Goal: Task Accomplishment & Management: Use online tool/utility

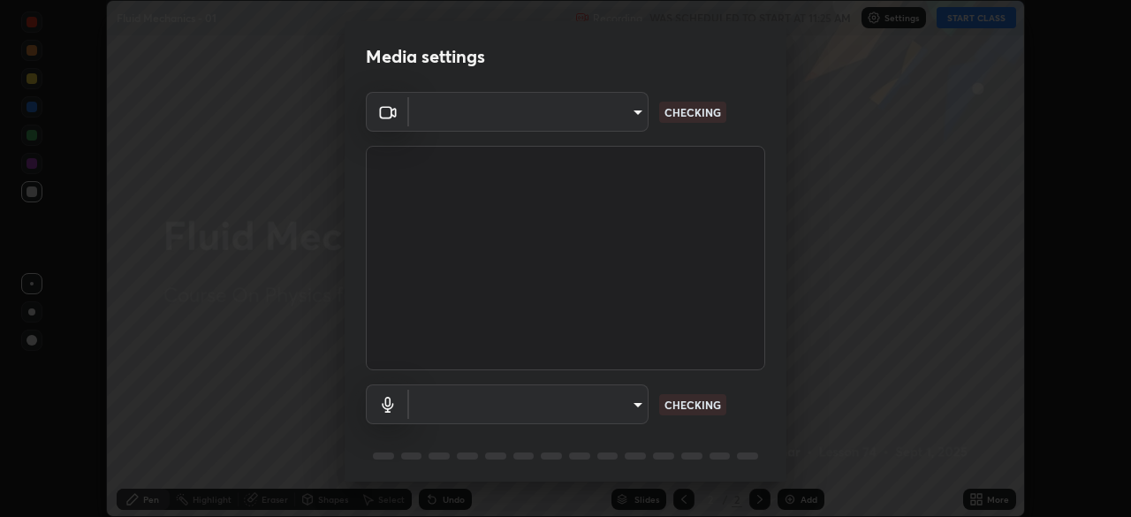
scroll to position [517, 1131]
type input "8c17a5d152d90efee16c6d0123f72e1c8e3faabb66c5818a7671abbc9a97bc9a"
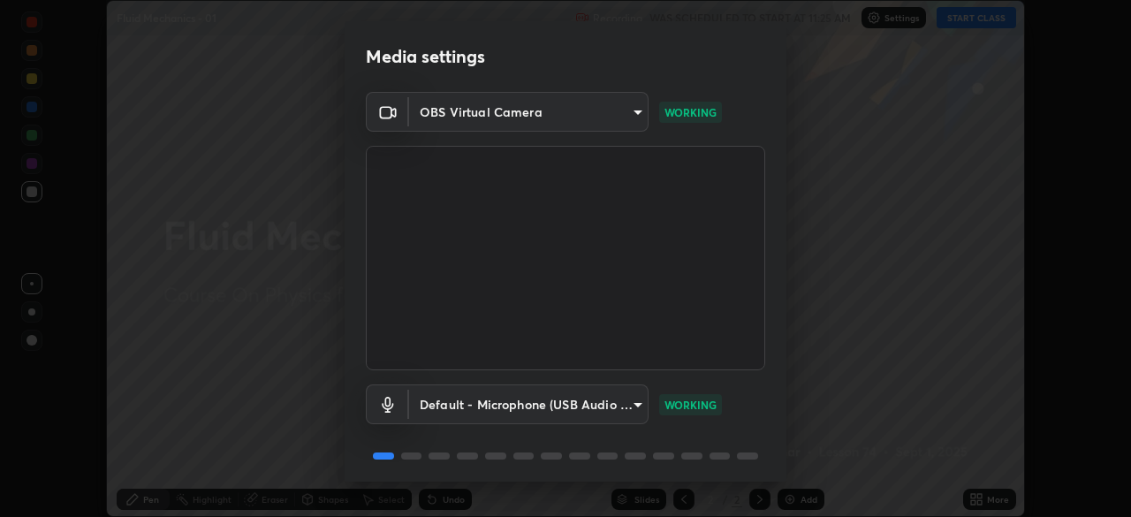
click at [625, 409] on body "Erase all Fluid Mechanics - 01 Recording WAS SCHEDULED TO START AT 11:25 AM Set…" at bounding box center [565, 258] width 1131 height 517
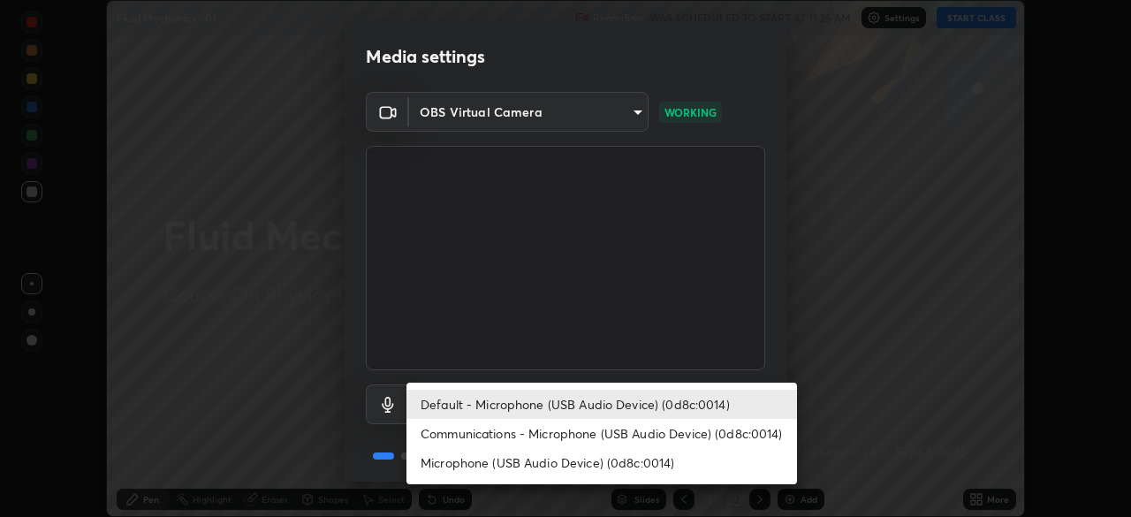
click at [612, 427] on li "Communications - Microphone (USB Audio Device) (0d8c:0014)" at bounding box center [601, 433] width 390 height 29
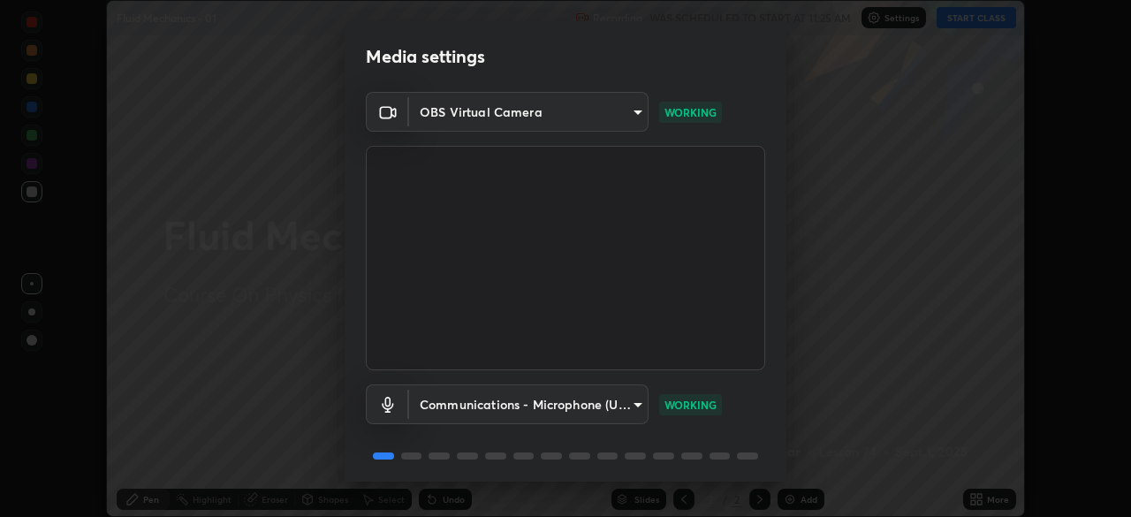
click at [619, 400] on body "Erase all Fluid Mechanics - 01 Recording WAS SCHEDULED TO START AT 11:25 AM Set…" at bounding box center [565, 258] width 1131 height 517
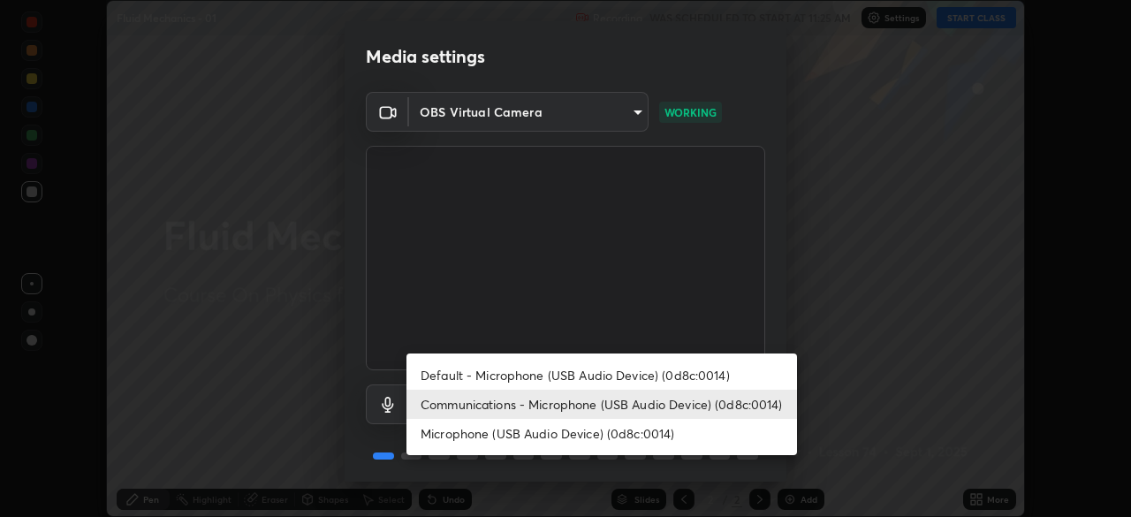
click at [632, 375] on li "Default - Microphone (USB Audio Device) (0d8c:0014)" at bounding box center [601, 374] width 390 height 29
type input "default"
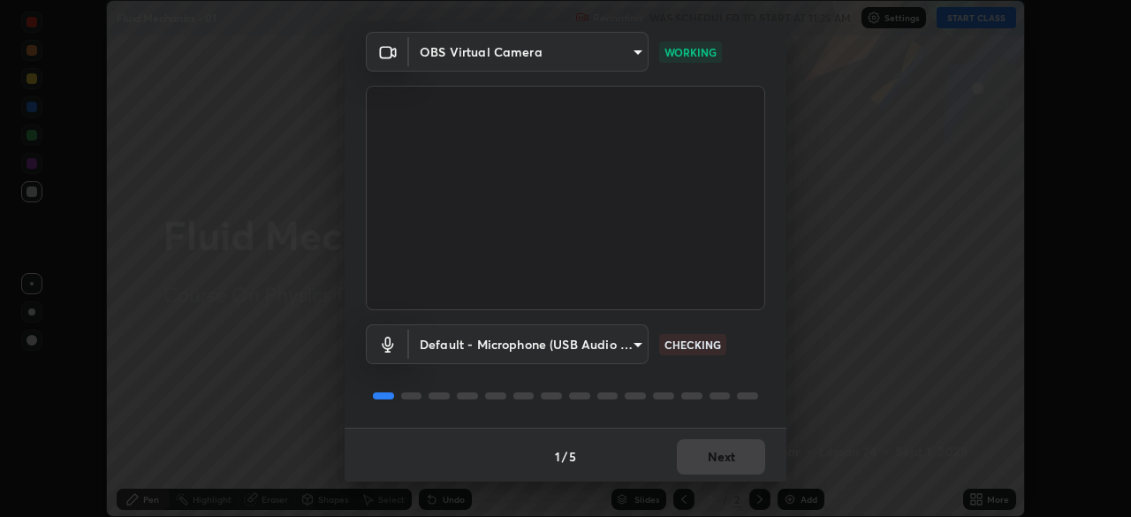
scroll to position [63, 0]
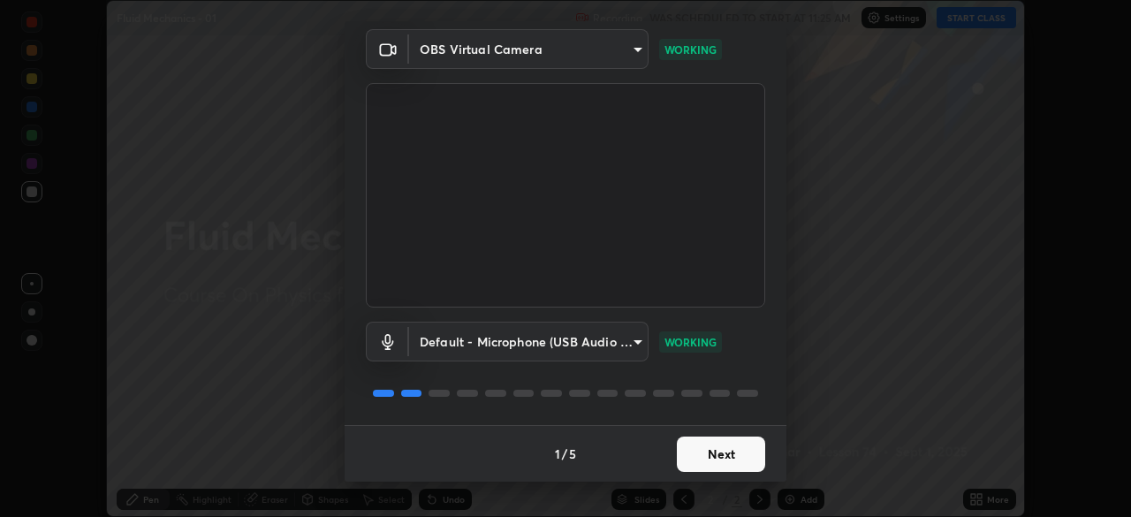
click at [721, 467] on button "Next" at bounding box center [721, 453] width 88 height 35
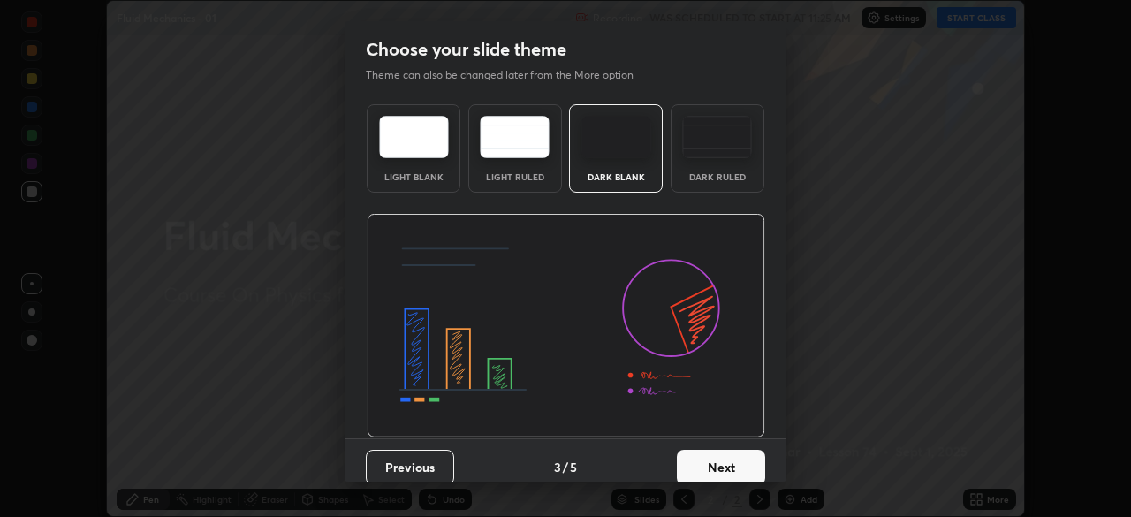
click at [724, 459] on button "Next" at bounding box center [721, 467] width 88 height 35
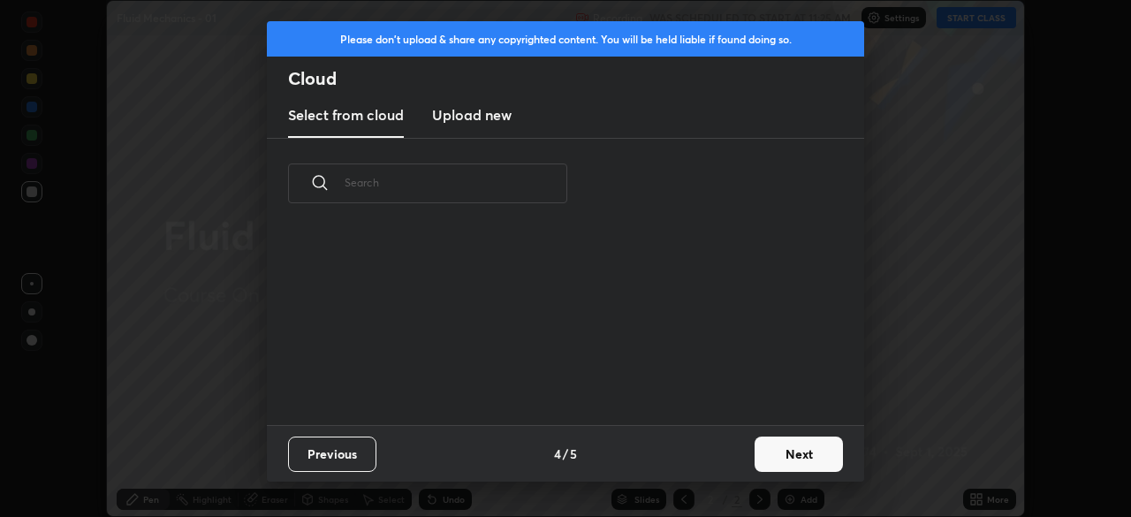
click at [729, 458] on div "Previous 4 / 5 Next" at bounding box center [565, 453] width 597 height 57
click at [731, 459] on div "Previous 4 / 5 Next" at bounding box center [565, 453] width 597 height 57
click at [784, 453] on button "Next" at bounding box center [798, 453] width 88 height 35
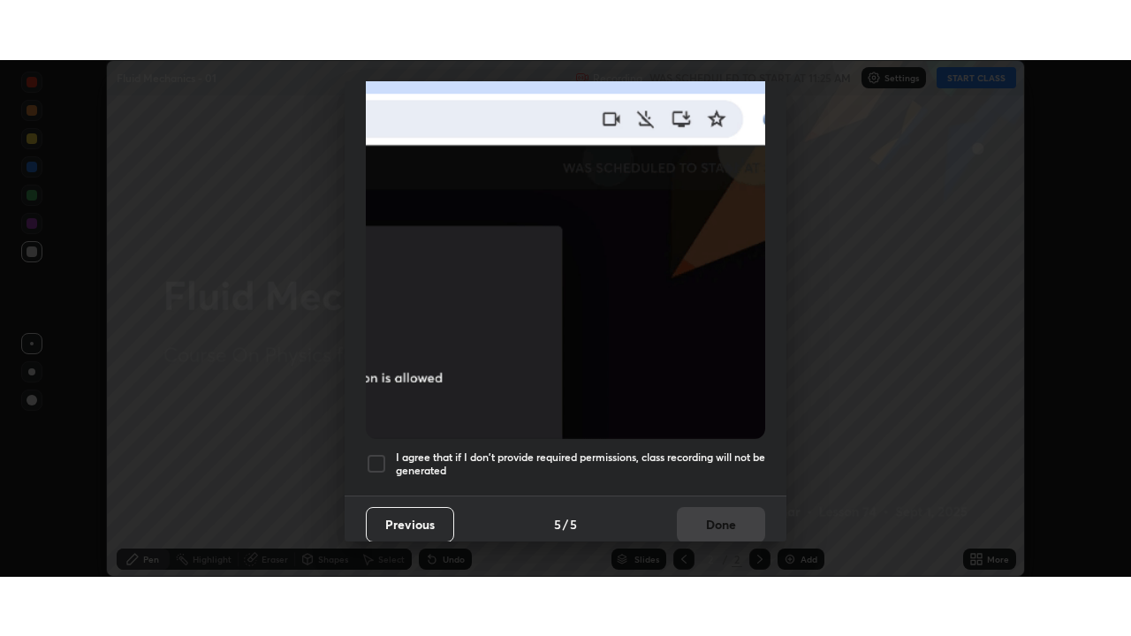
scroll to position [423, 0]
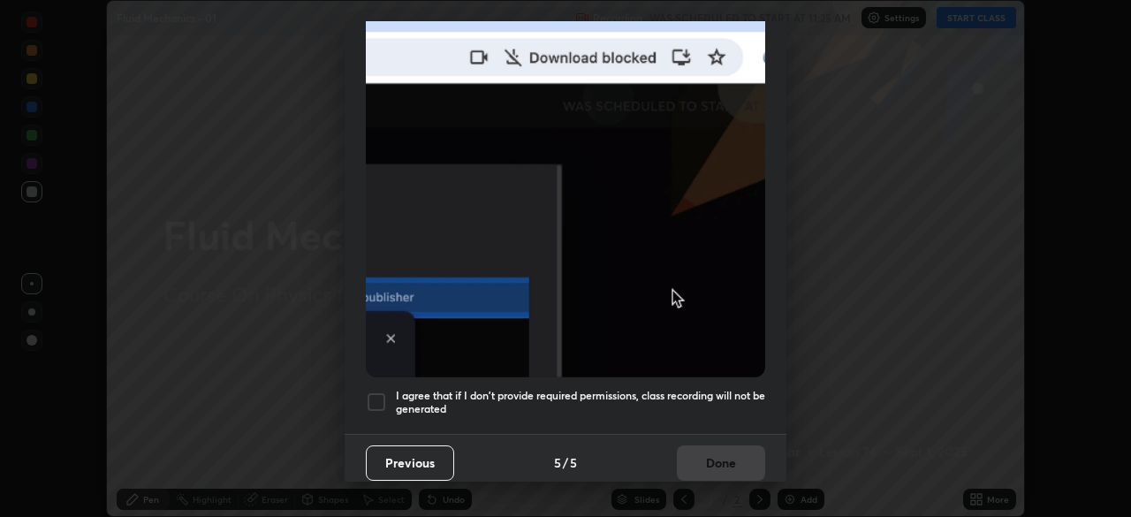
click at [704, 403] on h5 "I agree that if I don't provide required permissions, class recording will not …" at bounding box center [580, 402] width 369 height 27
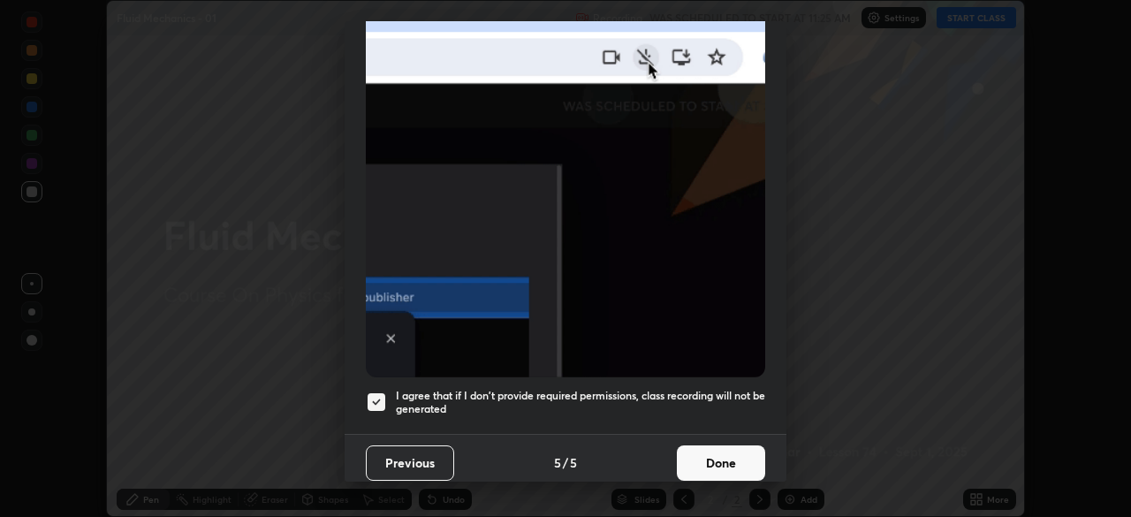
click at [731, 451] on button "Done" at bounding box center [721, 462] width 88 height 35
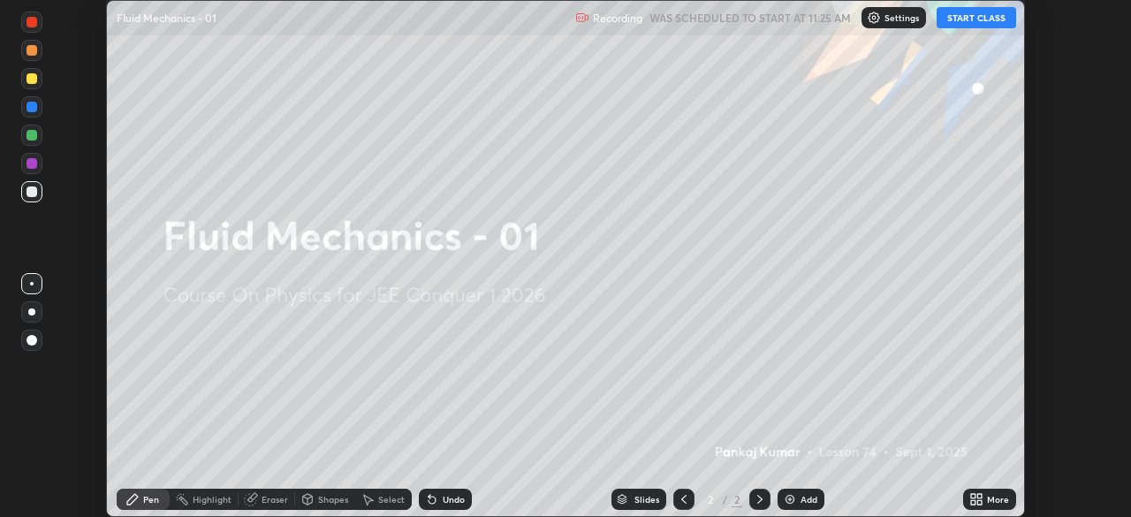
click at [959, 14] on button "START CLASS" at bounding box center [975, 17] width 79 height 21
click at [979, 496] on icon at bounding box center [979, 496] width 4 height 4
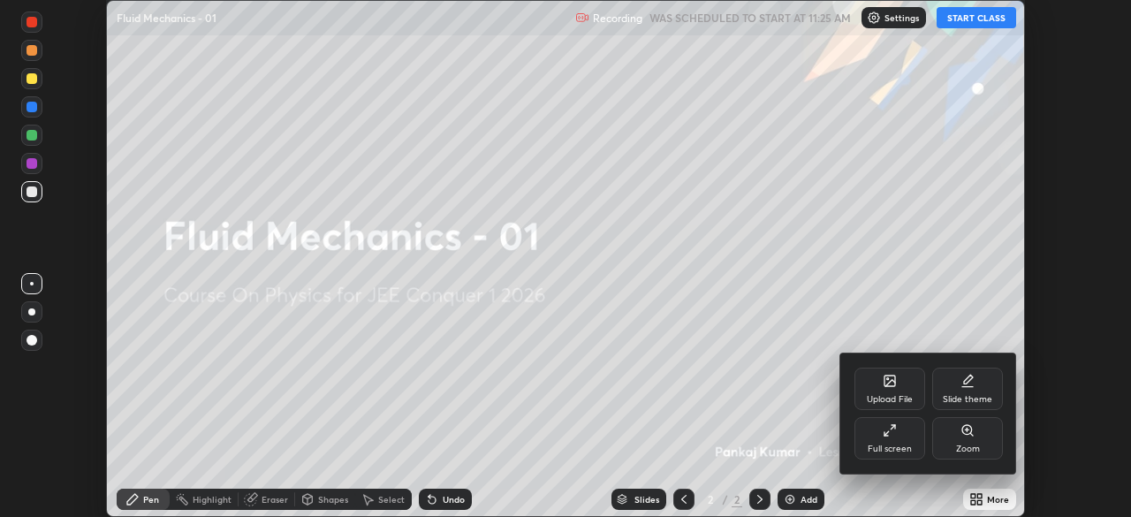
click at [880, 437] on div "Full screen" at bounding box center [889, 438] width 71 height 42
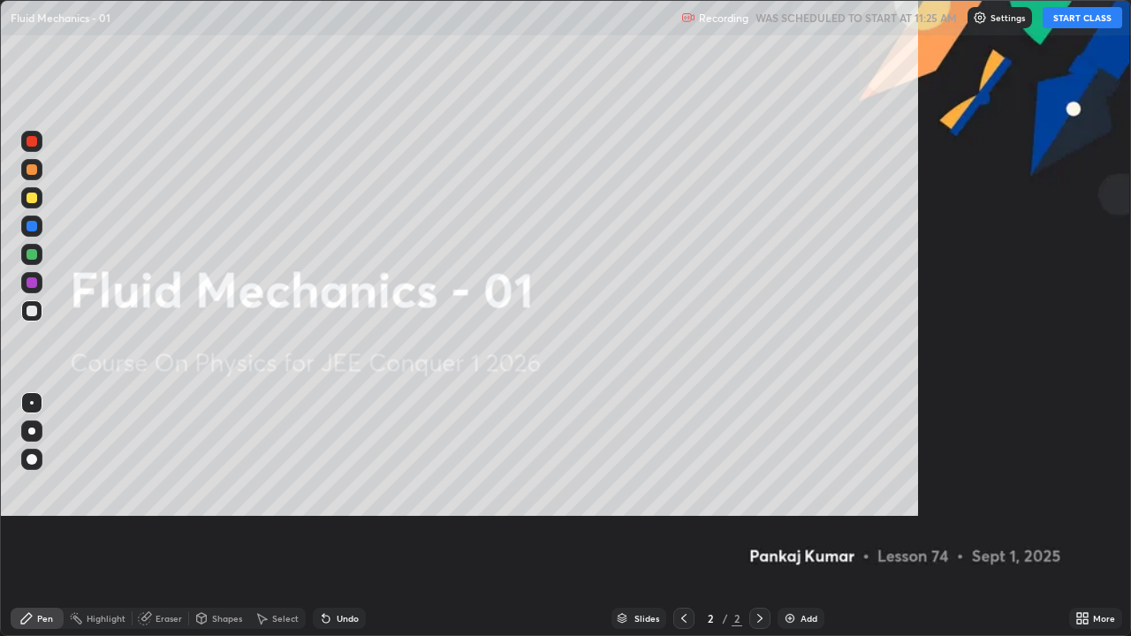
scroll to position [636, 1131]
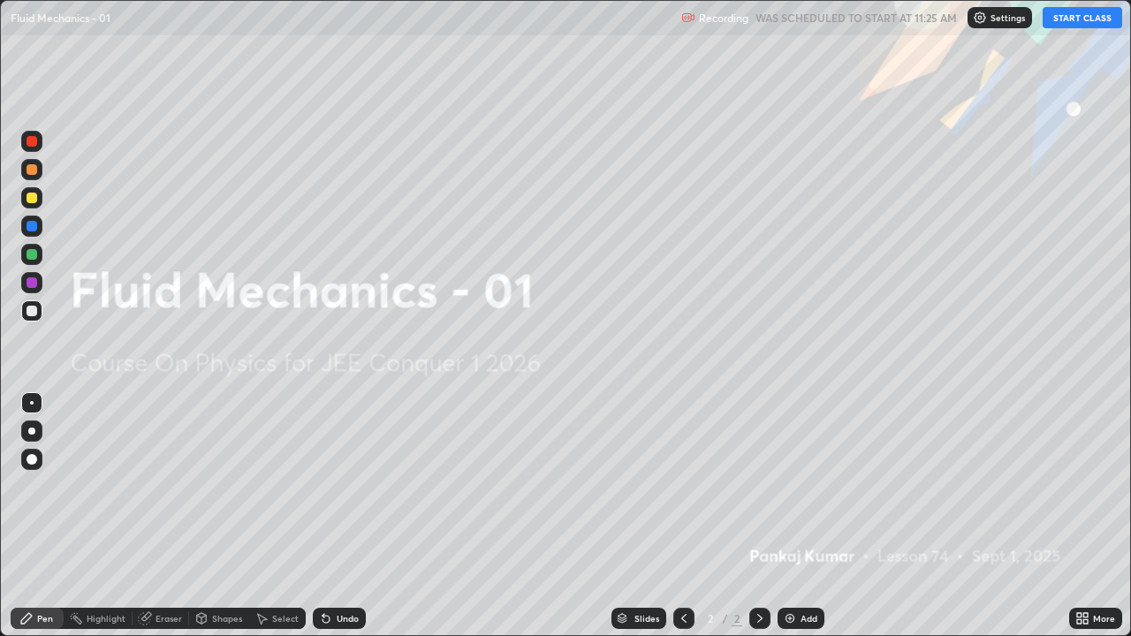
click at [800, 516] on div "Add" at bounding box center [808, 618] width 17 height 9
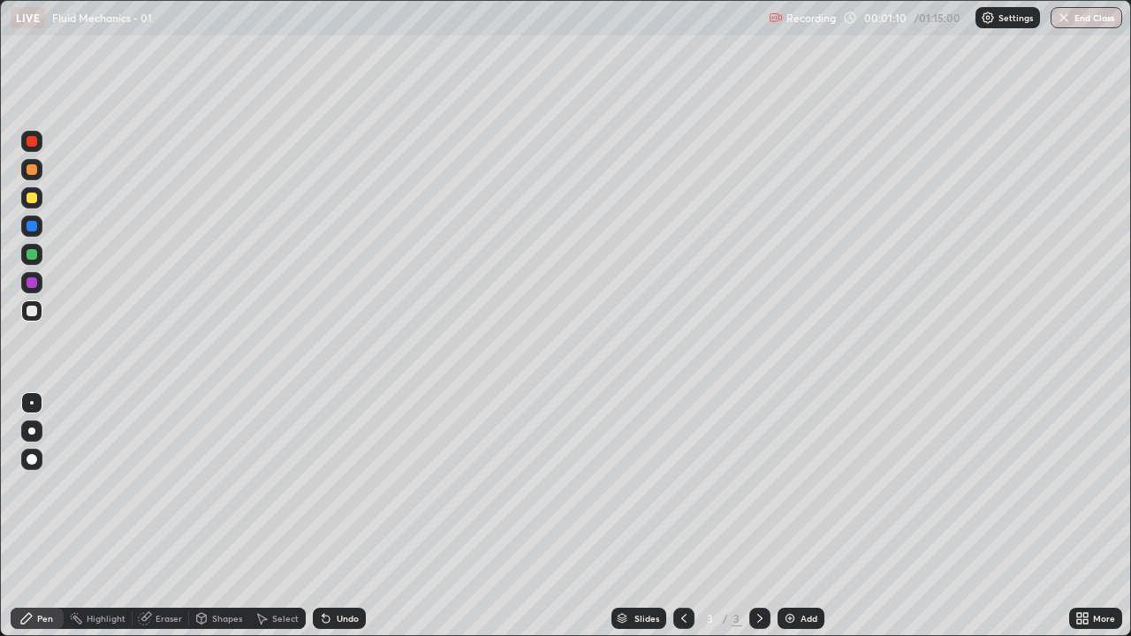
click at [219, 516] on div "Shapes" at bounding box center [227, 618] width 30 height 9
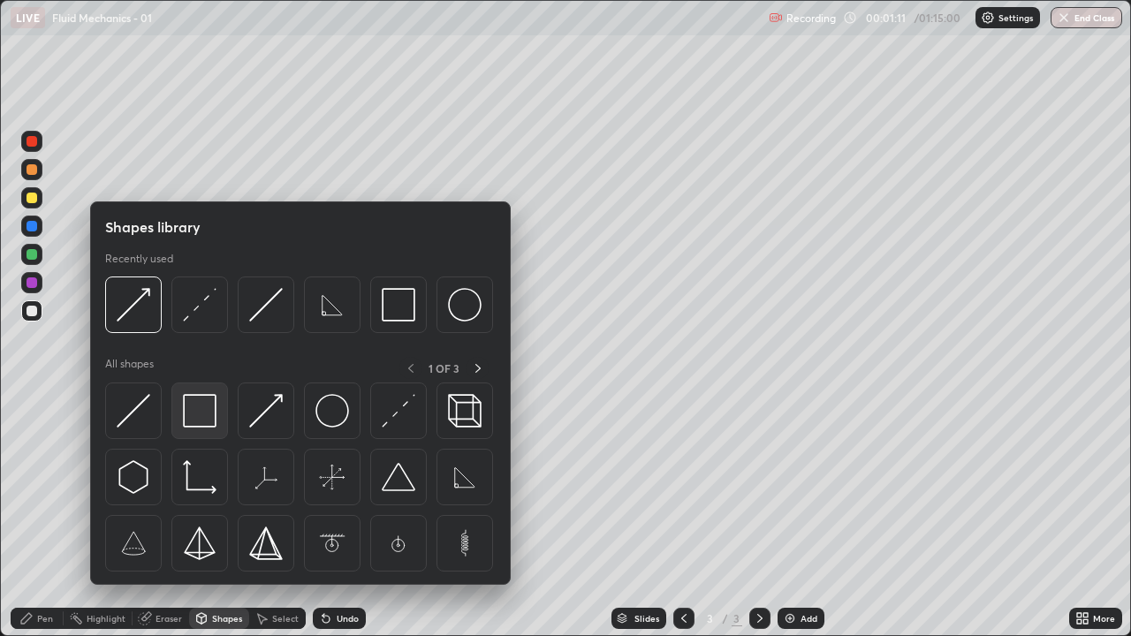
click at [201, 413] on img at bounding box center [200, 411] width 34 height 34
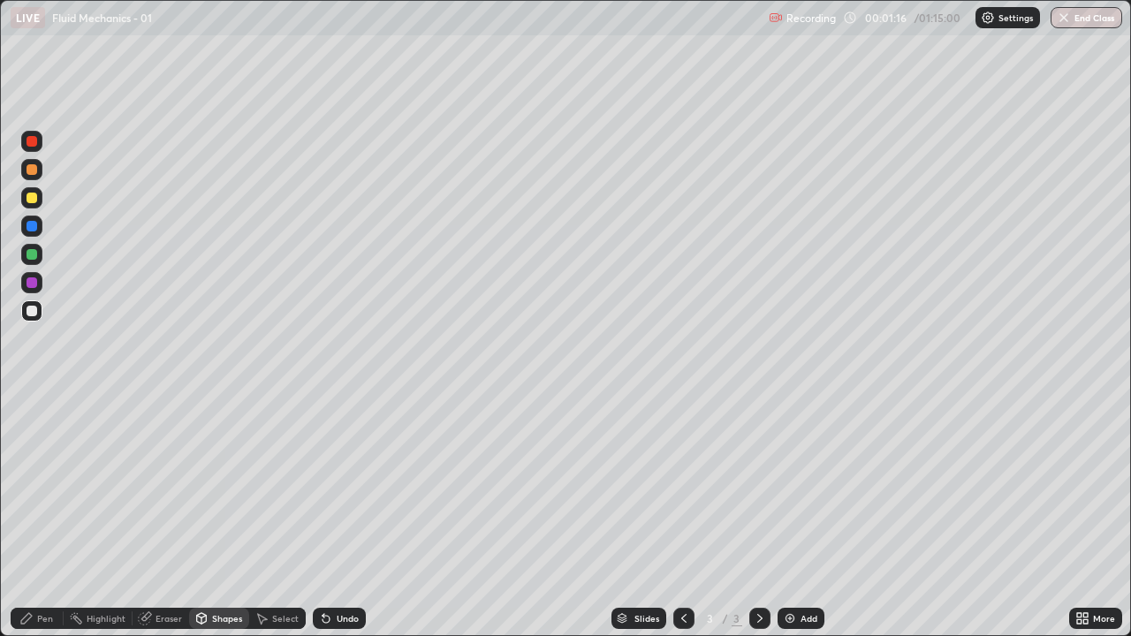
click at [231, 516] on div "Shapes" at bounding box center [227, 618] width 30 height 9
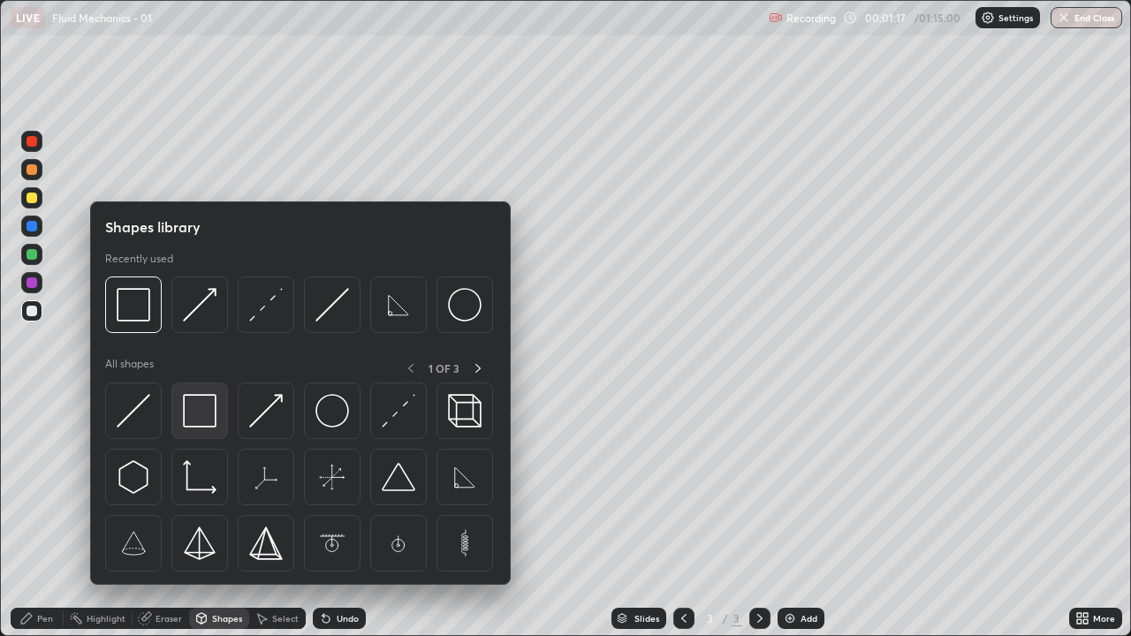
click at [202, 402] on img at bounding box center [200, 411] width 34 height 34
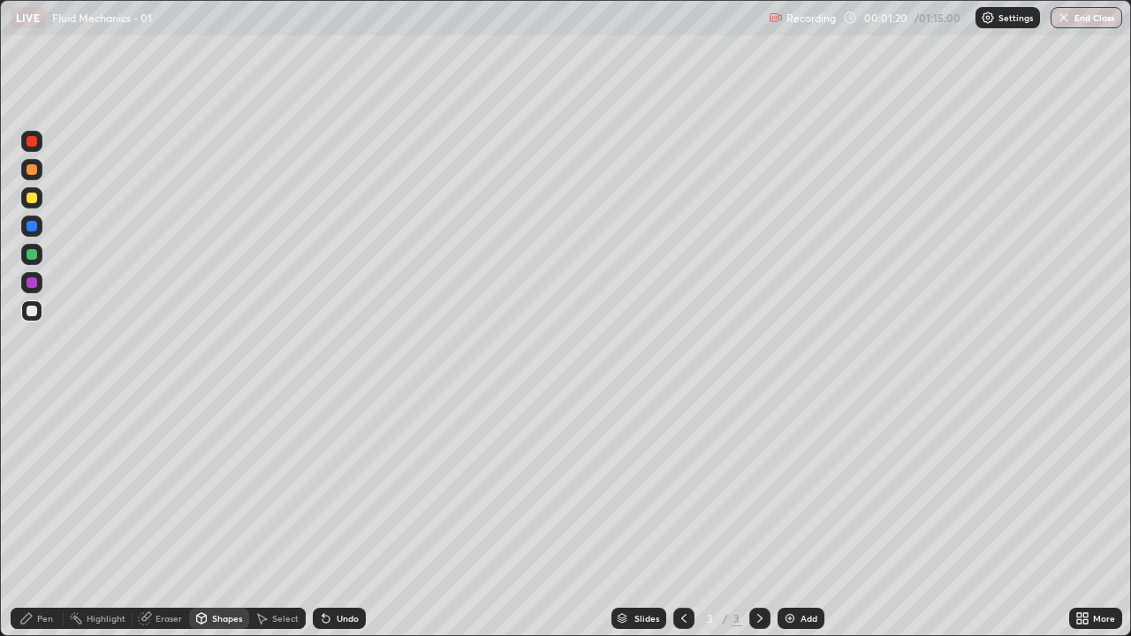
click at [216, 516] on div "Shapes" at bounding box center [227, 618] width 30 height 9
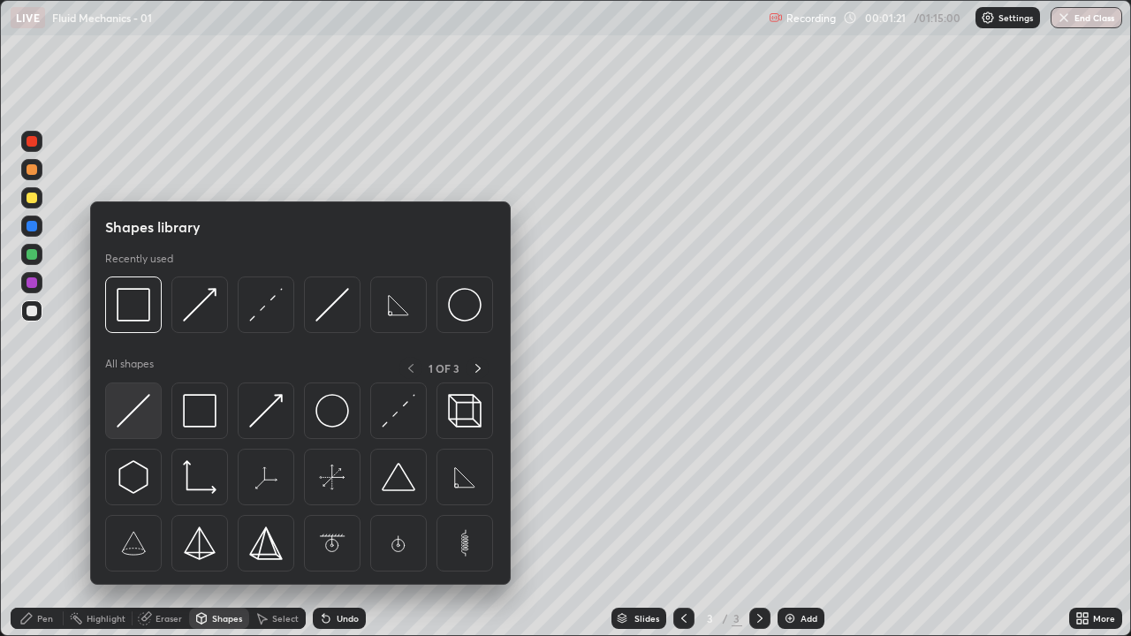
click at [117, 413] on img at bounding box center [134, 411] width 34 height 34
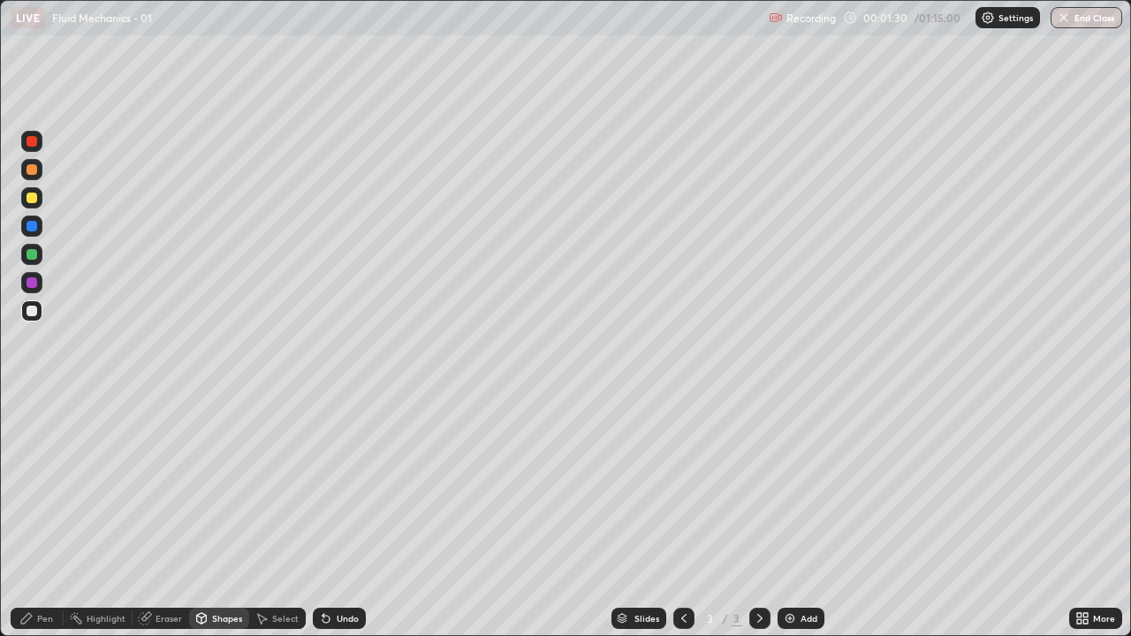
click at [268, 516] on div "Select" at bounding box center [277, 618] width 57 height 21
click at [217, 516] on div "Shapes" at bounding box center [219, 618] width 60 height 21
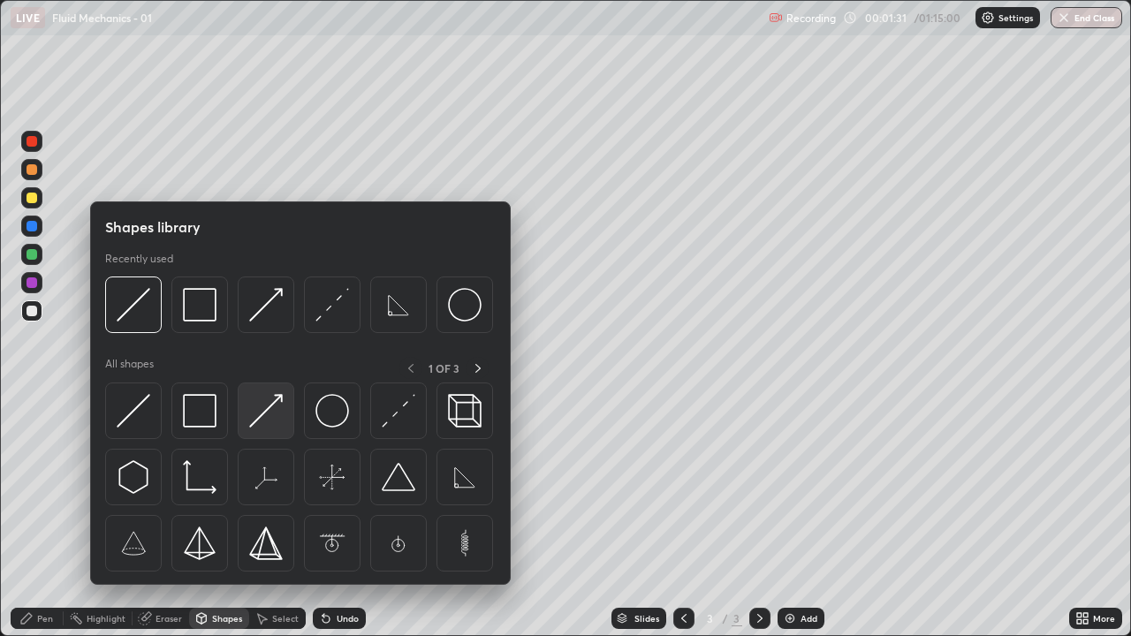
click at [264, 416] on img at bounding box center [266, 411] width 34 height 34
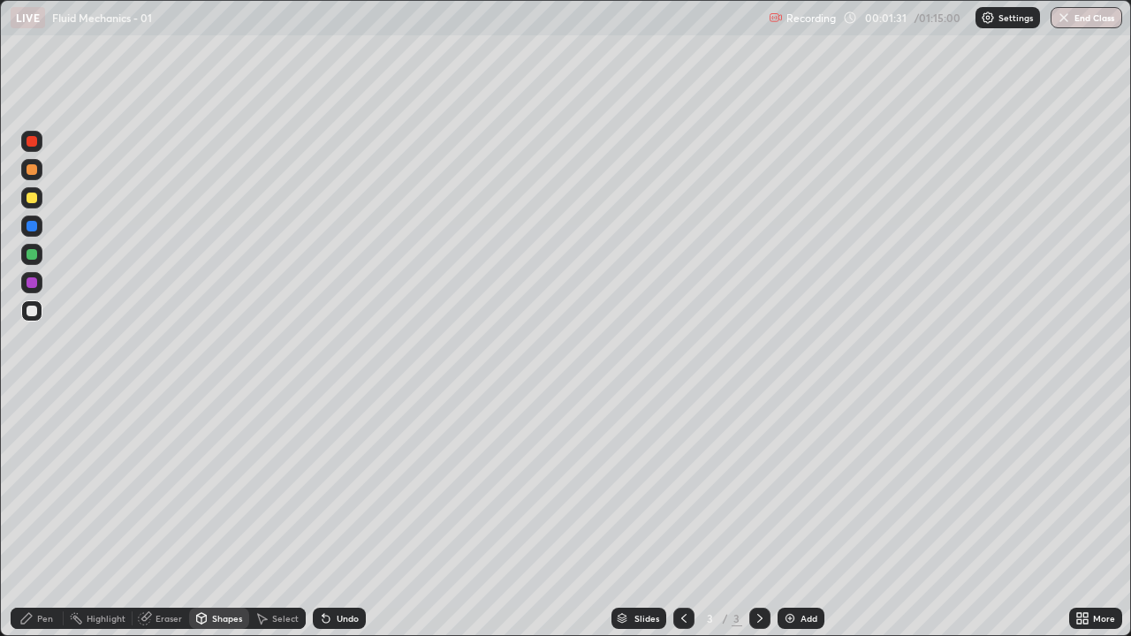
click at [34, 283] on div at bounding box center [31, 282] width 11 height 11
click at [157, 516] on div "Eraser" at bounding box center [160, 618] width 57 height 21
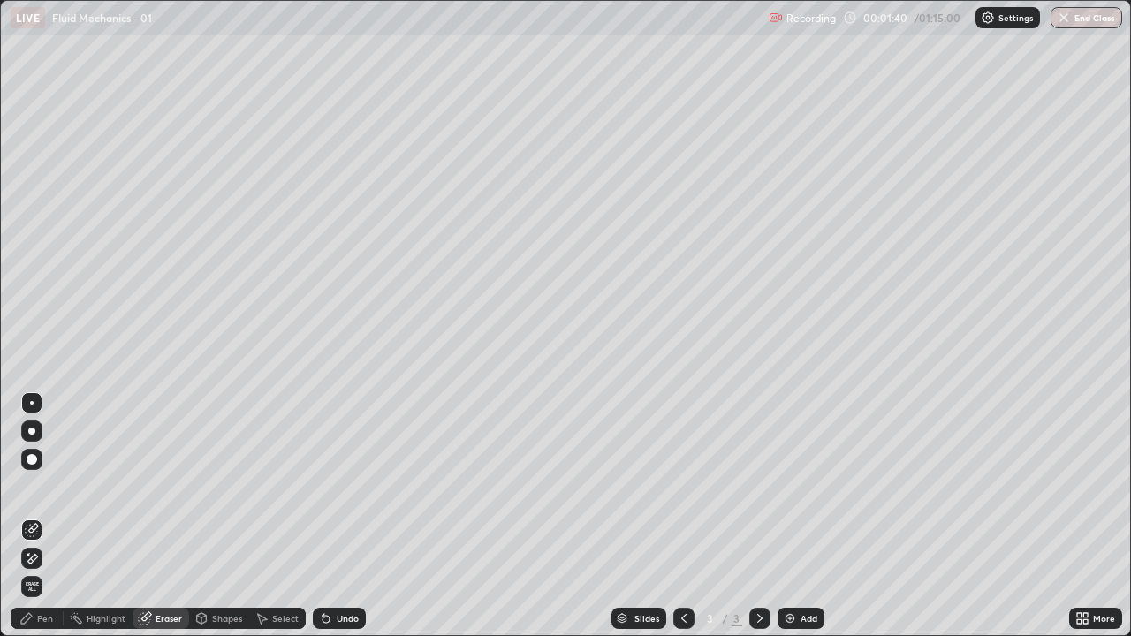
click at [35, 516] on div "Pen" at bounding box center [37, 618] width 53 height 21
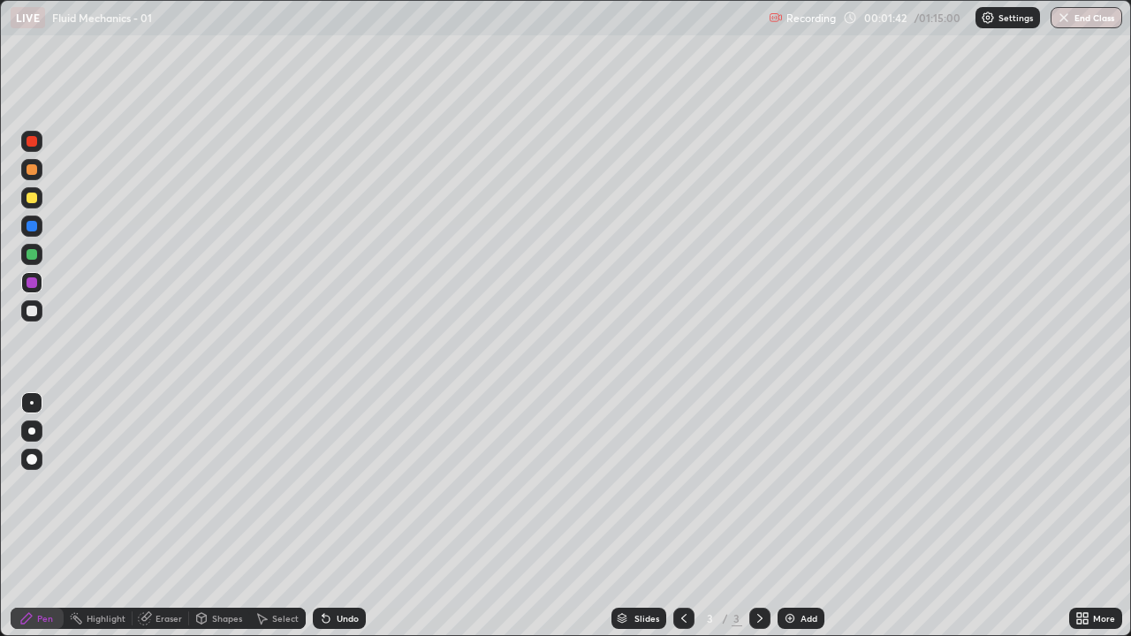
click at [222, 516] on div "Shapes" at bounding box center [219, 618] width 60 height 21
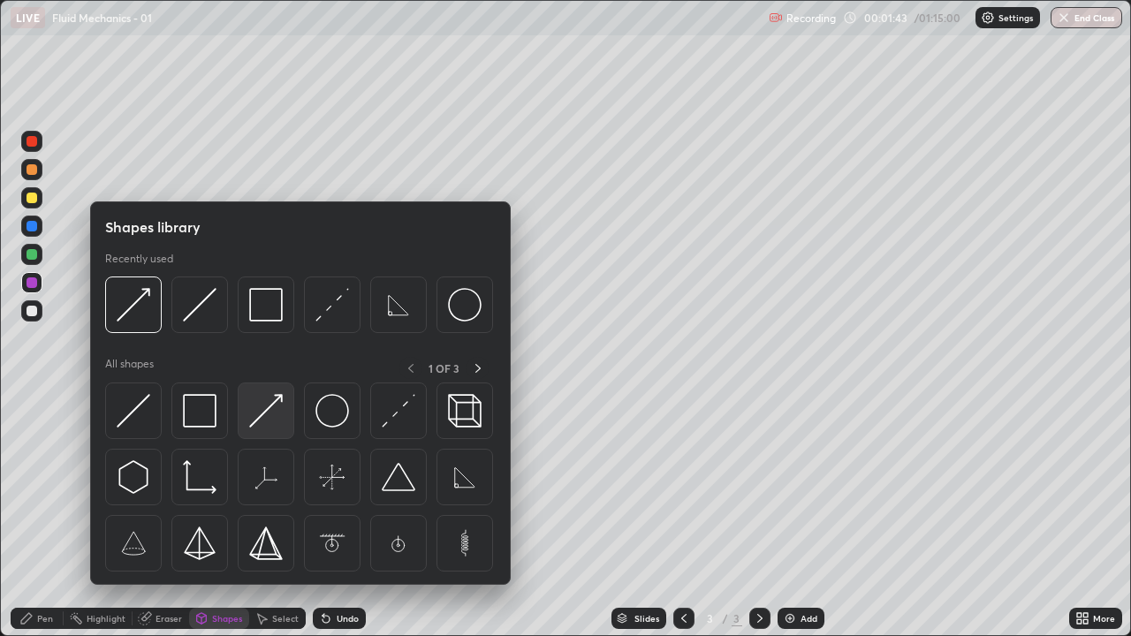
click at [269, 411] on img at bounding box center [266, 411] width 34 height 34
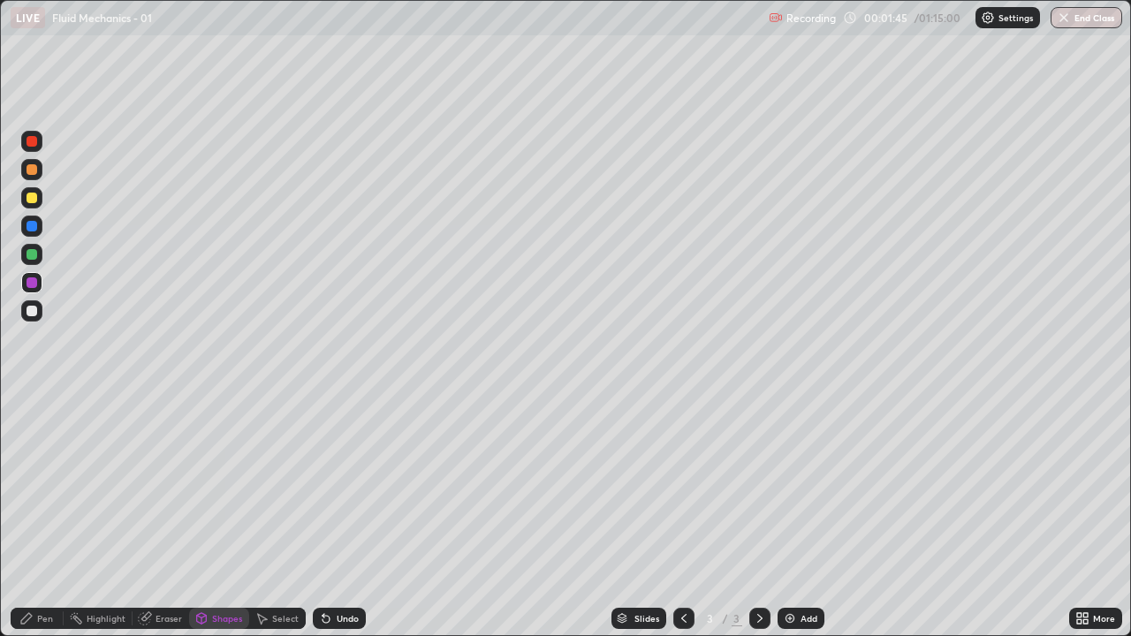
click at [19, 516] on div "Pen" at bounding box center [37, 618] width 53 height 21
click at [217, 516] on div "Shapes" at bounding box center [219, 618] width 60 height 21
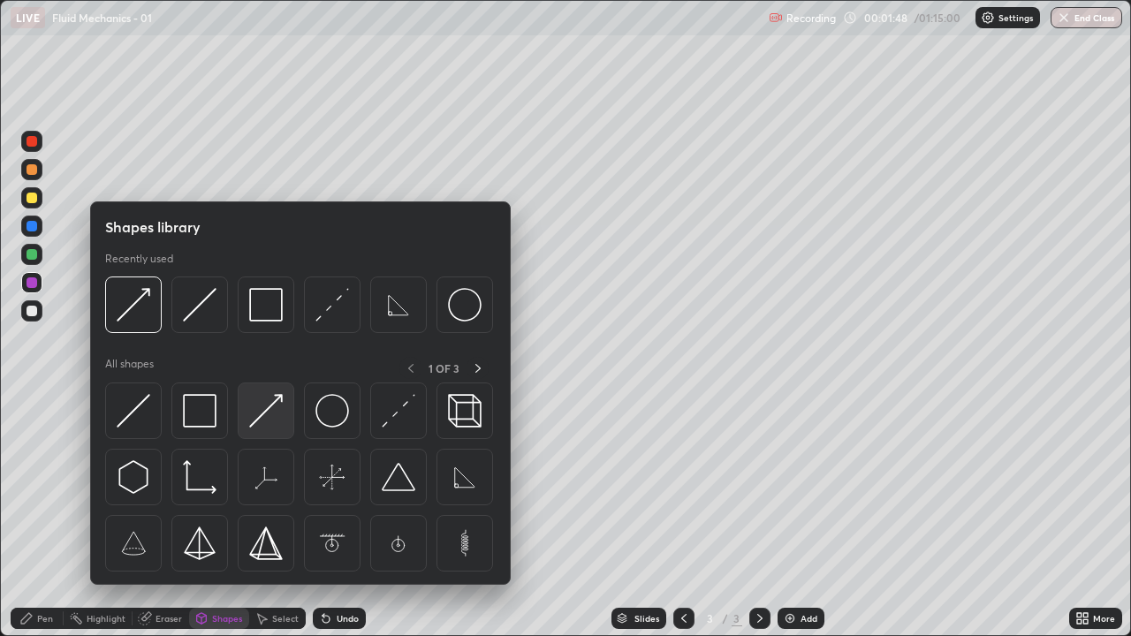
click at [268, 415] on img at bounding box center [266, 411] width 34 height 34
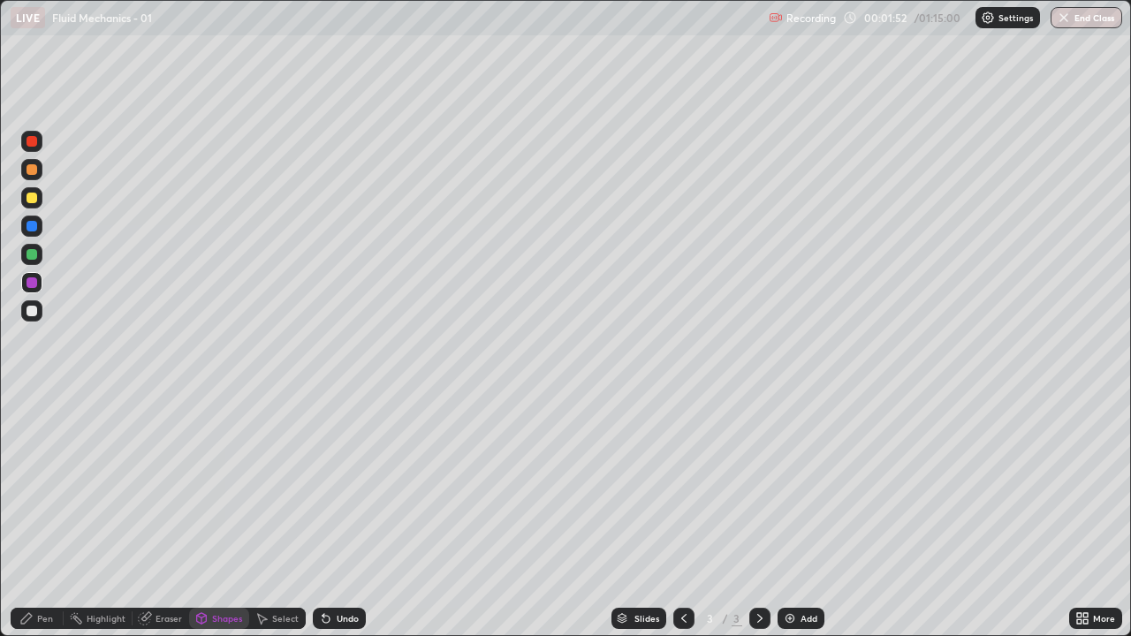
click at [38, 516] on div "Pen" at bounding box center [45, 618] width 16 height 9
click at [220, 516] on div "Shapes" at bounding box center [227, 618] width 30 height 9
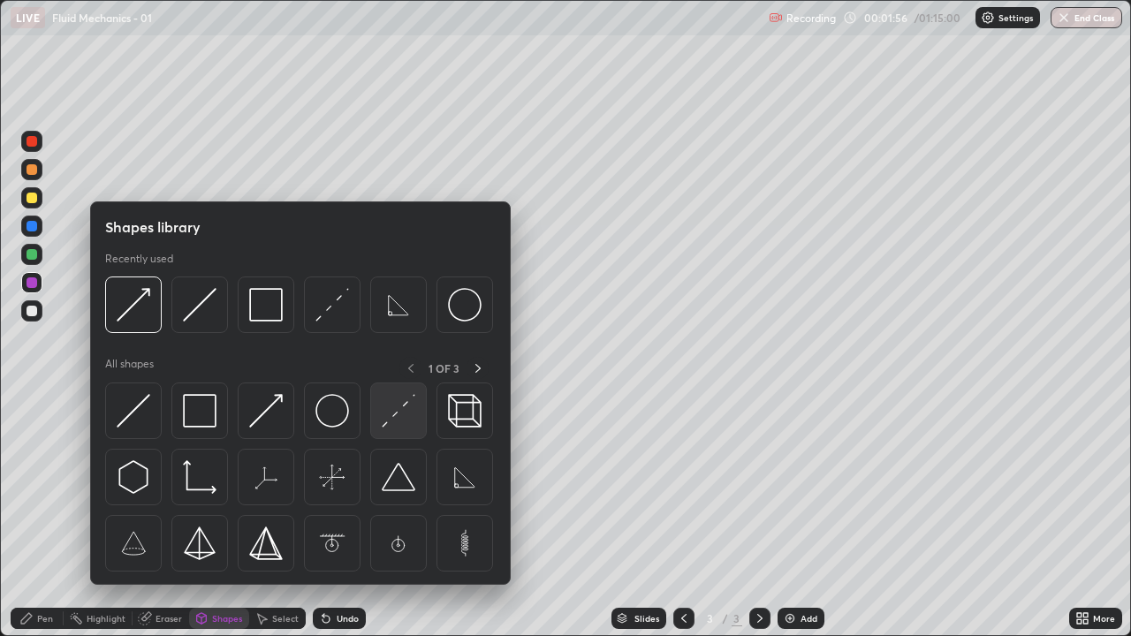
click at [397, 413] on img at bounding box center [399, 411] width 34 height 34
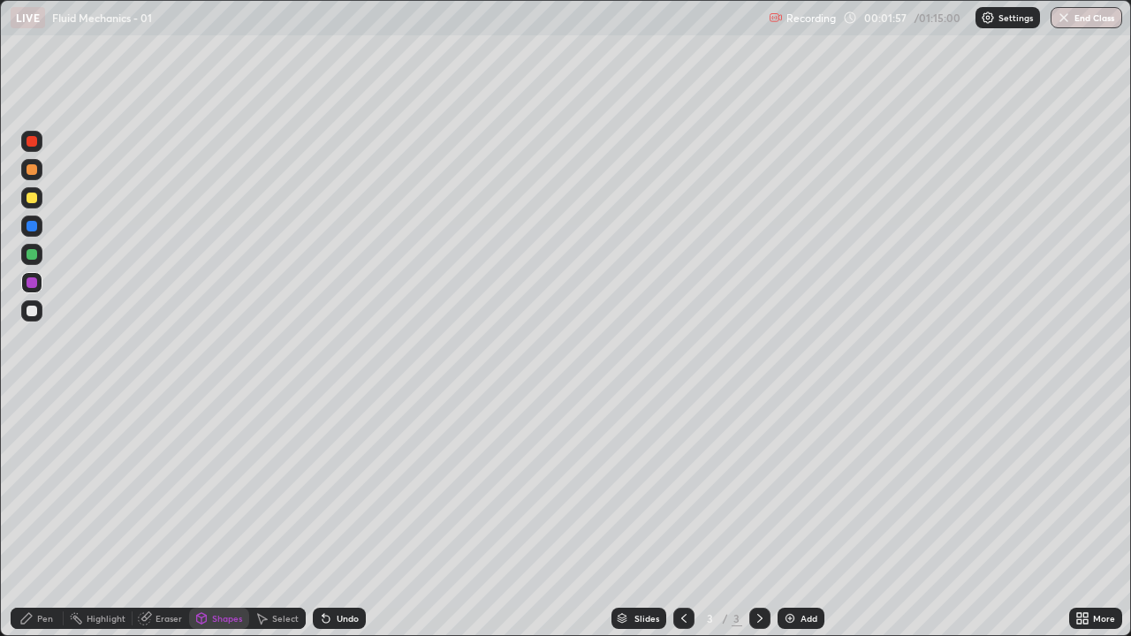
click at [34, 199] on div at bounding box center [31, 198] width 11 height 11
click at [208, 516] on div "Shapes" at bounding box center [219, 618] width 60 height 21
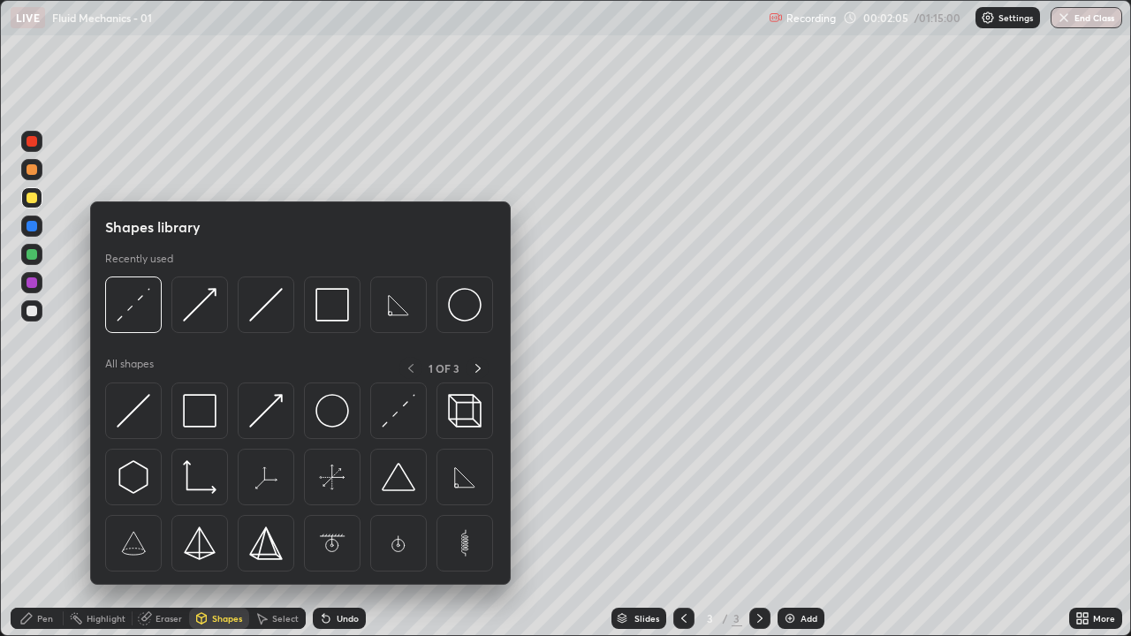
click at [42, 516] on div "Pen" at bounding box center [37, 618] width 53 height 21
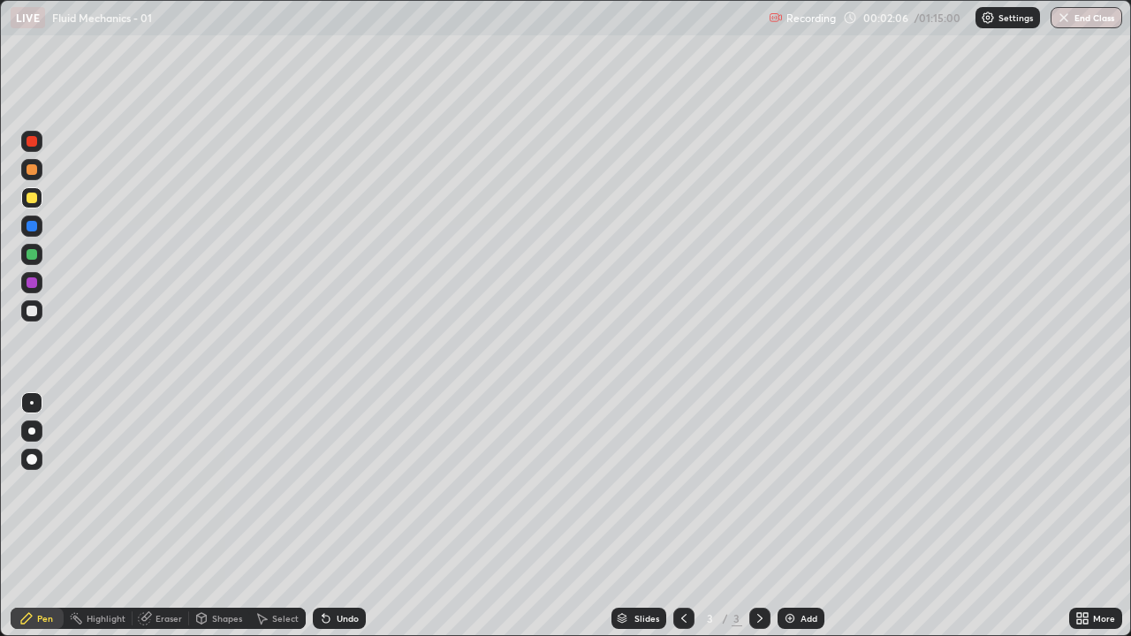
click at [30, 278] on div at bounding box center [31, 282] width 11 height 11
click at [32, 194] on div at bounding box center [31, 198] width 11 height 11
click at [32, 308] on div at bounding box center [31, 311] width 11 height 11
click at [216, 516] on div "Shapes" at bounding box center [227, 618] width 30 height 9
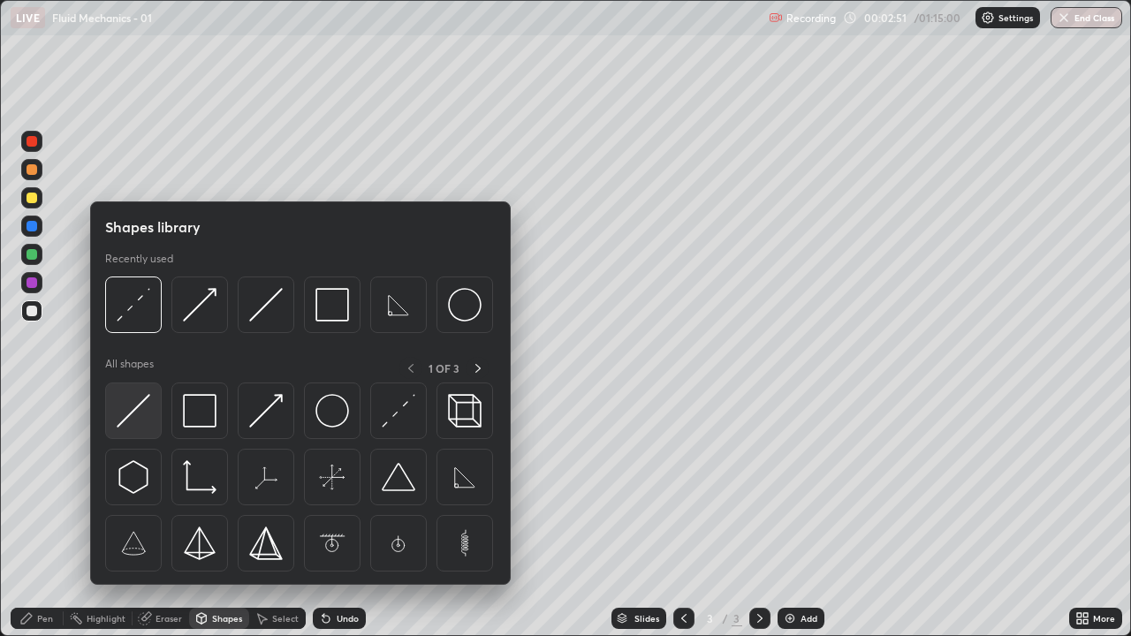
click at [125, 407] on img at bounding box center [134, 411] width 34 height 34
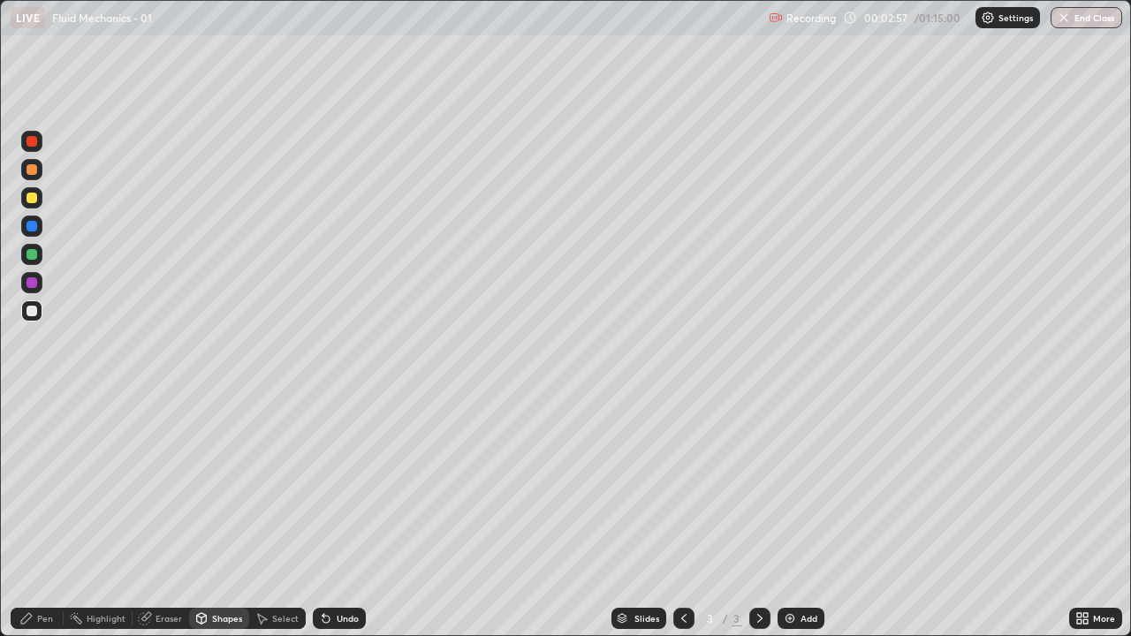
click at [337, 516] on div "Undo" at bounding box center [339, 618] width 53 height 21
click at [330, 516] on div "Undo" at bounding box center [339, 618] width 53 height 21
click at [329, 516] on icon at bounding box center [326, 618] width 14 height 14
click at [337, 516] on div "Undo" at bounding box center [348, 618] width 22 height 9
click at [211, 516] on div "Shapes" at bounding box center [219, 618] width 60 height 21
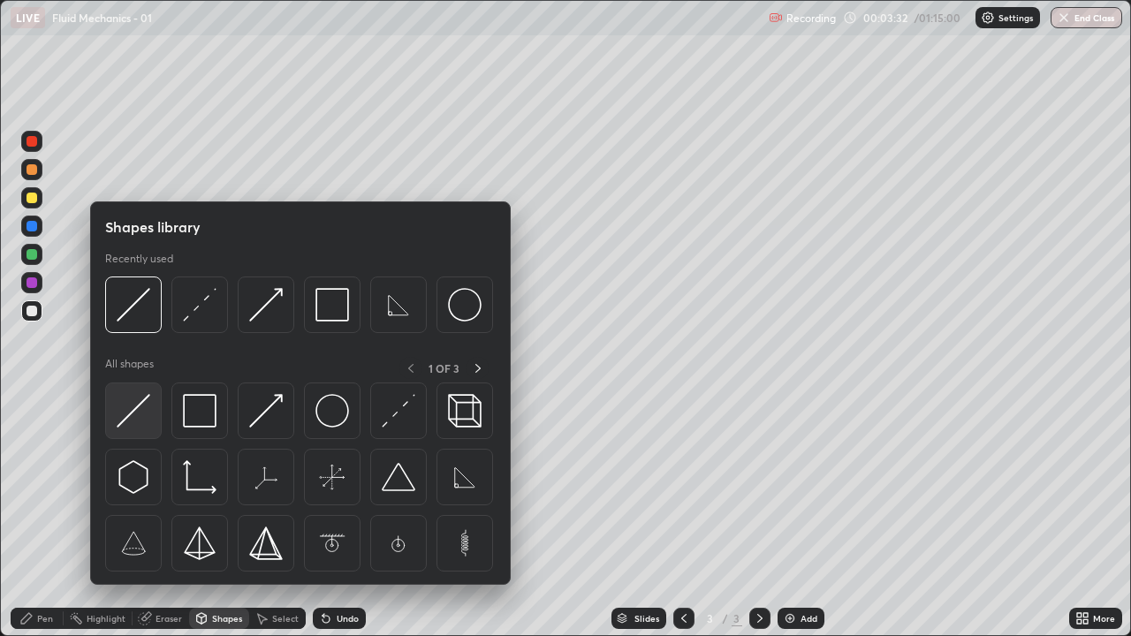
click at [126, 405] on img at bounding box center [134, 411] width 34 height 34
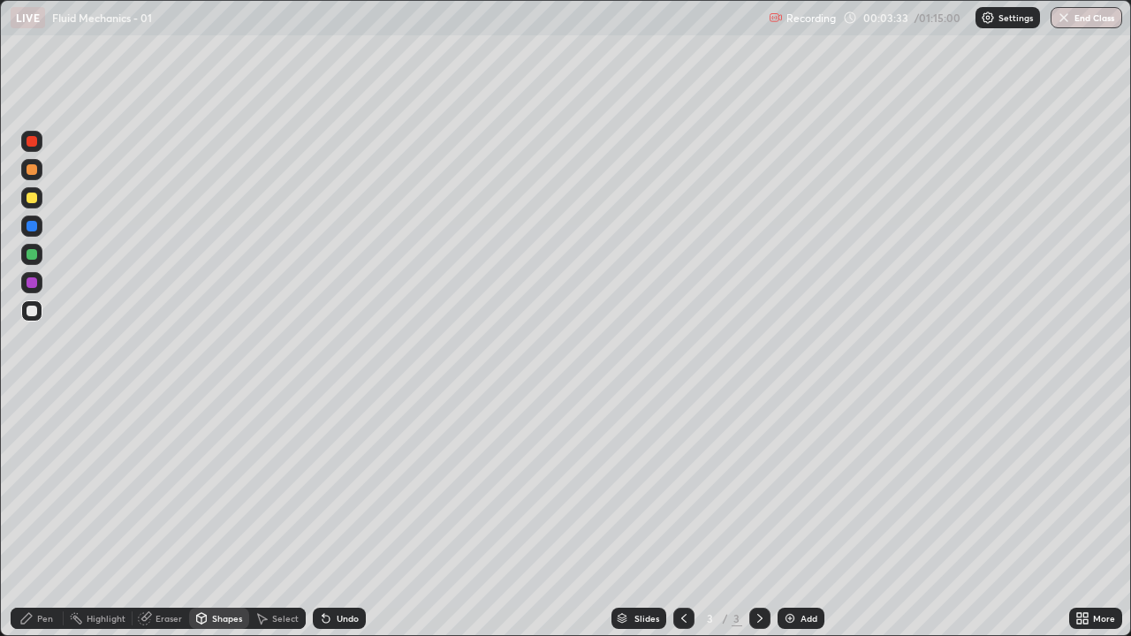
click at [28, 281] on div at bounding box center [31, 282] width 11 height 11
click at [214, 516] on div "Shapes" at bounding box center [219, 618] width 60 height 21
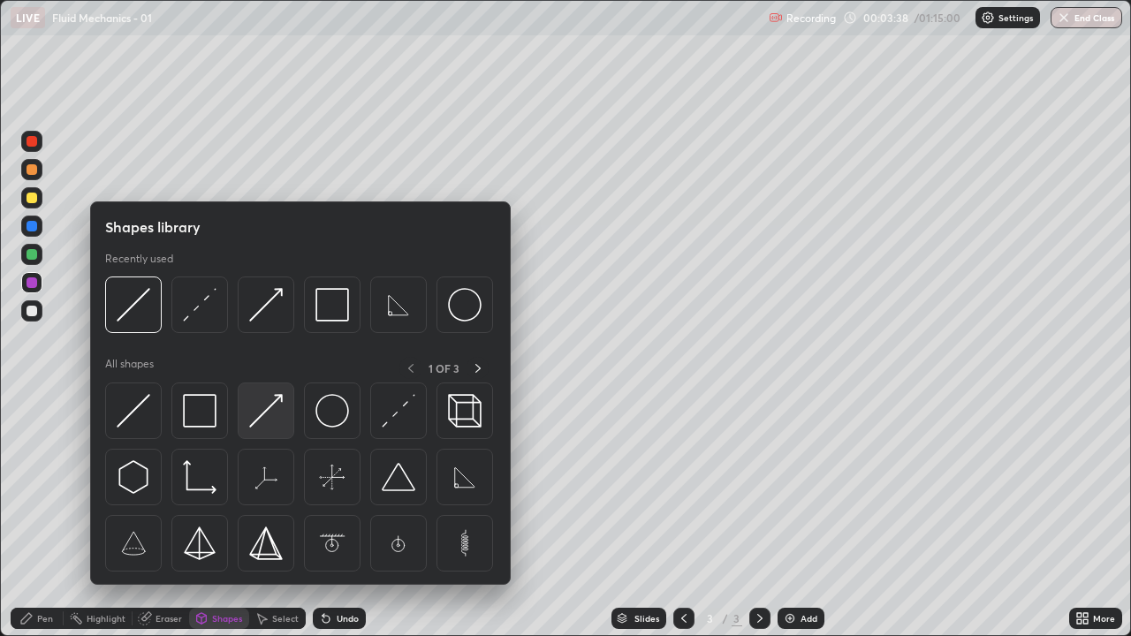
click at [269, 415] on img at bounding box center [266, 411] width 34 height 34
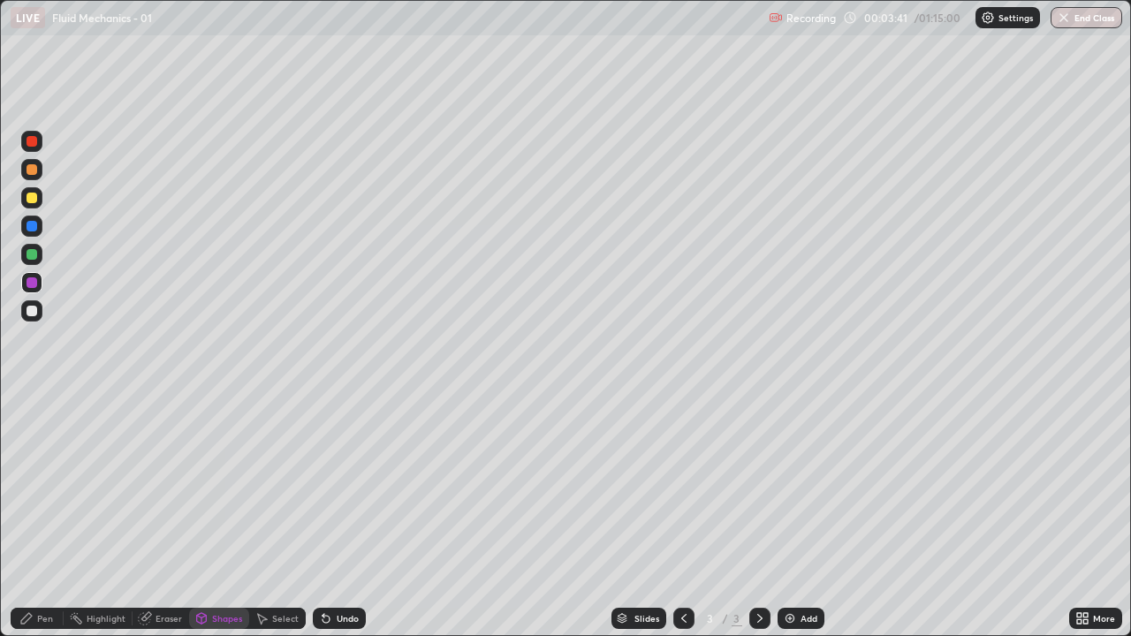
click at [343, 516] on div "Undo" at bounding box center [339, 618] width 53 height 21
click at [33, 516] on div "Pen" at bounding box center [37, 618] width 53 height 21
click at [208, 516] on div "Shapes" at bounding box center [219, 618] width 60 height 21
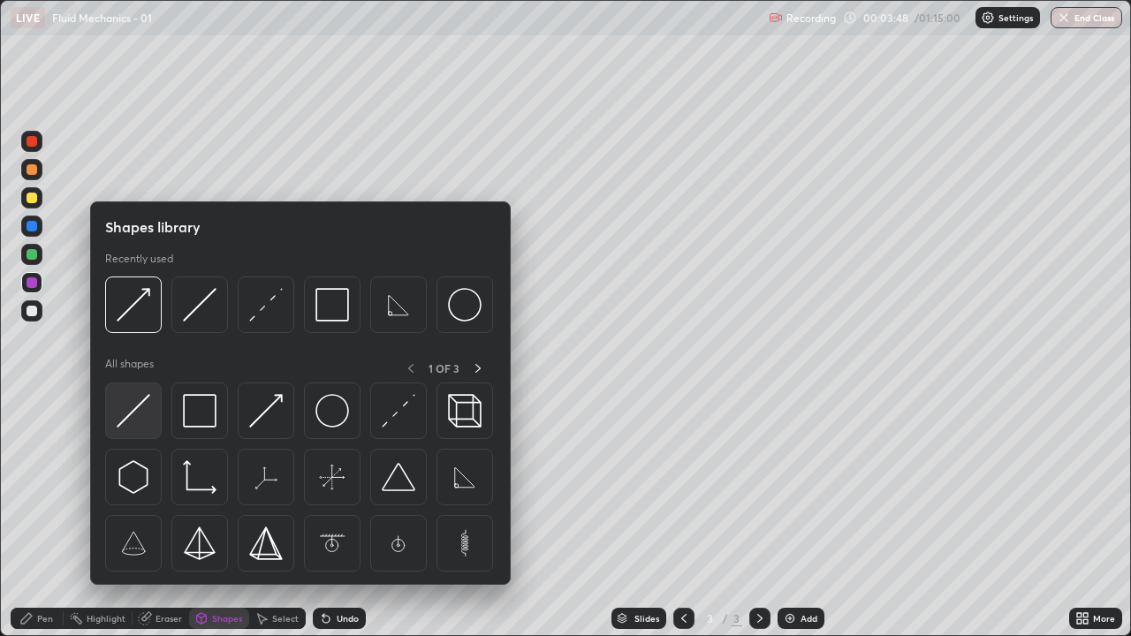
click at [131, 414] on img at bounding box center [134, 411] width 34 height 34
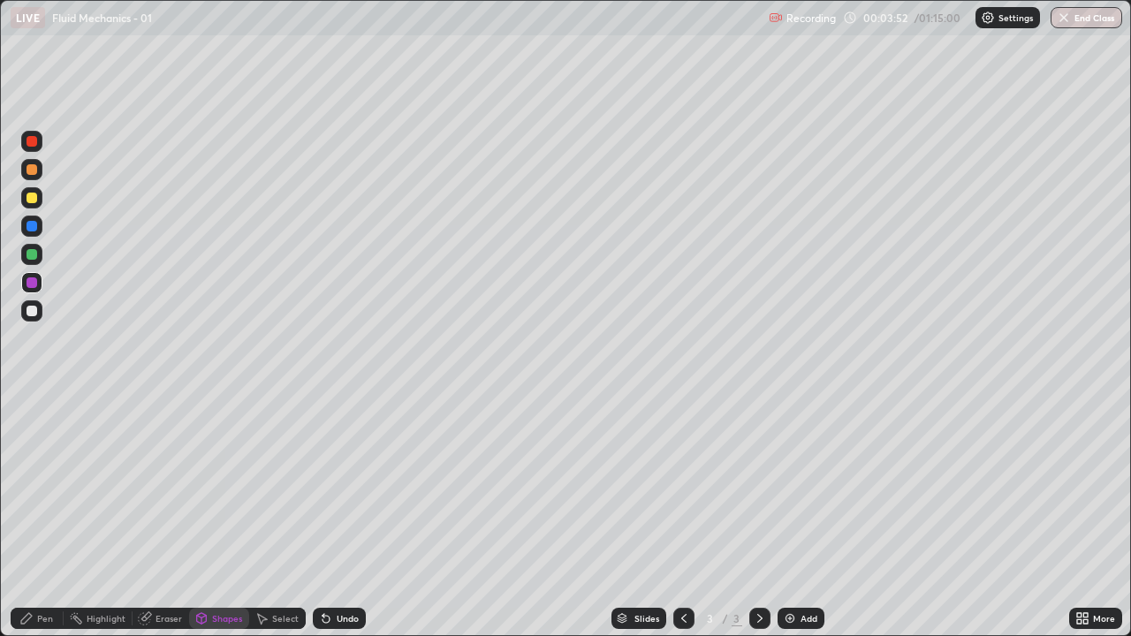
click at [15, 516] on div "Pen" at bounding box center [37, 618] width 53 height 21
click at [341, 516] on div "Undo" at bounding box center [348, 618] width 22 height 9
click at [33, 516] on icon at bounding box center [26, 618] width 14 height 14
click at [25, 311] on div at bounding box center [31, 310] width 21 height 21
click at [155, 516] on div "Eraser" at bounding box center [160, 618] width 57 height 21
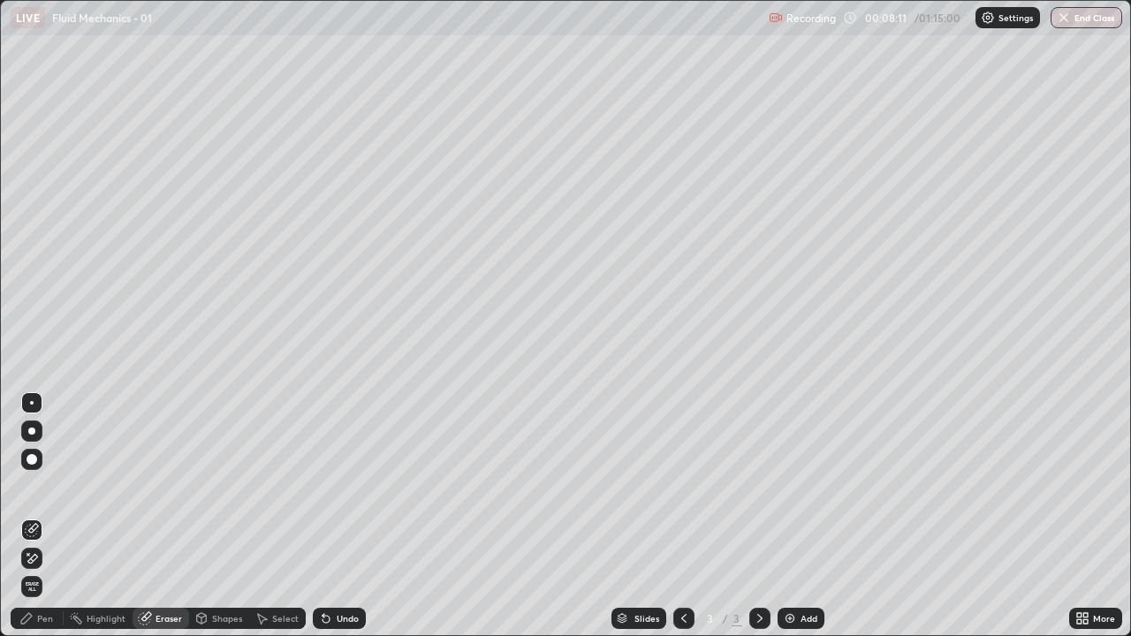
click at [33, 516] on icon at bounding box center [32, 558] width 14 height 15
click at [33, 516] on div "Pen" at bounding box center [37, 618] width 53 height 21
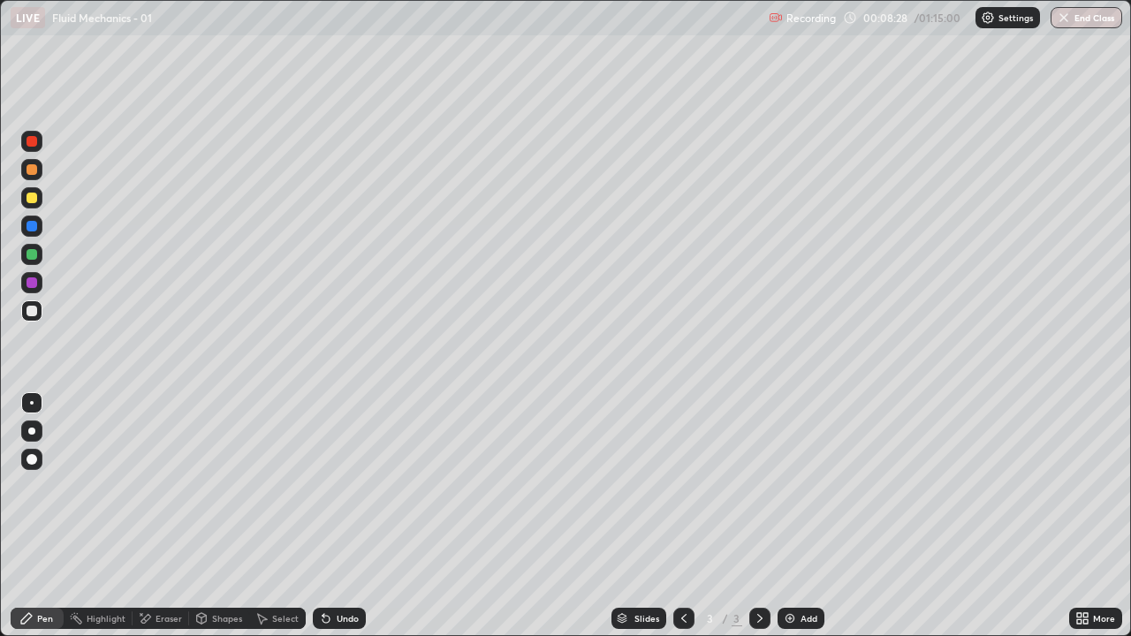
click at [220, 516] on div "Shapes" at bounding box center [219, 618] width 60 height 21
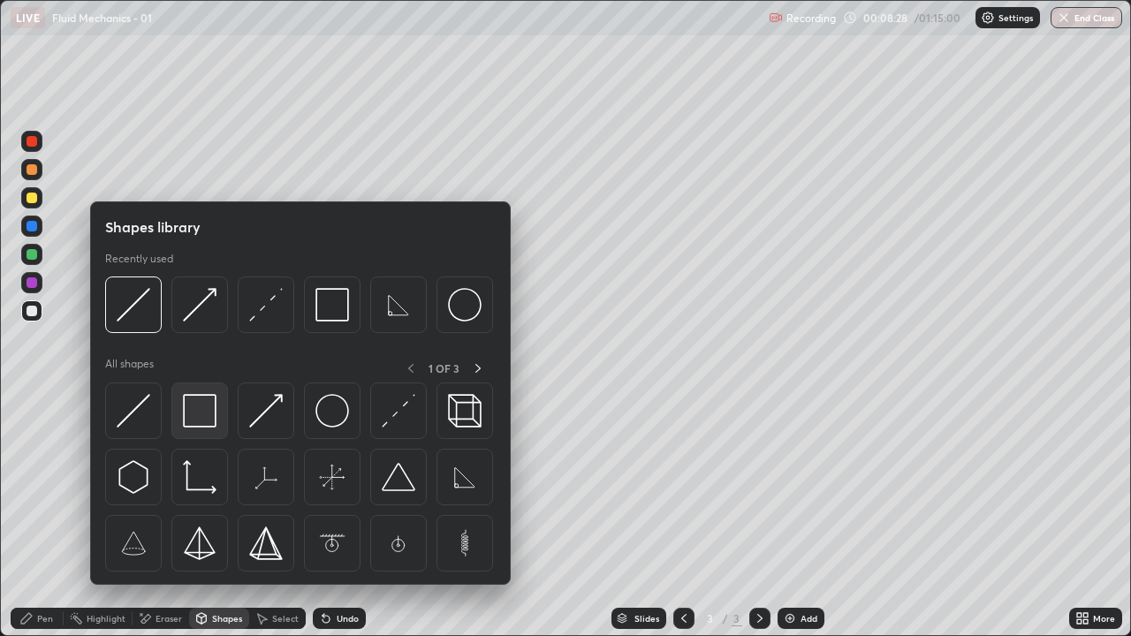
click at [198, 423] on img at bounding box center [200, 411] width 34 height 34
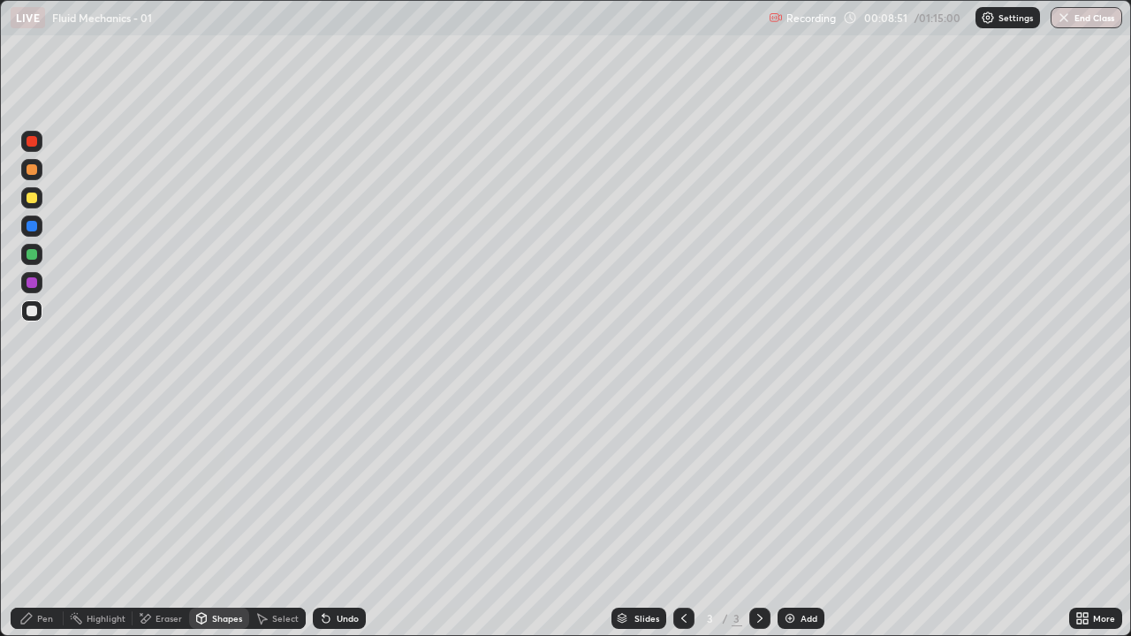
click at [42, 516] on div "Pen" at bounding box center [45, 618] width 16 height 9
click at [34, 195] on div at bounding box center [31, 198] width 11 height 11
click at [32, 309] on div at bounding box center [31, 311] width 11 height 11
click at [219, 516] on div "Shapes" at bounding box center [219, 618] width 60 height 21
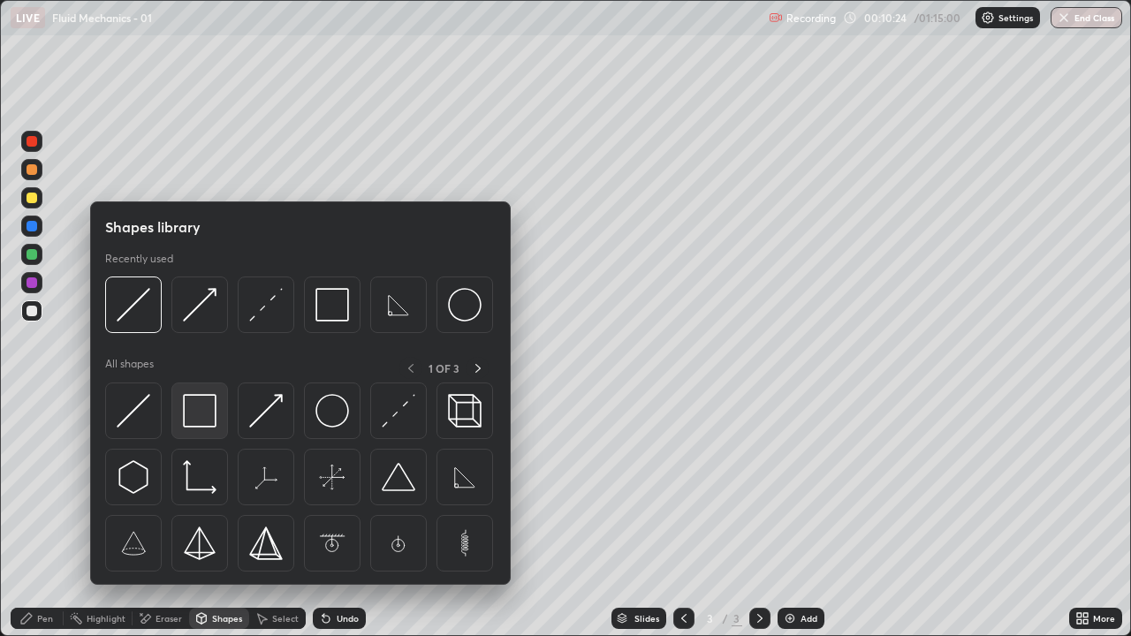
click at [201, 419] on img at bounding box center [200, 411] width 34 height 34
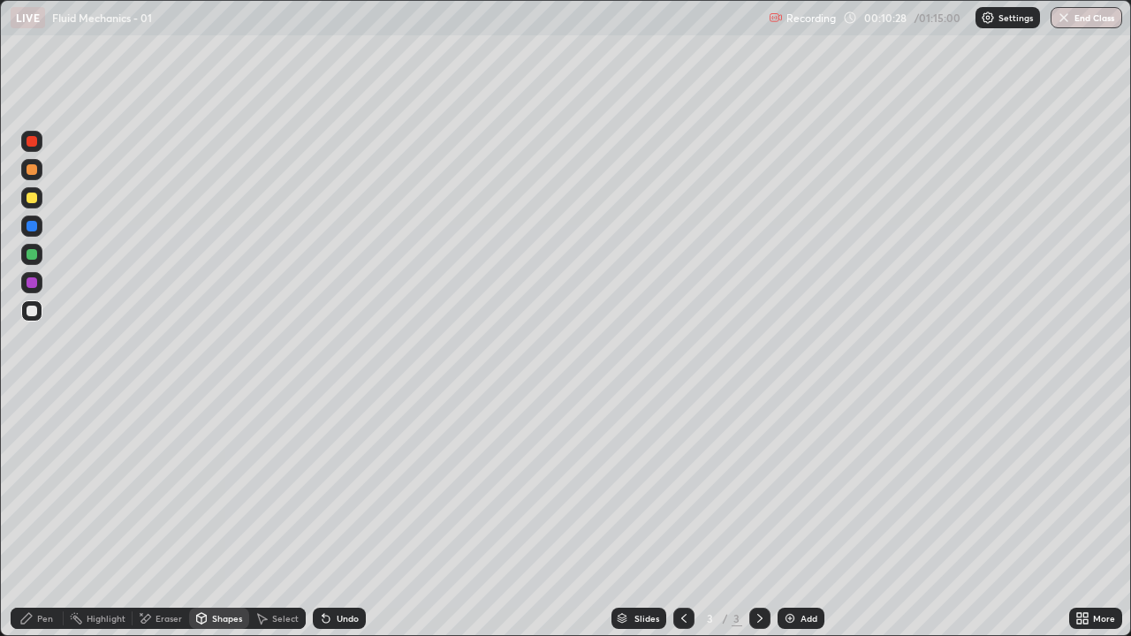
click at [28, 516] on icon at bounding box center [26, 618] width 11 height 11
click at [797, 516] on div "Add" at bounding box center [800, 618] width 47 height 21
click at [682, 516] on icon at bounding box center [684, 618] width 14 height 14
click at [208, 516] on div "Shapes" at bounding box center [219, 618] width 60 height 21
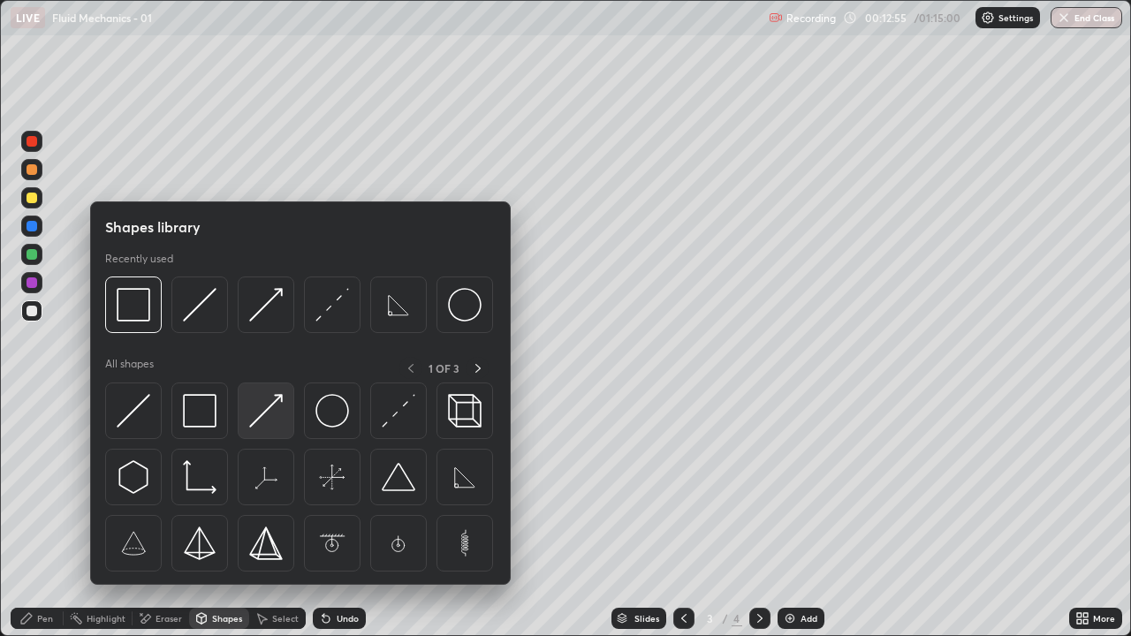
click at [267, 418] on img at bounding box center [266, 411] width 34 height 34
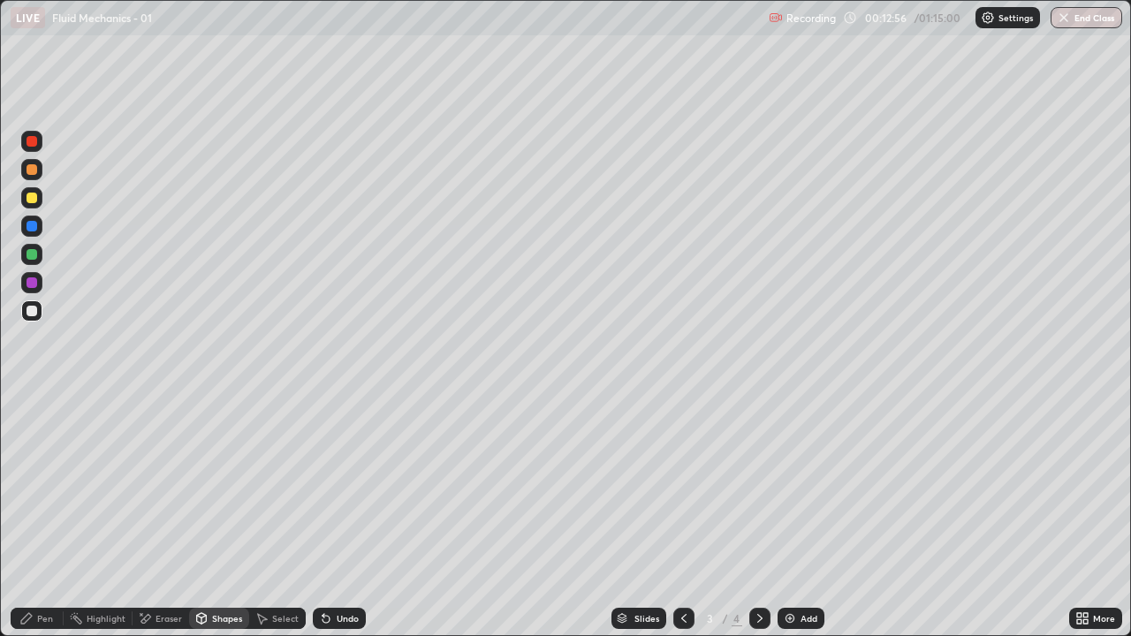
click at [29, 252] on div at bounding box center [31, 254] width 11 height 11
click at [29, 516] on icon at bounding box center [26, 618] width 14 height 14
click at [787, 516] on img at bounding box center [790, 618] width 14 height 14
click at [34, 310] on div at bounding box center [31, 311] width 11 height 11
click at [685, 516] on icon at bounding box center [684, 618] width 14 height 14
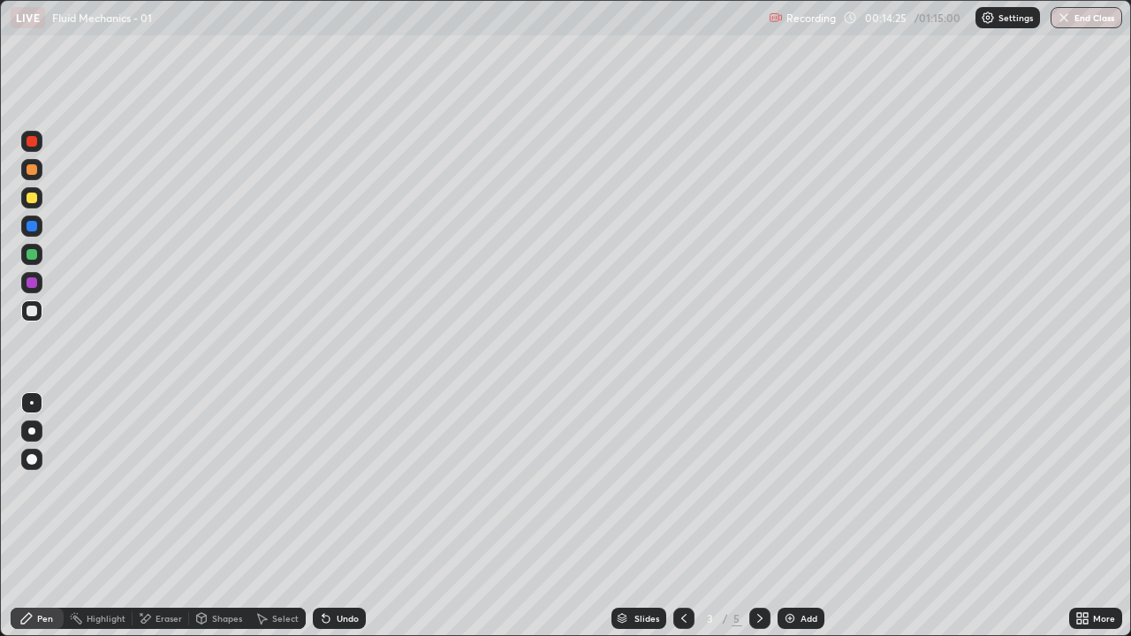
click at [760, 516] on icon at bounding box center [760, 618] width 14 height 14
click at [681, 516] on icon at bounding box center [684, 618] width 14 height 14
click at [757, 516] on icon at bounding box center [760, 618] width 14 height 14
click at [30, 516] on icon at bounding box center [26, 618] width 14 height 14
click at [34, 301] on div at bounding box center [31, 310] width 21 height 21
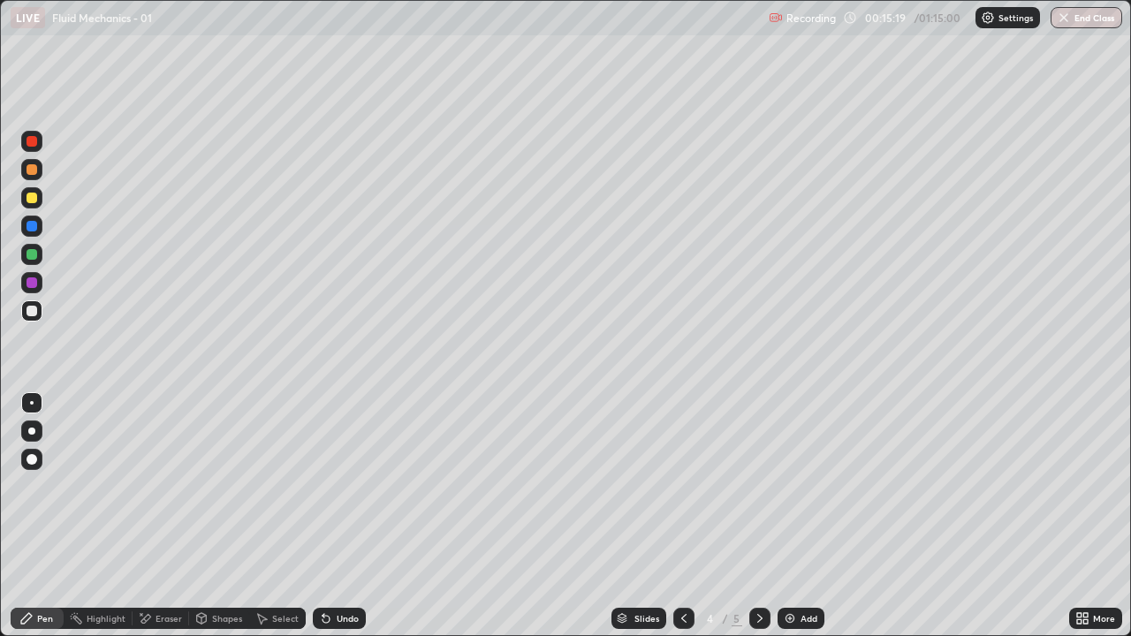
click at [338, 516] on div "Undo" at bounding box center [348, 618] width 22 height 9
click at [344, 516] on div "Undo" at bounding box center [348, 618] width 22 height 9
click at [346, 516] on div "Undo" at bounding box center [348, 618] width 22 height 9
click at [348, 516] on div "Undo" at bounding box center [348, 618] width 22 height 9
click at [347, 516] on div "Undo" at bounding box center [348, 618] width 22 height 9
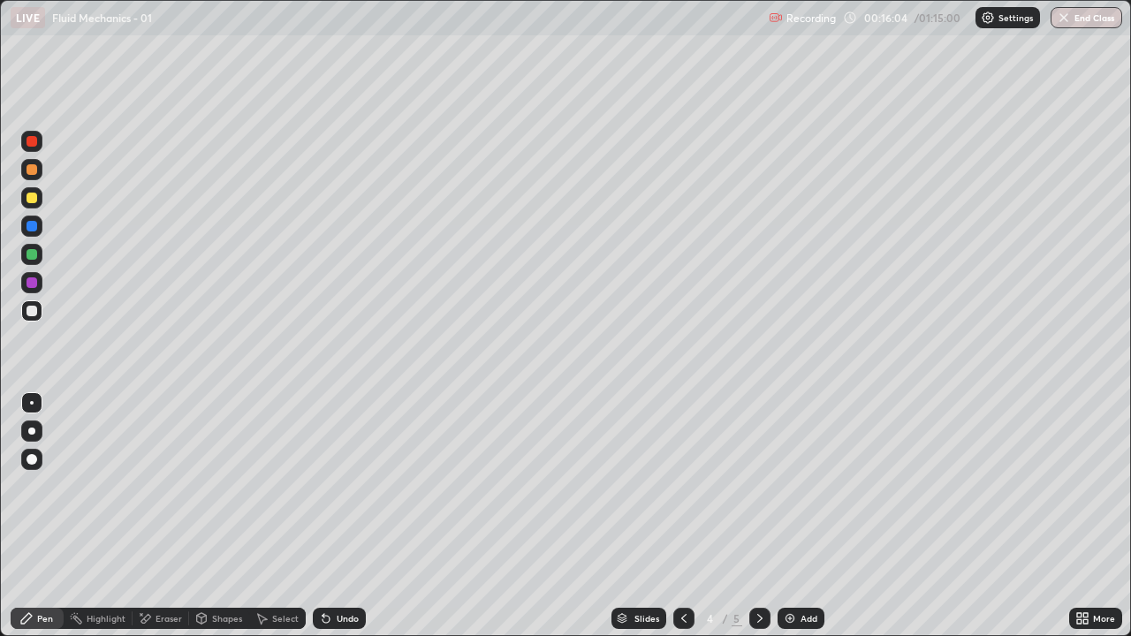
click at [344, 516] on div "Undo" at bounding box center [339, 618] width 53 height 21
click at [37, 516] on div "Pen" at bounding box center [45, 618] width 16 height 9
click at [33, 303] on div at bounding box center [31, 310] width 21 height 21
click at [29, 194] on div at bounding box center [31, 198] width 11 height 11
click at [682, 516] on icon at bounding box center [684, 618] width 14 height 14
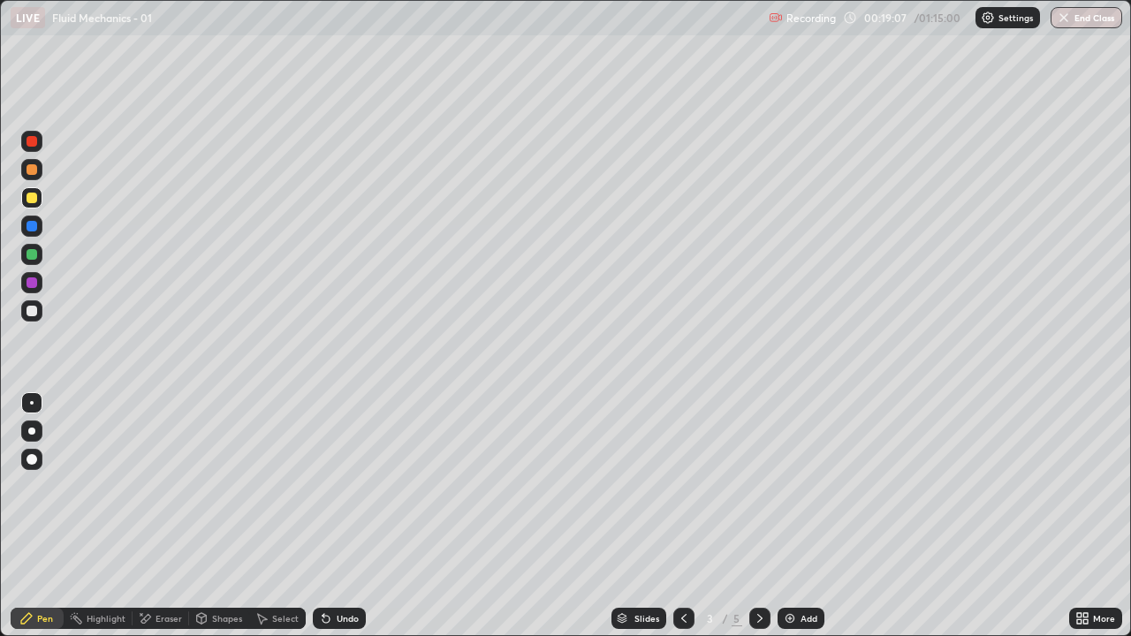
click at [760, 516] on div at bounding box center [759, 618] width 21 height 35
click at [40, 251] on div at bounding box center [31, 254] width 21 height 21
click at [218, 516] on div "Shapes" at bounding box center [227, 618] width 30 height 9
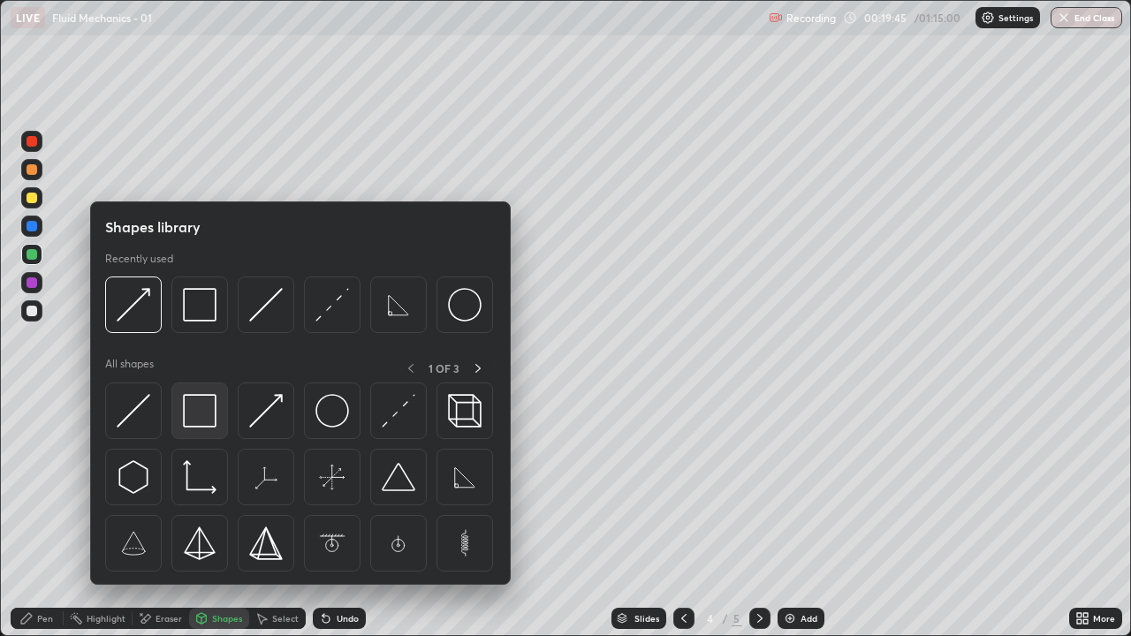
click at [208, 418] on img at bounding box center [200, 411] width 34 height 34
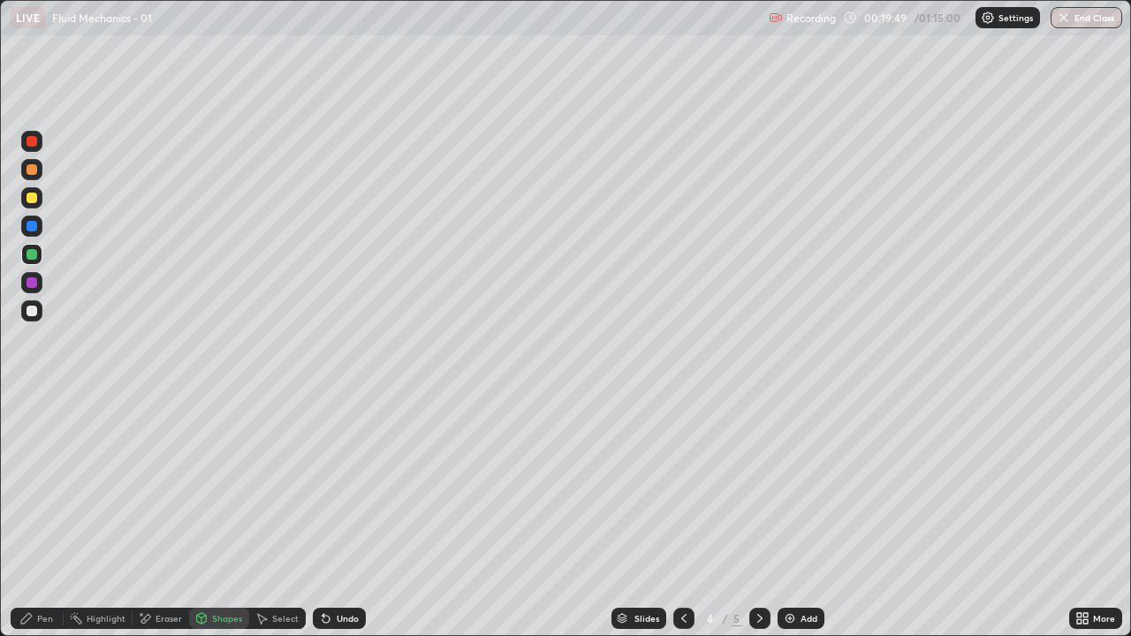
click at [682, 516] on icon at bounding box center [684, 618] width 14 height 14
click at [758, 516] on icon at bounding box center [760, 618] width 14 height 14
click at [209, 516] on div "Shapes" at bounding box center [219, 618] width 60 height 21
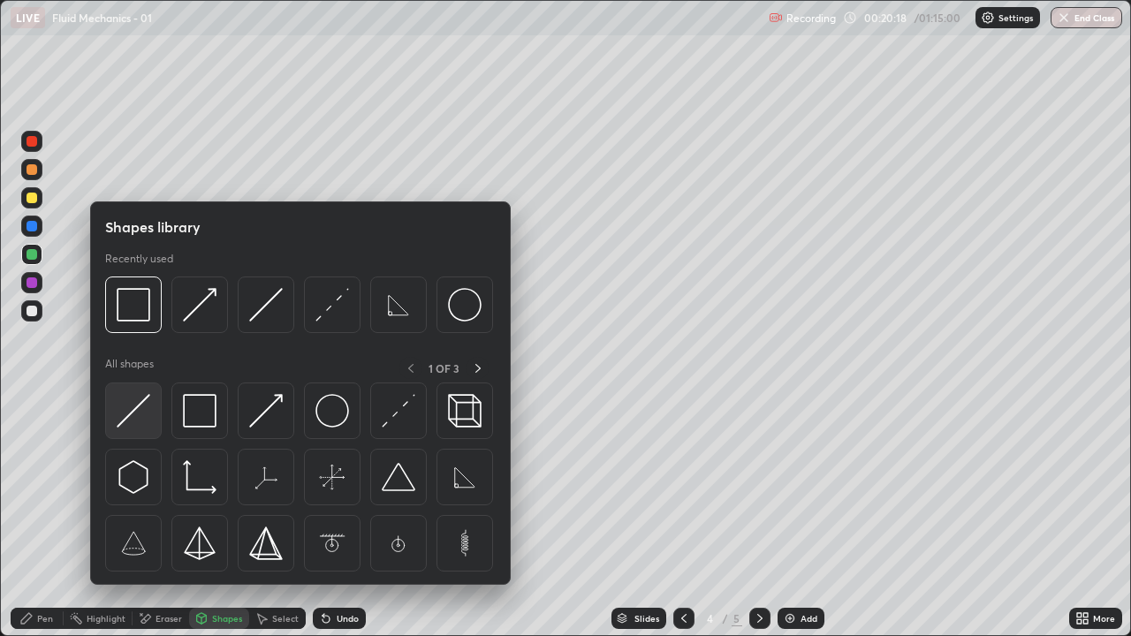
click at [134, 413] on img at bounding box center [134, 411] width 34 height 34
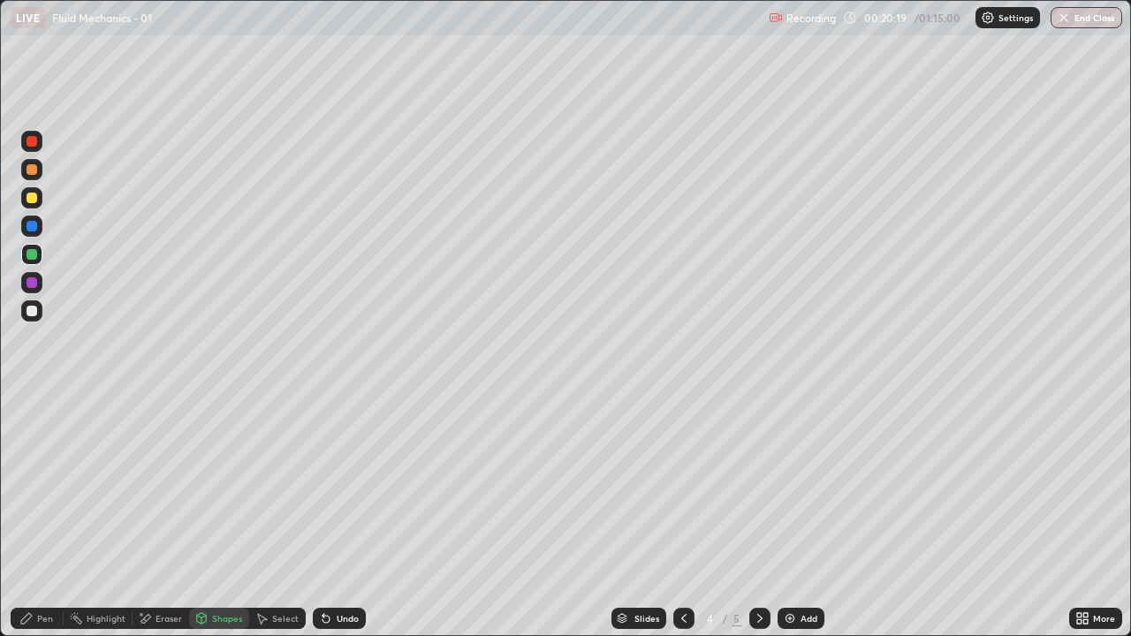
click at [208, 516] on div "Shapes" at bounding box center [219, 618] width 60 height 21
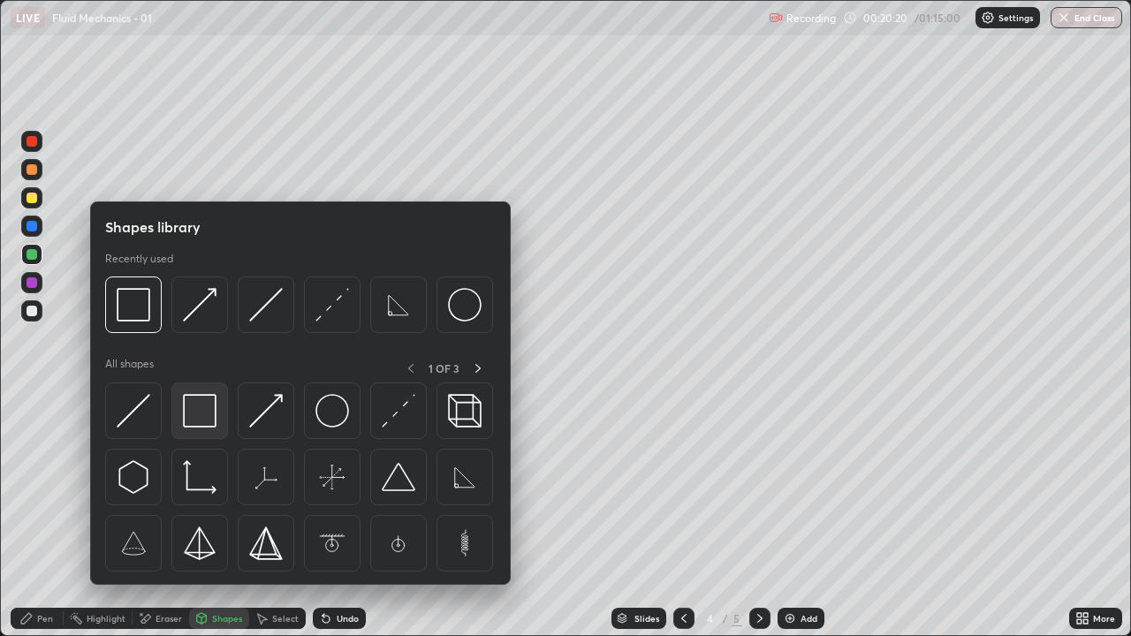
click at [201, 415] on img at bounding box center [200, 411] width 34 height 34
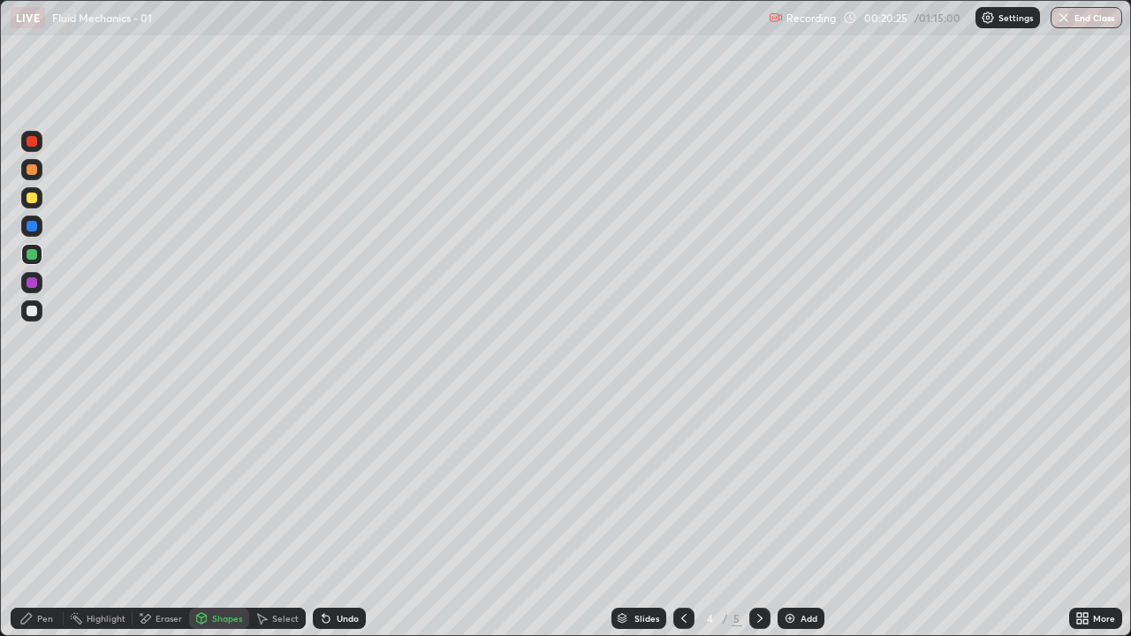
click at [201, 516] on icon at bounding box center [201, 620] width 0 height 6
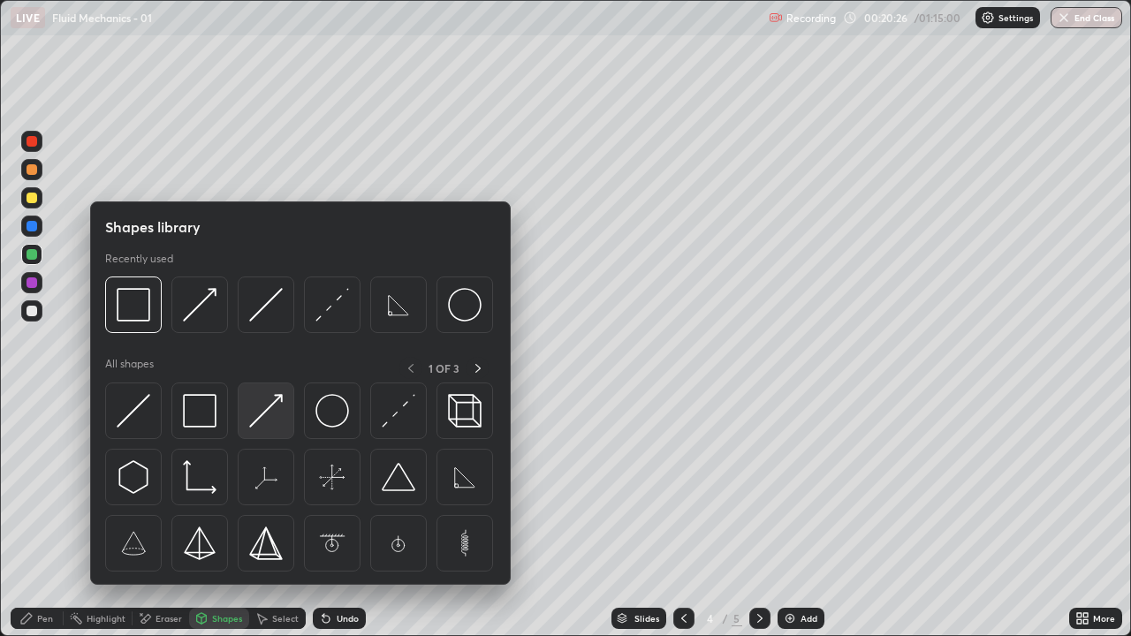
click at [263, 421] on img at bounding box center [266, 411] width 34 height 34
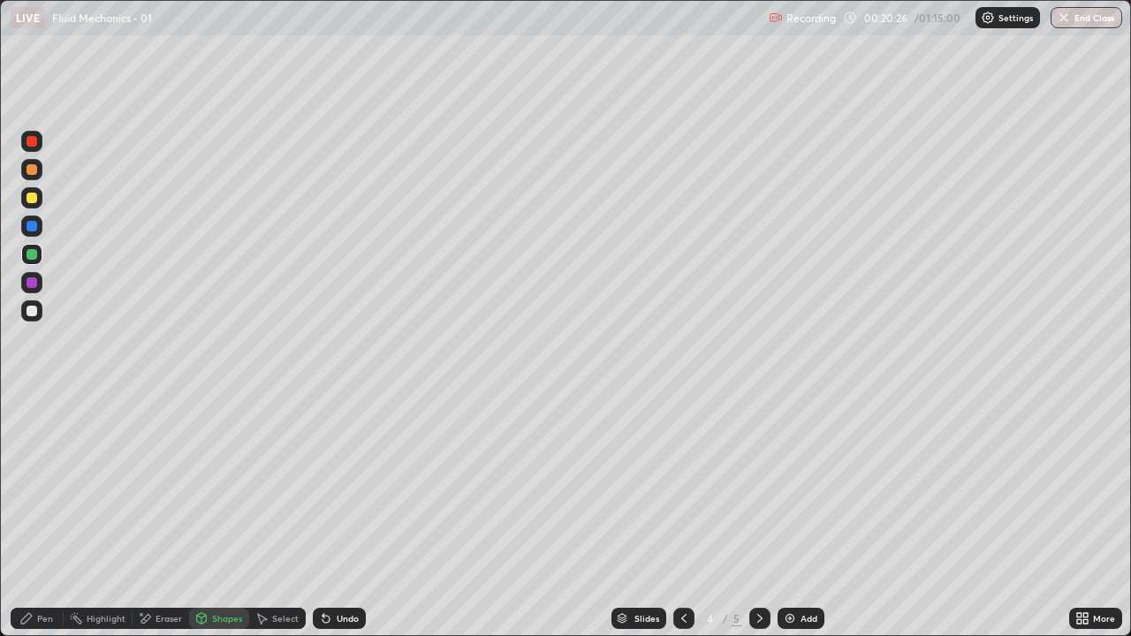
click at [34, 309] on div at bounding box center [31, 311] width 11 height 11
click at [220, 516] on div "Shapes" at bounding box center [219, 618] width 60 height 21
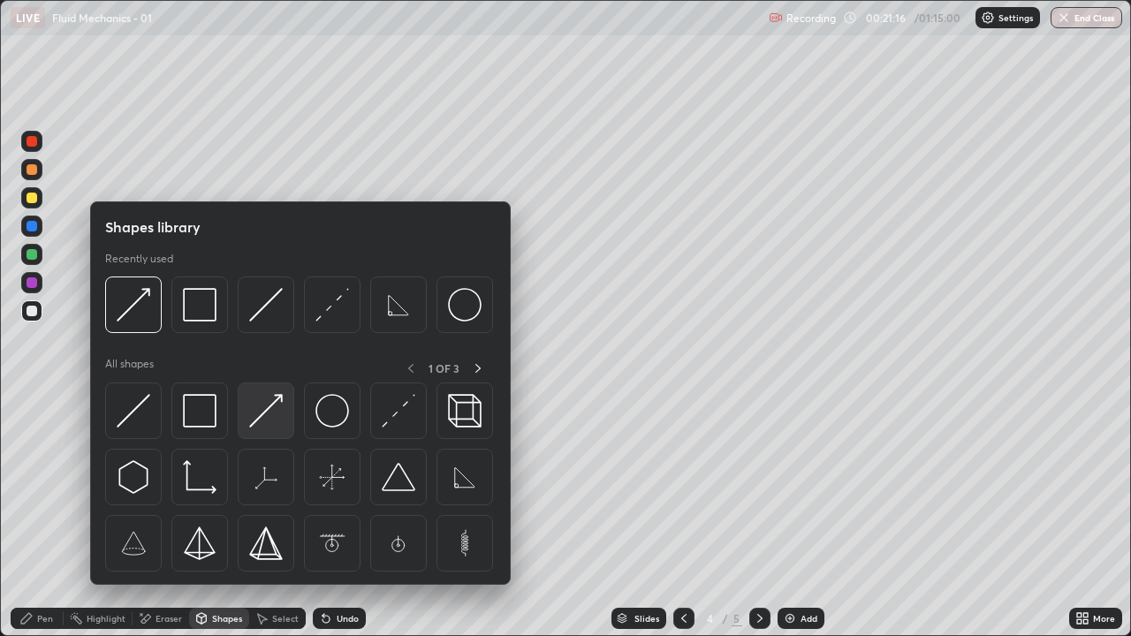
click at [263, 417] on img at bounding box center [266, 411] width 34 height 34
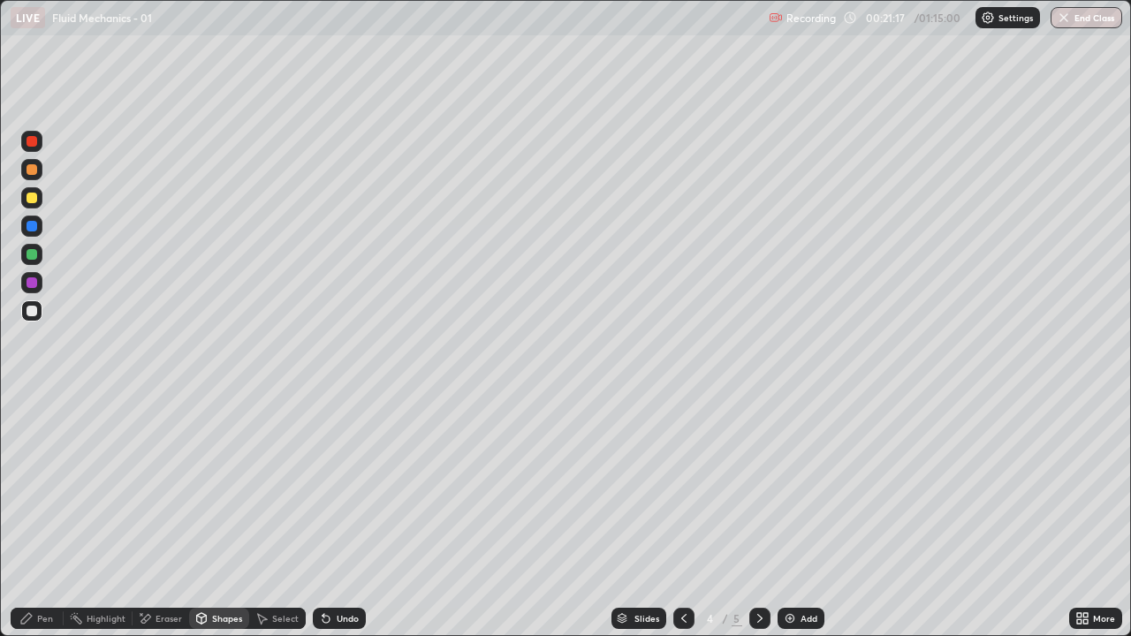
click at [34, 282] on div at bounding box center [31, 282] width 11 height 11
click at [35, 516] on div "Pen" at bounding box center [37, 618] width 53 height 21
click at [32, 309] on div at bounding box center [31, 311] width 11 height 11
click at [749, 516] on div at bounding box center [759, 618] width 21 height 21
click at [219, 516] on div "Shapes" at bounding box center [219, 618] width 60 height 21
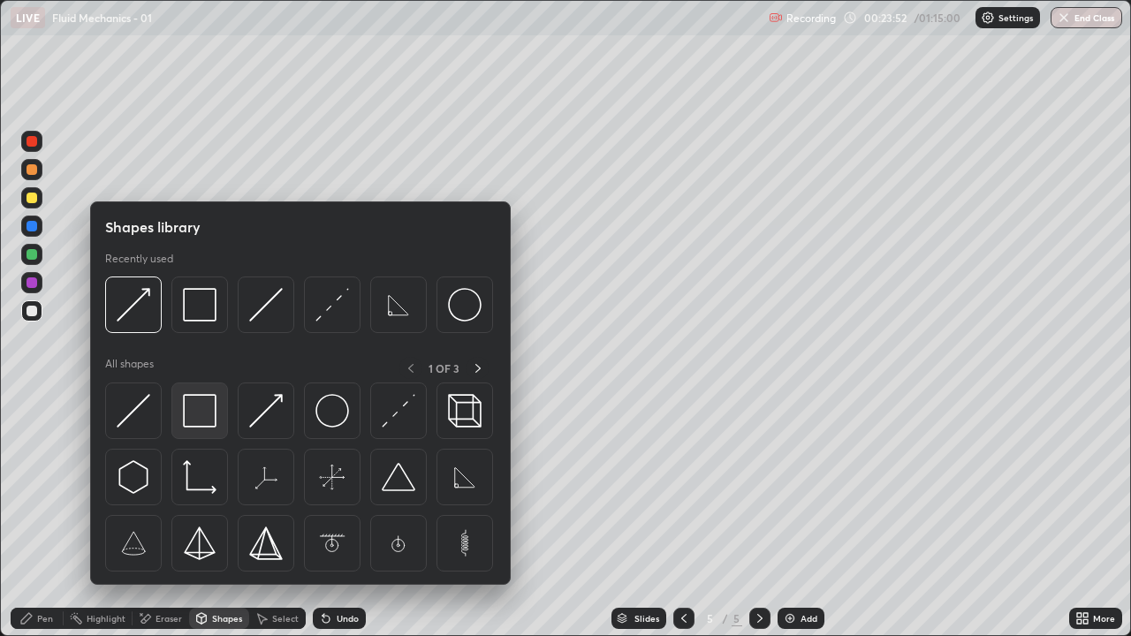
click at [201, 412] on img at bounding box center [200, 411] width 34 height 34
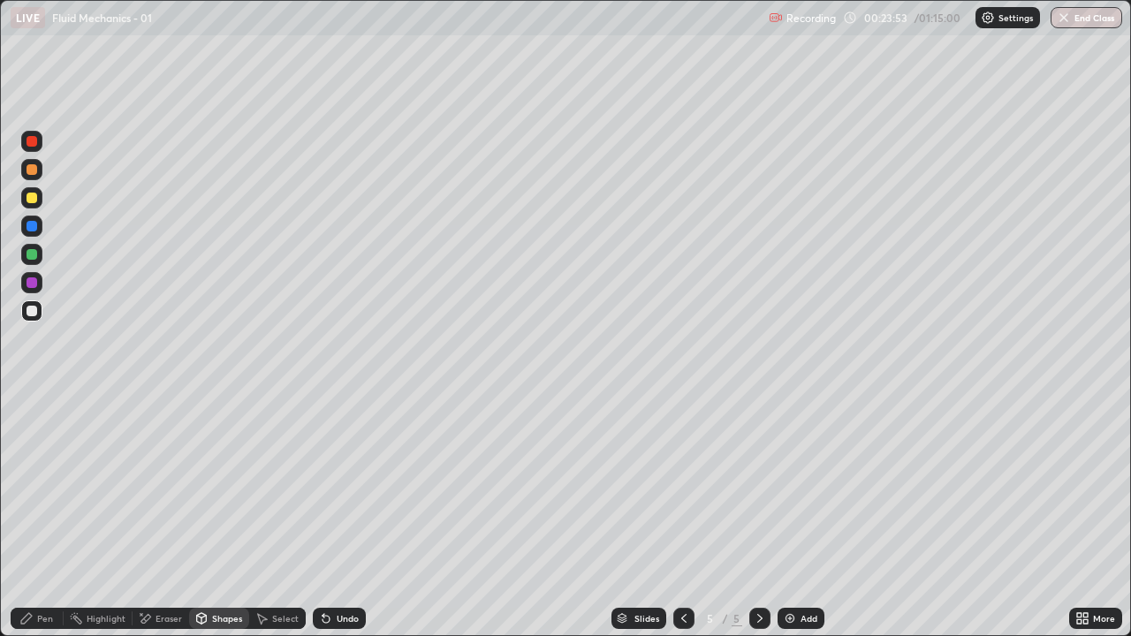
click at [223, 516] on div "Shapes" at bounding box center [219, 618] width 60 height 21
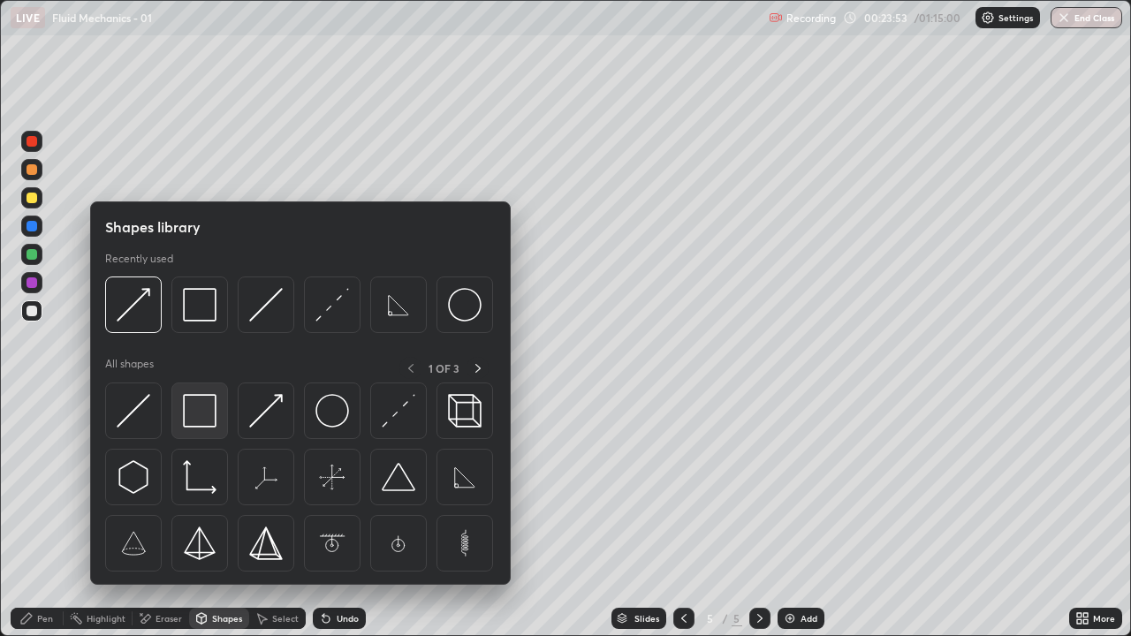
click at [194, 415] on img at bounding box center [200, 411] width 34 height 34
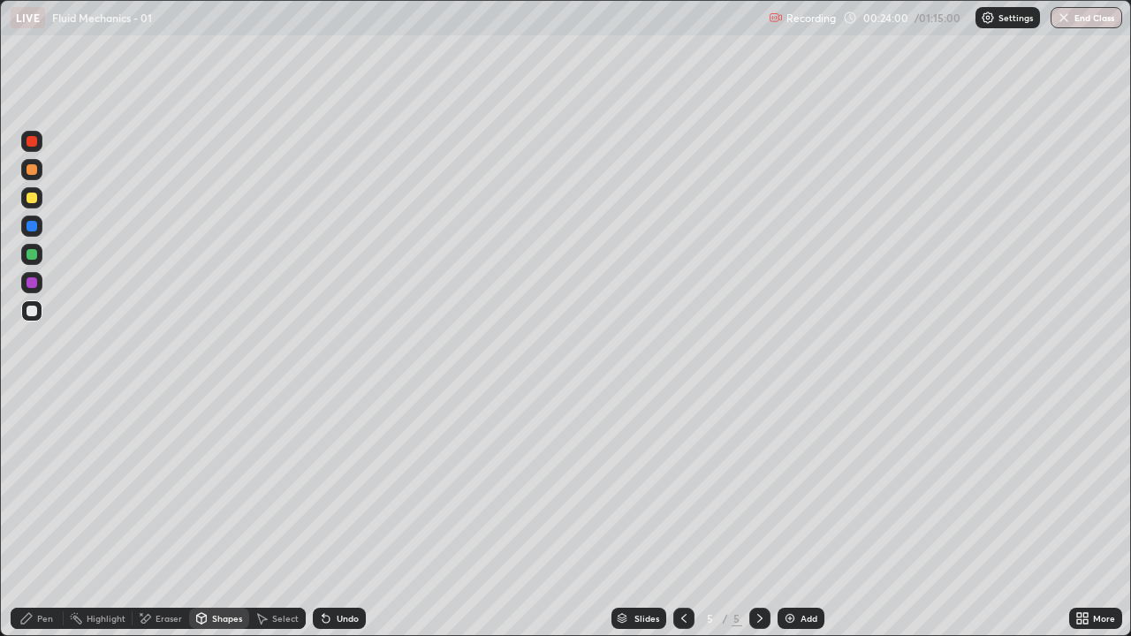
click at [345, 516] on div "Undo" at bounding box center [348, 618] width 22 height 9
click at [209, 516] on div "Shapes" at bounding box center [219, 618] width 60 height 21
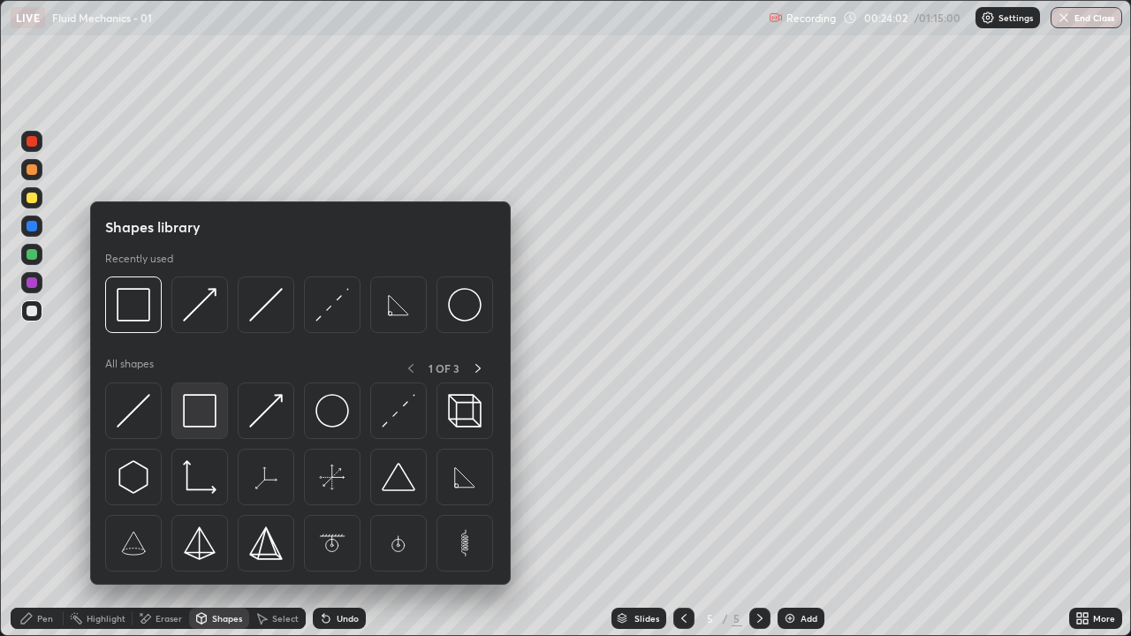
click at [197, 418] on img at bounding box center [200, 411] width 34 height 34
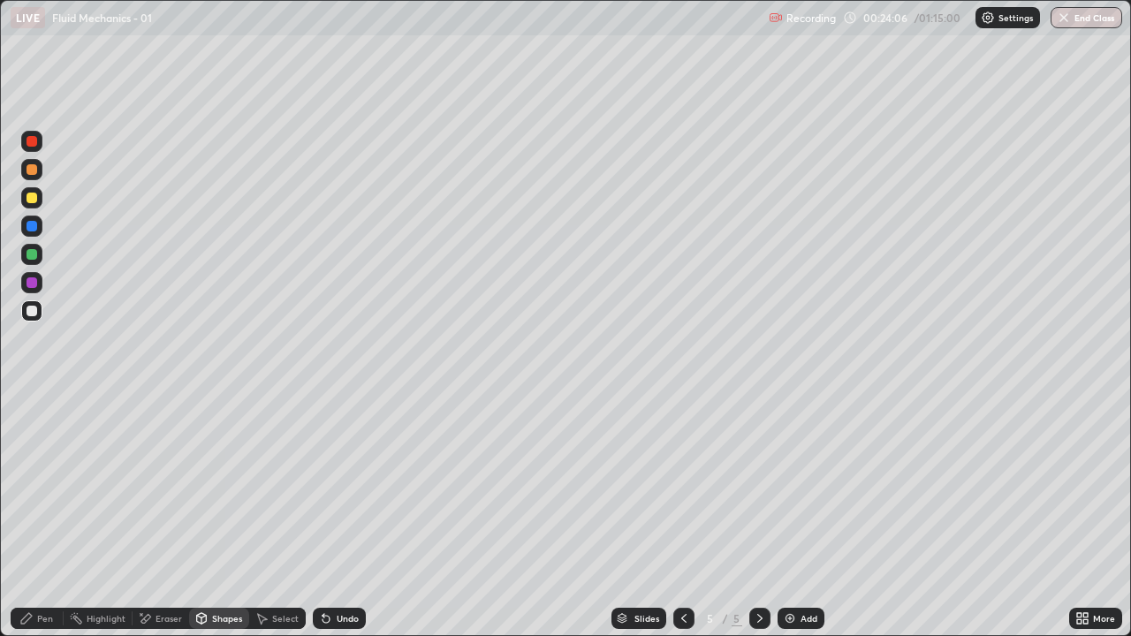
click at [341, 516] on div "Undo" at bounding box center [339, 618] width 53 height 21
click at [228, 516] on div "Shapes" at bounding box center [227, 618] width 30 height 9
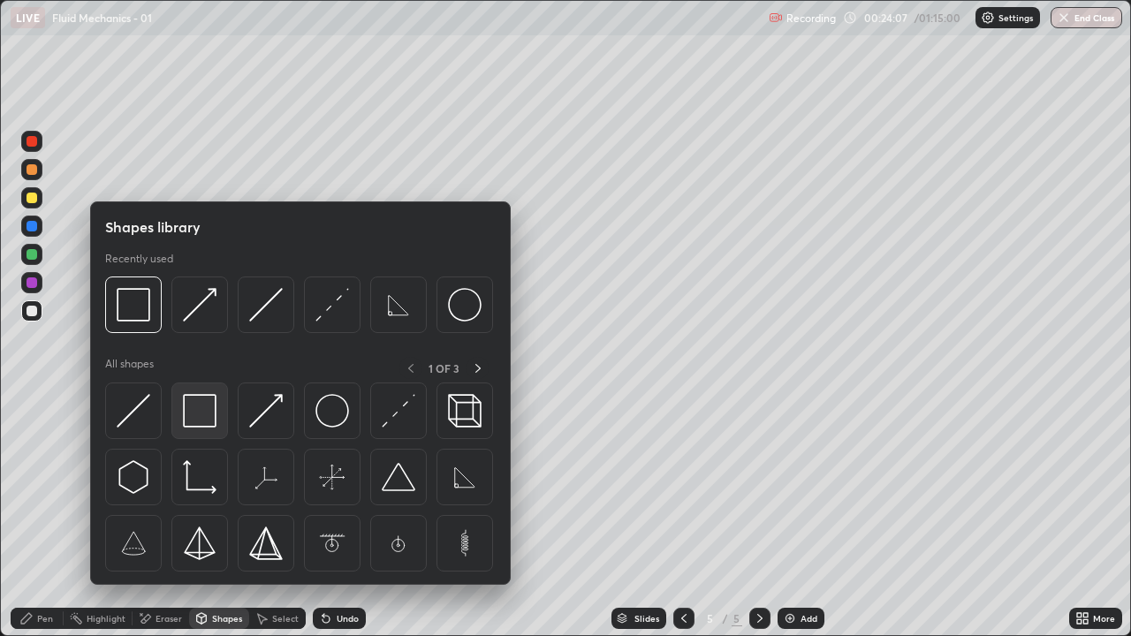
click at [200, 412] on img at bounding box center [200, 411] width 34 height 34
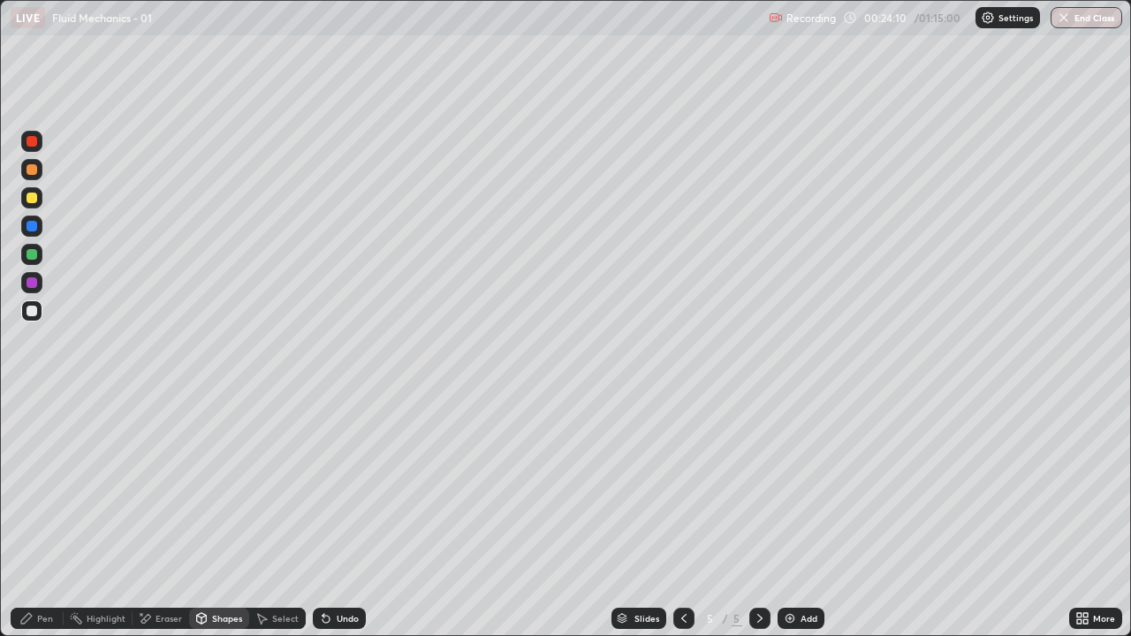
click at [208, 516] on div "Shapes" at bounding box center [219, 618] width 60 height 21
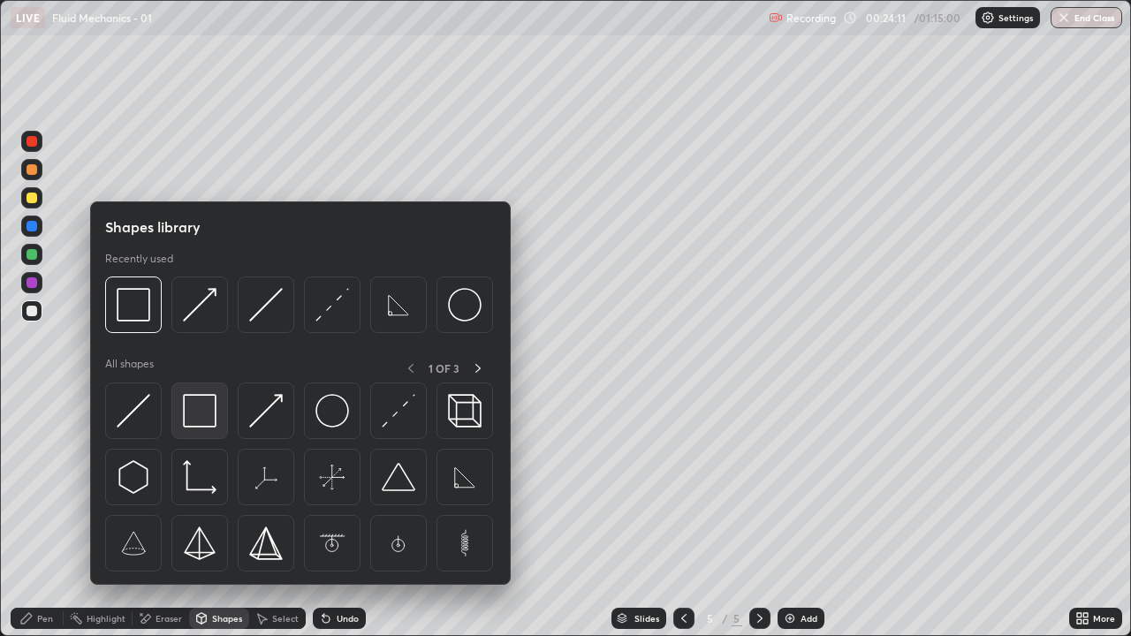
click at [191, 409] on img at bounding box center [200, 411] width 34 height 34
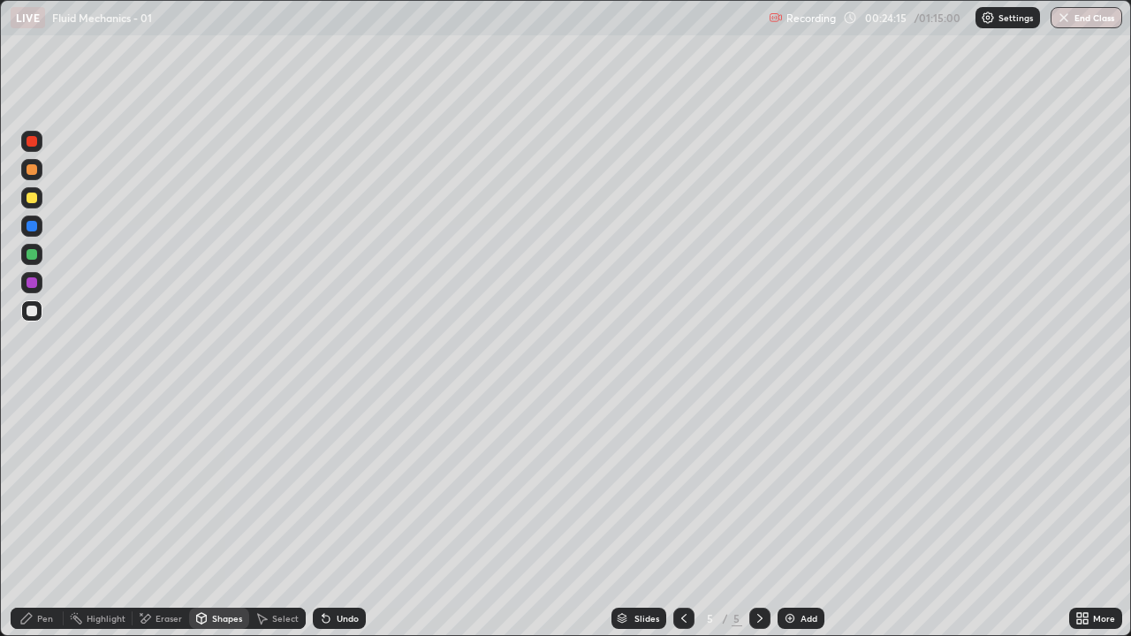
click at [201, 516] on icon at bounding box center [201, 620] width 0 height 6
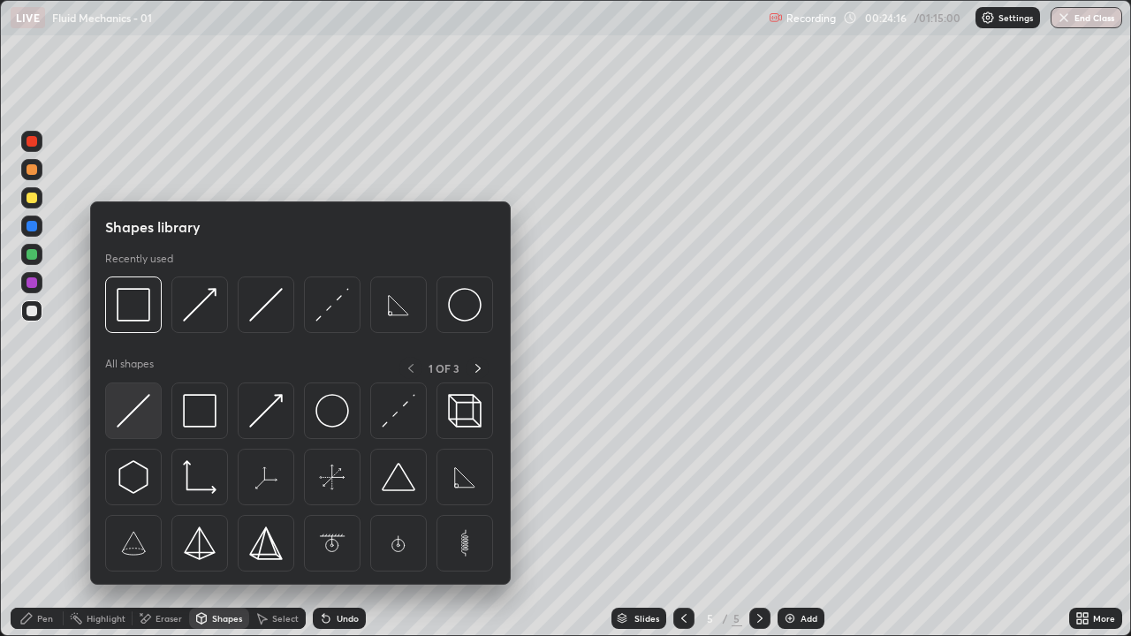
click at [138, 414] on img at bounding box center [134, 411] width 34 height 34
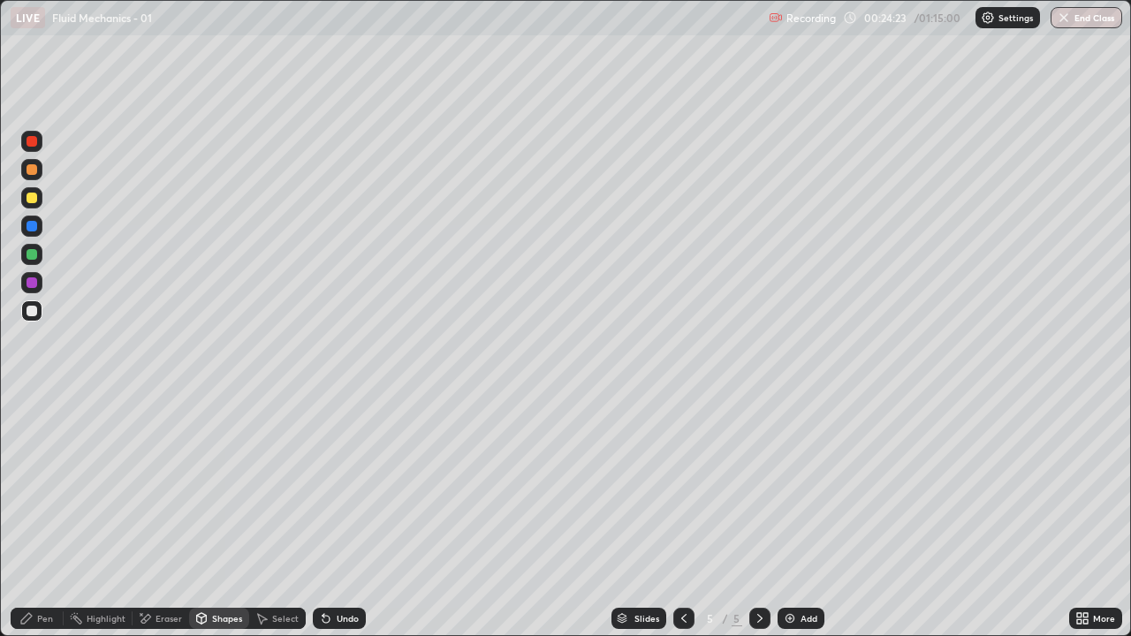
click at [356, 516] on div "Undo" at bounding box center [339, 618] width 53 height 21
click at [352, 516] on div "Undo" at bounding box center [348, 618] width 22 height 9
click at [355, 516] on div "Undo" at bounding box center [348, 618] width 22 height 9
click at [356, 516] on div "Undo" at bounding box center [339, 618] width 53 height 21
click at [215, 516] on div "Shapes" at bounding box center [227, 618] width 30 height 9
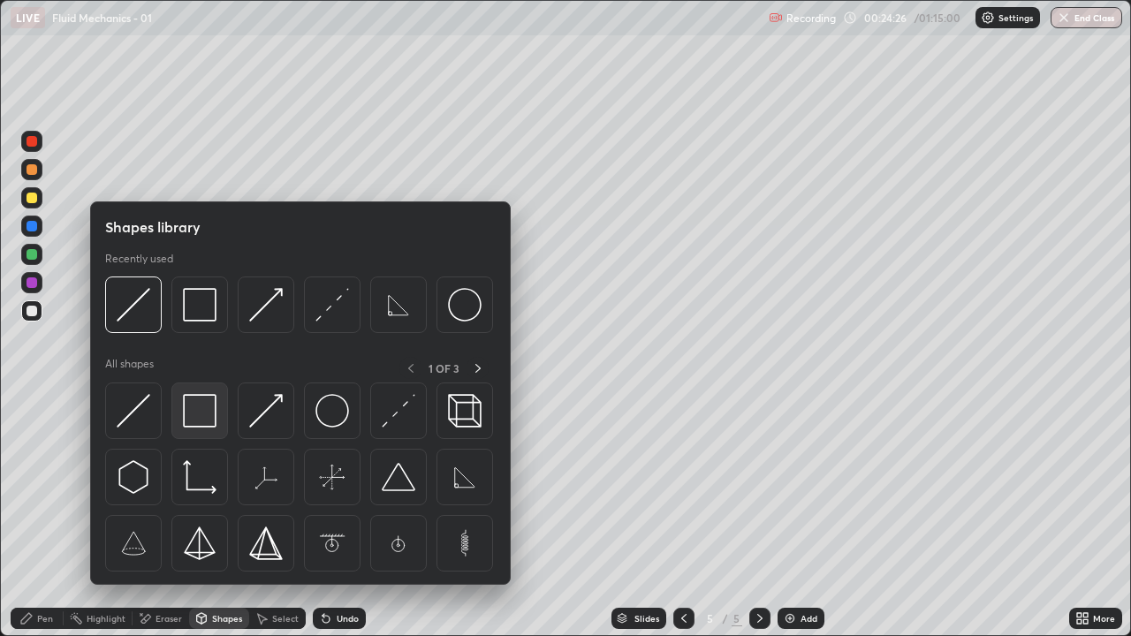
click at [193, 409] on img at bounding box center [200, 411] width 34 height 34
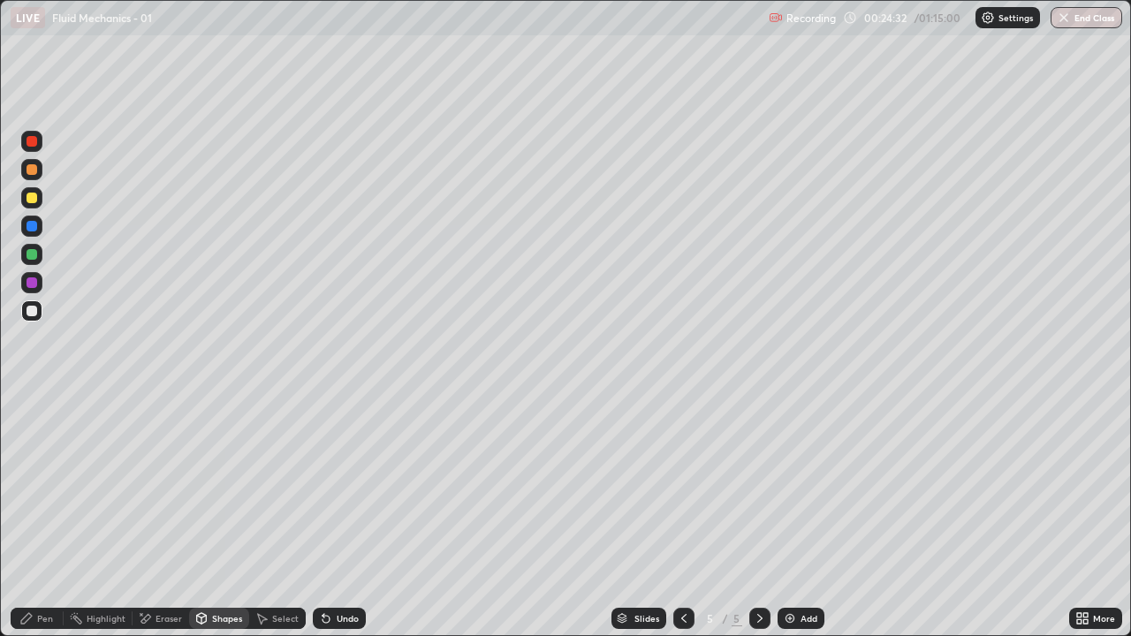
click at [220, 516] on div "Shapes" at bounding box center [227, 618] width 30 height 9
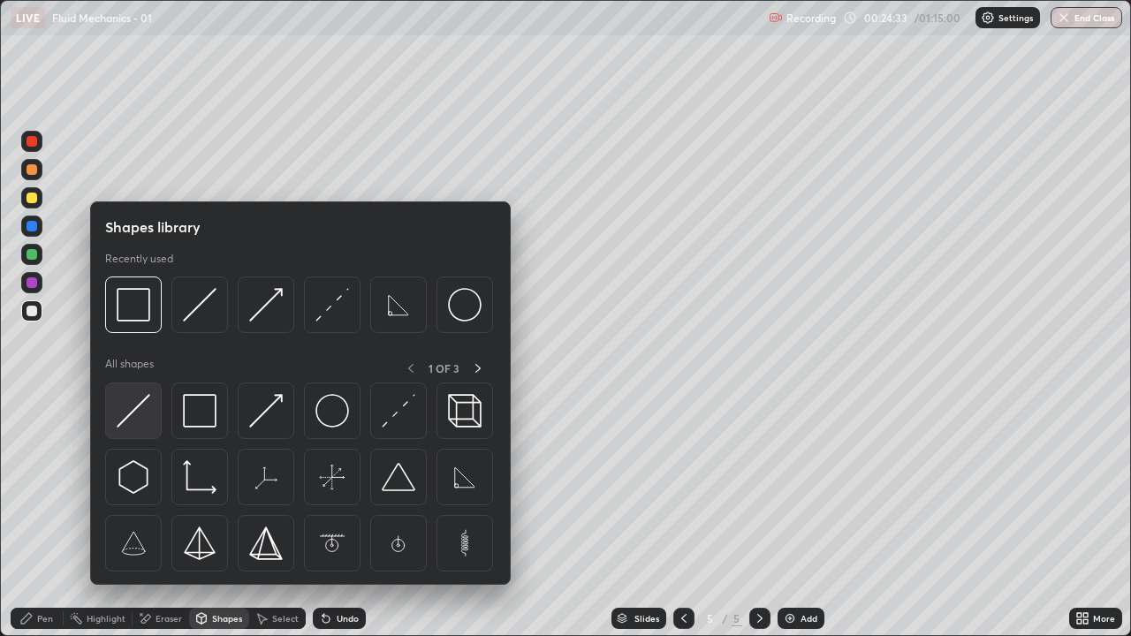
click at [123, 410] on img at bounding box center [134, 411] width 34 height 34
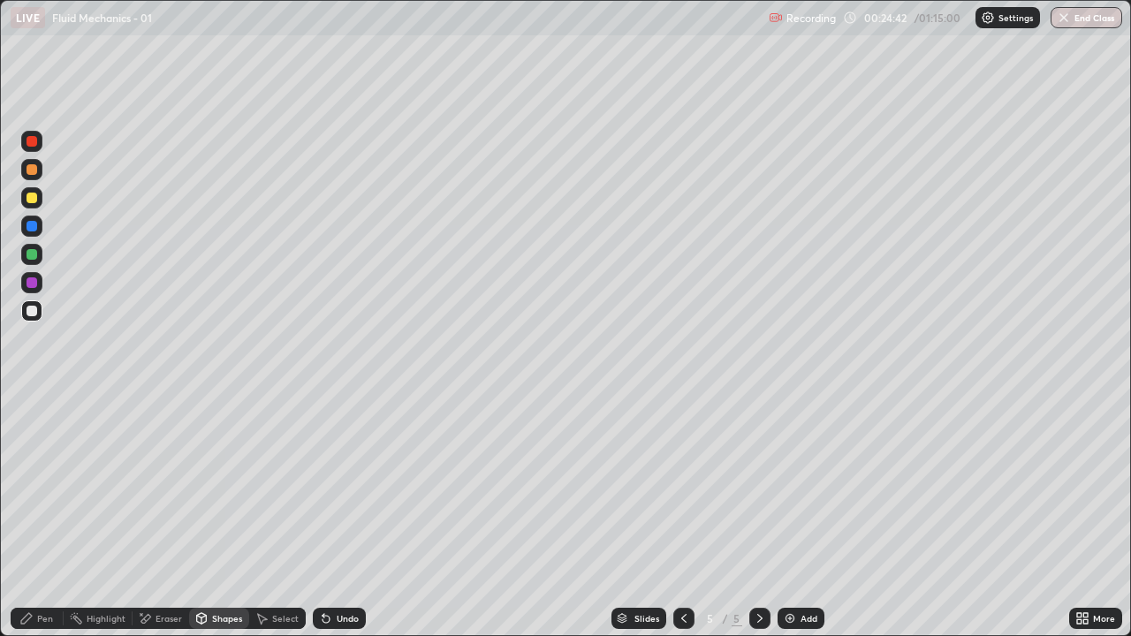
click at [222, 516] on div "Shapes" at bounding box center [219, 618] width 60 height 21
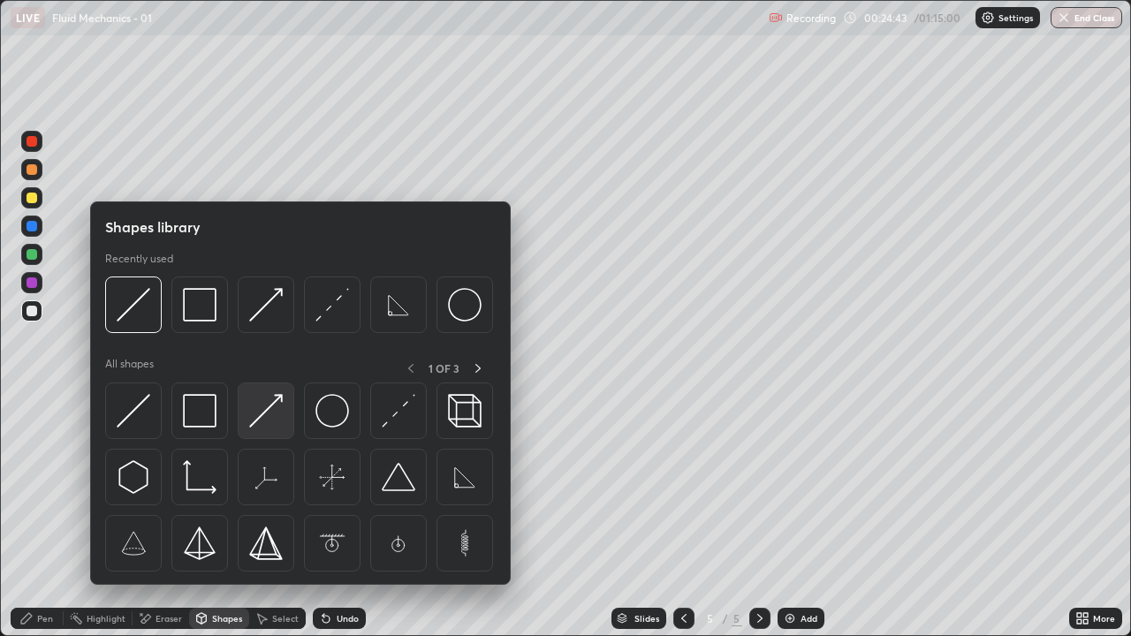
click at [268, 419] on img at bounding box center [266, 411] width 34 height 34
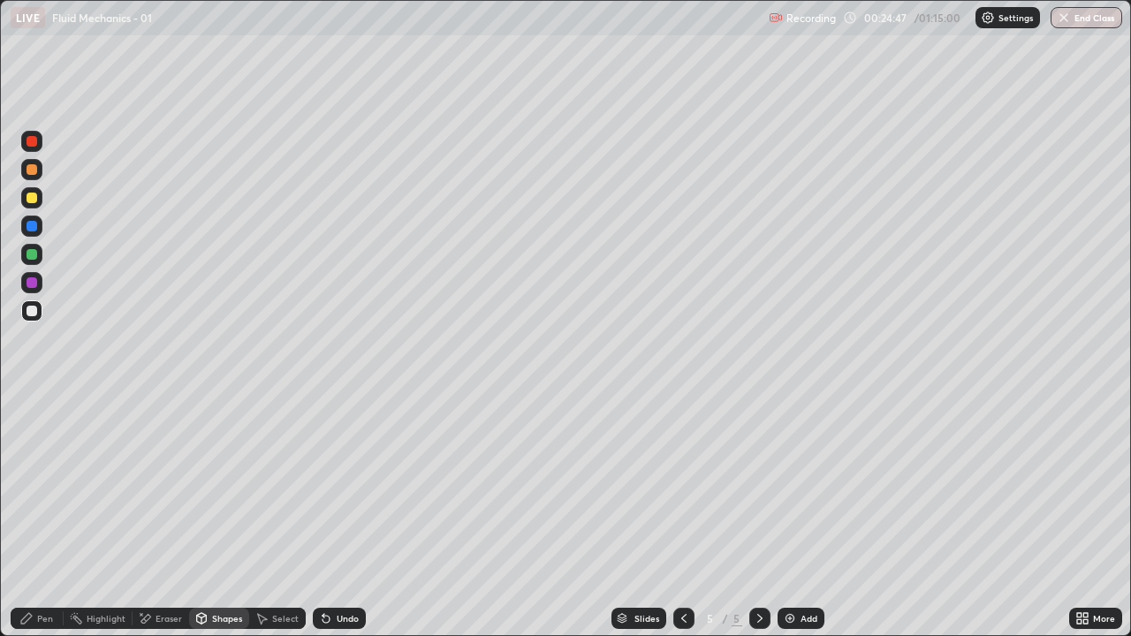
click at [28, 516] on icon at bounding box center [26, 618] width 14 height 14
click at [210, 516] on div "Shapes" at bounding box center [219, 618] width 60 height 21
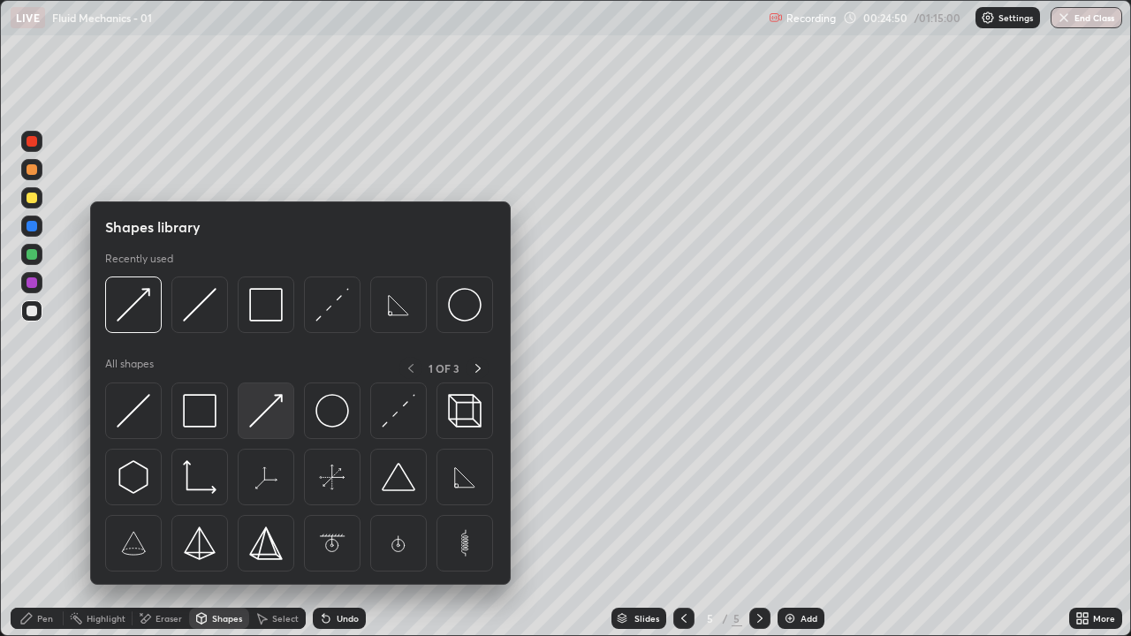
click at [263, 410] on img at bounding box center [266, 411] width 34 height 34
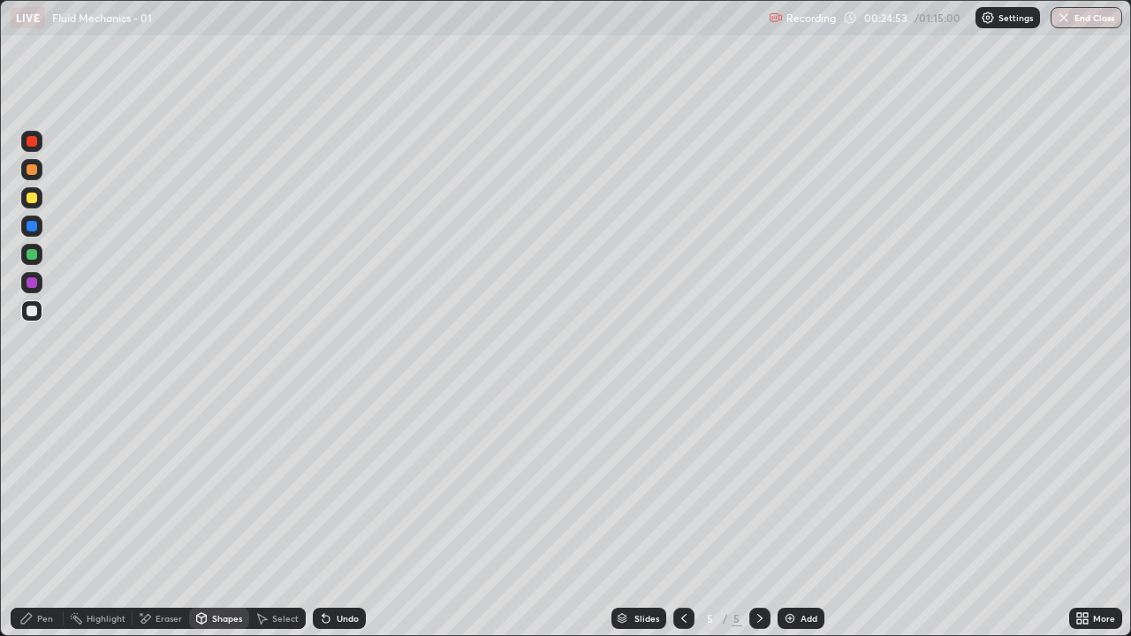
click at [19, 516] on div "Pen" at bounding box center [37, 618] width 53 height 21
click at [223, 516] on div "Shapes" at bounding box center [219, 618] width 60 height 21
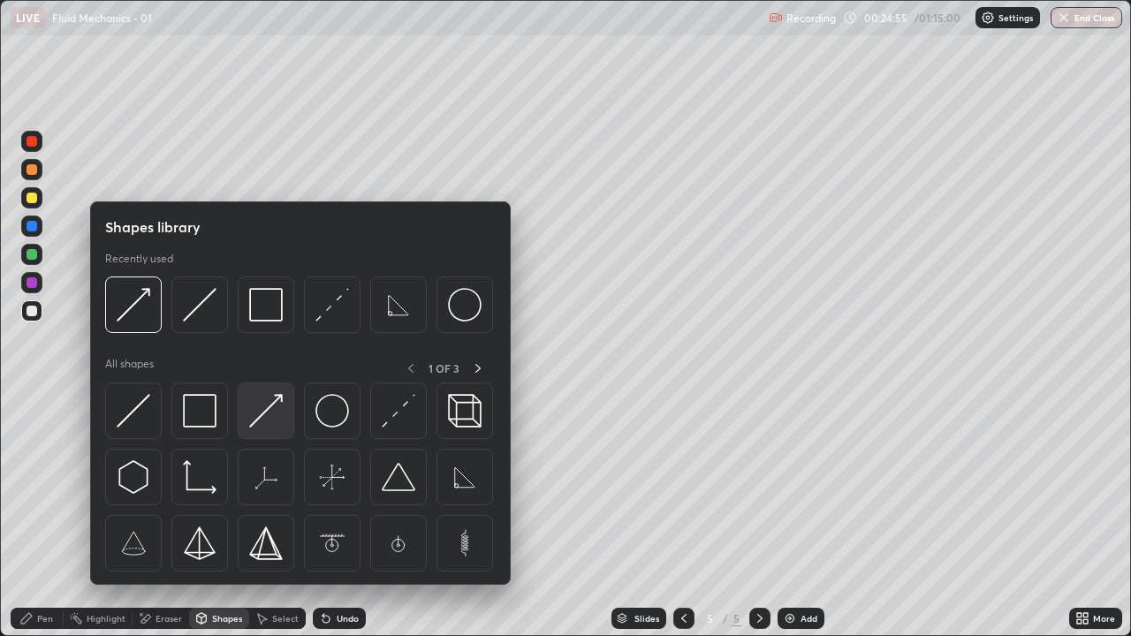
click at [264, 414] on img at bounding box center [266, 411] width 34 height 34
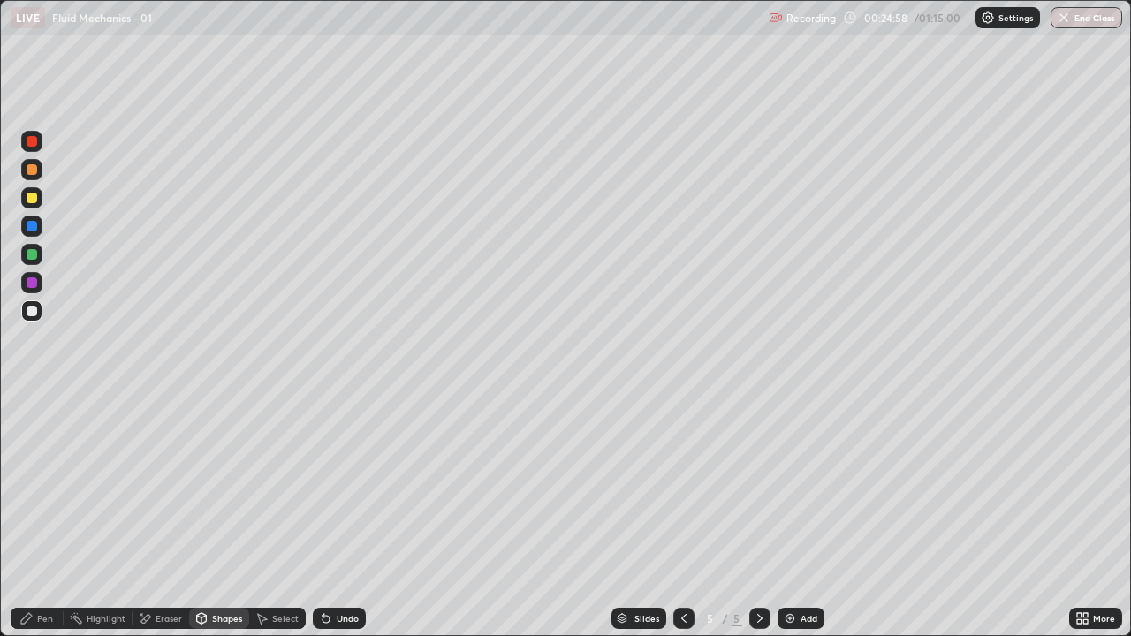
click at [35, 516] on div "Pen" at bounding box center [37, 618] width 53 height 21
click at [32, 280] on div at bounding box center [31, 282] width 11 height 11
click at [38, 516] on div "Pen" at bounding box center [37, 618] width 53 height 21
click at [33, 311] on div at bounding box center [31, 311] width 11 height 11
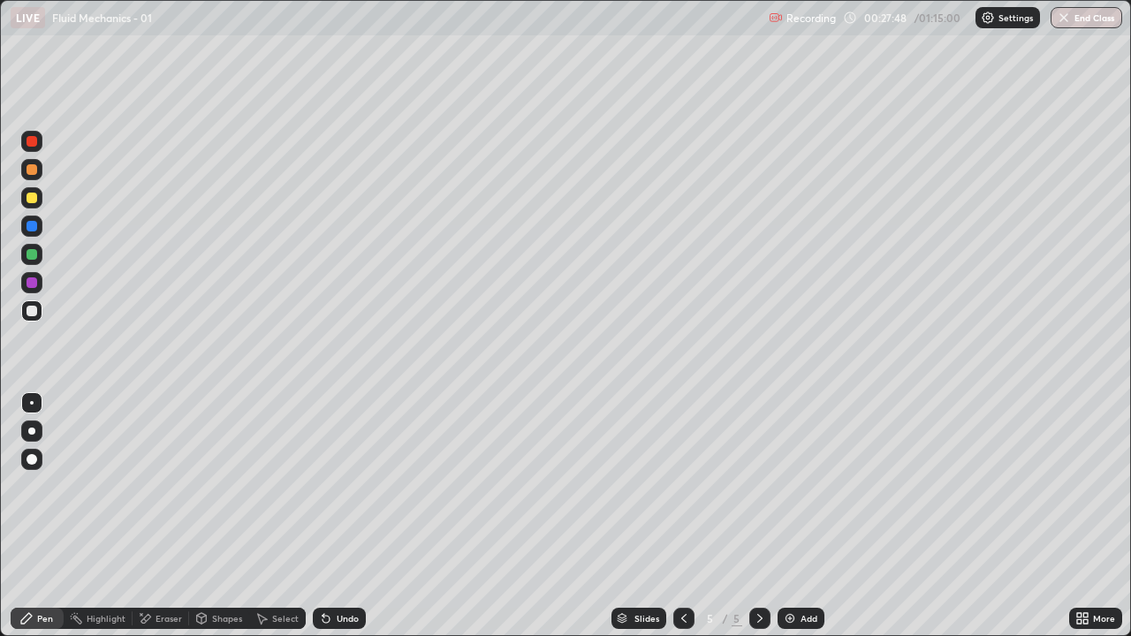
click at [222, 516] on div "Shapes" at bounding box center [219, 618] width 60 height 21
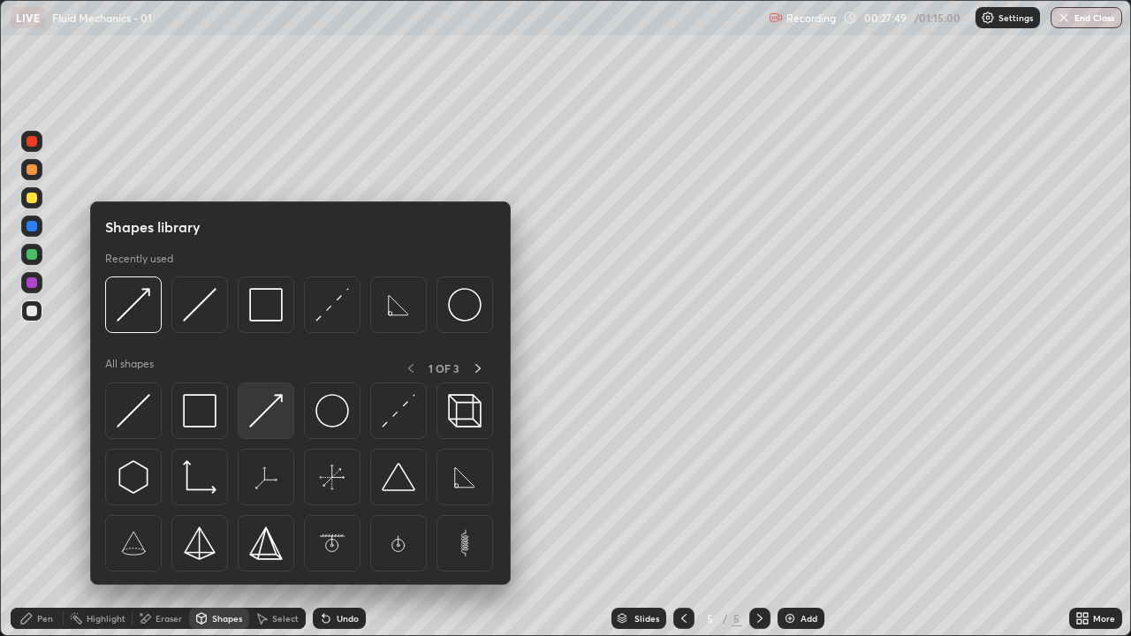
click at [261, 420] on img at bounding box center [266, 411] width 34 height 34
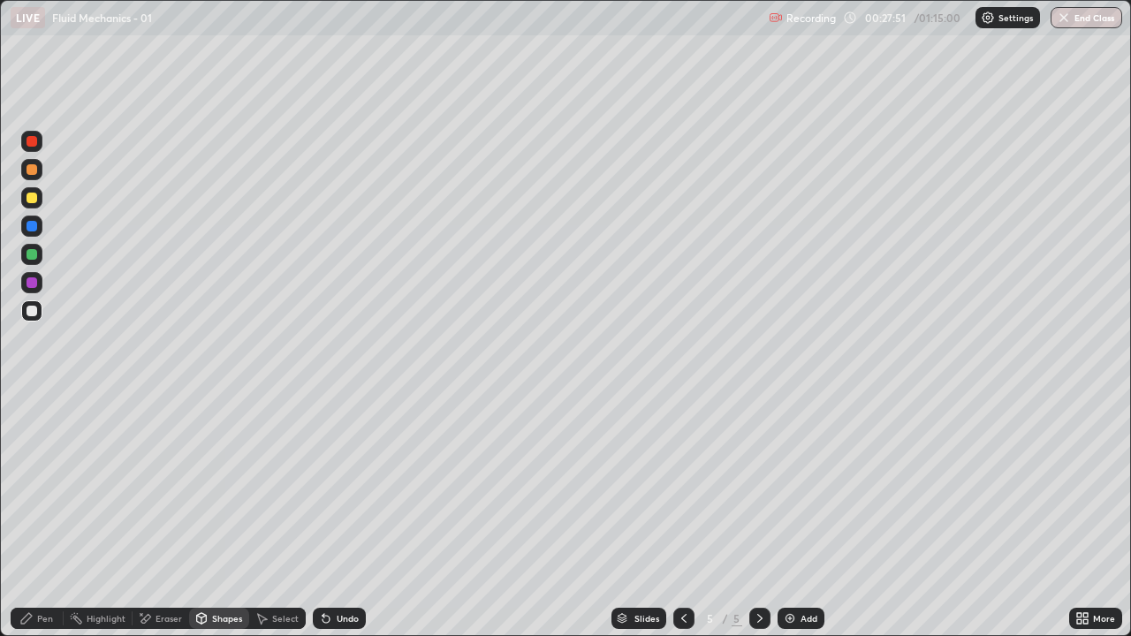
click at [35, 200] on div at bounding box center [31, 198] width 11 height 11
click at [31, 516] on icon at bounding box center [26, 618] width 14 height 14
click at [218, 516] on div "Shapes" at bounding box center [219, 618] width 60 height 21
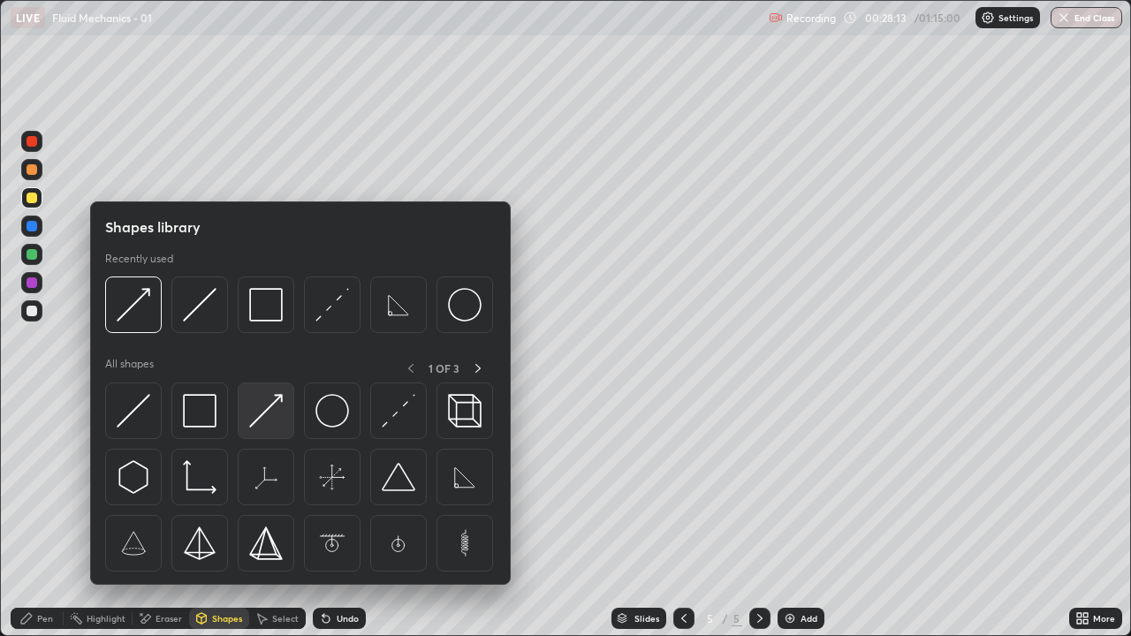
click at [267, 404] on img at bounding box center [266, 411] width 34 height 34
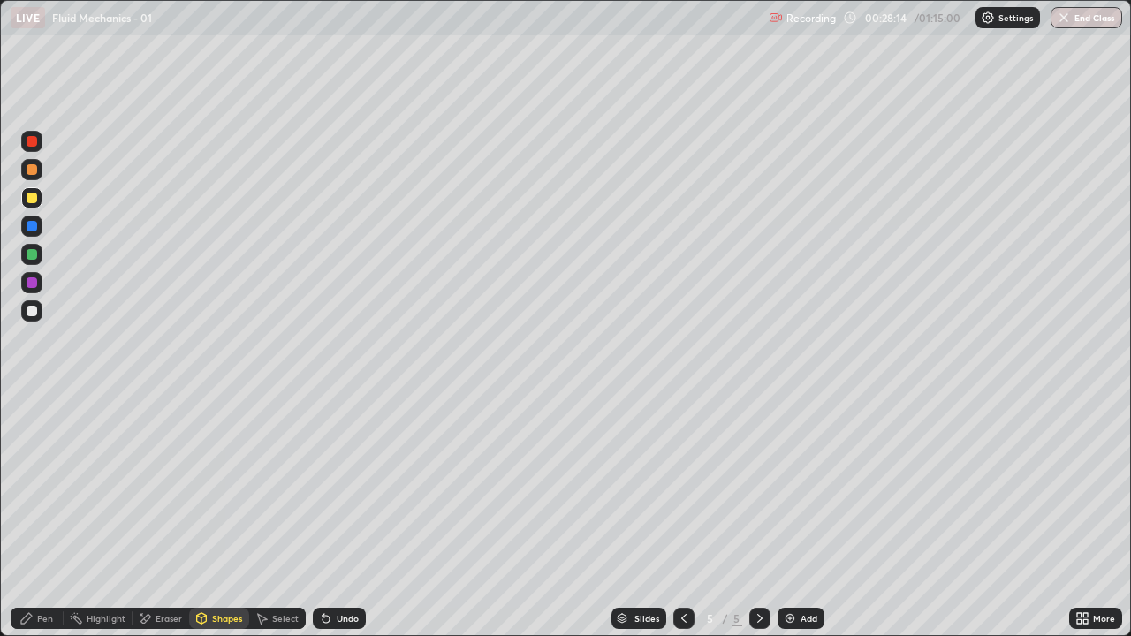
click at [33, 516] on icon at bounding box center [26, 618] width 14 height 14
click at [215, 516] on div "Shapes" at bounding box center [219, 618] width 60 height 21
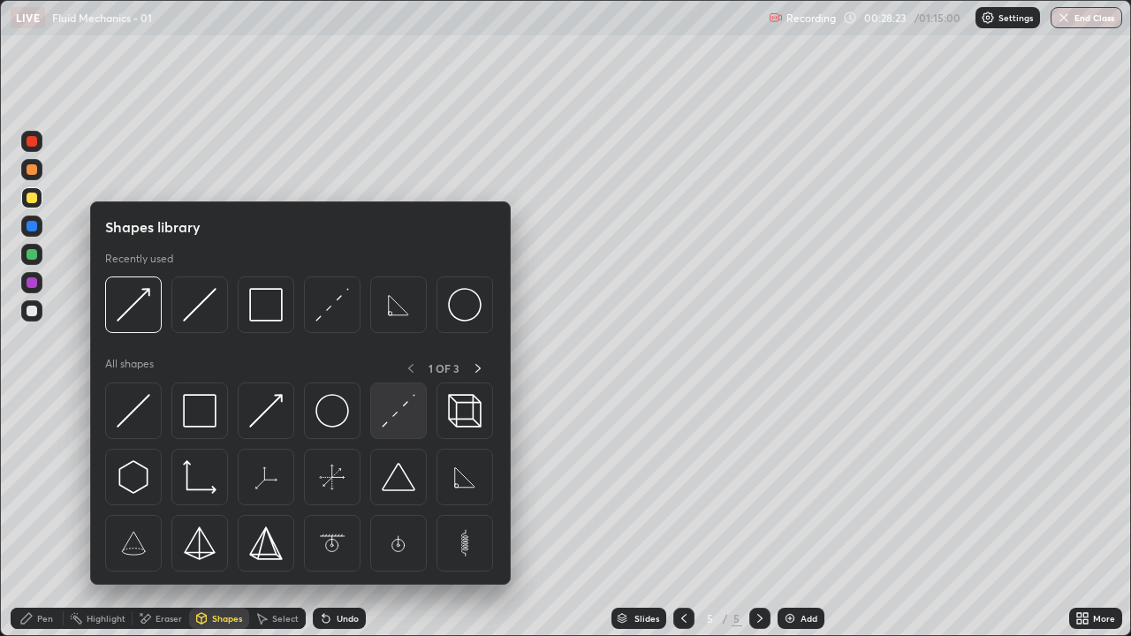
click at [398, 419] on img at bounding box center [399, 411] width 34 height 34
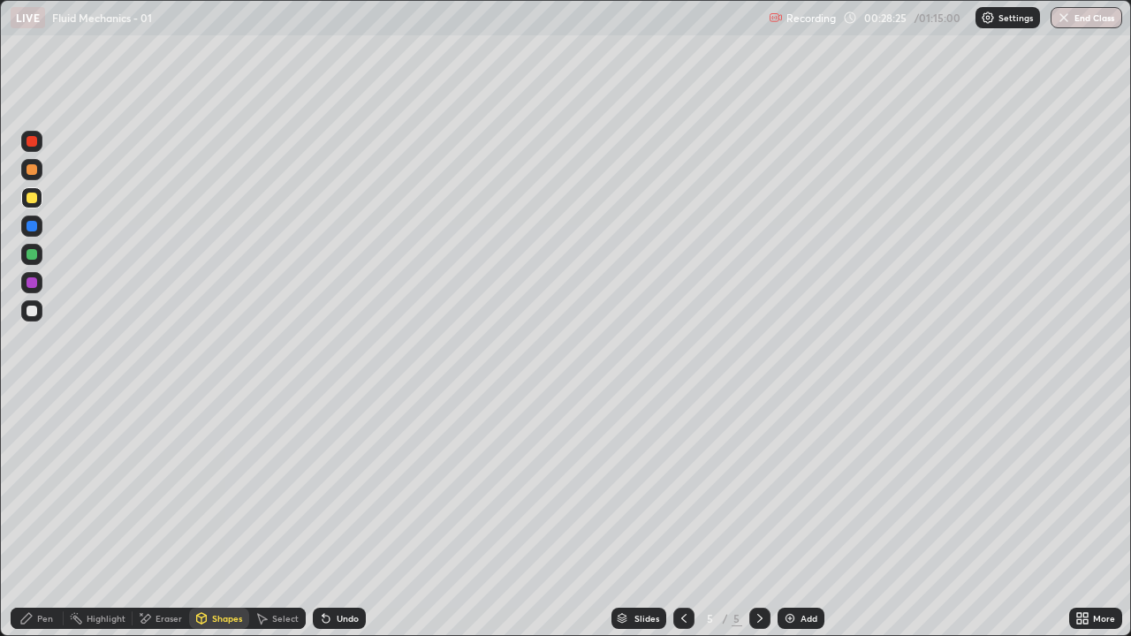
click at [215, 516] on div "Shapes" at bounding box center [219, 618] width 60 height 21
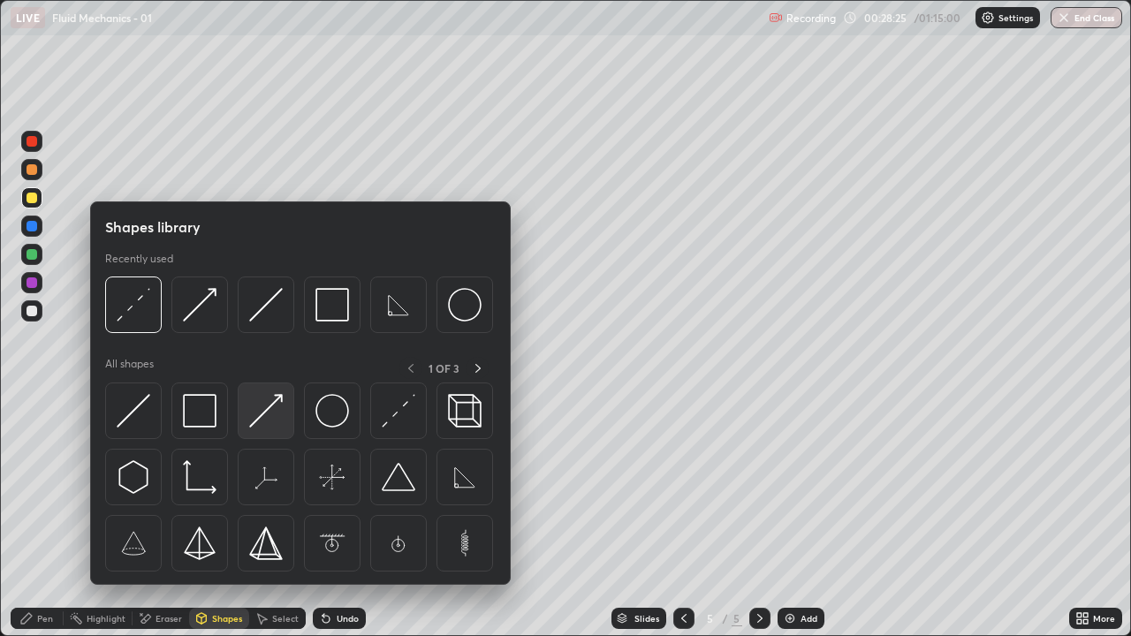
click at [270, 423] on img at bounding box center [266, 411] width 34 height 34
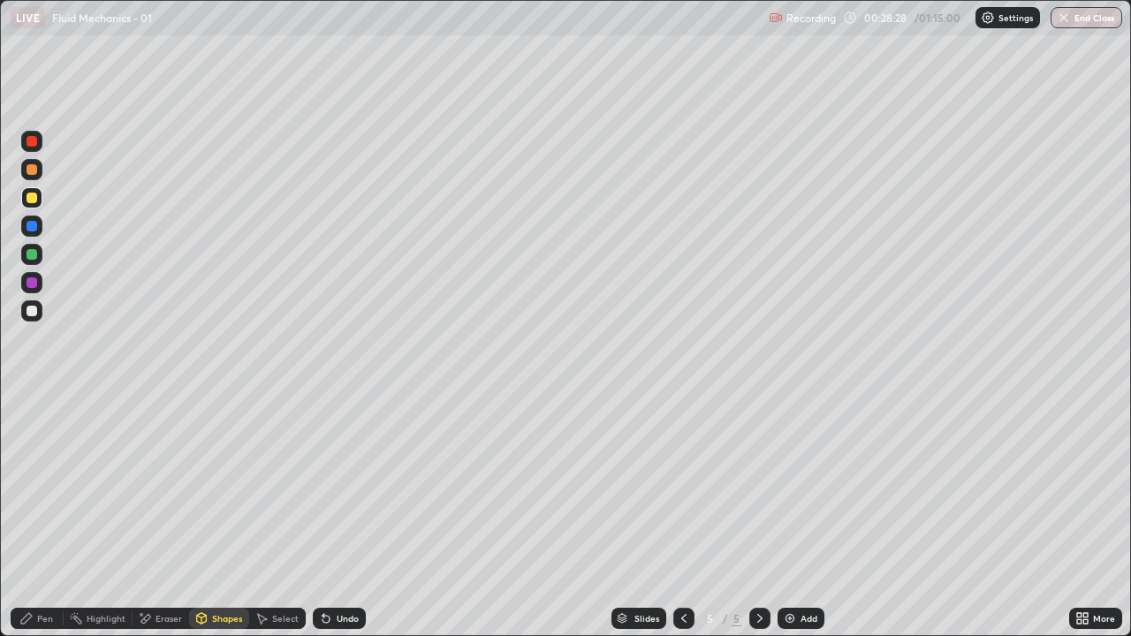
click at [34, 516] on div "Pen" at bounding box center [37, 618] width 53 height 21
click at [807, 516] on div "Add" at bounding box center [808, 618] width 17 height 9
click at [220, 516] on div "Shapes" at bounding box center [227, 618] width 30 height 9
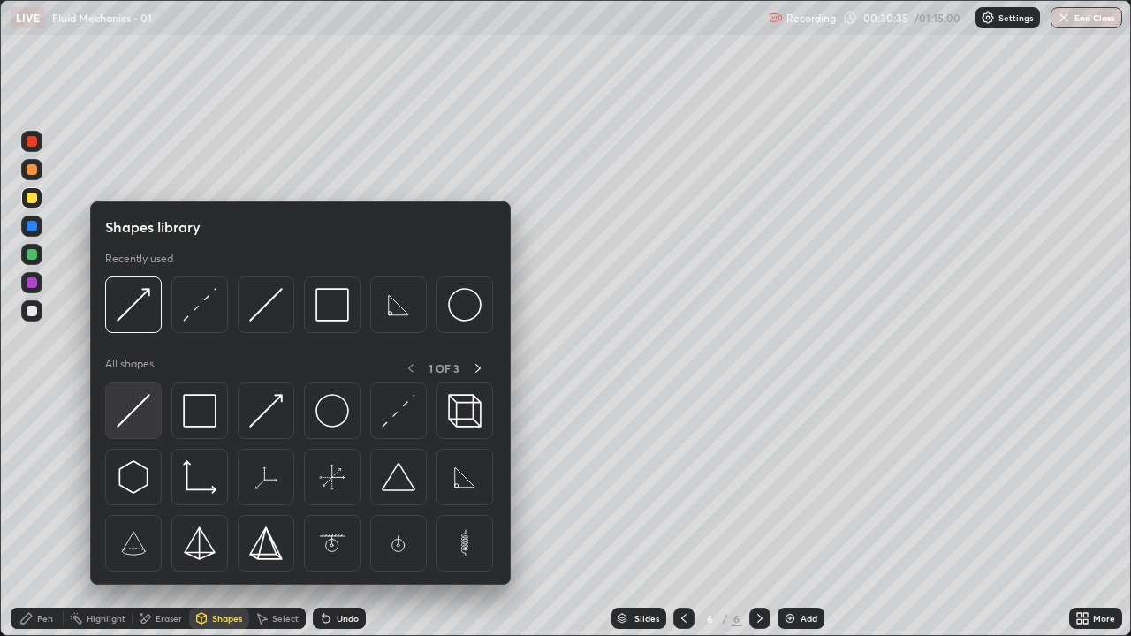
click at [150, 404] on img at bounding box center [134, 411] width 34 height 34
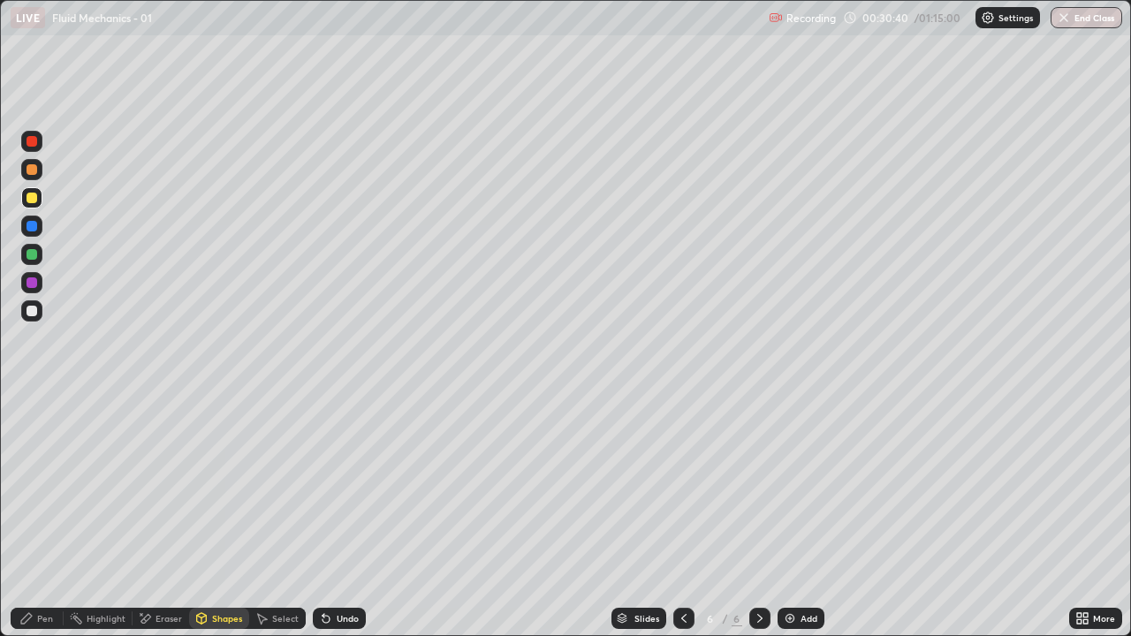
click at [212, 516] on div "Shapes" at bounding box center [227, 618] width 30 height 9
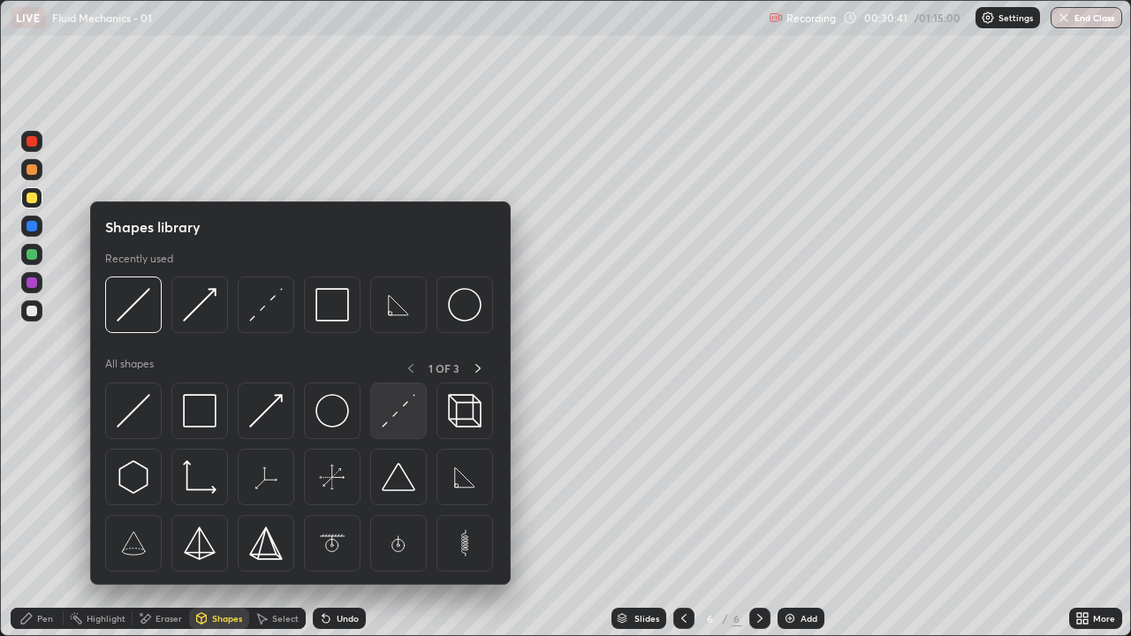
click at [397, 417] on img at bounding box center [399, 411] width 34 height 34
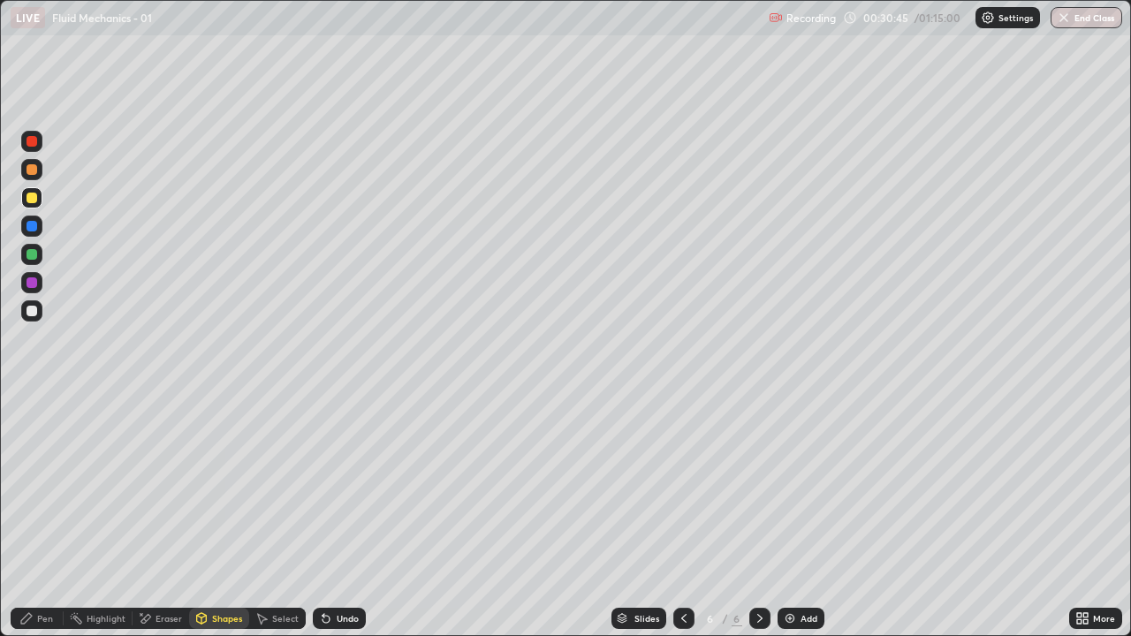
click at [159, 516] on div "Eraser" at bounding box center [160, 618] width 57 height 21
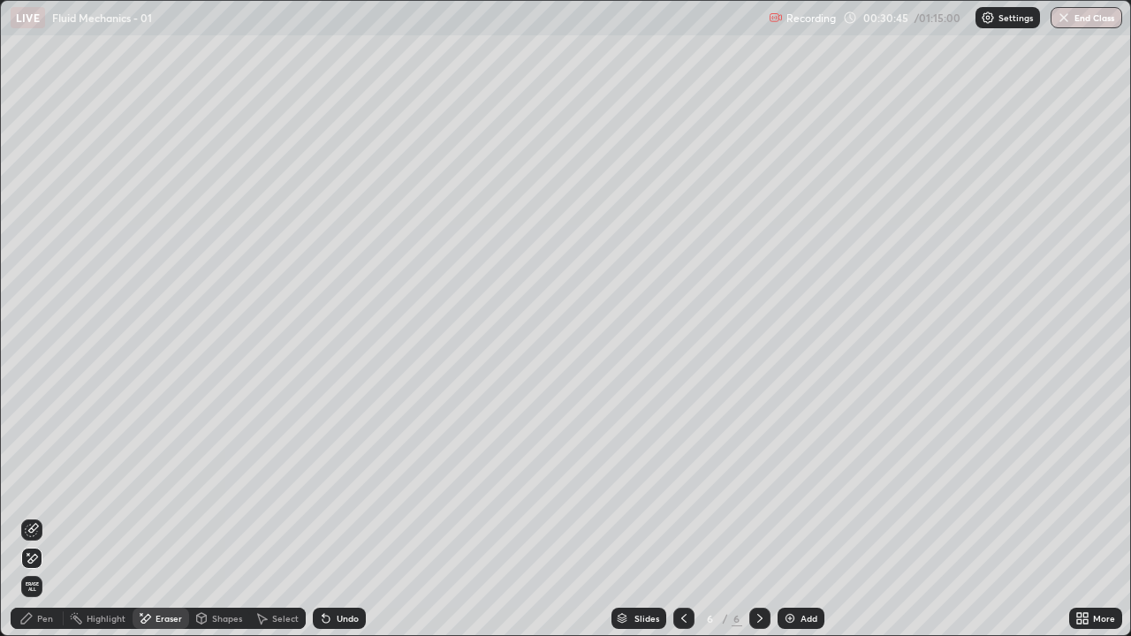
click at [32, 516] on icon at bounding box center [32, 530] width 14 height 14
click at [221, 516] on div "Shapes" at bounding box center [227, 618] width 30 height 9
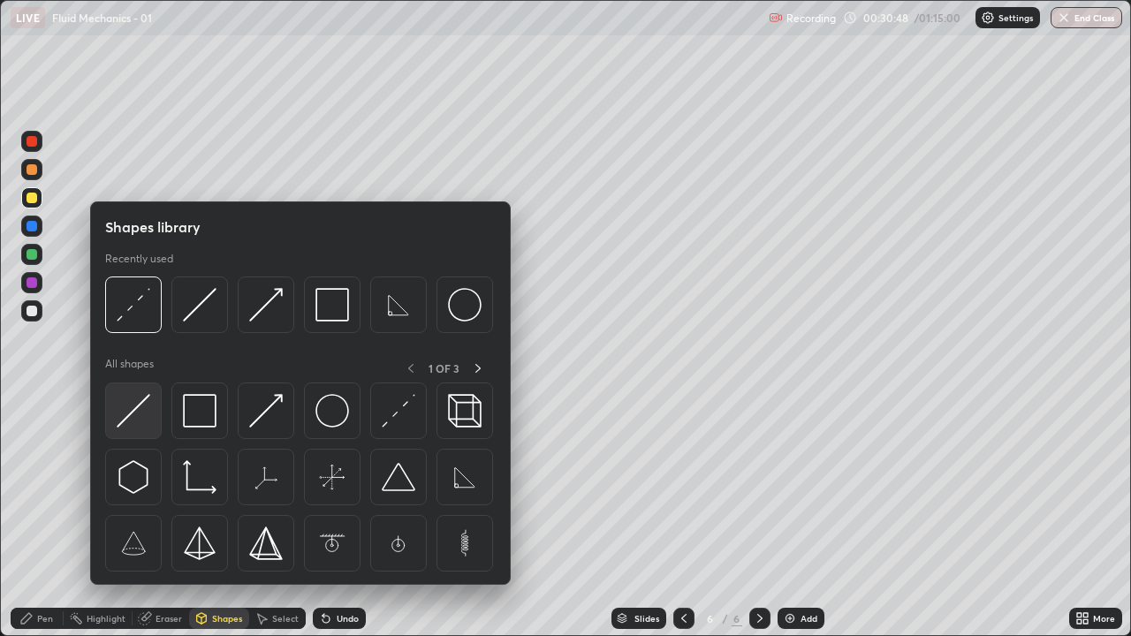
click at [132, 416] on img at bounding box center [134, 411] width 34 height 34
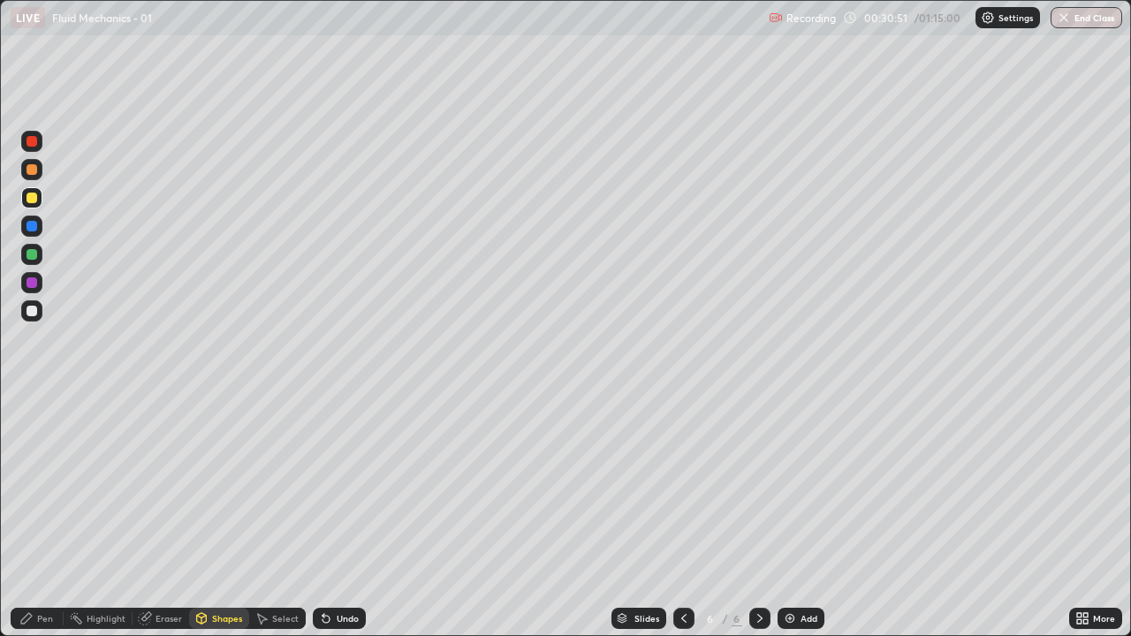
click at [34, 516] on div "Pen" at bounding box center [37, 618] width 53 height 21
click at [216, 516] on div "Shapes" at bounding box center [219, 618] width 60 height 21
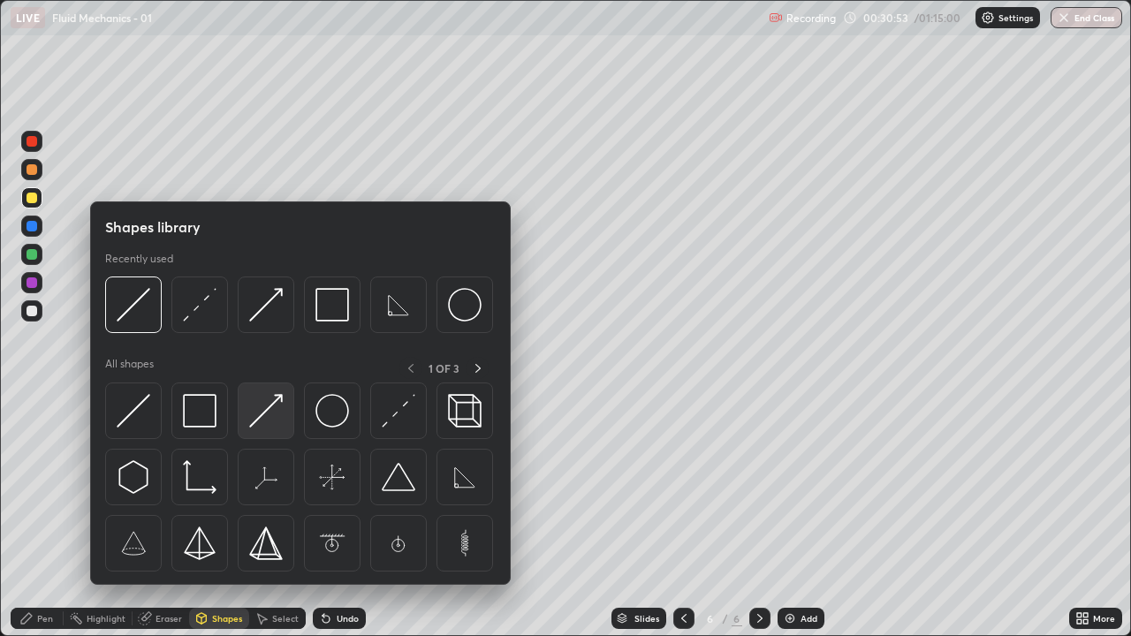
click at [261, 410] on img at bounding box center [266, 411] width 34 height 34
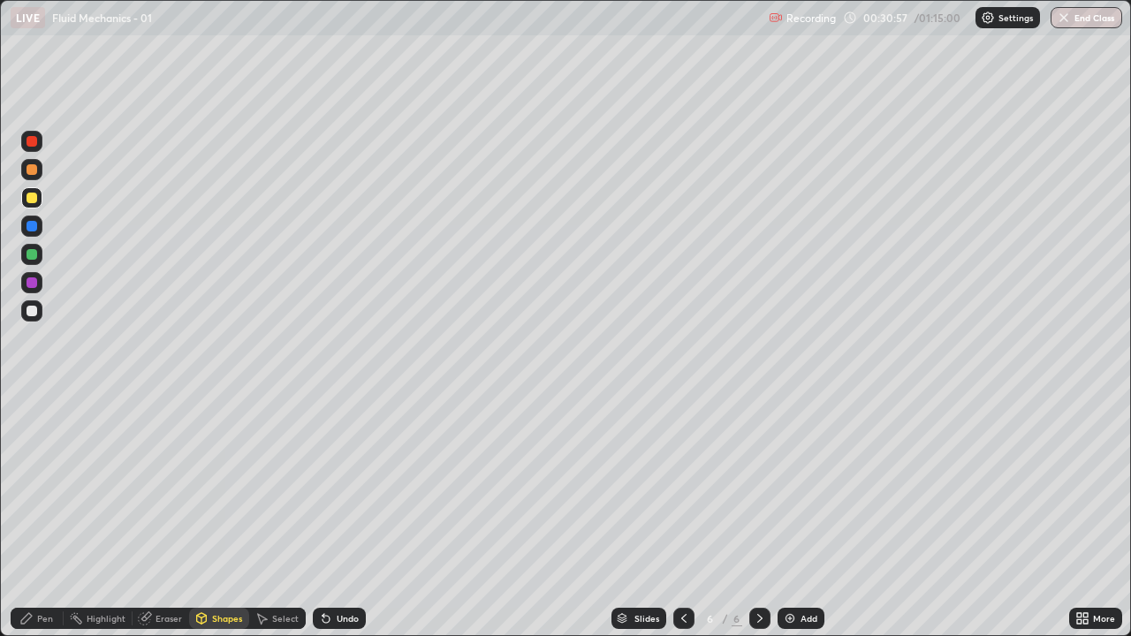
click at [215, 516] on div "Shapes" at bounding box center [219, 618] width 60 height 21
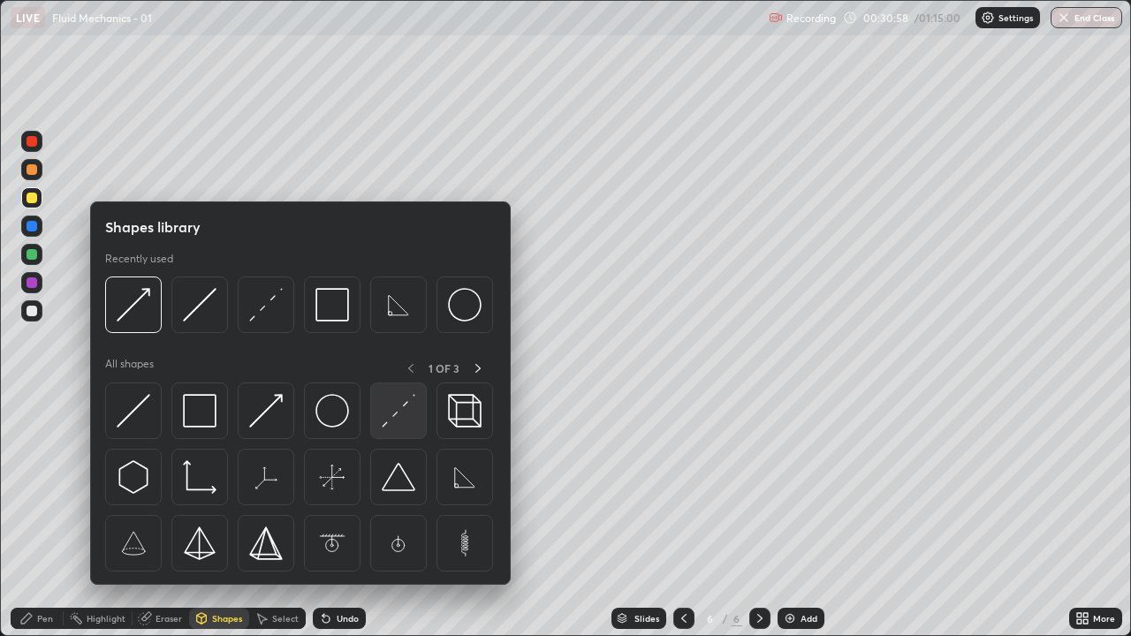
click at [389, 417] on img at bounding box center [399, 411] width 34 height 34
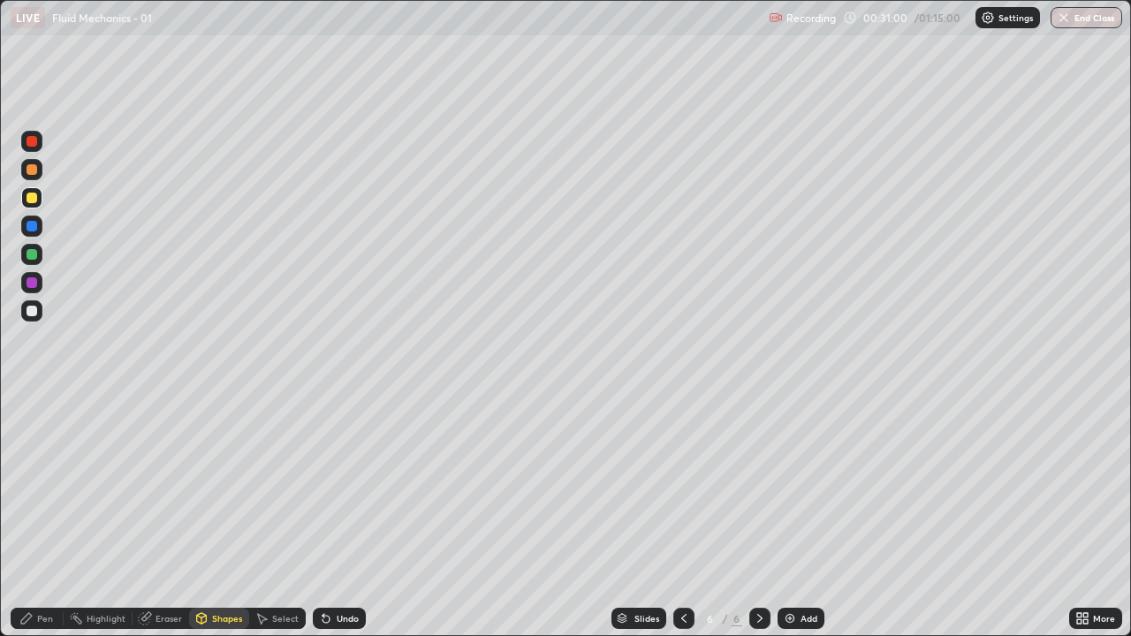
click at [34, 516] on div "Pen" at bounding box center [37, 618] width 53 height 21
click at [210, 516] on div "Shapes" at bounding box center [219, 618] width 60 height 21
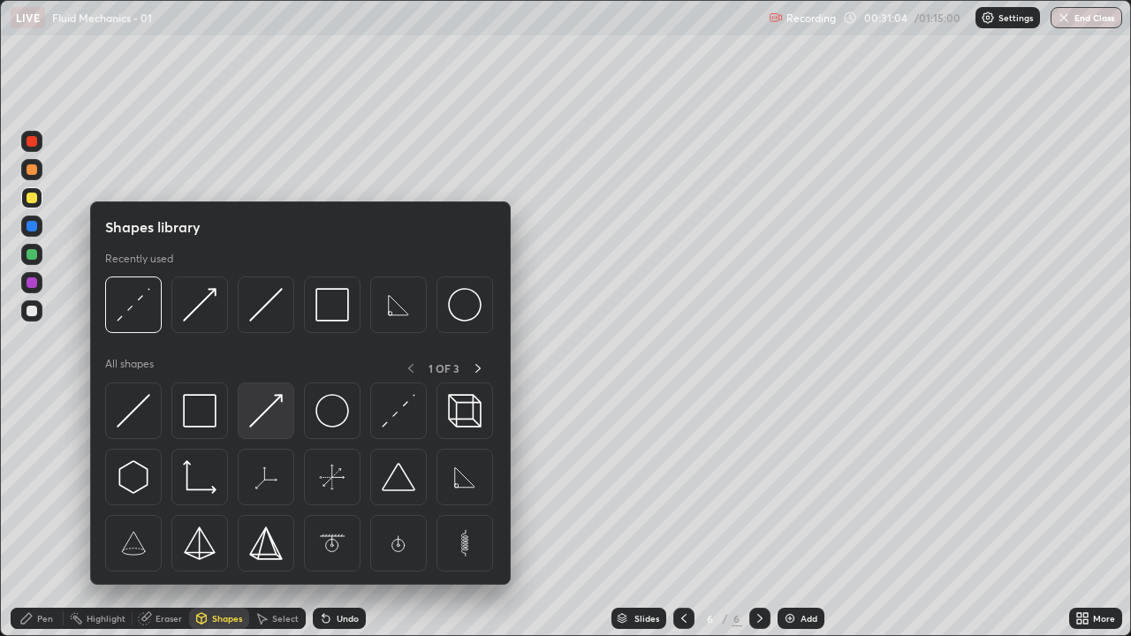
click at [261, 413] on img at bounding box center [266, 411] width 34 height 34
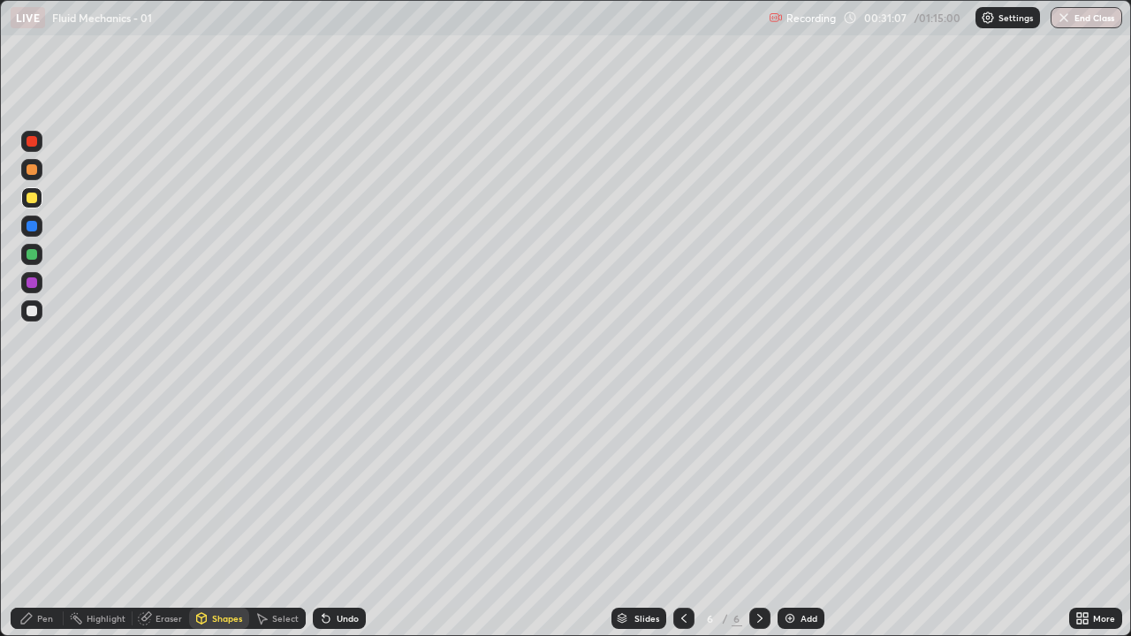
click at [45, 516] on div "Pen" at bounding box center [45, 618] width 16 height 9
click at [227, 516] on div "Shapes" at bounding box center [219, 618] width 60 height 21
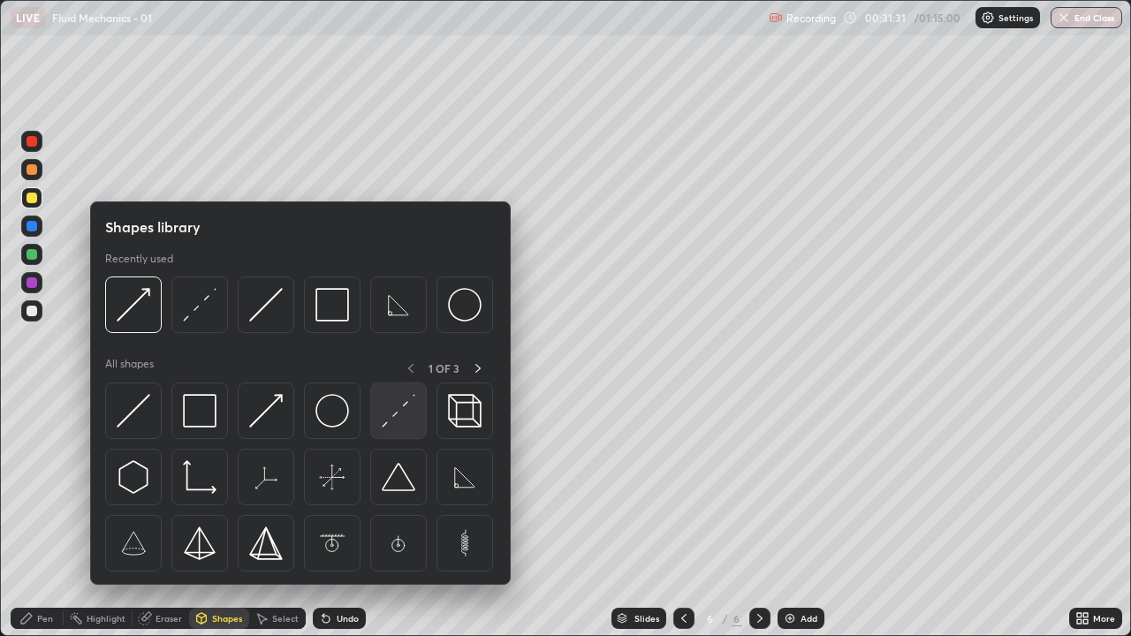
click at [401, 419] on img at bounding box center [399, 411] width 34 height 34
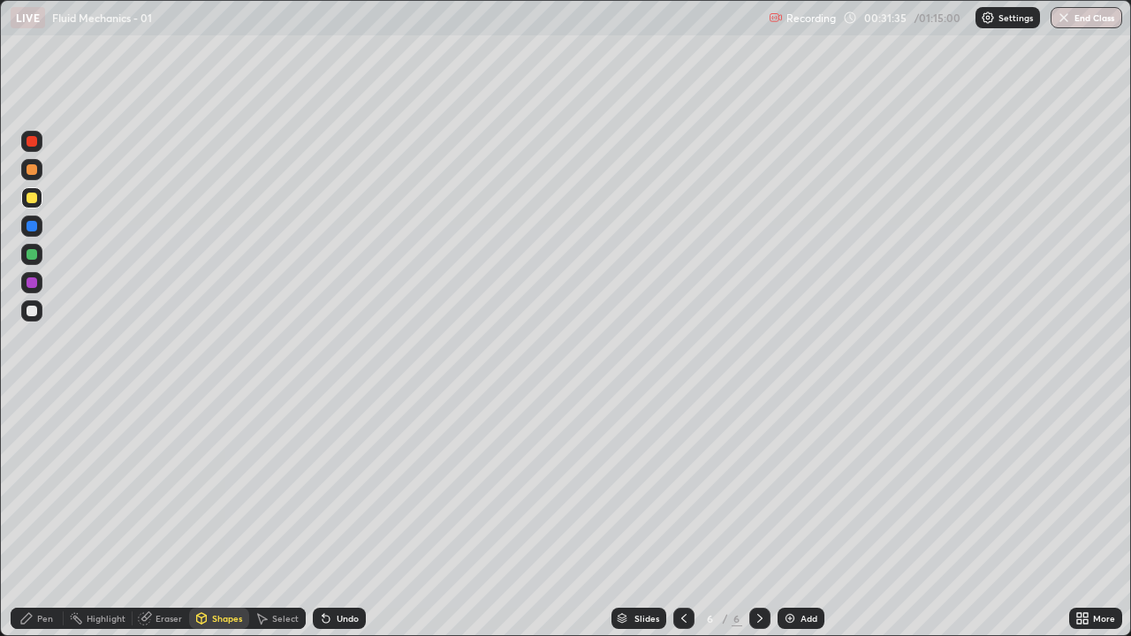
click at [218, 516] on div "Shapes" at bounding box center [219, 618] width 60 height 21
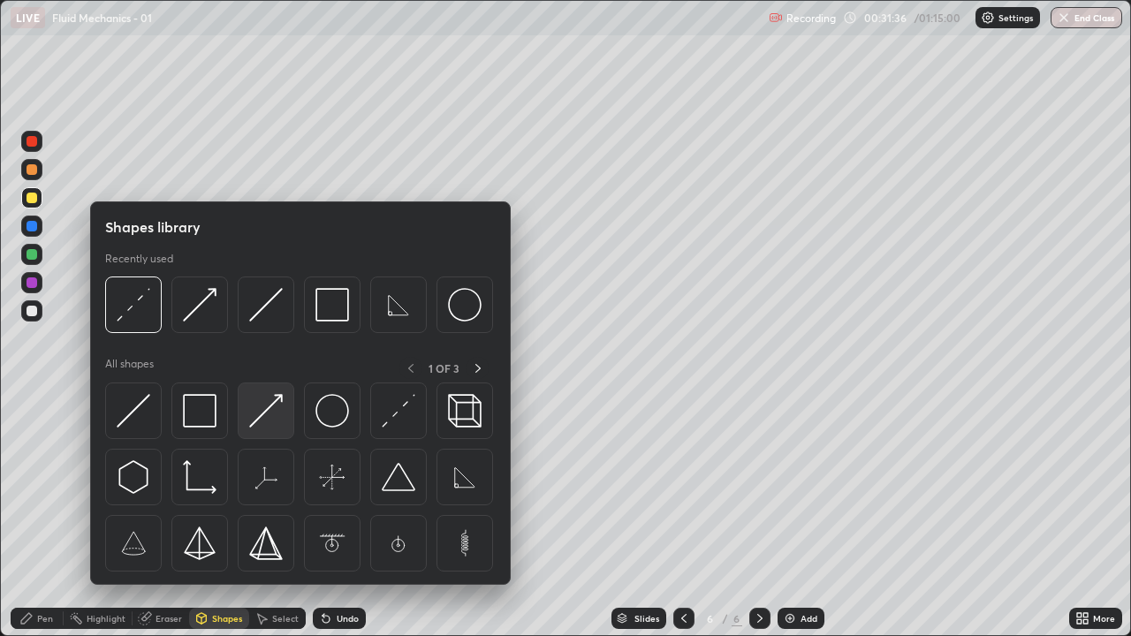
click at [273, 420] on img at bounding box center [266, 411] width 34 height 34
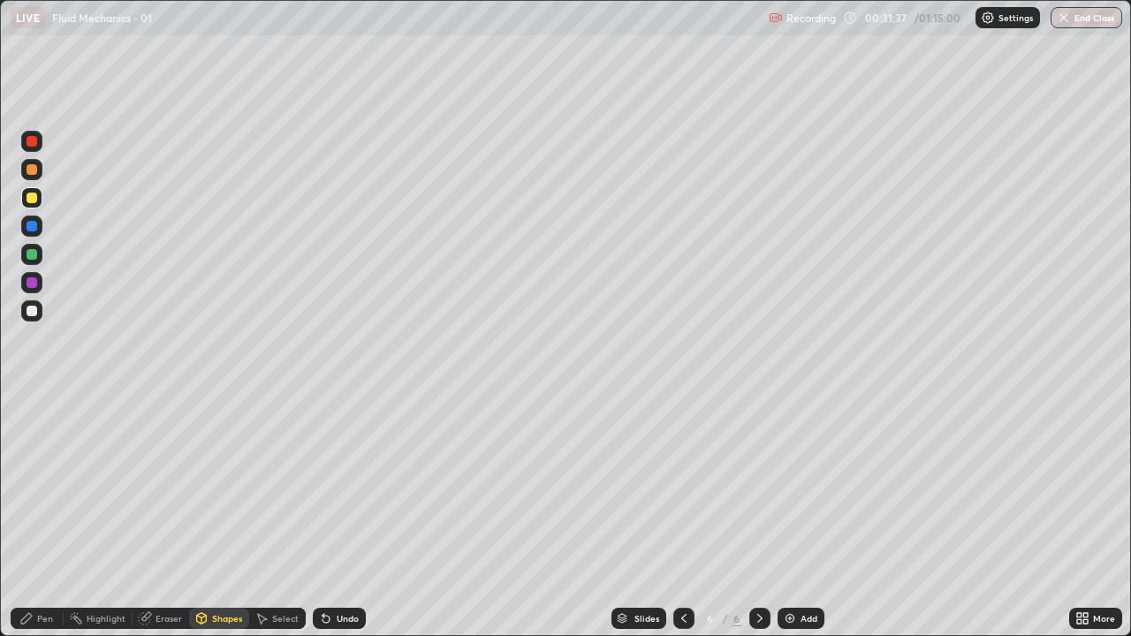
click at [31, 516] on div "Pen" at bounding box center [37, 618] width 53 height 21
click at [682, 516] on icon at bounding box center [684, 618] width 14 height 14
click at [683, 516] on icon at bounding box center [684, 618] width 14 height 14
click at [758, 516] on icon at bounding box center [760, 618] width 14 height 14
click at [760, 516] on div at bounding box center [759, 618] width 21 height 21
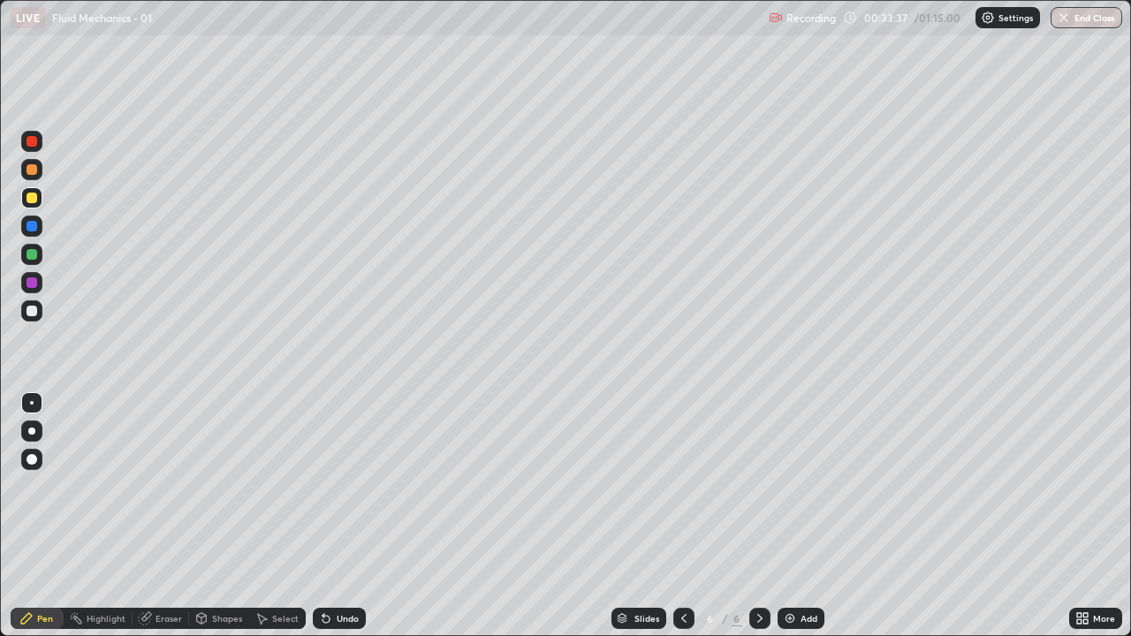
click at [29, 320] on div at bounding box center [31, 310] width 21 height 21
click at [343, 516] on div "Undo" at bounding box center [348, 618] width 22 height 9
click at [29, 516] on div "Pen" at bounding box center [37, 618] width 53 height 21
click at [29, 308] on div at bounding box center [31, 311] width 11 height 11
click at [802, 516] on div "Add" at bounding box center [808, 618] width 17 height 9
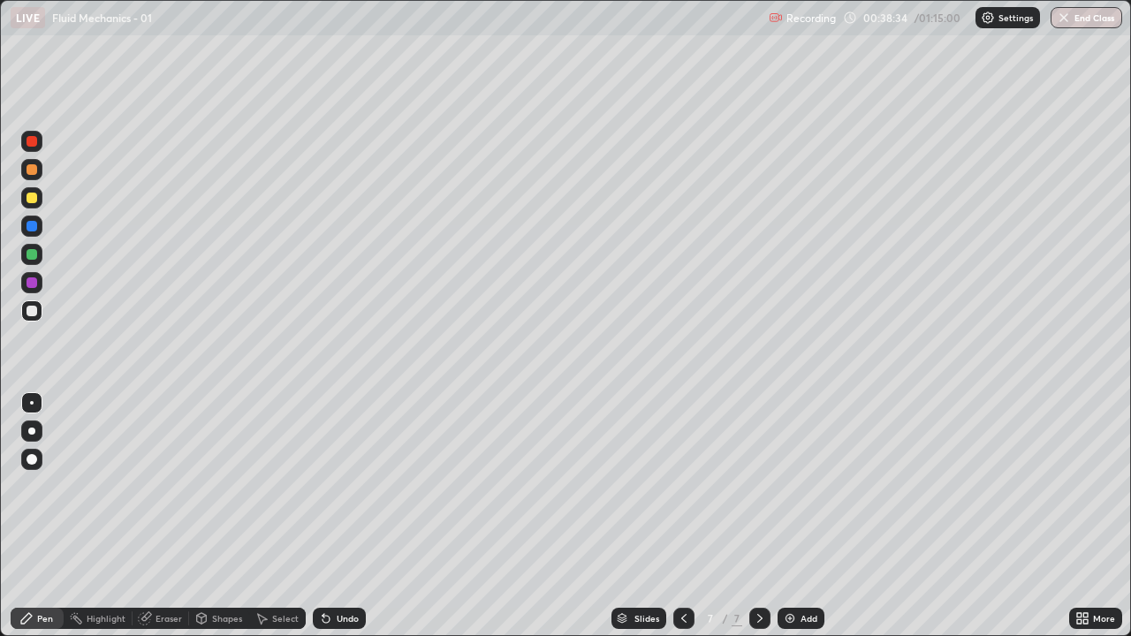
click at [212, 516] on div "Shapes" at bounding box center [227, 618] width 30 height 9
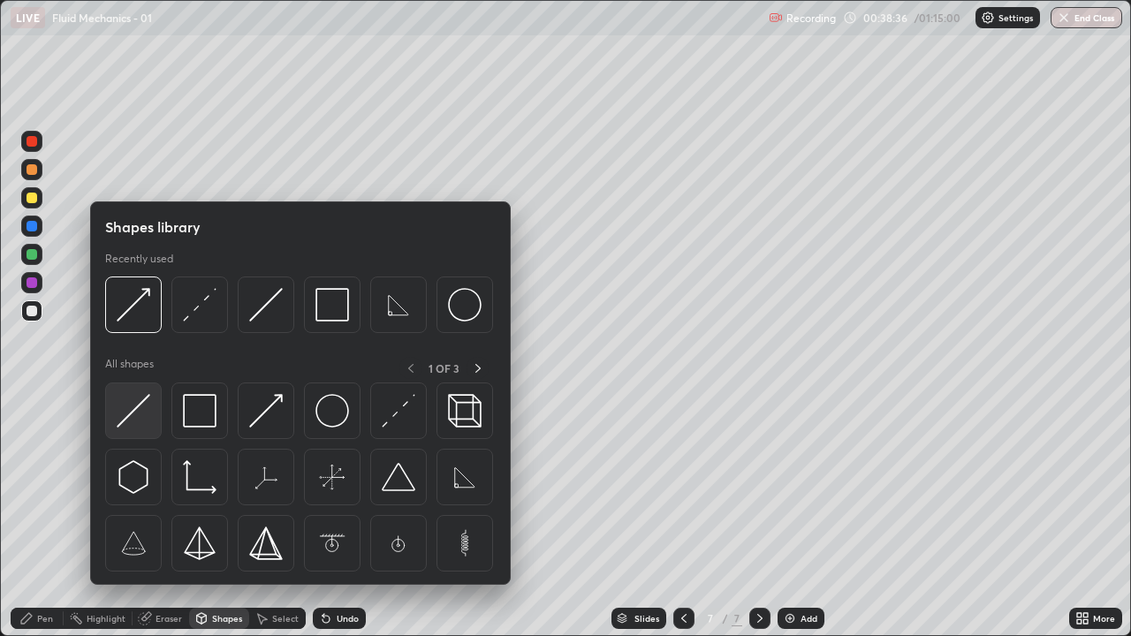
click at [140, 411] on img at bounding box center [134, 411] width 34 height 34
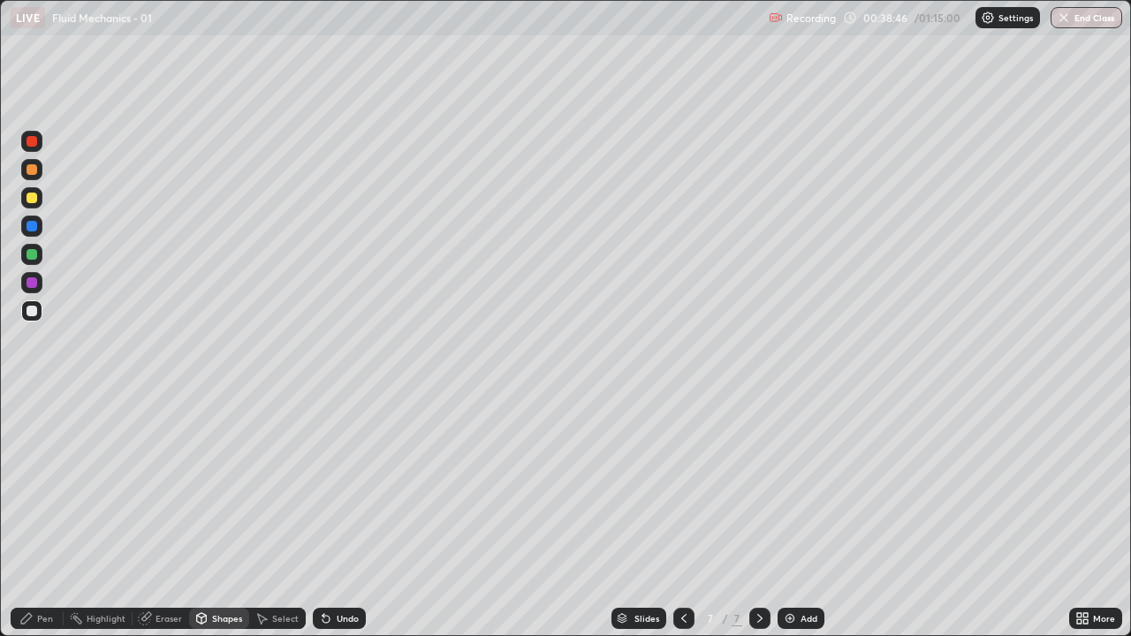
click at [155, 516] on div "Eraser" at bounding box center [168, 618] width 26 height 9
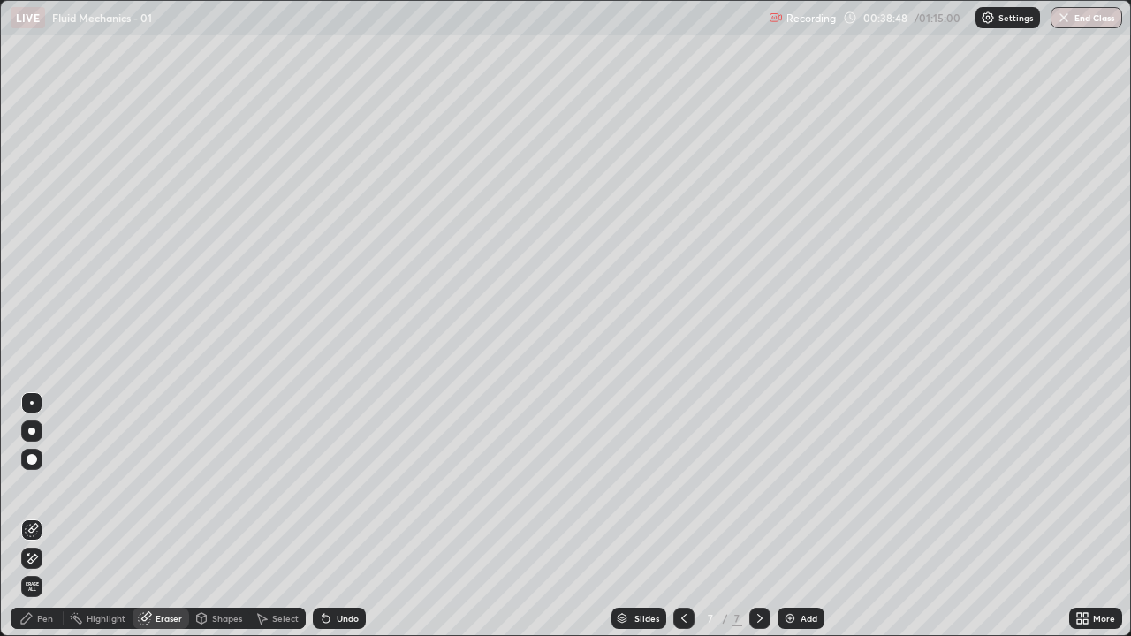
click at [216, 516] on div "Shapes" at bounding box center [219, 618] width 60 height 21
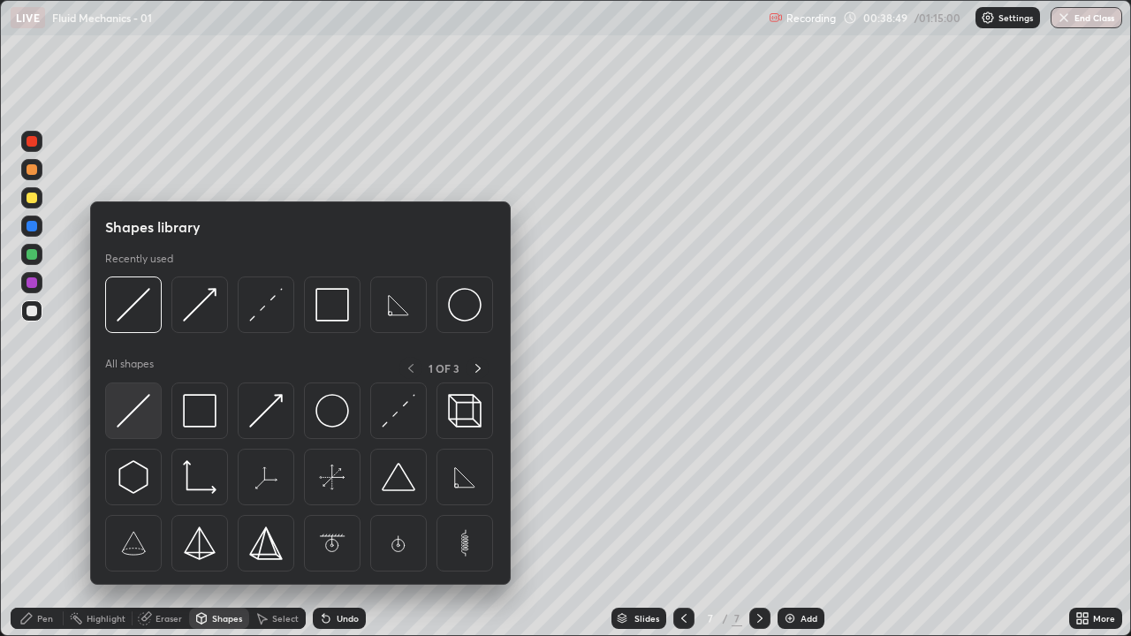
click at [132, 411] on img at bounding box center [134, 411] width 34 height 34
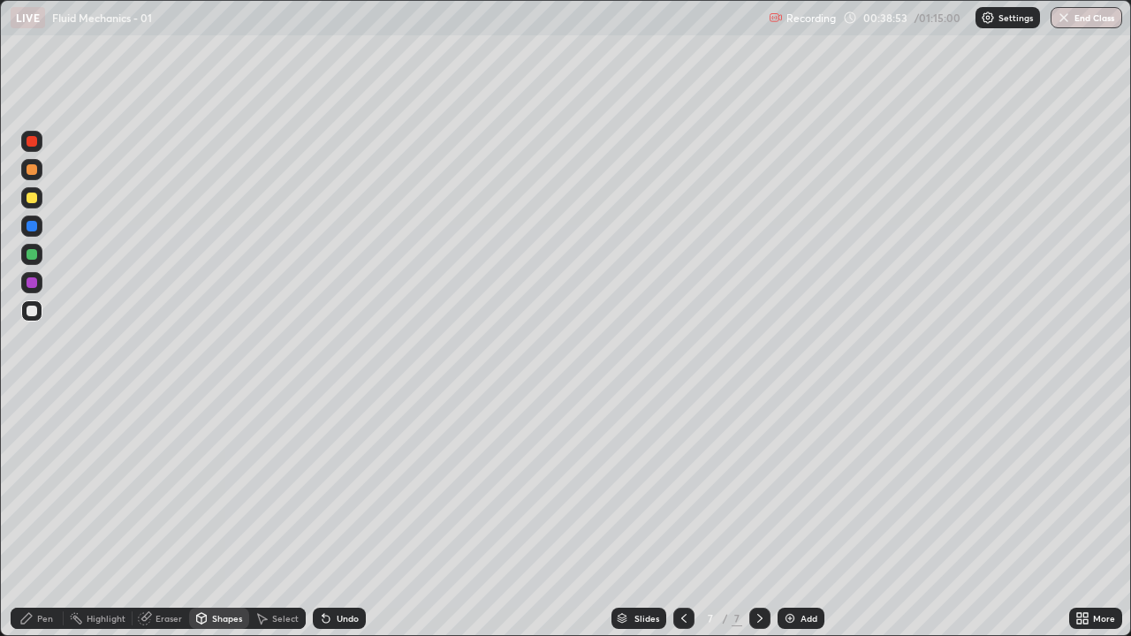
click at [215, 516] on div "Shapes" at bounding box center [219, 618] width 60 height 21
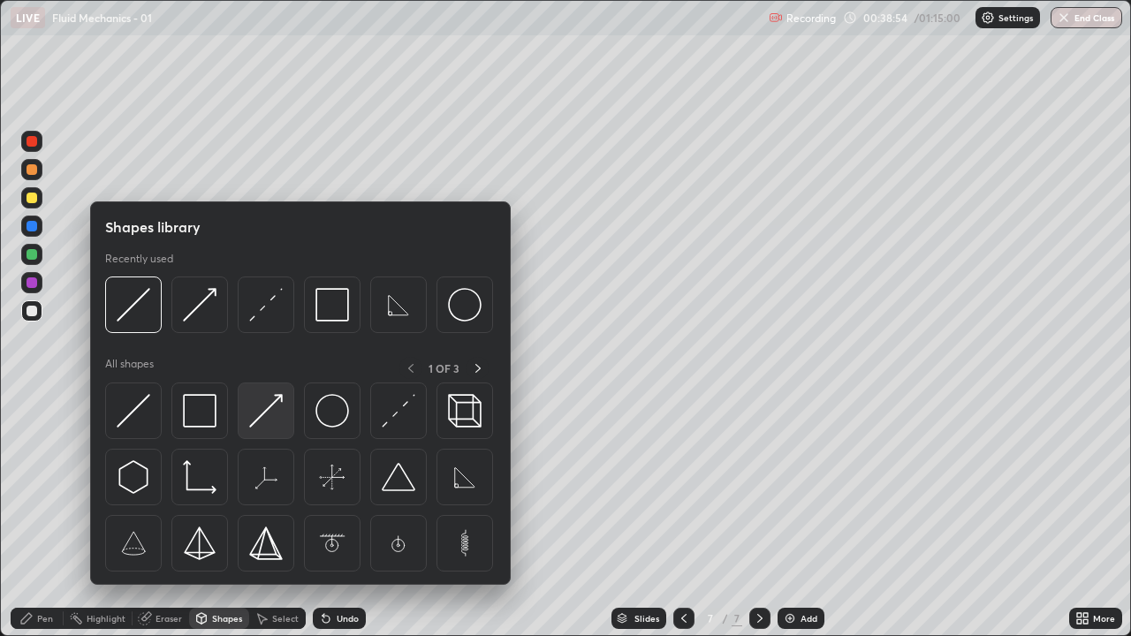
click at [269, 417] on img at bounding box center [266, 411] width 34 height 34
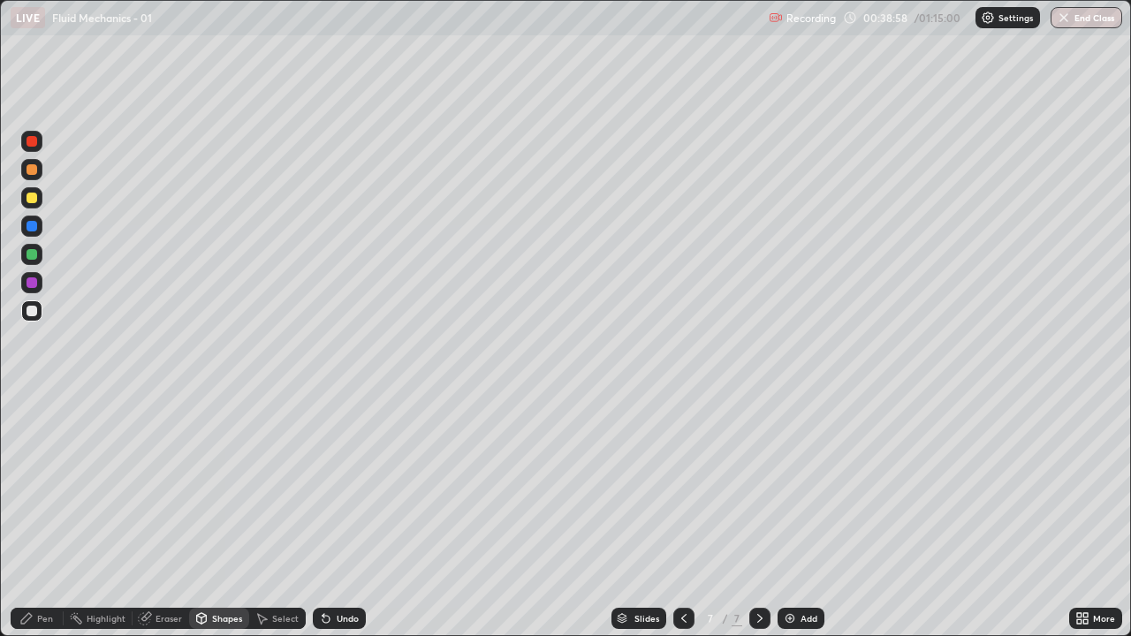
click at [30, 516] on icon at bounding box center [26, 618] width 14 height 14
click at [209, 516] on div "Shapes" at bounding box center [219, 618] width 60 height 21
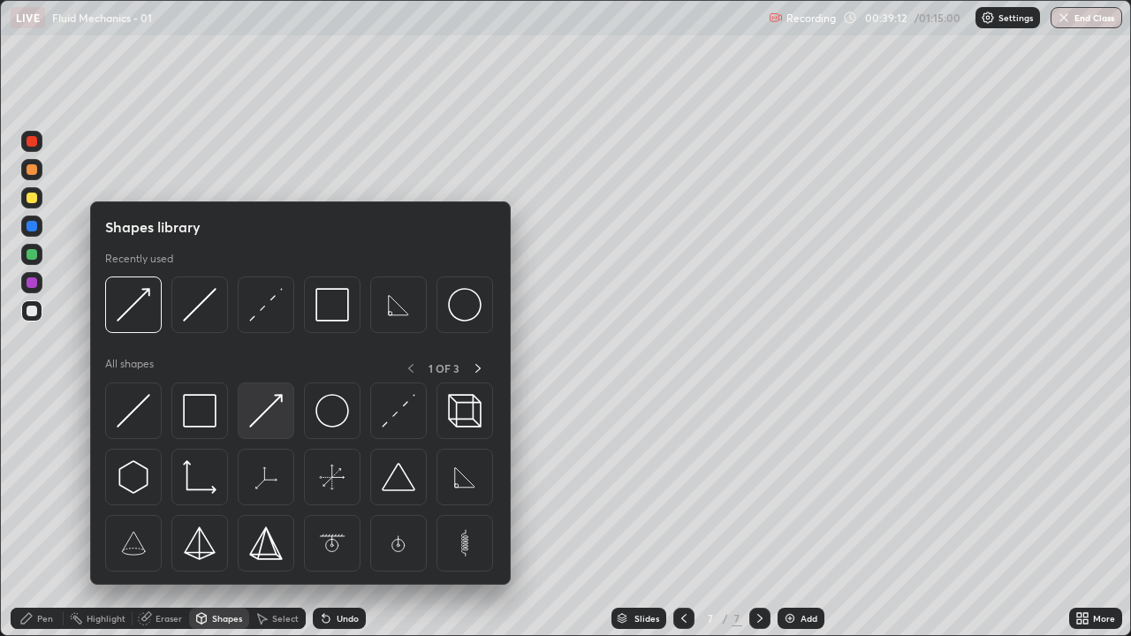
click at [254, 418] on img at bounding box center [266, 411] width 34 height 34
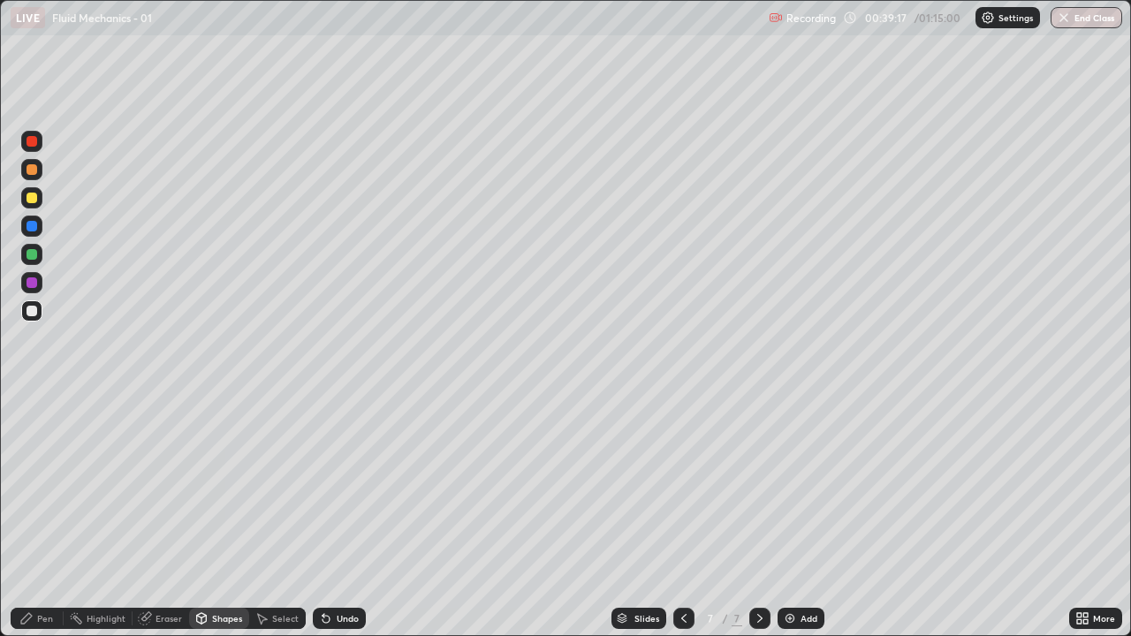
click at [30, 516] on icon at bounding box center [26, 618] width 14 height 14
click at [213, 516] on div "Shapes" at bounding box center [227, 618] width 30 height 9
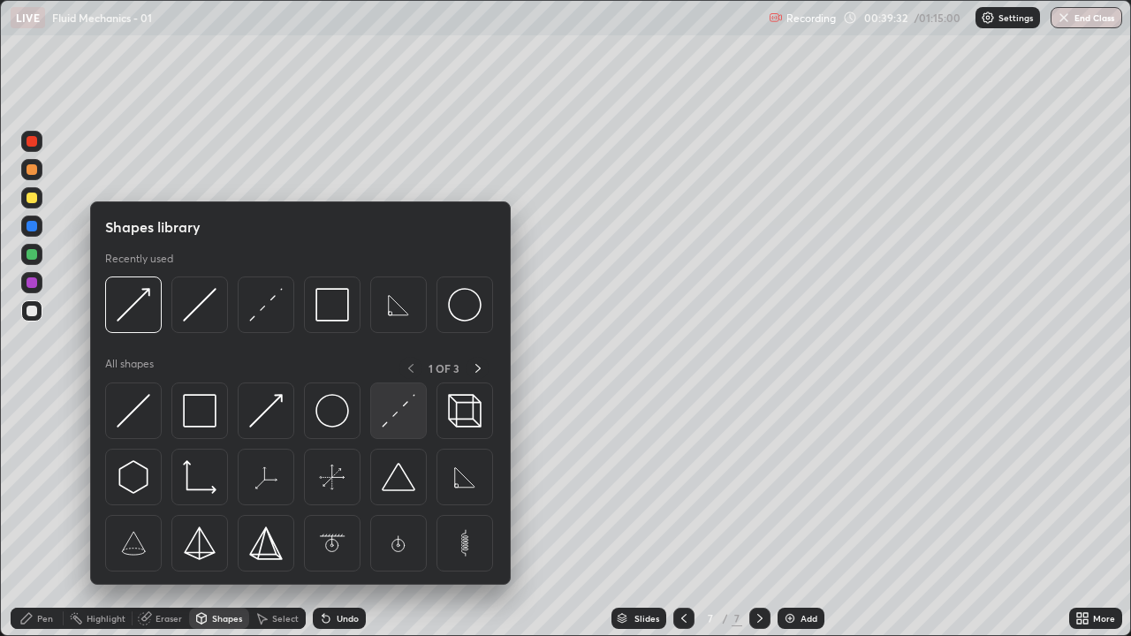
click at [384, 413] on img at bounding box center [399, 411] width 34 height 34
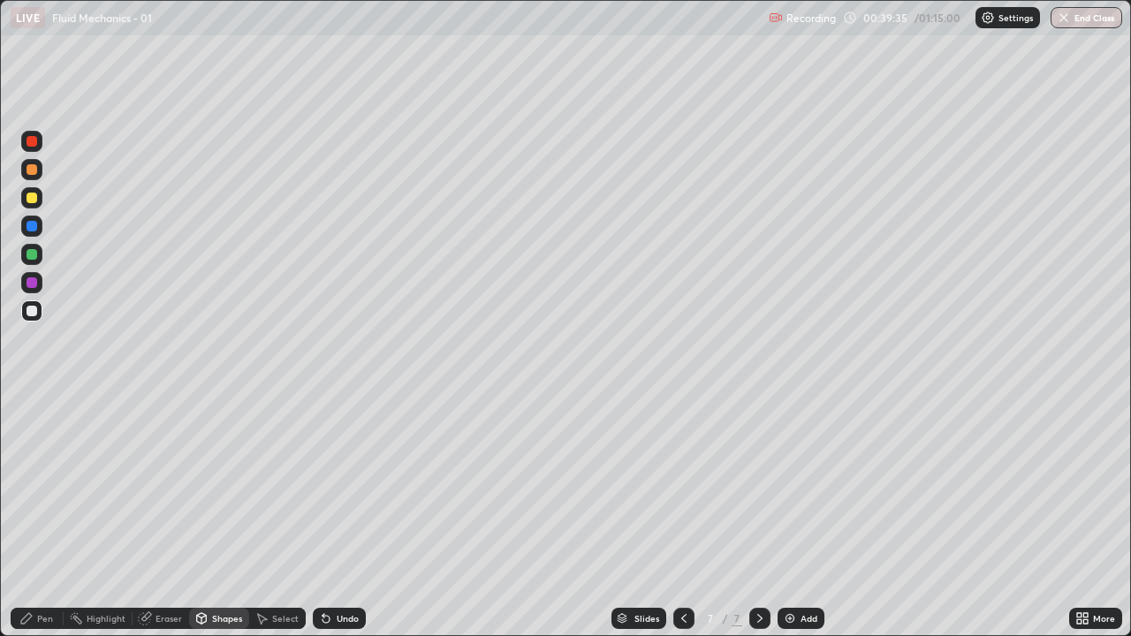
click at [219, 516] on div "Shapes" at bounding box center [219, 618] width 60 height 21
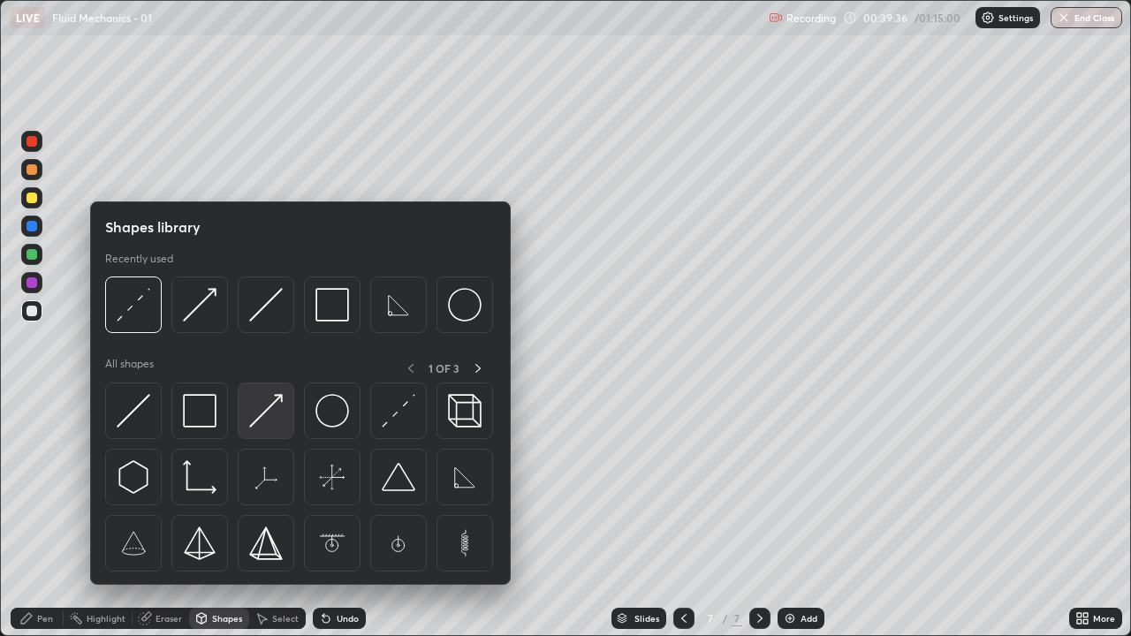
click at [266, 431] on div at bounding box center [266, 410] width 57 height 57
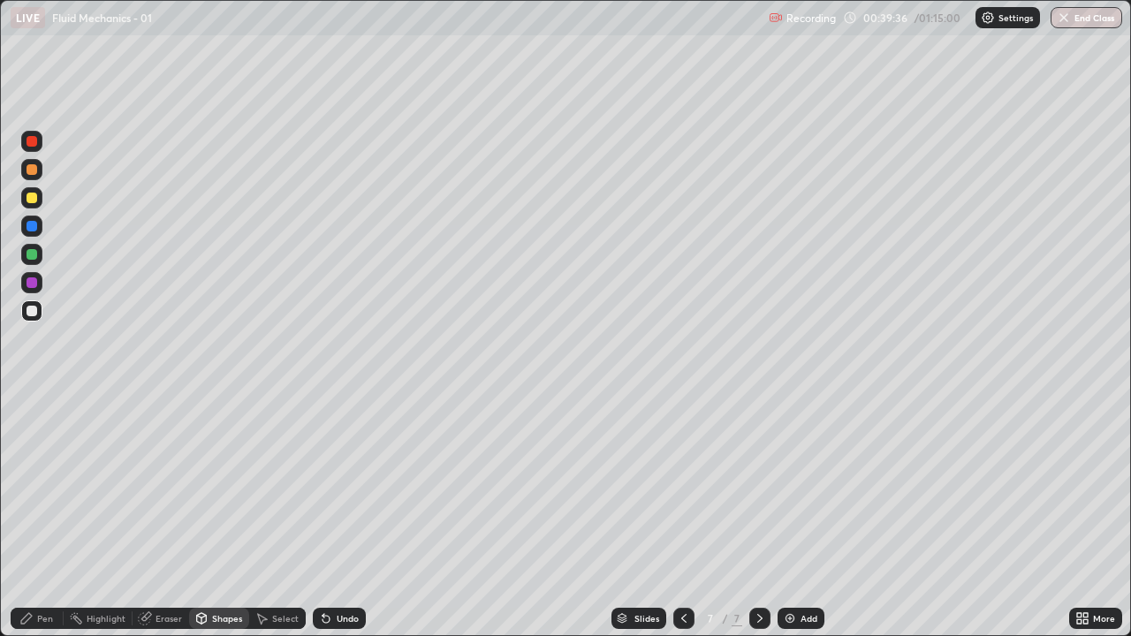
click at [33, 283] on div at bounding box center [31, 282] width 11 height 11
click at [34, 516] on div "Pen" at bounding box center [37, 618] width 53 height 21
click at [217, 516] on div "Shapes" at bounding box center [227, 618] width 30 height 9
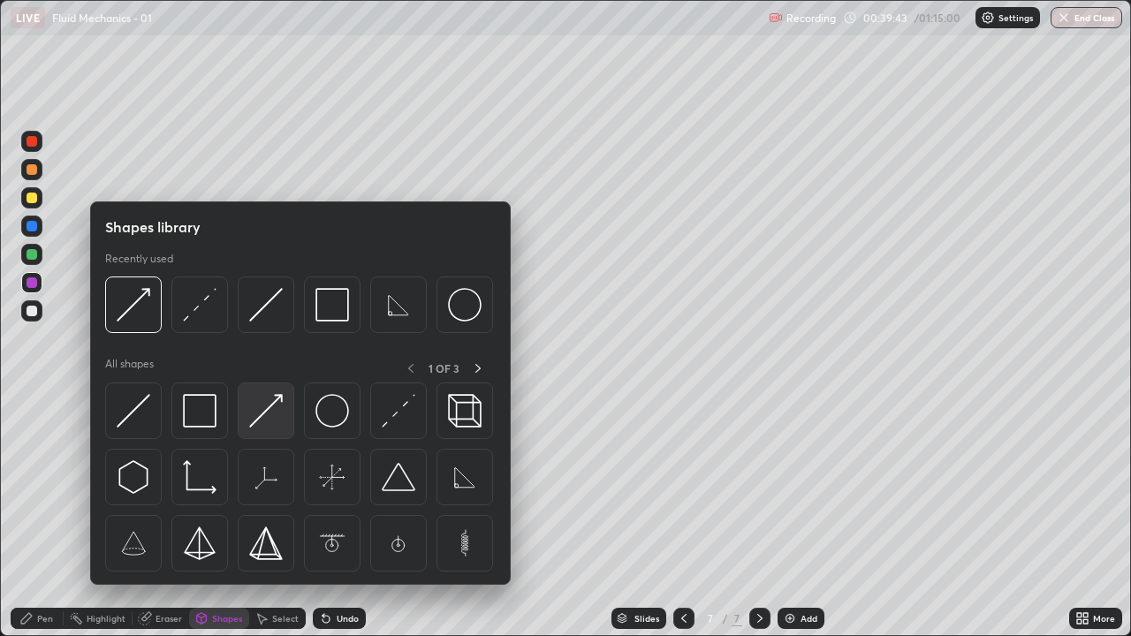
click at [267, 420] on img at bounding box center [266, 411] width 34 height 34
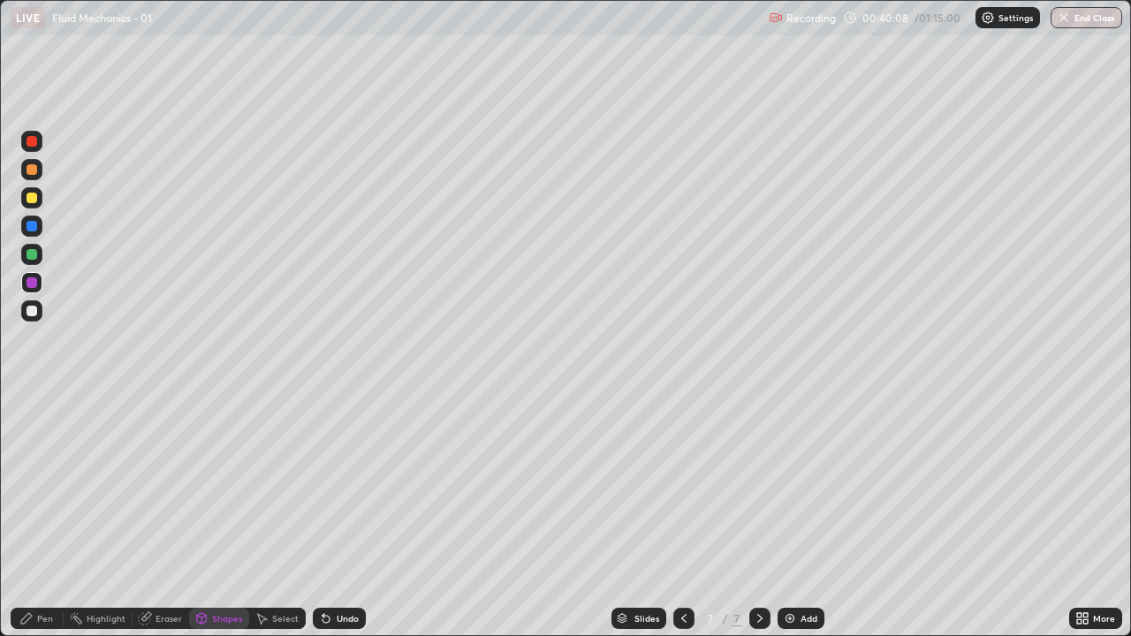
click at [213, 516] on div "Shapes" at bounding box center [219, 618] width 60 height 21
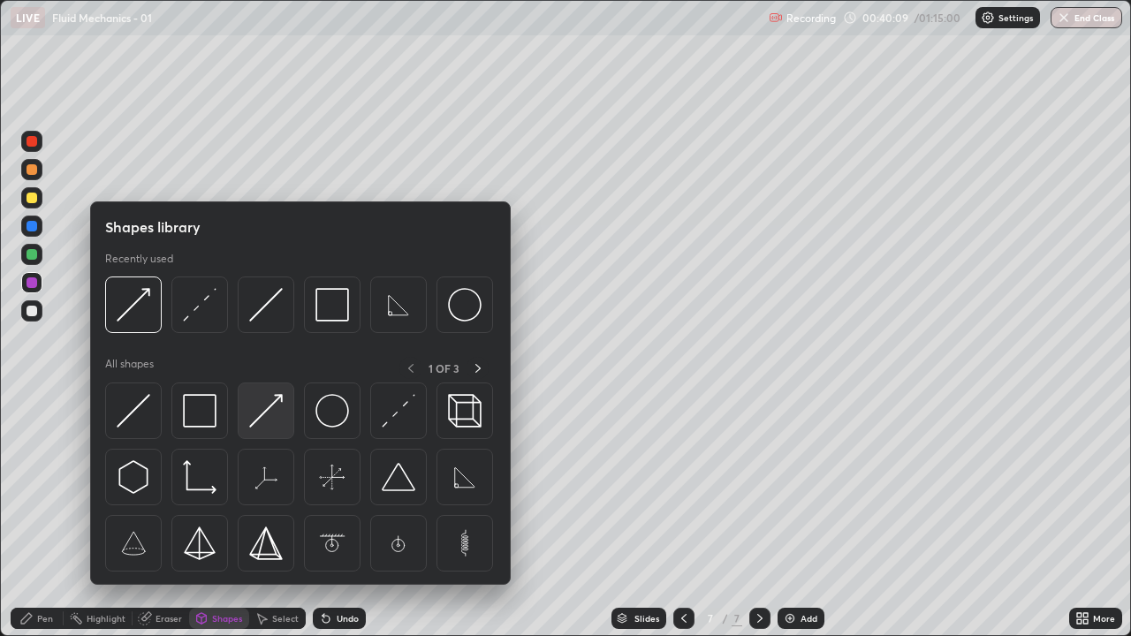
click at [271, 411] on img at bounding box center [266, 411] width 34 height 34
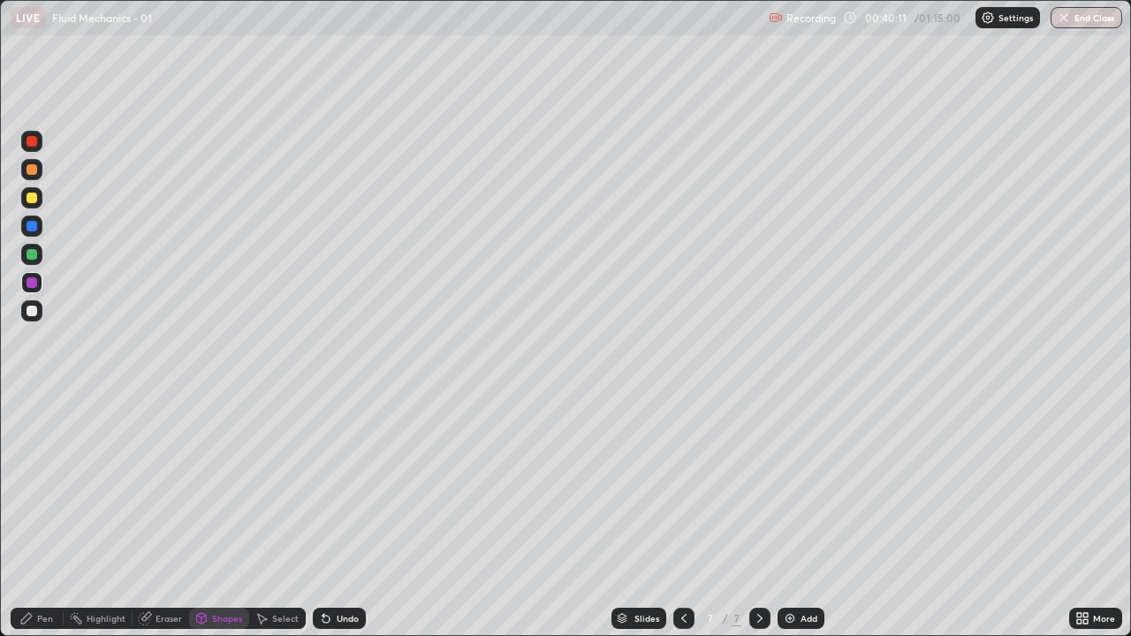
click at [160, 516] on div "Eraser" at bounding box center [168, 618] width 26 height 9
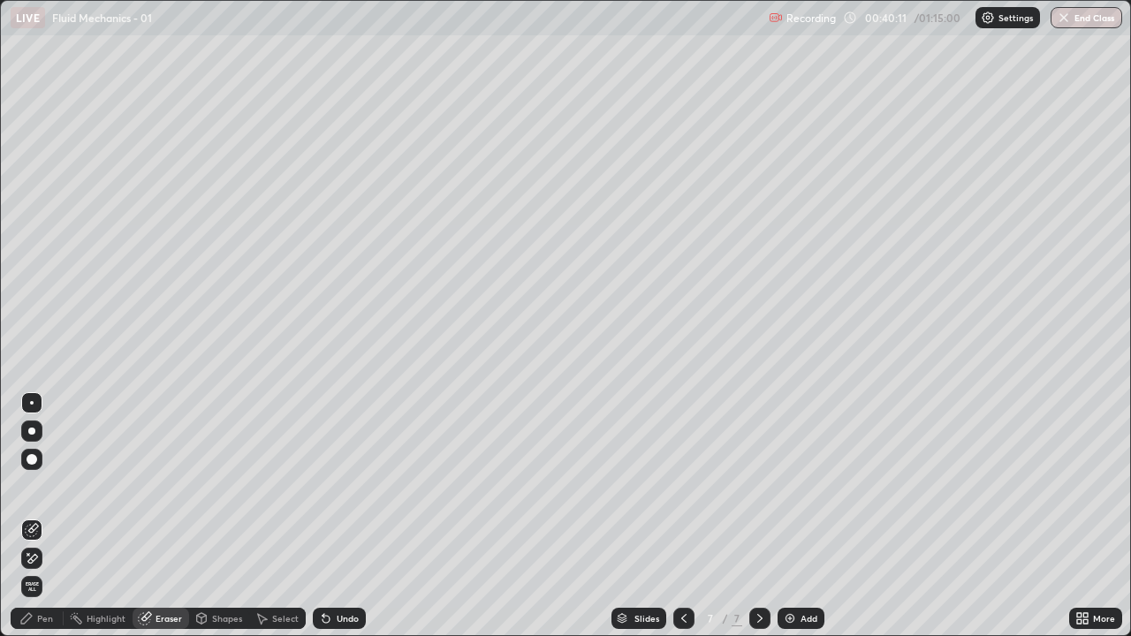
click at [28, 516] on icon at bounding box center [28, 554] width 2 height 2
click at [223, 516] on div "Shapes" at bounding box center [227, 618] width 30 height 9
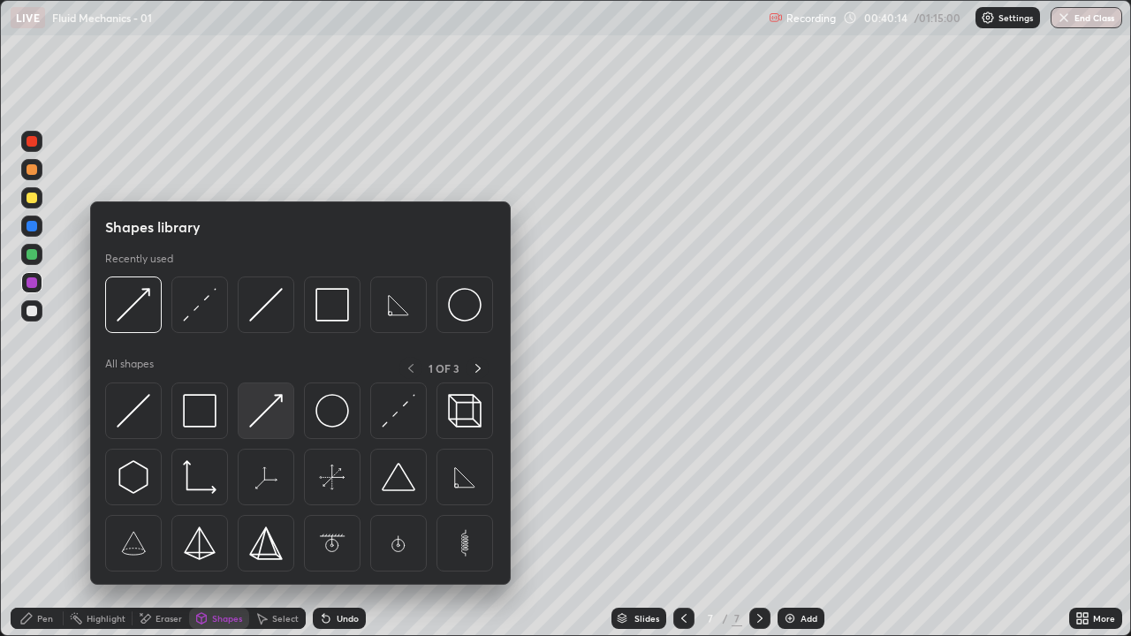
click at [264, 413] on img at bounding box center [266, 411] width 34 height 34
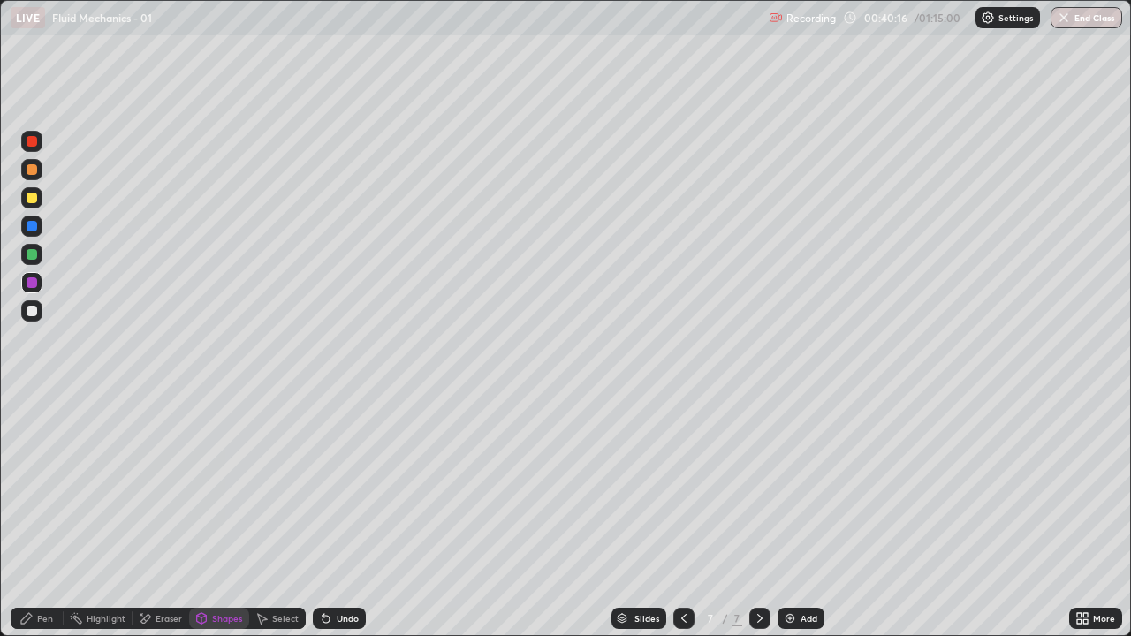
click at [35, 516] on div "Pen" at bounding box center [37, 618] width 53 height 21
click at [38, 516] on div "Pen" at bounding box center [37, 618] width 53 height 21
click at [27, 308] on div at bounding box center [31, 311] width 11 height 11
click at [679, 516] on icon at bounding box center [684, 618] width 14 height 14
click at [760, 516] on icon at bounding box center [759, 618] width 5 height 9
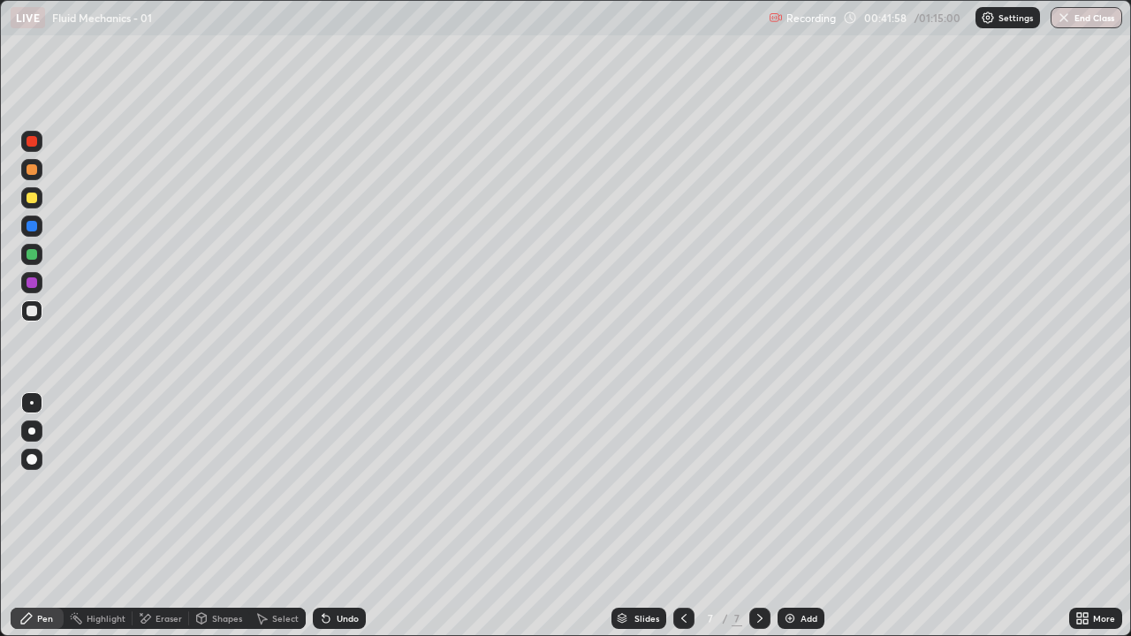
click at [680, 516] on div at bounding box center [683, 618] width 21 height 21
click at [760, 516] on div at bounding box center [759, 618] width 21 height 21
click at [339, 516] on div "Undo" at bounding box center [348, 618] width 22 height 9
click at [34, 309] on div at bounding box center [31, 311] width 11 height 11
click at [159, 516] on div "Eraser" at bounding box center [160, 618] width 57 height 21
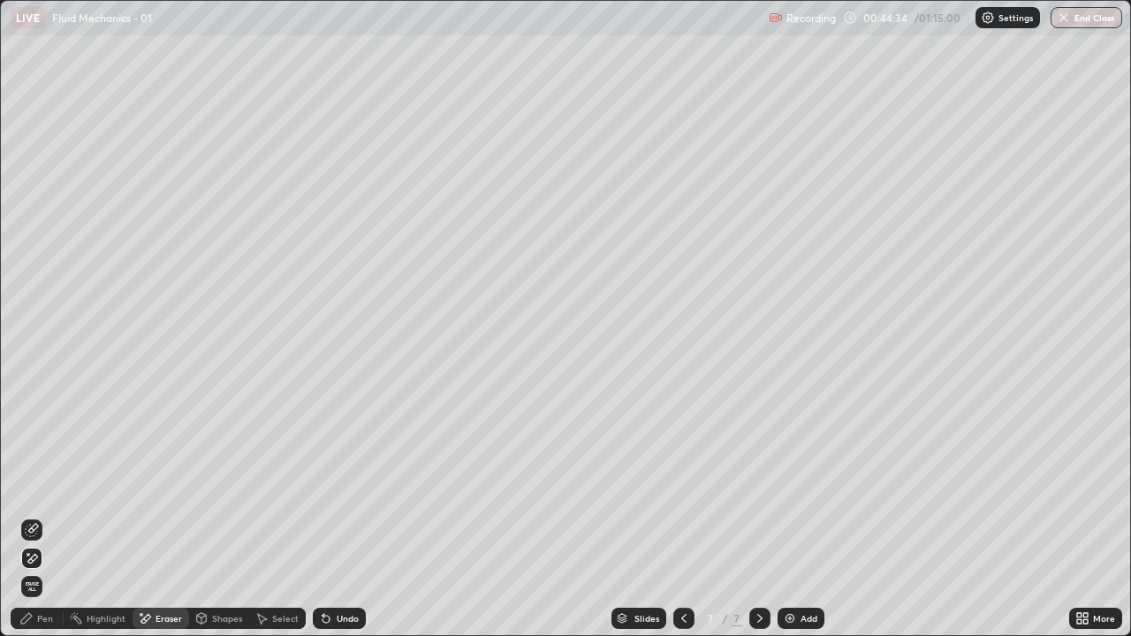
click at [37, 516] on div "Pen" at bounding box center [37, 618] width 53 height 21
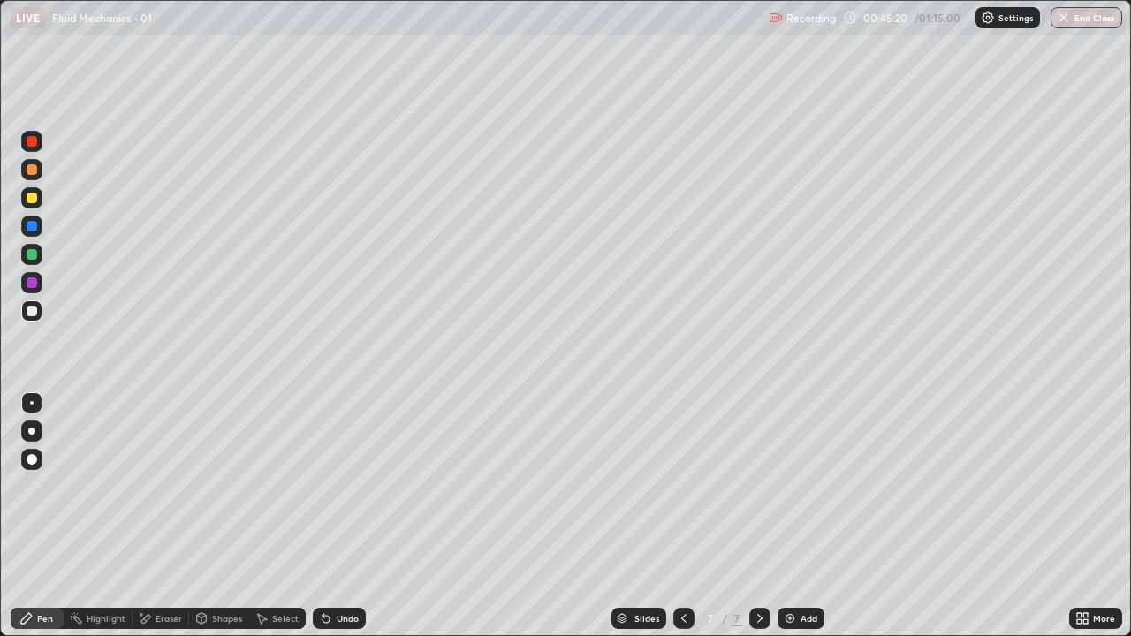
click at [809, 516] on div "Add" at bounding box center [808, 618] width 17 height 9
click at [44, 516] on div "Pen" at bounding box center [45, 618] width 16 height 9
click at [33, 197] on div at bounding box center [31, 198] width 11 height 11
click at [217, 516] on div "Shapes" at bounding box center [219, 618] width 60 height 21
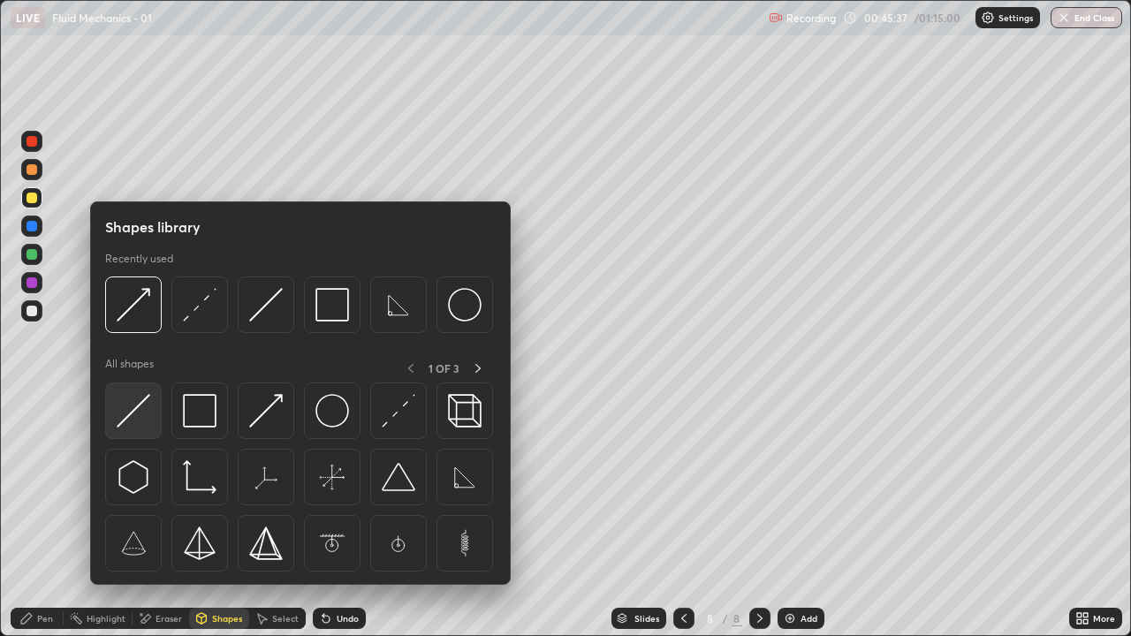
click at [142, 415] on img at bounding box center [134, 411] width 34 height 34
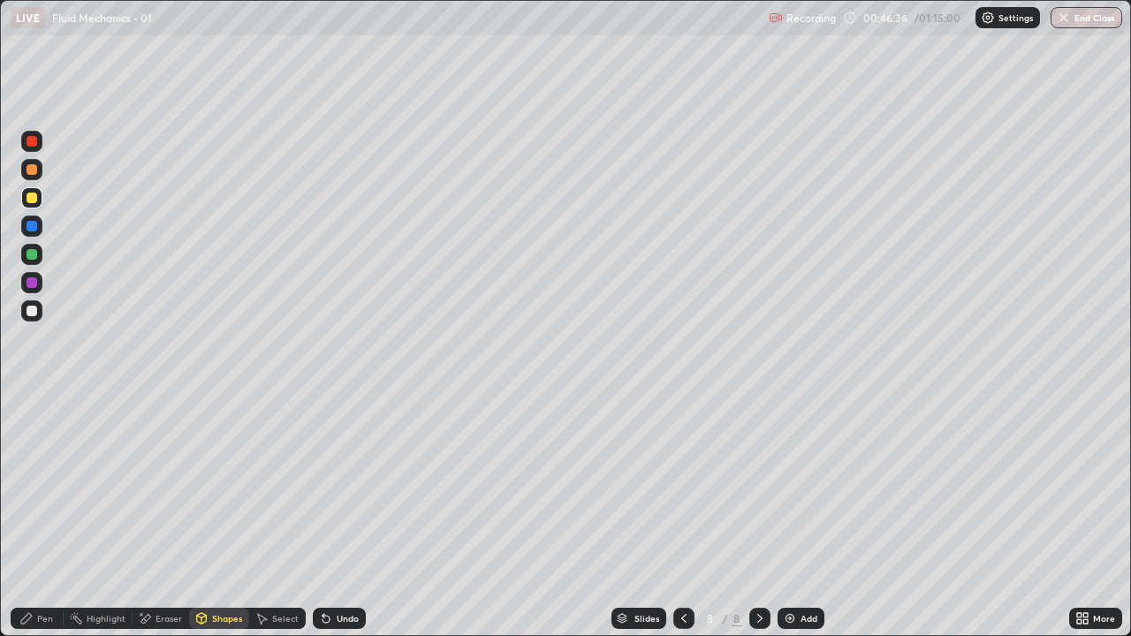
click at [219, 516] on div "Shapes" at bounding box center [219, 618] width 60 height 21
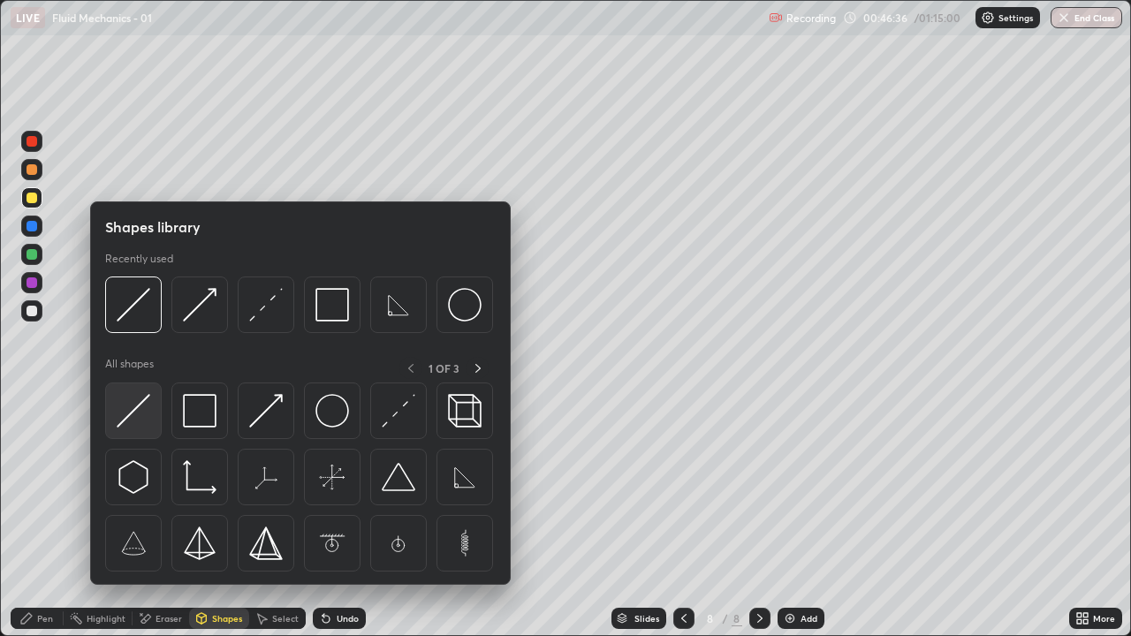
click at [144, 409] on img at bounding box center [134, 411] width 34 height 34
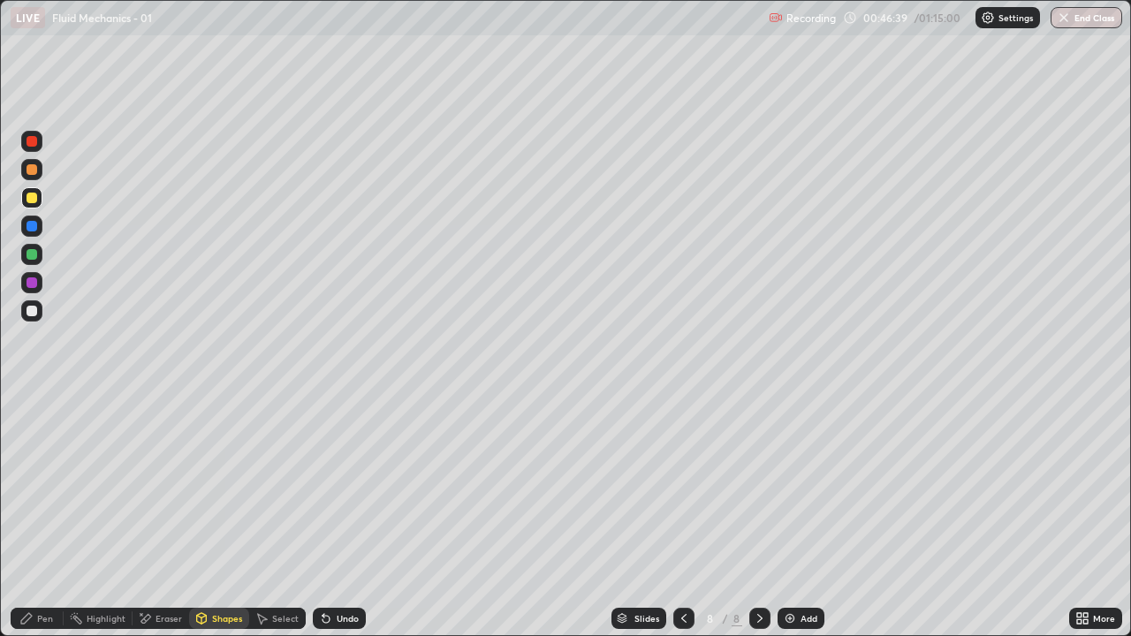
click at [337, 516] on div "Undo" at bounding box center [339, 618] width 53 height 21
click at [228, 516] on div "Shapes" at bounding box center [219, 618] width 60 height 21
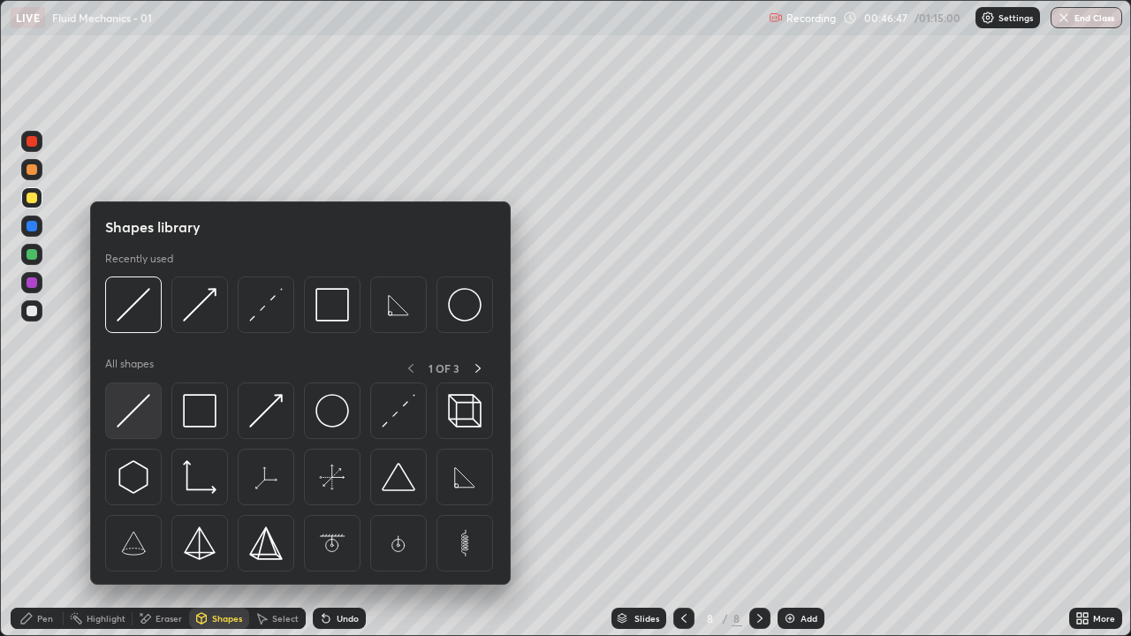
click at [145, 407] on img at bounding box center [134, 411] width 34 height 34
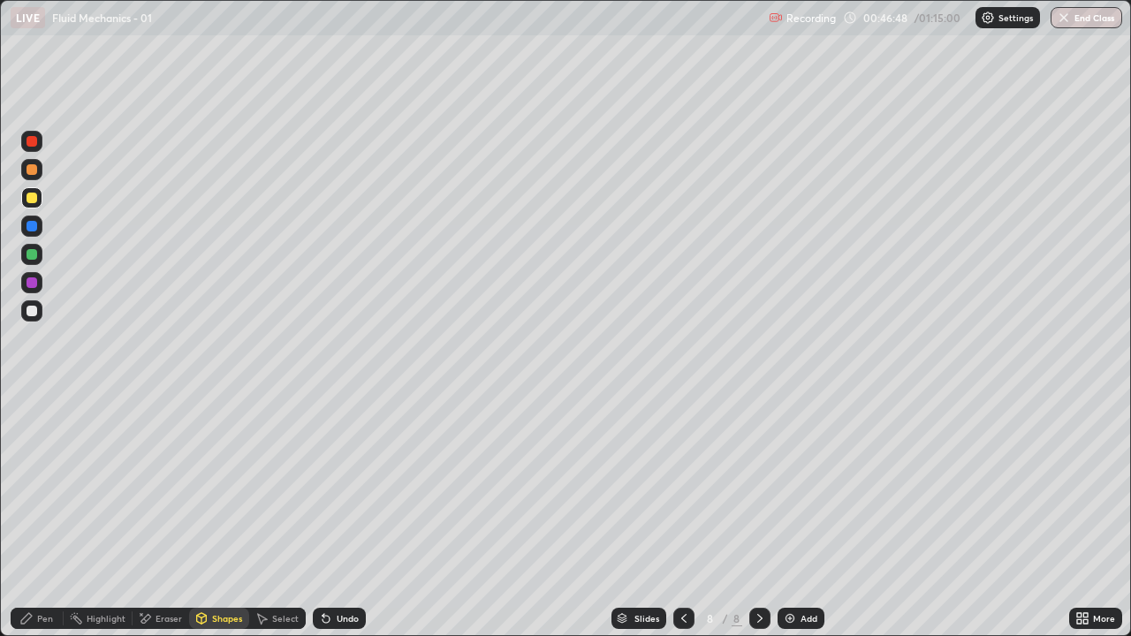
click at [34, 254] on div at bounding box center [31, 254] width 11 height 11
click at [344, 516] on div "Undo" at bounding box center [339, 618] width 53 height 21
click at [212, 516] on div "Shapes" at bounding box center [227, 618] width 30 height 9
click at [156, 516] on div "Eraser" at bounding box center [168, 618] width 26 height 9
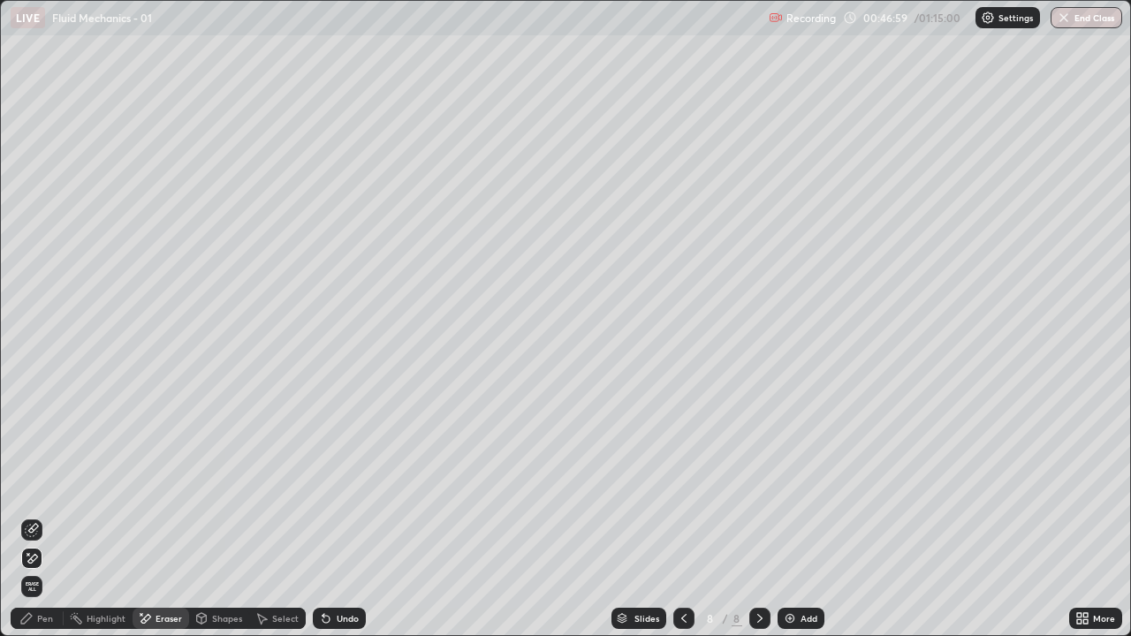
click at [32, 516] on icon at bounding box center [32, 530] width 14 height 14
click at [217, 516] on div "Shapes" at bounding box center [219, 618] width 60 height 21
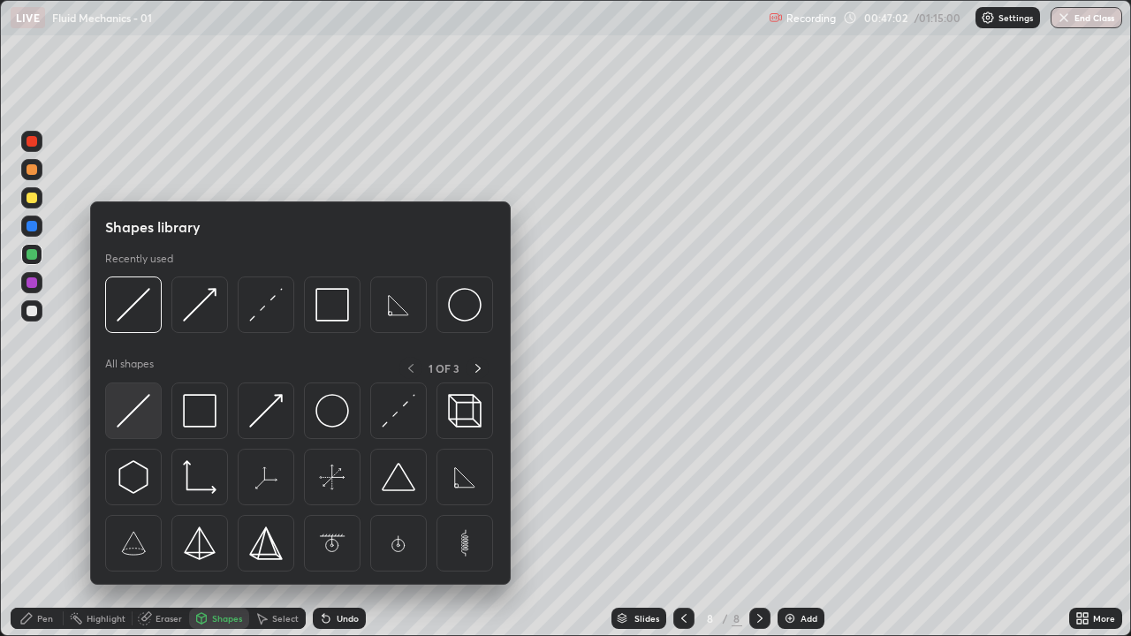
click at [132, 416] on img at bounding box center [134, 411] width 34 height 34
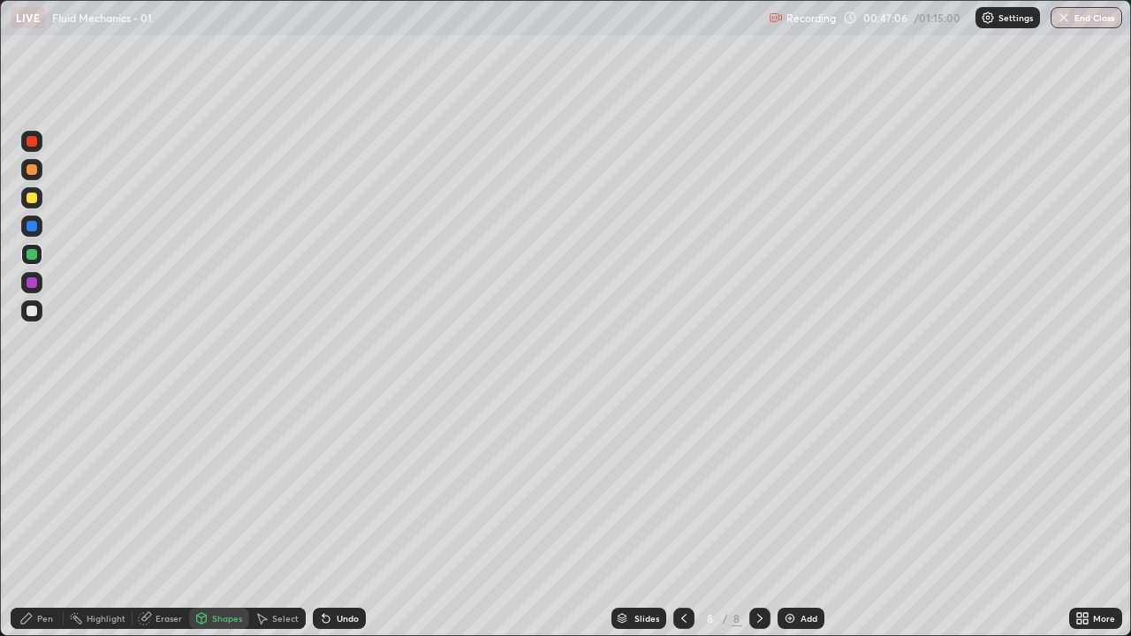
click at [228, 516] on div "Shapes" at bounding box center [227, 618] width 30 height 9
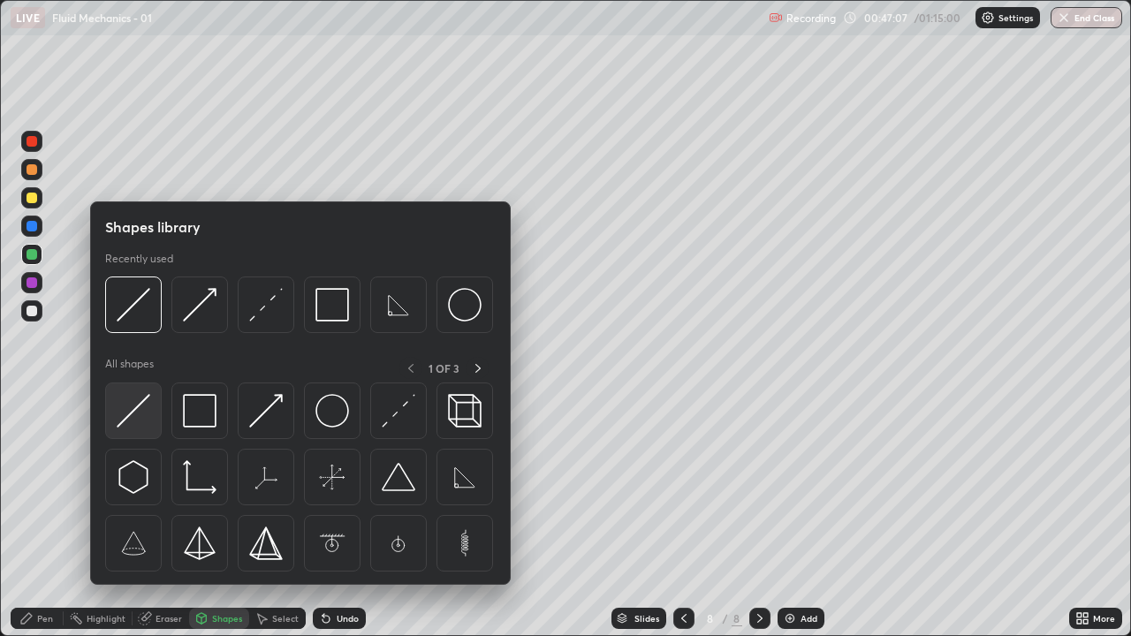
click at [133, 414] on img at bounding box center [134, 411] width 34 height 34
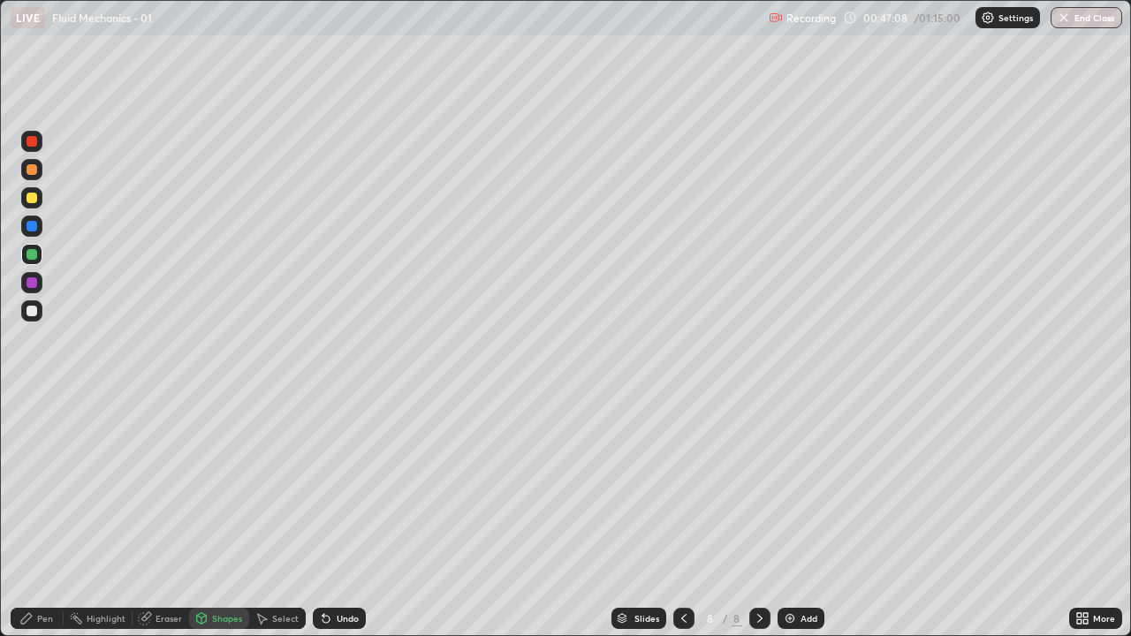
click at [33, 283] on div at bounding box center [31, 282] width 11 height 11
click at [220, 516] on div "Shapes" at bounding box center [219, 618] width 60 height 21
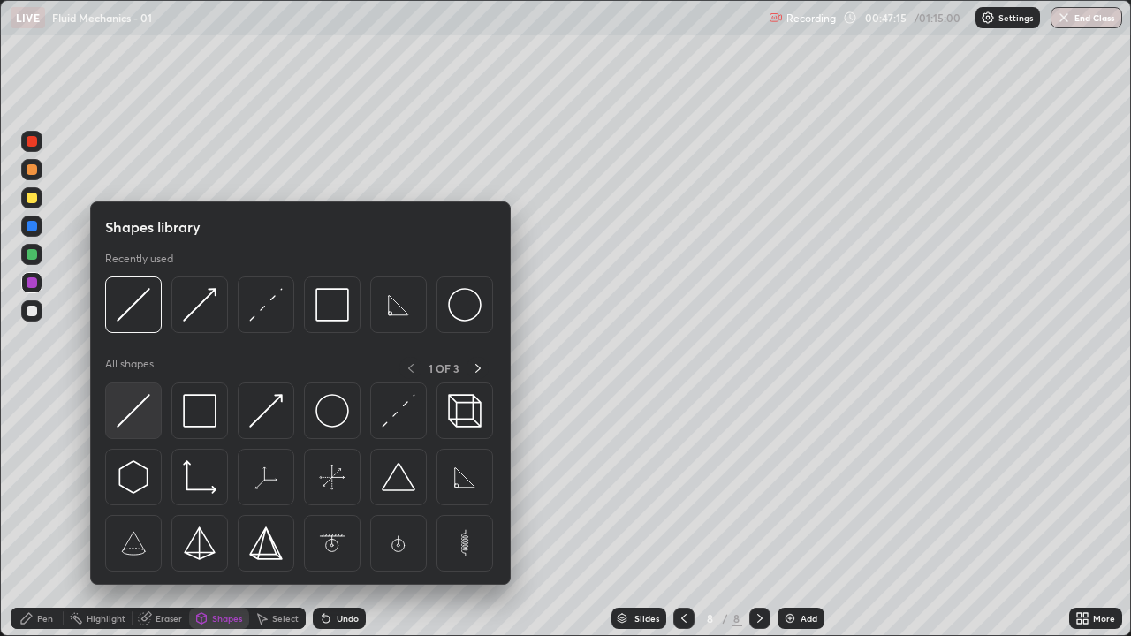
click at [129, 417] on img at bounding box center [134, 411] width 34 height 34
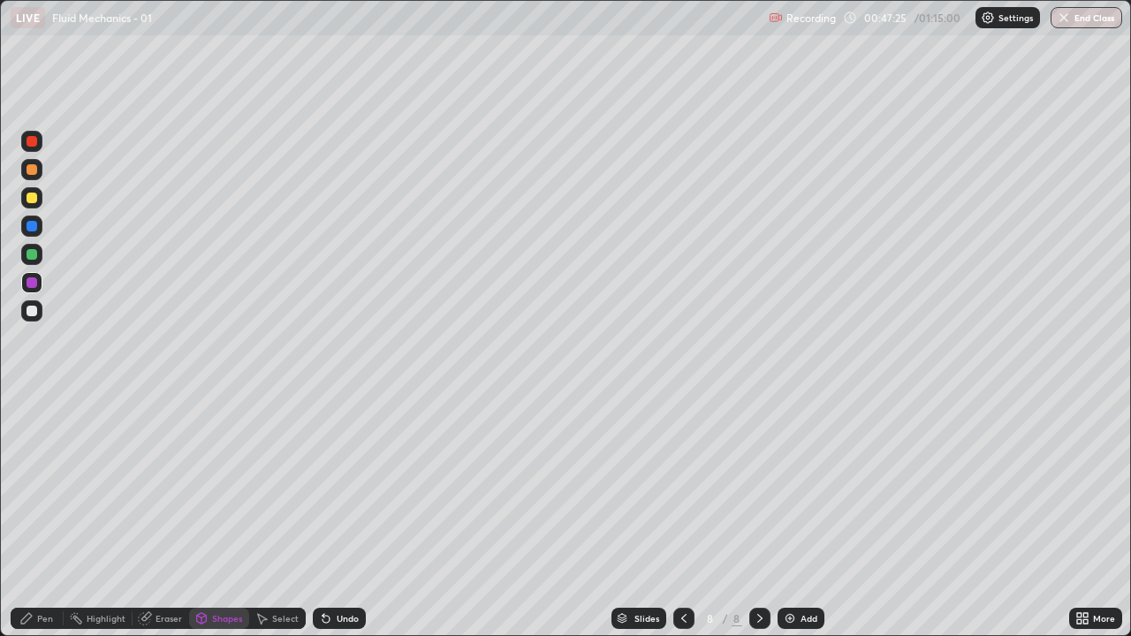
click at [29, 516] on icon at bounding box center [26, 618] width 14 height 14
click at [223, 516] on div "Shapes" at bounding box center [227, 618] width 30 height 9
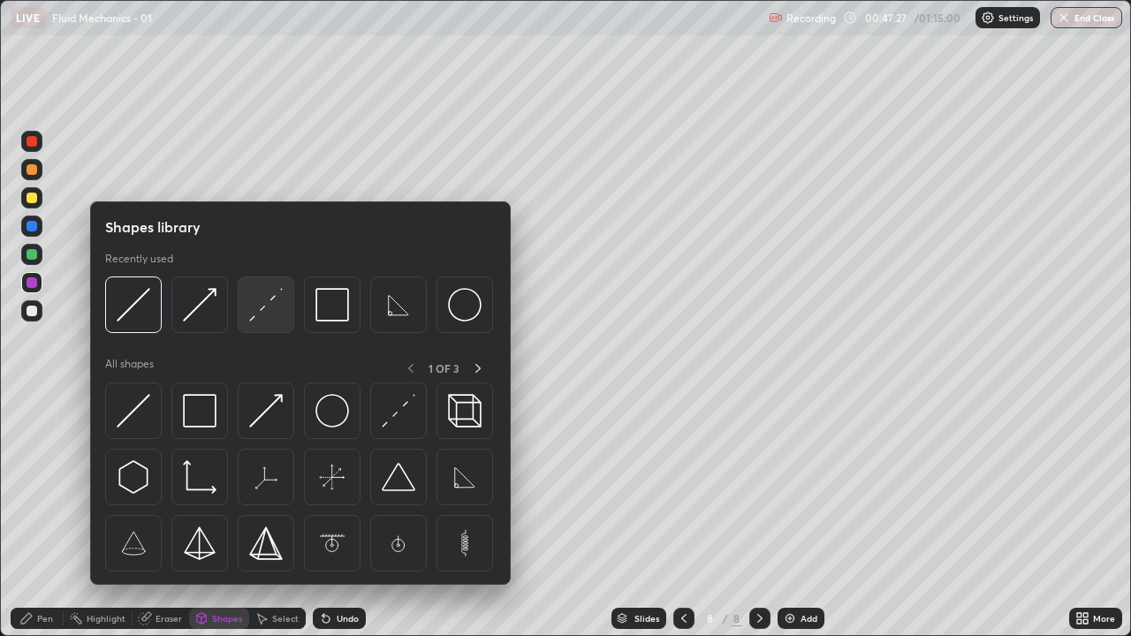
click at [266, 305] on img at bounding box center [266, 305] width 34 height 34
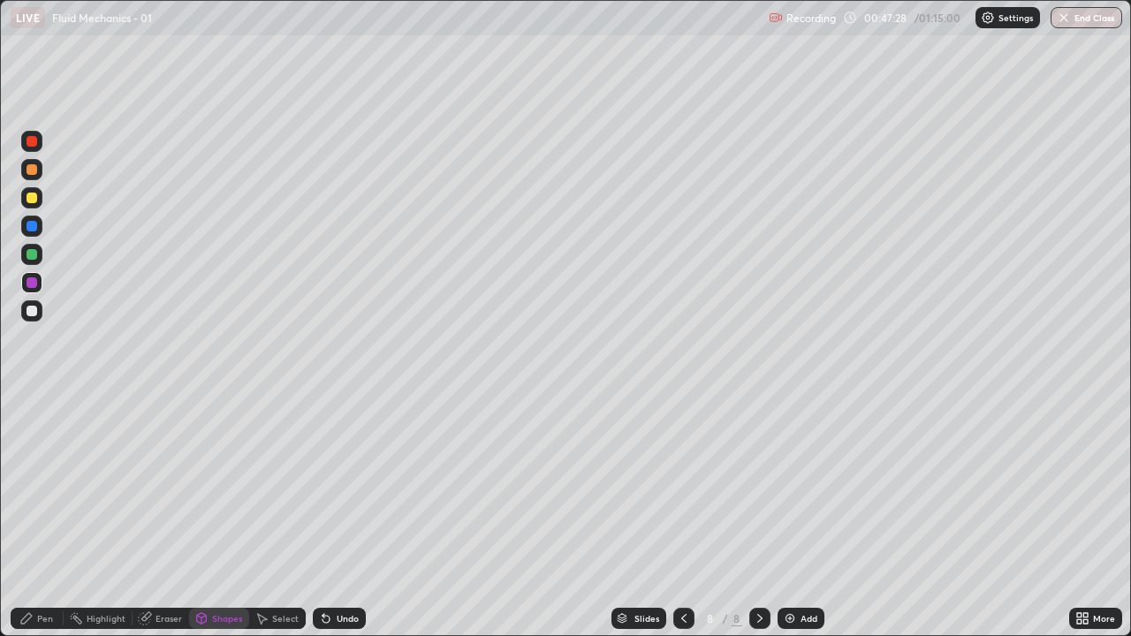
click at [34, 252] on div at bounding box center [31, 254] width 11 height 11
click at [34, 516] on div "Pen" at bounding box center [37, 618] width 53 height 21
click at [225, 516] on div "Shapes" at bounding box center [227, 618] width 30 height 9
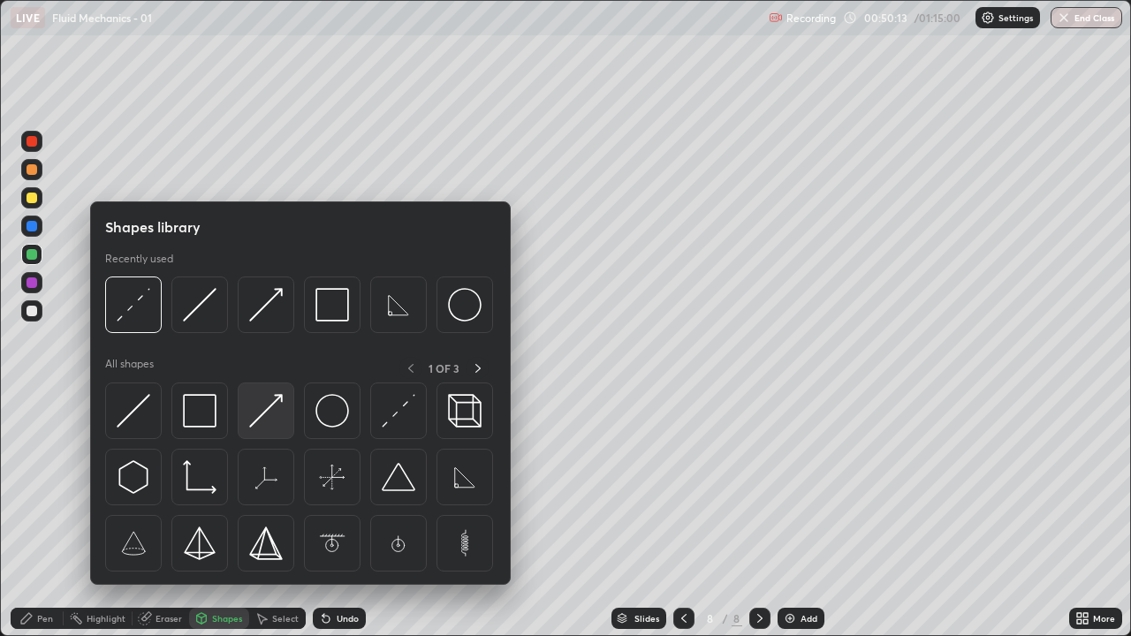
click at [268, 420] on img at bounding box center [266, 411] width 34 height 34
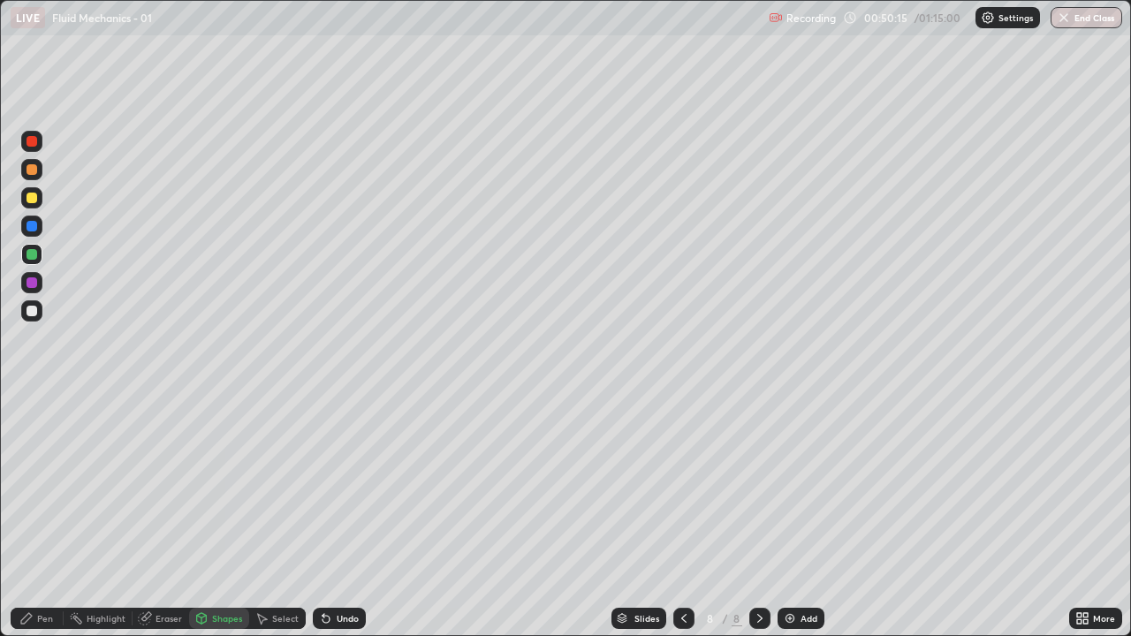
click at [210, 516] on div "Shapes" at bounding box center [219, 618] width 60 height 21
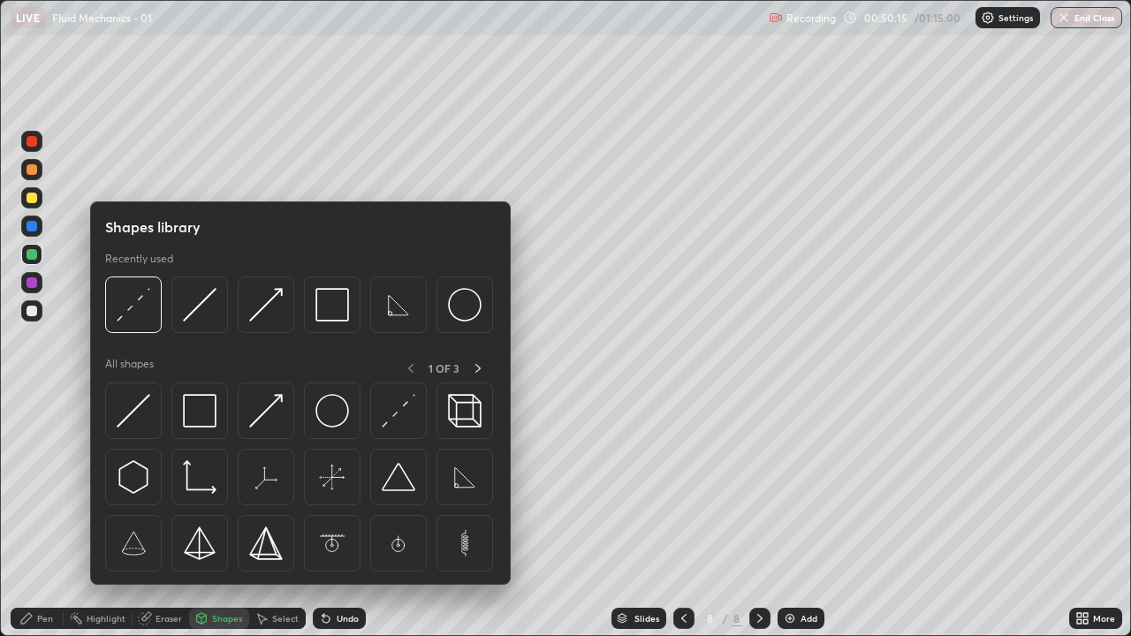
click at [29, 516] on icon at bounding box center [26, 618] width 14 height 14
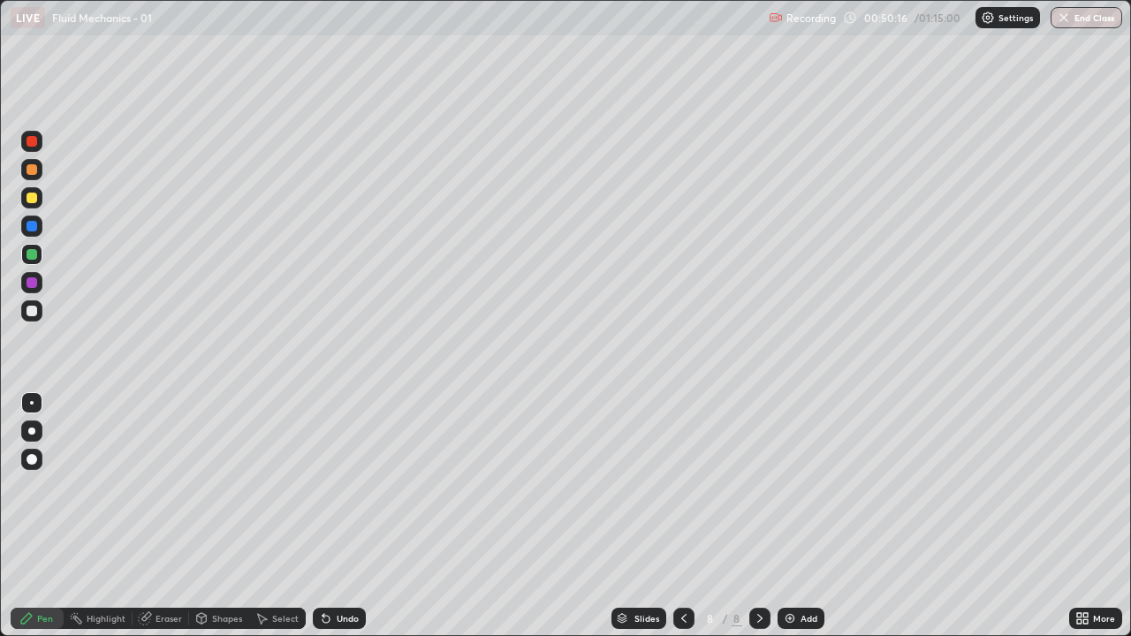
click at [32, 312] on div at bounding box center [31, 311] width 11 height 11
click at [224, 516] on div "Shapes" at bounding box center [219, 618] width 60 height 21
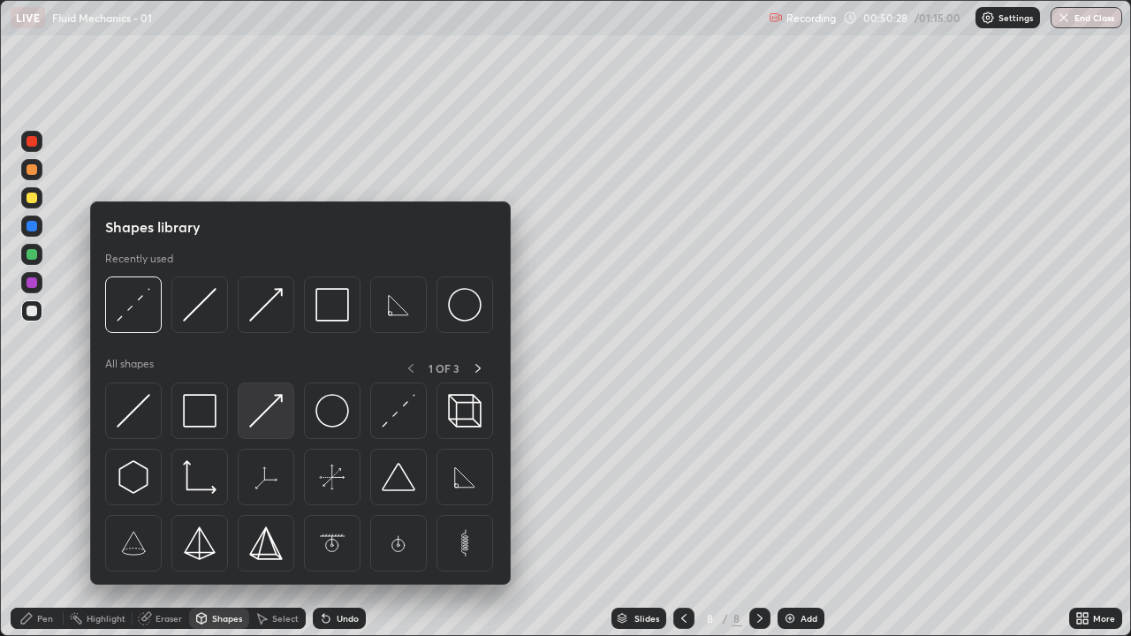
click at [264, 416] on img at bounding box center [266, 411] width 34 height 34
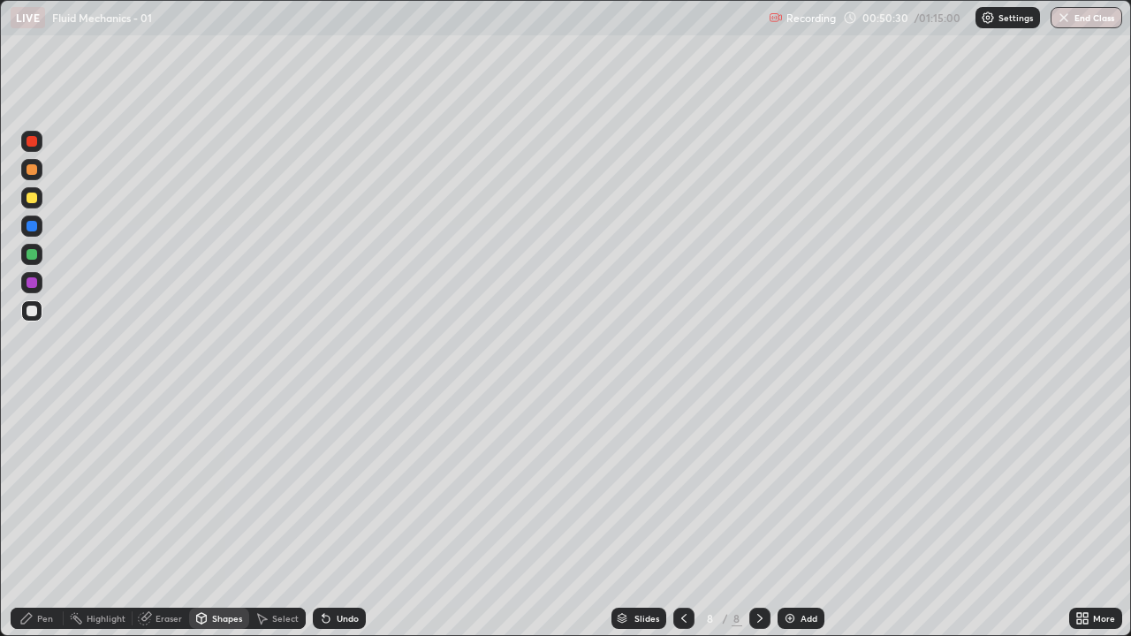
click at [351, 516] on div "Undo" at bounding box center [348, 618] width 22 height 9
click at [29, 516] on icon at bounding box center [26, 618] width 14 height 14
click at [222, 516] on div "Shapes" at bounding box center [227, 618] width 30 height 9
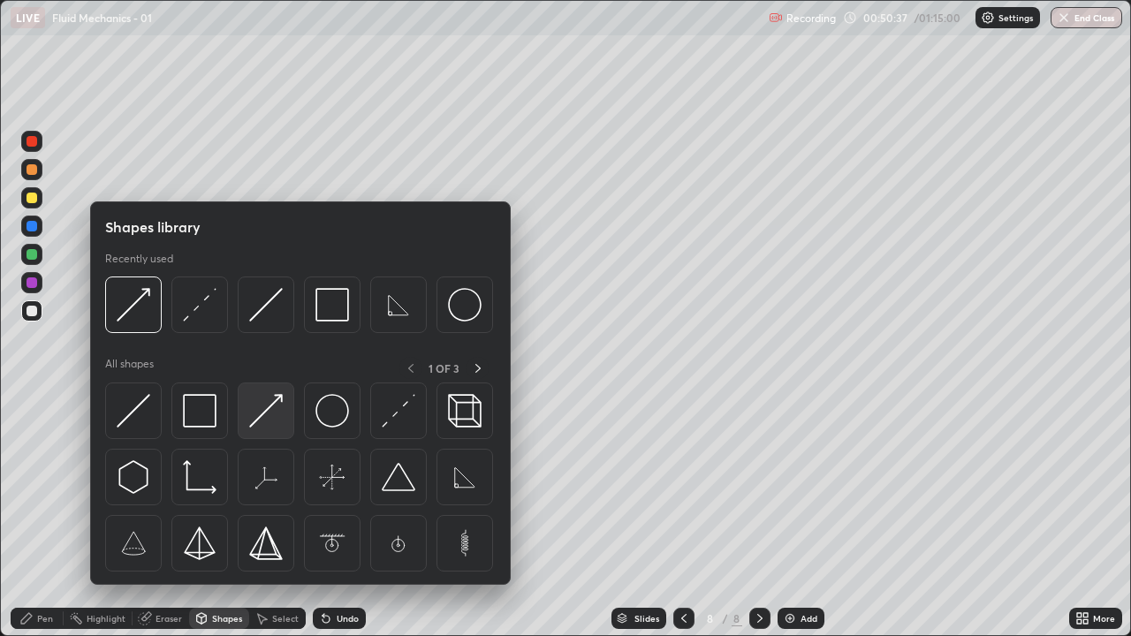
click at [268, 413] on img at bounding box center [266, 411] width 34 height 34
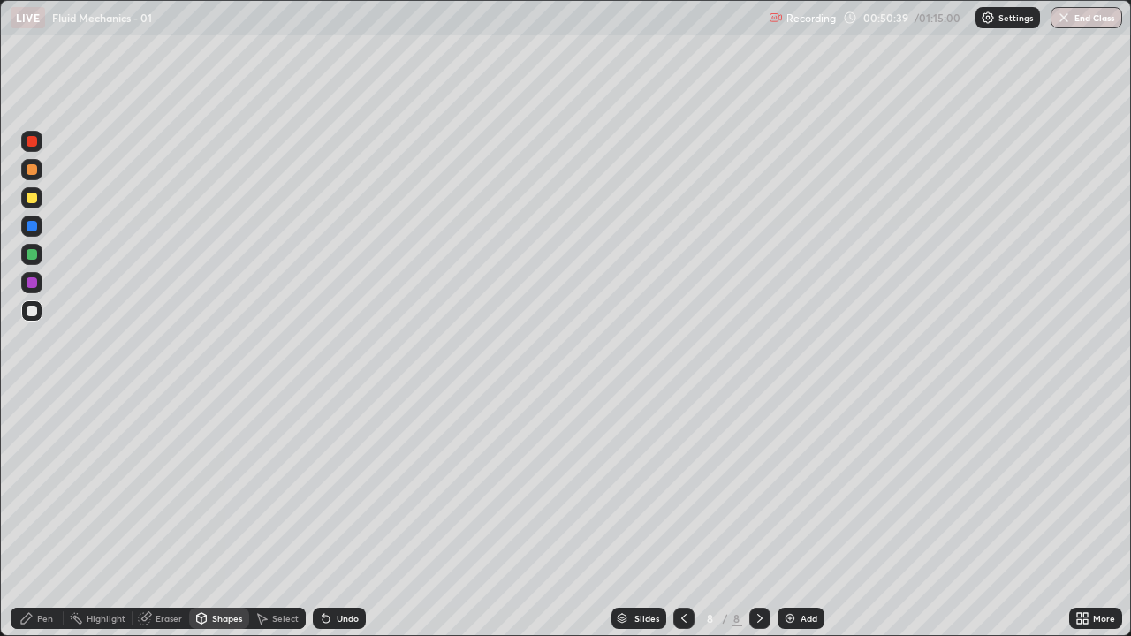
click at [26, 516] on icon at bounding box center [26, 618] width 14 height 14
click at [219, 516] on div "Shapes" at bounding box center [219, 618] width 60 height 21
click at [44, 516] on div "Pen" at bounding box center [37, 618] width 53 height 21
click at [30, 312] on div at bounding box center [31, 311] width 11 height 11
click at [42, 516] on div "Pen" at bounding box center [37, 618] width 53 height 21
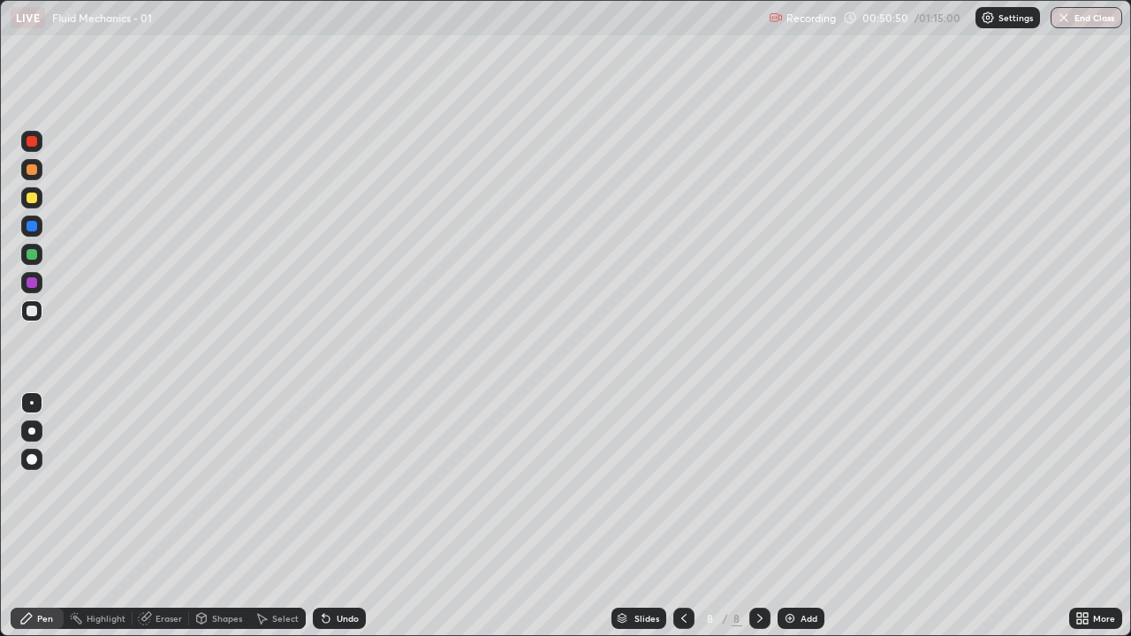
click at [30, 307] on div at bounding box center [31, 311] width 11 height 11
click at [34, 309] on div at bounding box center [31, 311] width 11 height 11
click at [35, 516] on div "Pen" at bounding box center [37, 618] width 53 height 21
click at [31, 302] on div at bounding box center [31, 310] width 21 height 21
click at [34, 278] on div at bounding box center [31, 282] width 11 height 11
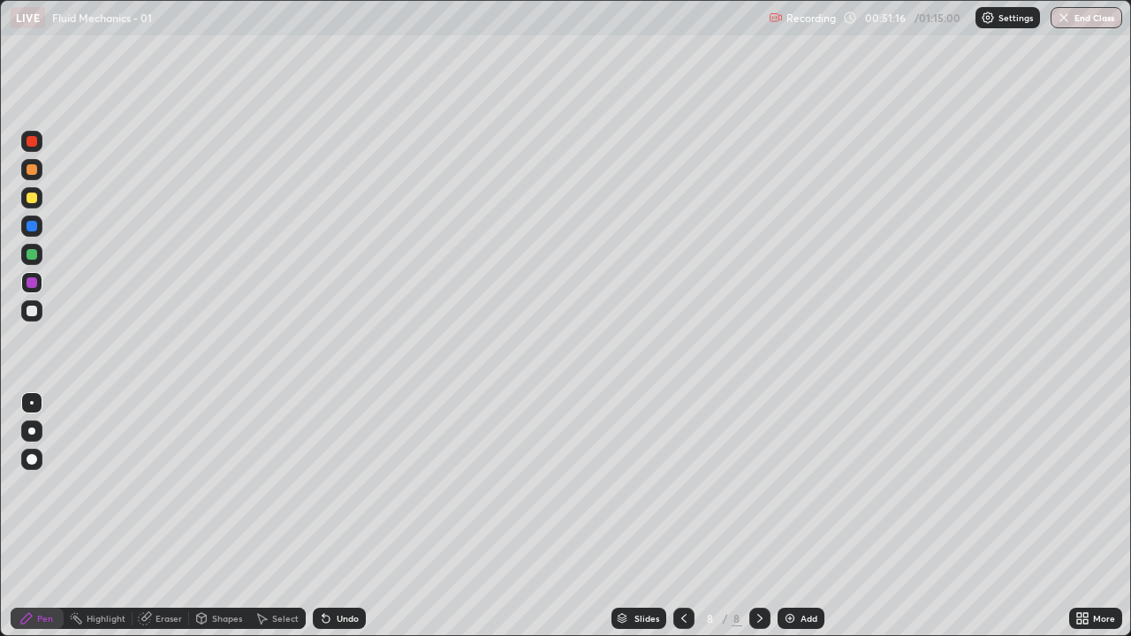
click at [34, 516] on div "Pen" at bounding box center [37, 618] width 53 height 21
click at [32, 312] on div at bounding box center [31, 311] width 11 height 11
click at [235, 516] on div "Shapes" at bounding box center [227, 618] width 30 height 9
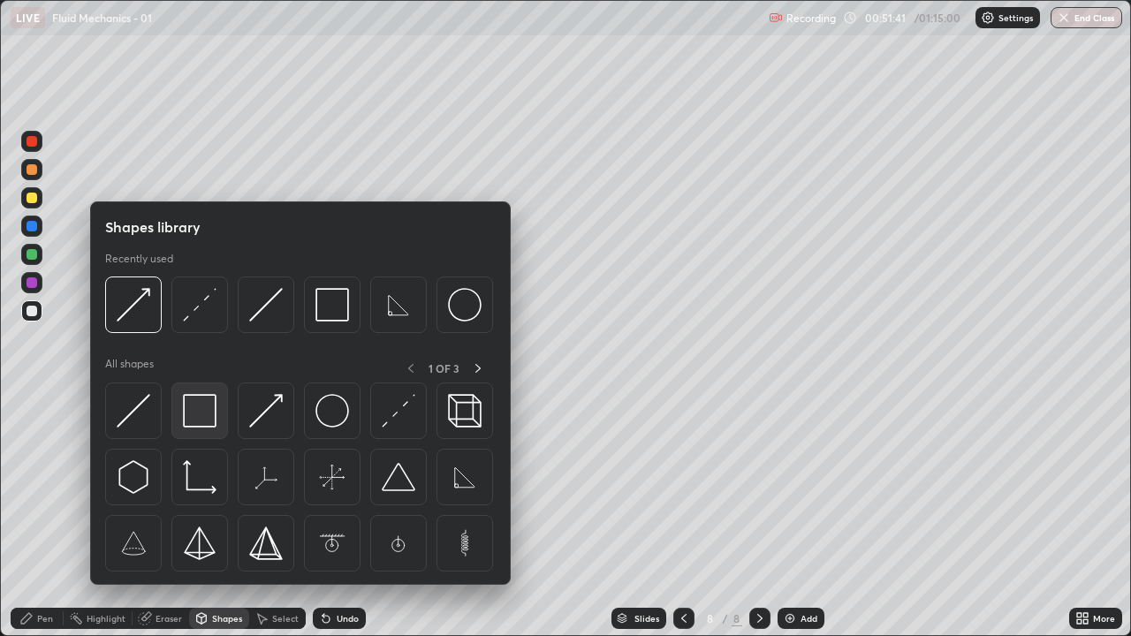
click at [205, 417] on img at bounding box center [200, 411] width 34 height 34
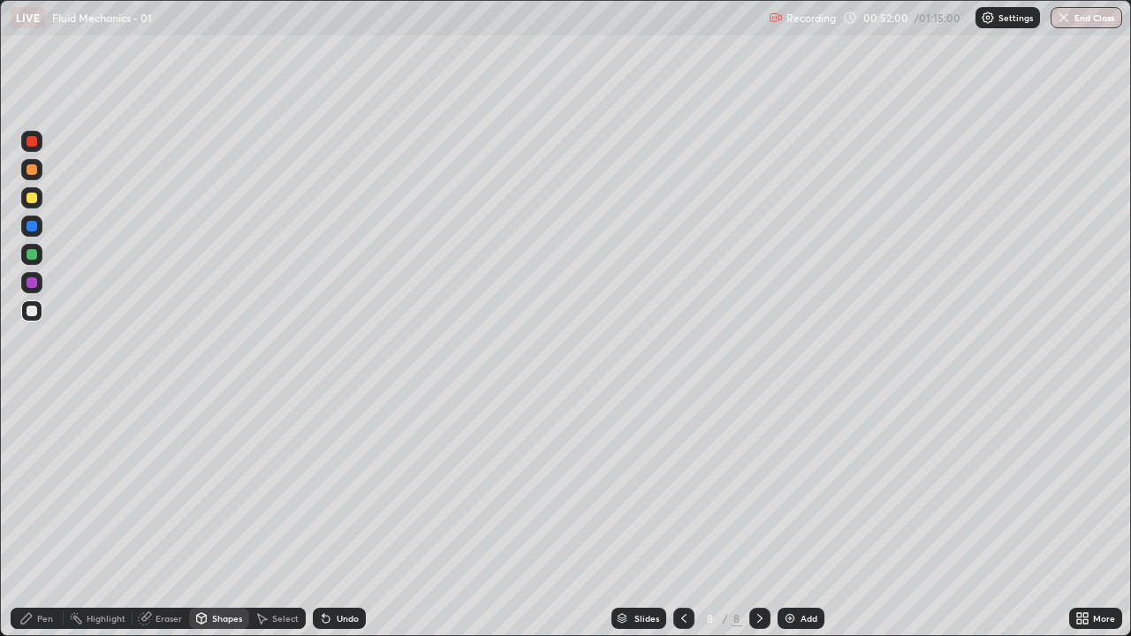
click at [344, 516] on div "Undo" at bounding box center [348, 618] width 22 height 9
click at [345, 516] on div "Undo" at bounding box center [348, 618] width 22 height 9
click at [33, 516] on icon at bounding box center [26, 618] width 14 height 14
click at [30, 516] on div "Pen" at bounding box center [37, 618] width 53 height 21
click at [800, 516] on div "Add" at bounding box center [800, 618] width 47 height 21
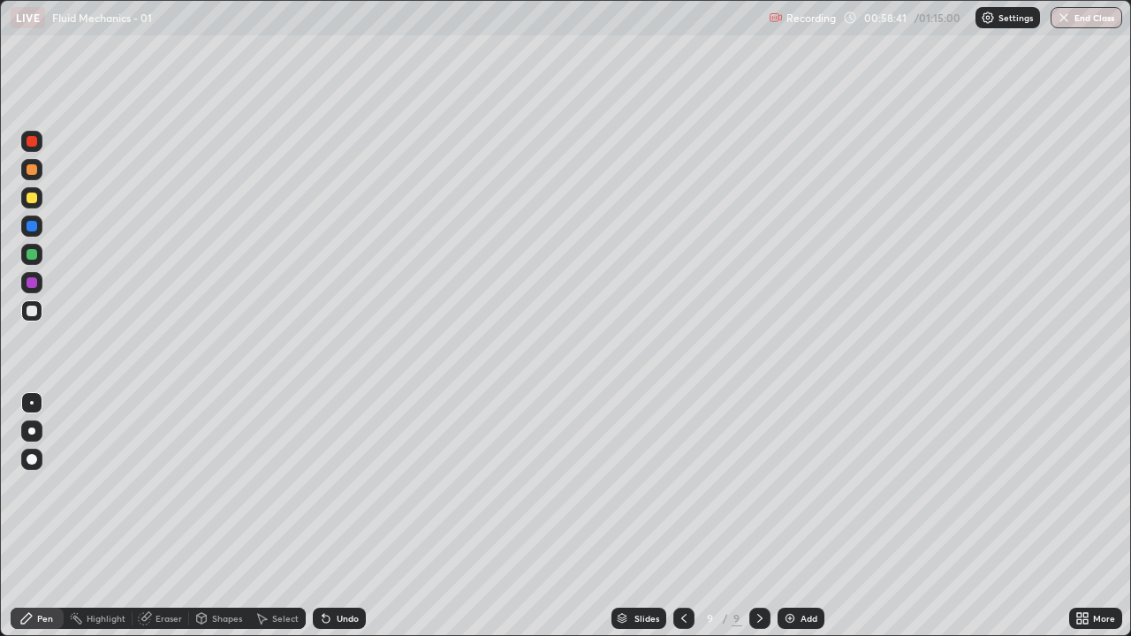
click at [34, 516] on div "Pen" at bounding box center [37, 618] width 53 height 21
click at [32, 309] on div at bounding box center [31, 311] width 11 height 11
click at [213, 516] on div "Shapes" at bounding box center [219, 618] width 60 height 21
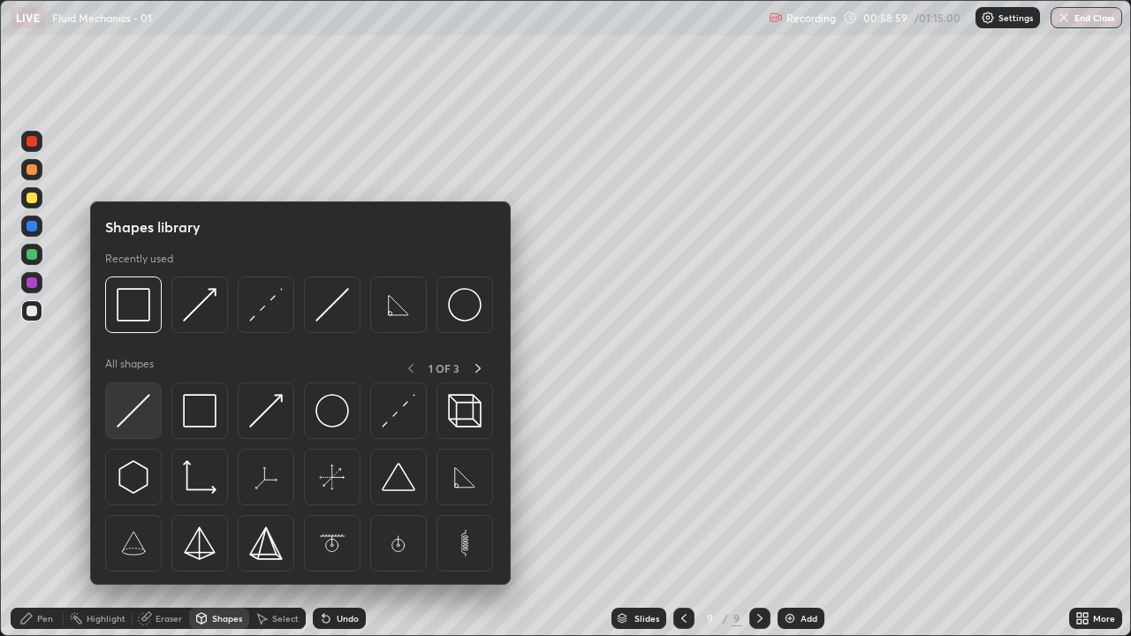
click at [126, 409] on img at bounding box center [134, 411] width 34 height 34
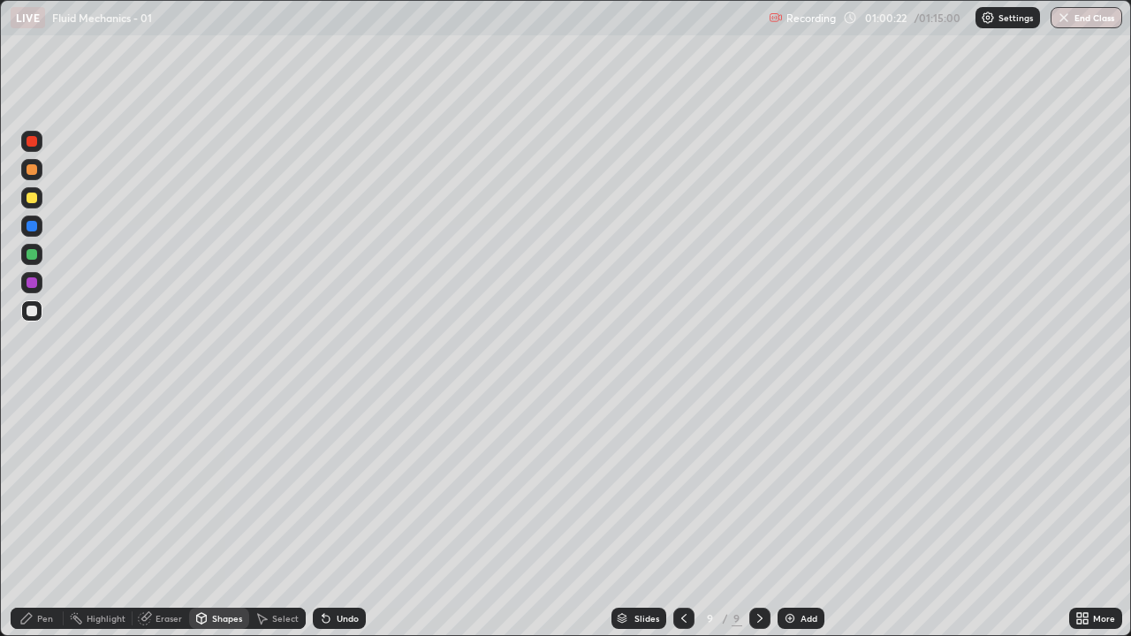
click at [212, 516] on div "Shapes" at bounding box center [227, 618] width 30 height 9
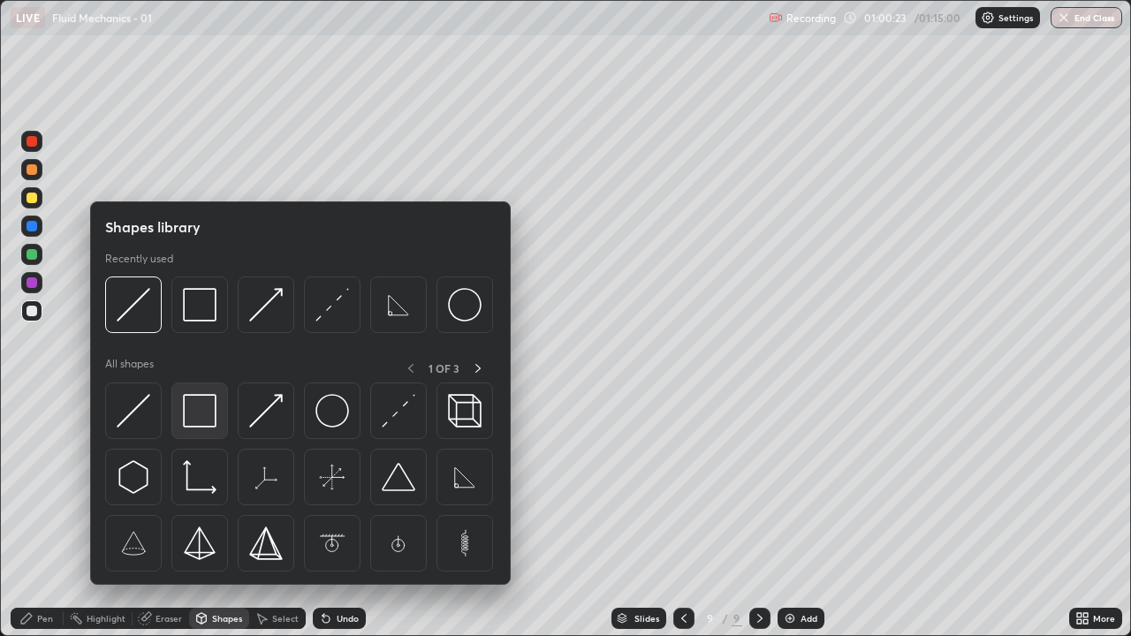
click at [202, 419] on img at bounding box center [200, 411] width 34 height 34
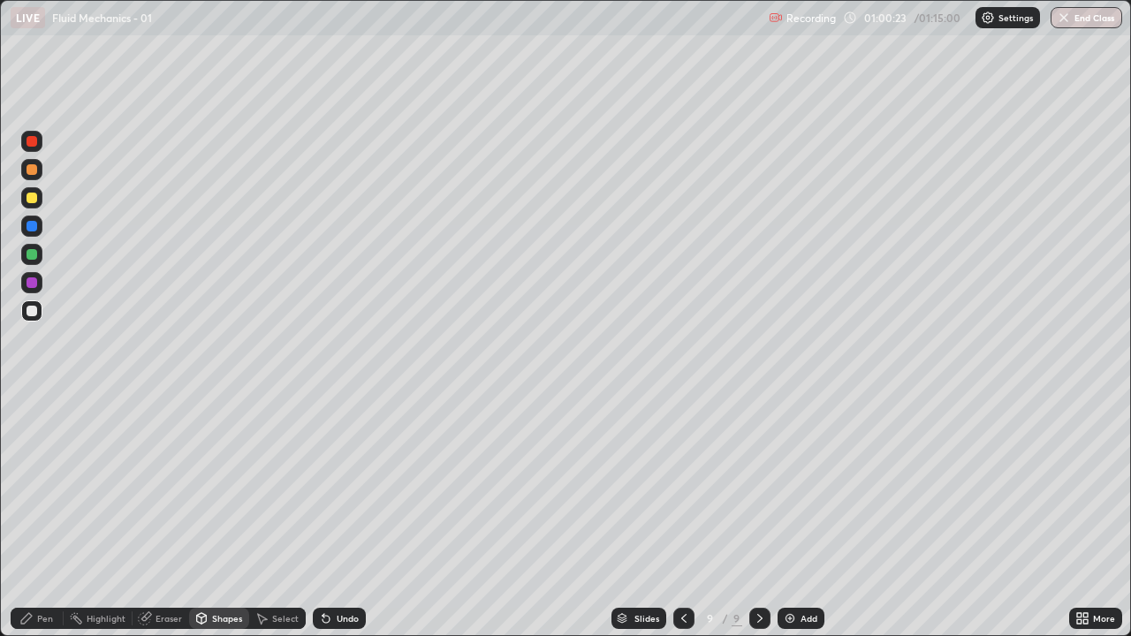
click at [222, 516] on div "Shapes" at bounding box center [219, 618] width 60 height 21
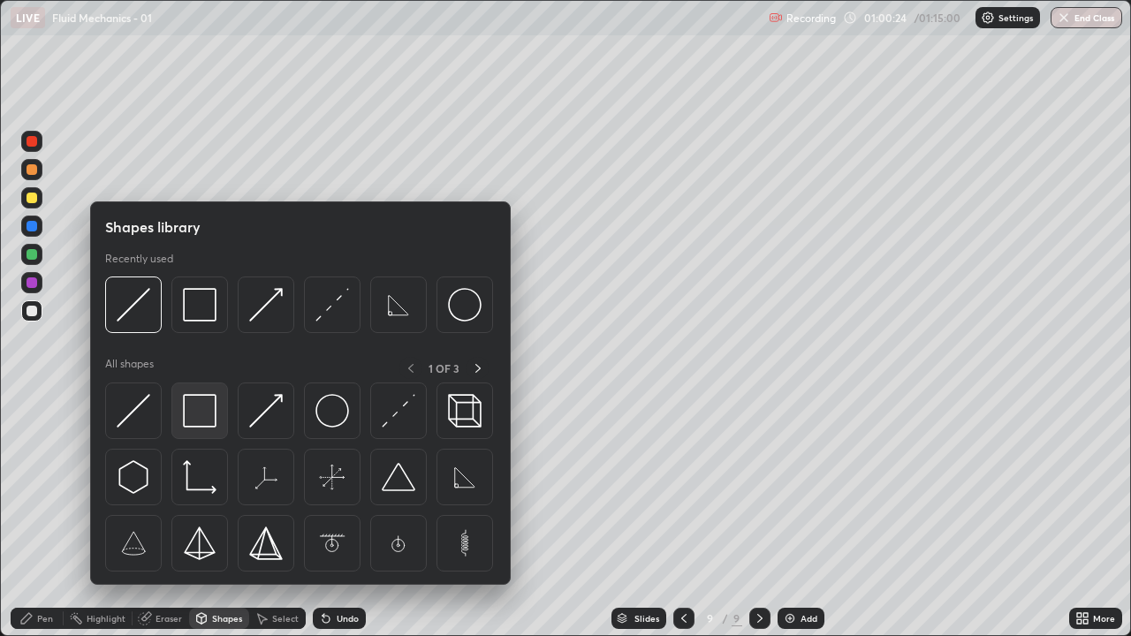
click at [201, 422] on img at bounding box center [200, 411] width 34 height 34
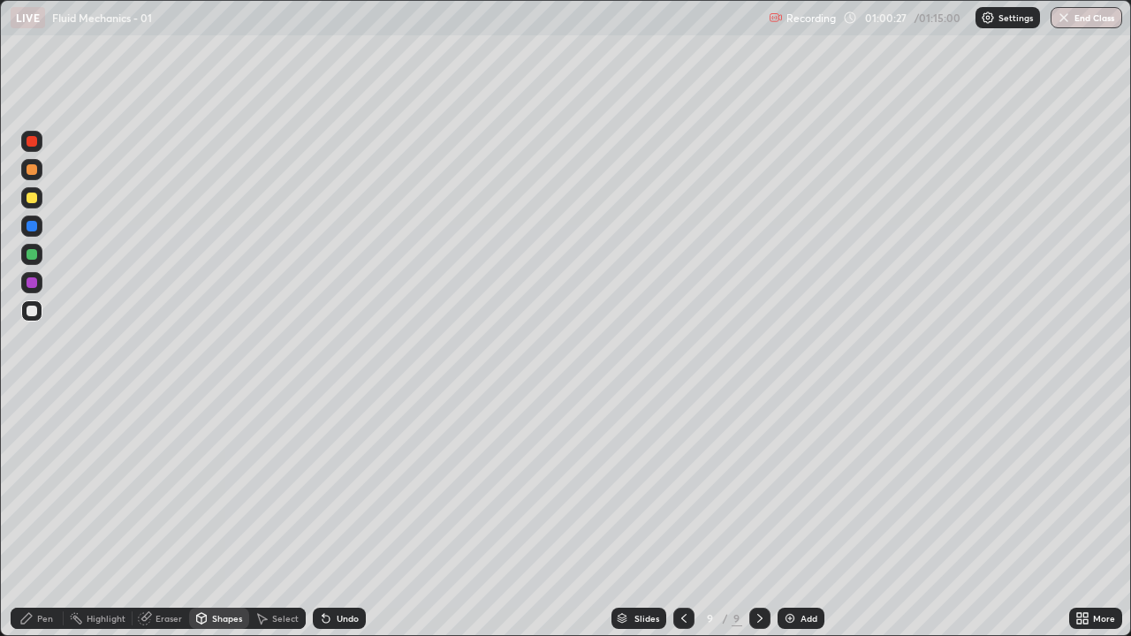
click at [218, 516] on div "Shapes" at bounding box center [219, 618] width 60 height 21
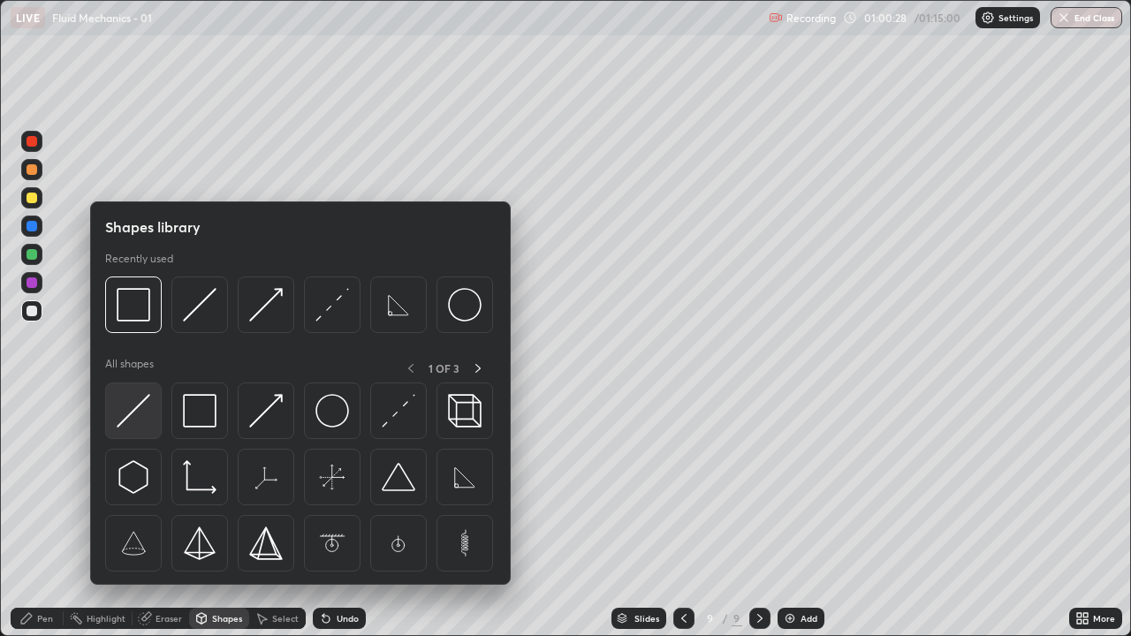
click at [124, 412] on img at bounding box center [134, 411] width 34 height 34
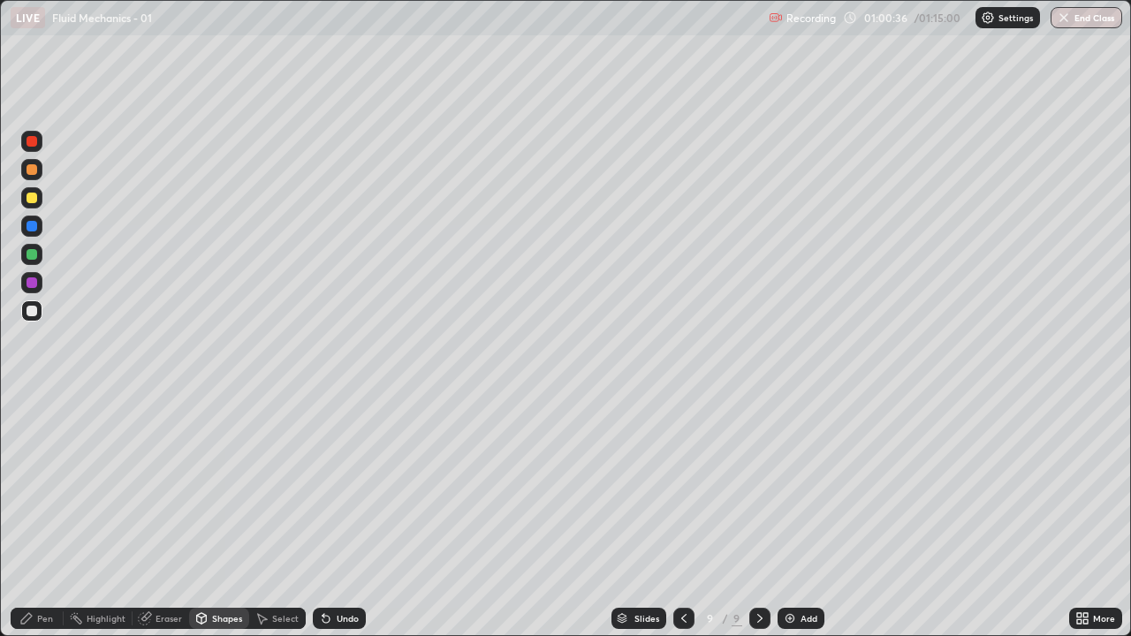
click at [159, 516] on div "Eraser" at bounding box center [160, 618] width 57 height 21
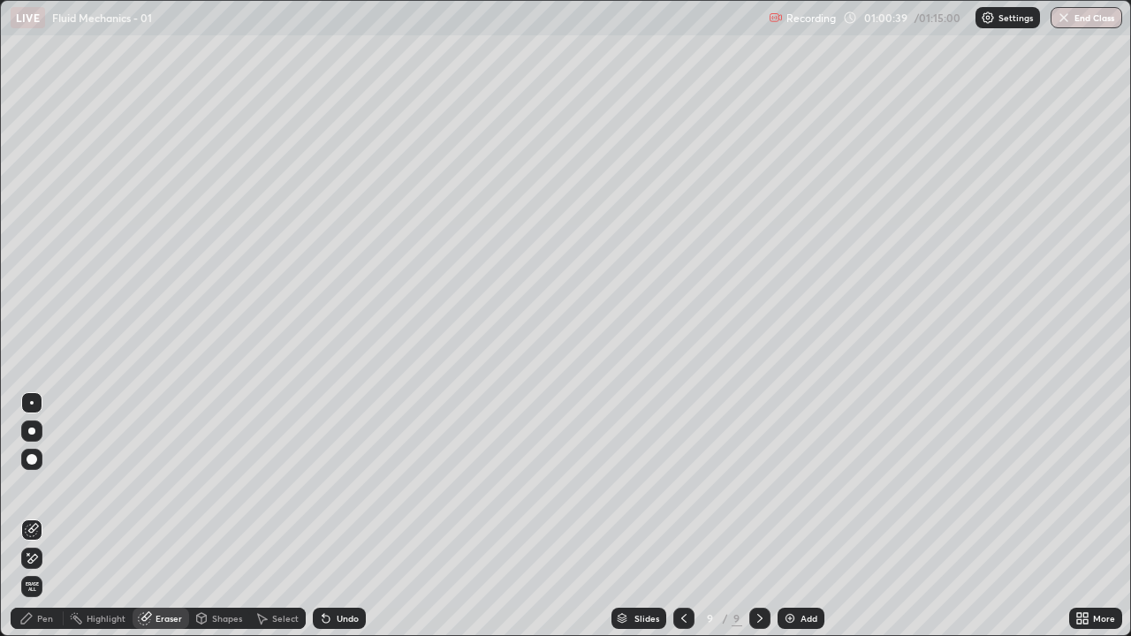
click at [211, 516] on div "Shapes" at bounding box center [219, 618] width 60 height 21
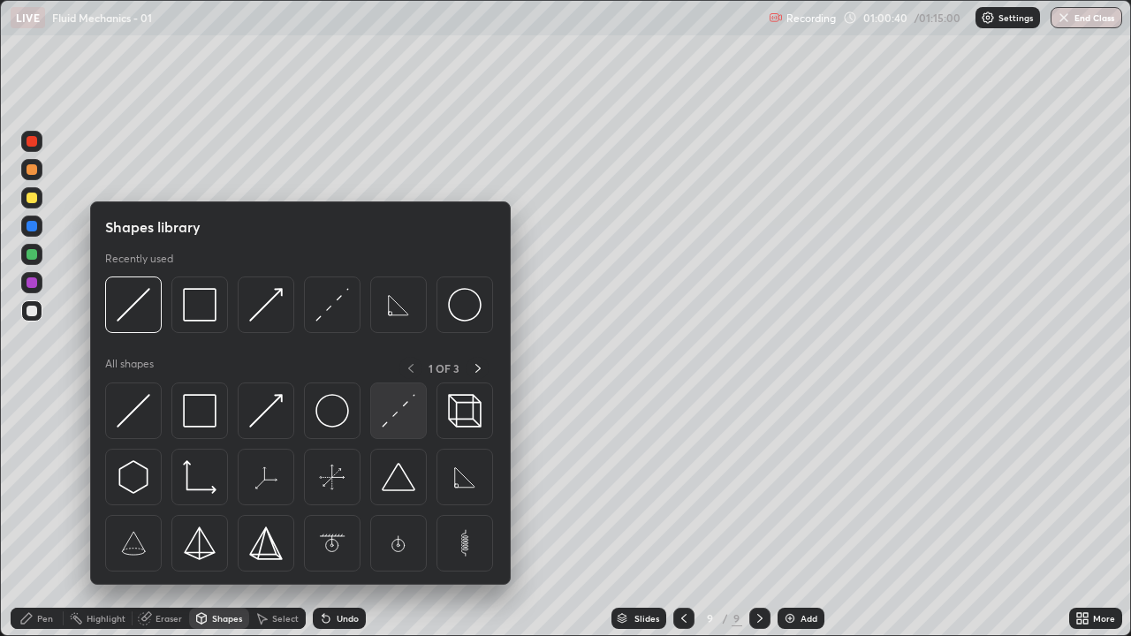
click at [401, 420] on img at bounding box center [399, 411] width 34 height 34
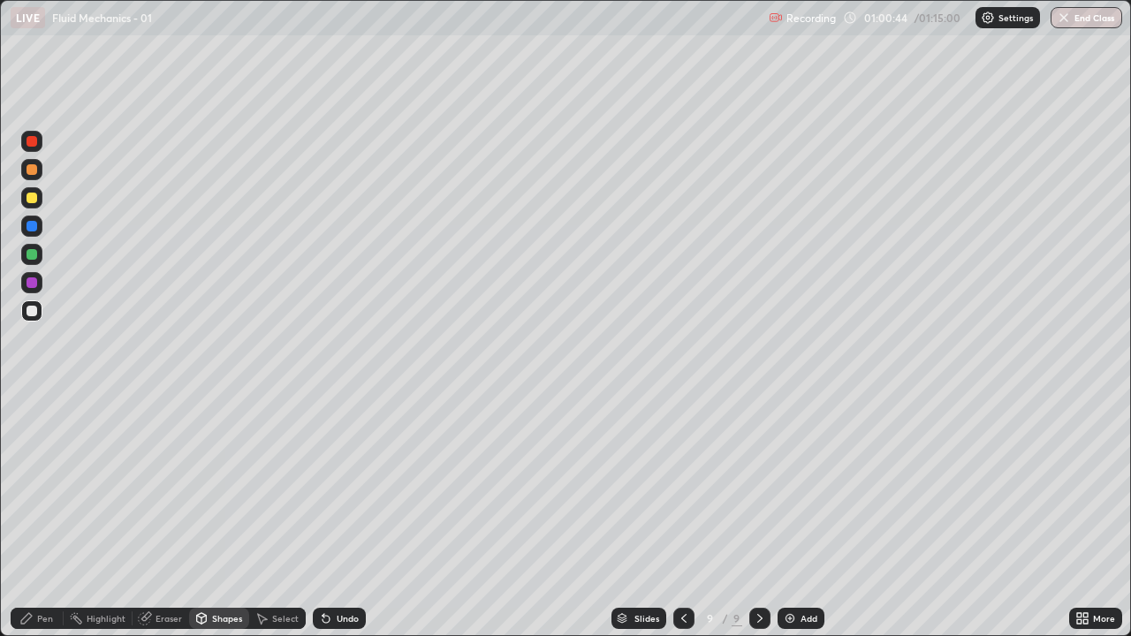
click at [220, 516] on div "Shapes" at bounding box center [219, 618] width 60 height 21
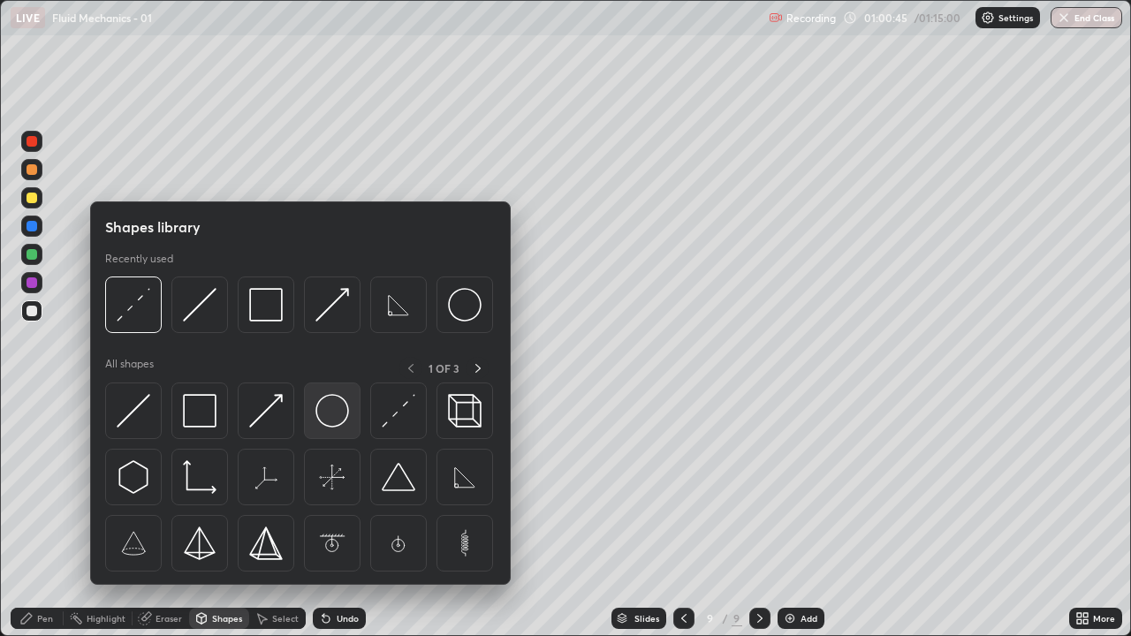
click at [334, 412] on img at bounding box center [332, 411] width 34 height 34
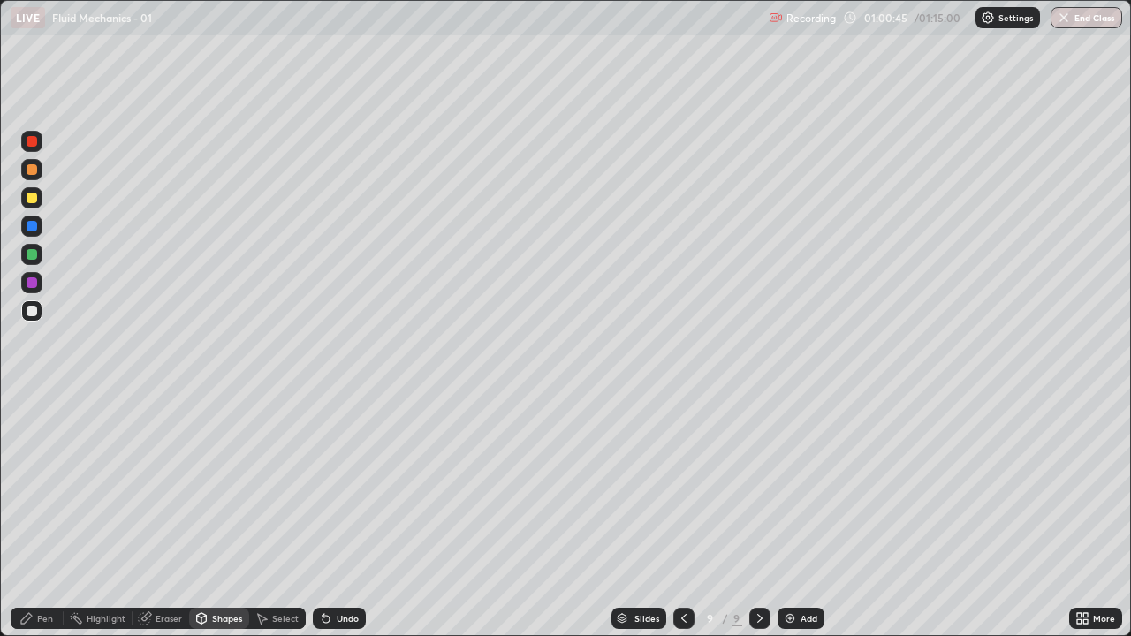
click at [29, 280] on div at bounding box center [31, 282] width 11 height 11
click at [350, 516] on div "Undo" at bounding box center [348, 618] width 22 height 9
click at [215, 516] on div "Shapes" at bounding box center [227, 618] width 30 height 9
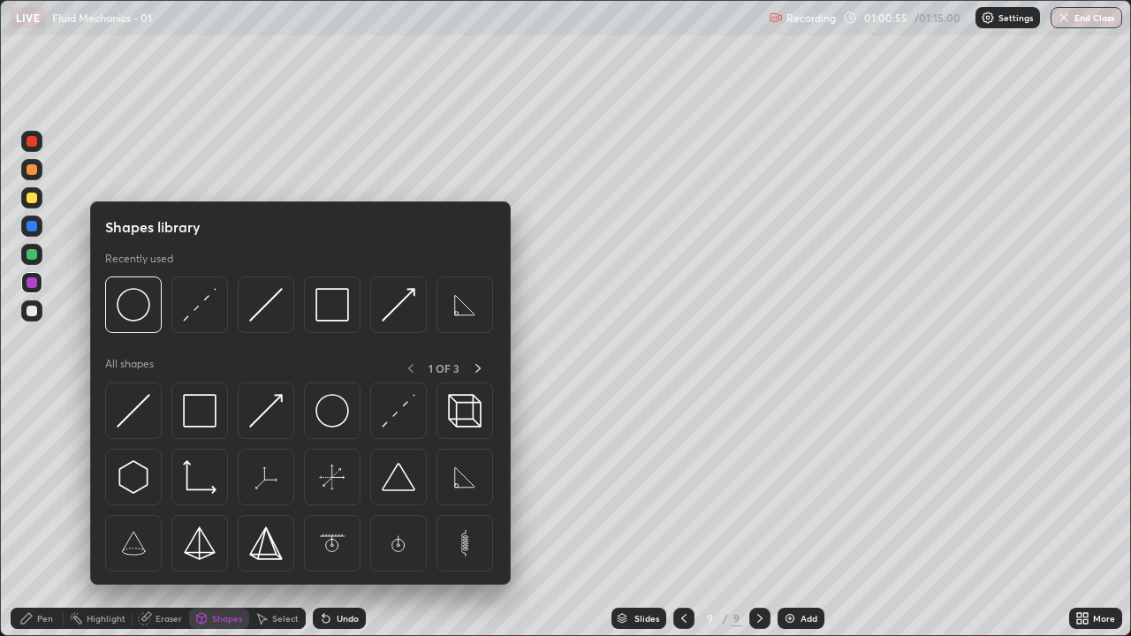
click at [155, 516] on div "Eraser" at bounding box center [160, 618] width 57 height 21
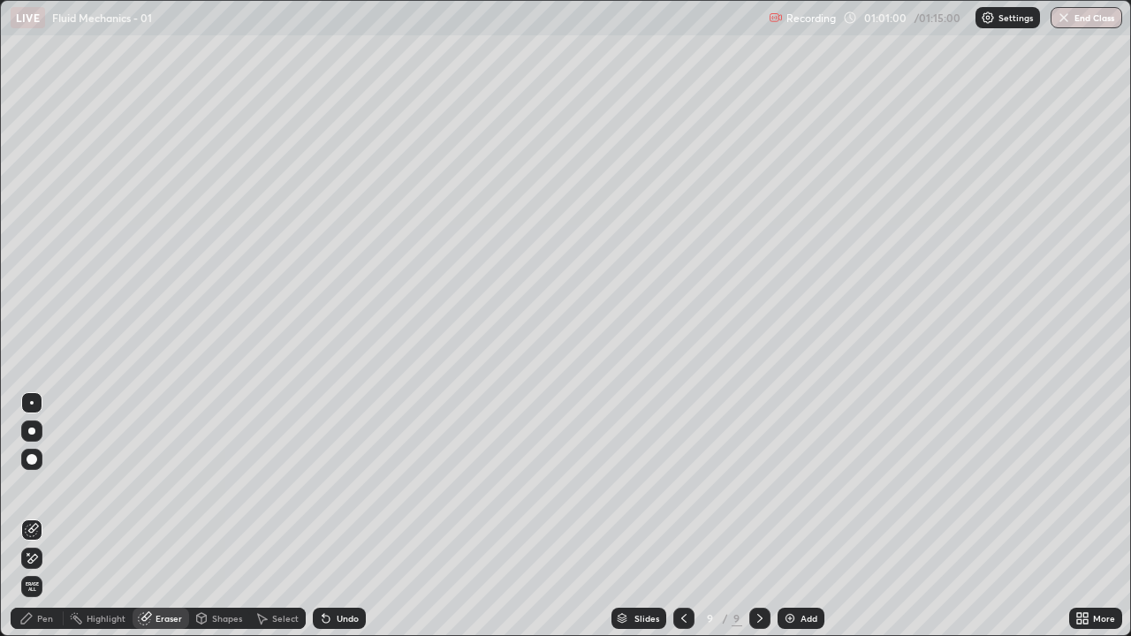
click at [216, 516] on div "Shapes" at bounding box center [219, 618] width 60 height 21
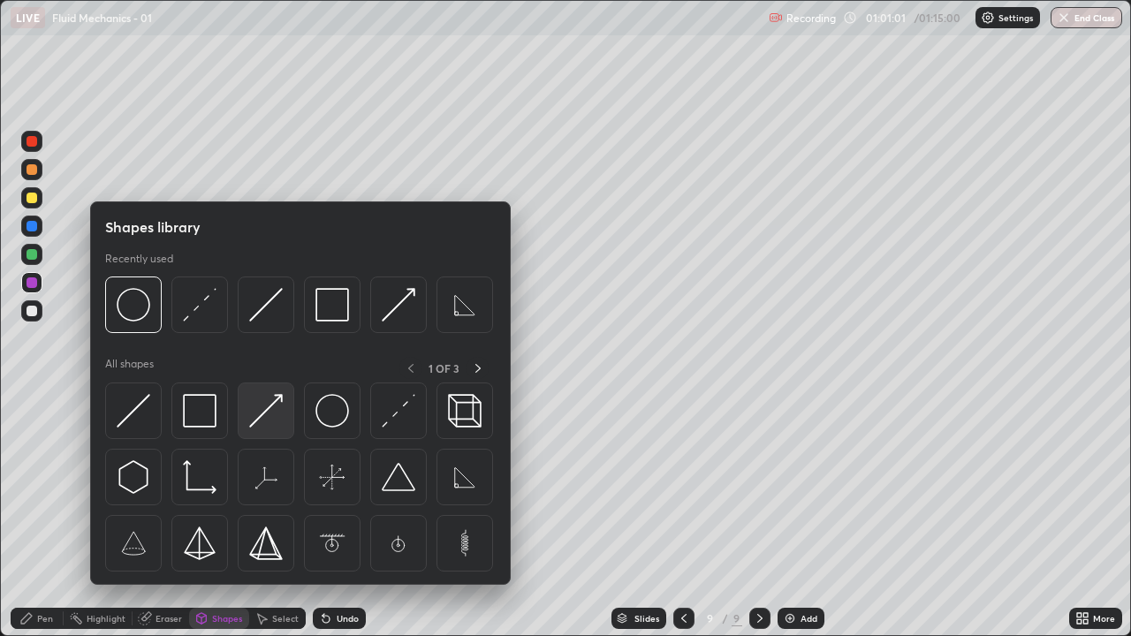
click at [273, 414] on img at bounding box center [266, 411] width 34 height 34
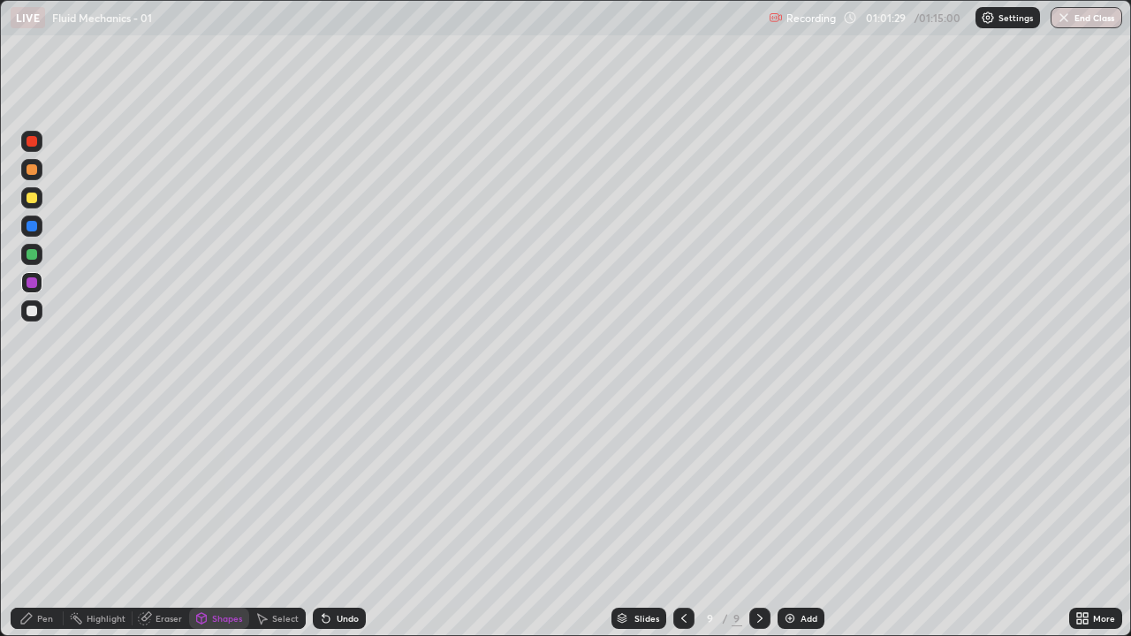
click at [215, 516] on div "Shapes" at bounding box center [219, 618] width 60 height 21
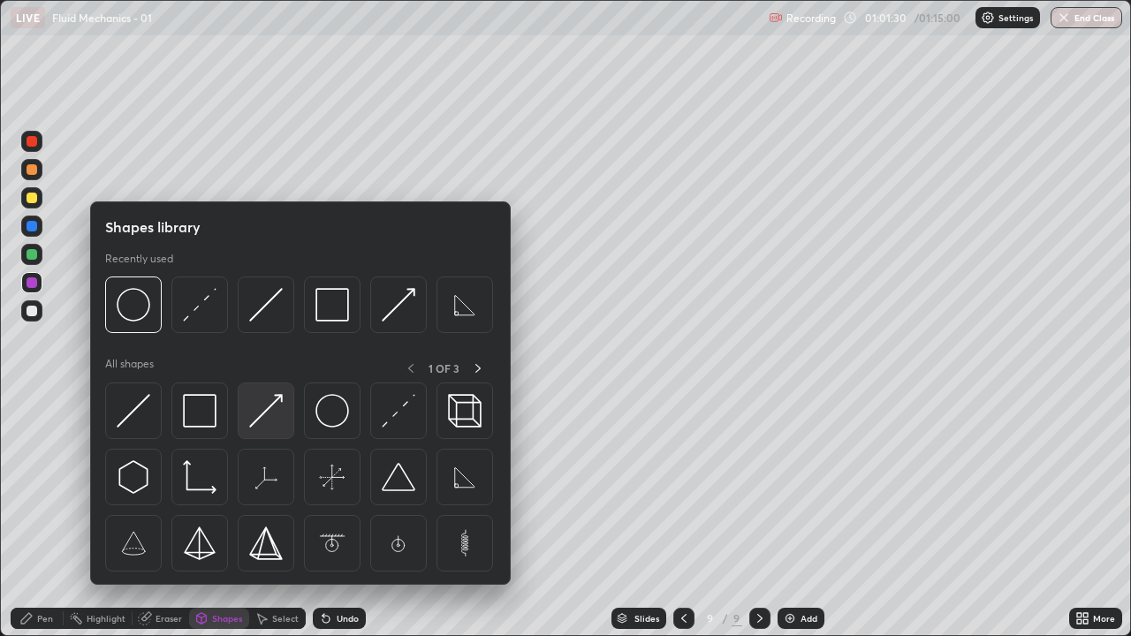
click at [260, 416] on img at bounding box center [266, 411] width 34 height 34
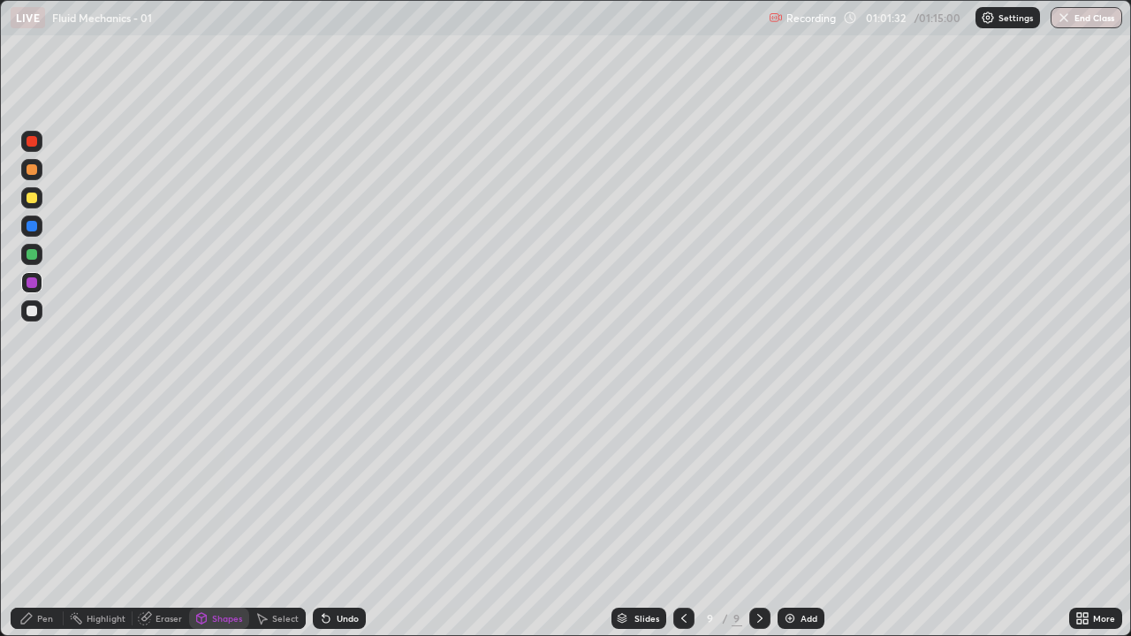
click at [33, 516] on icon at bounding box center [26, 618] width 14 height 14
click at [33, 516] on div "Pen" at bounding box center [37, 618] width 53 height 21
click at [48, 516] on div "Pen" at bounding box center [45, 618] width 16 height 9
click at [35, 311] on div at bounding box center [31, 311] width 11 height 11
click at [218, 516] on div "Shapes" at bounding box center [219, 618] width 60 height 21
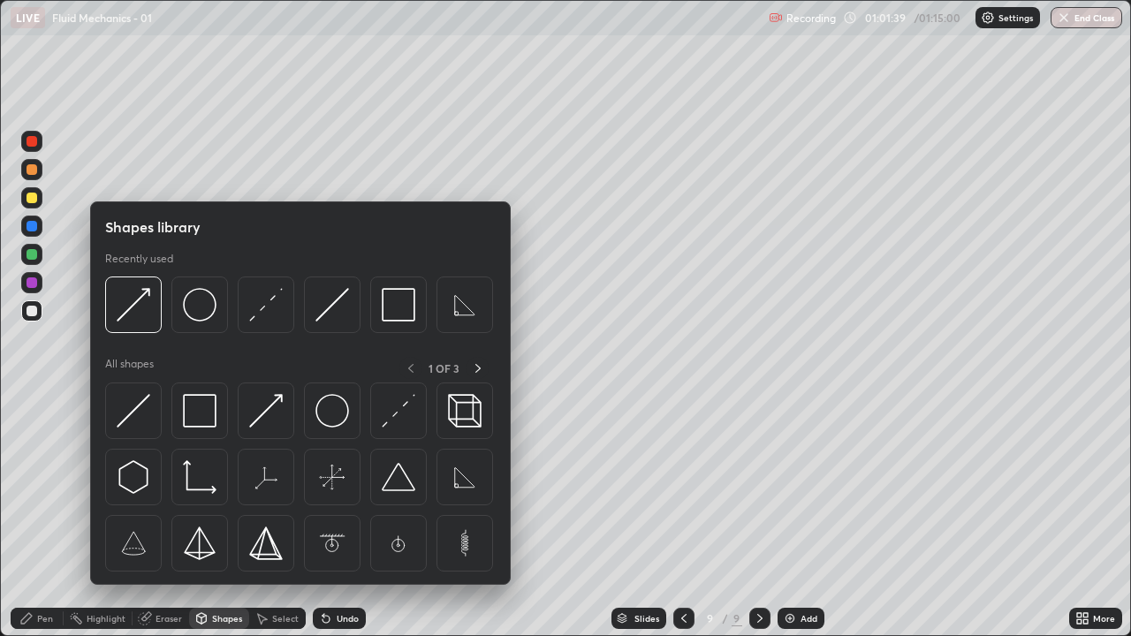
click at [41, 516] on div "Pen" at bounding box center [37, 618] width 53 height 21
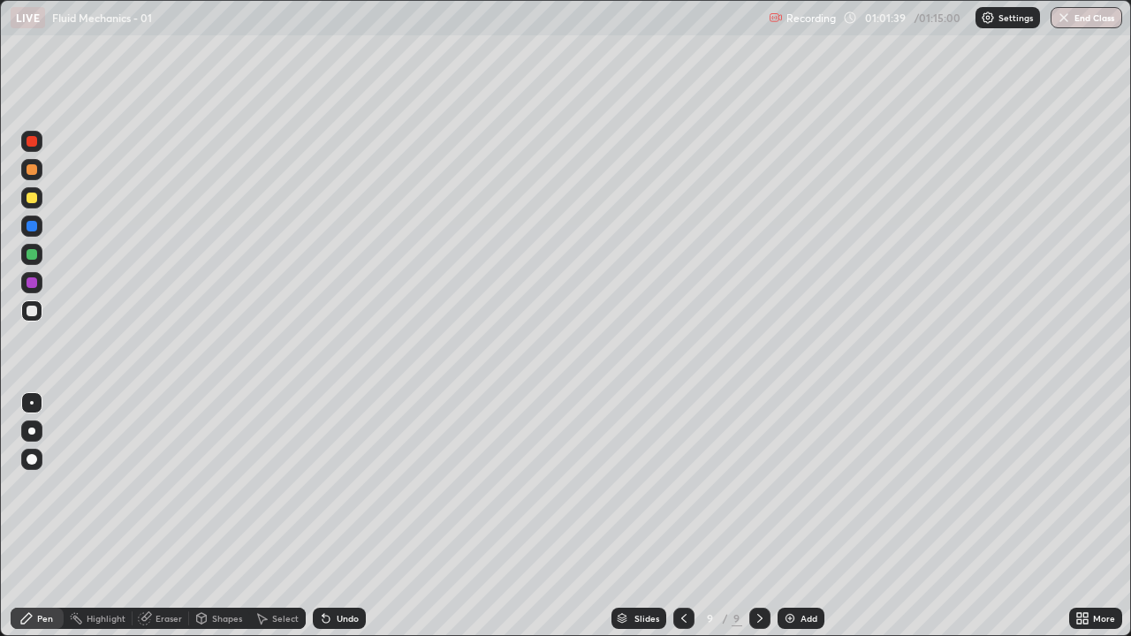
click at [34, 310] on div at bounding box center [31, 311] width 11 height 11
click at [342, 516] on div "Undo" at bounding box center [348, 618] width 22 height 9
click at [340, 516] on div "Undo" at bounding box center [348, 618] width 22 height 9
click at [337, 516] on div "Undo" at bounding box center [348, 618] width 22 height 9
click at [375, 516] on div "Slides 9 / 9 Add" at bounding box center [717, 618] width 703 height 35
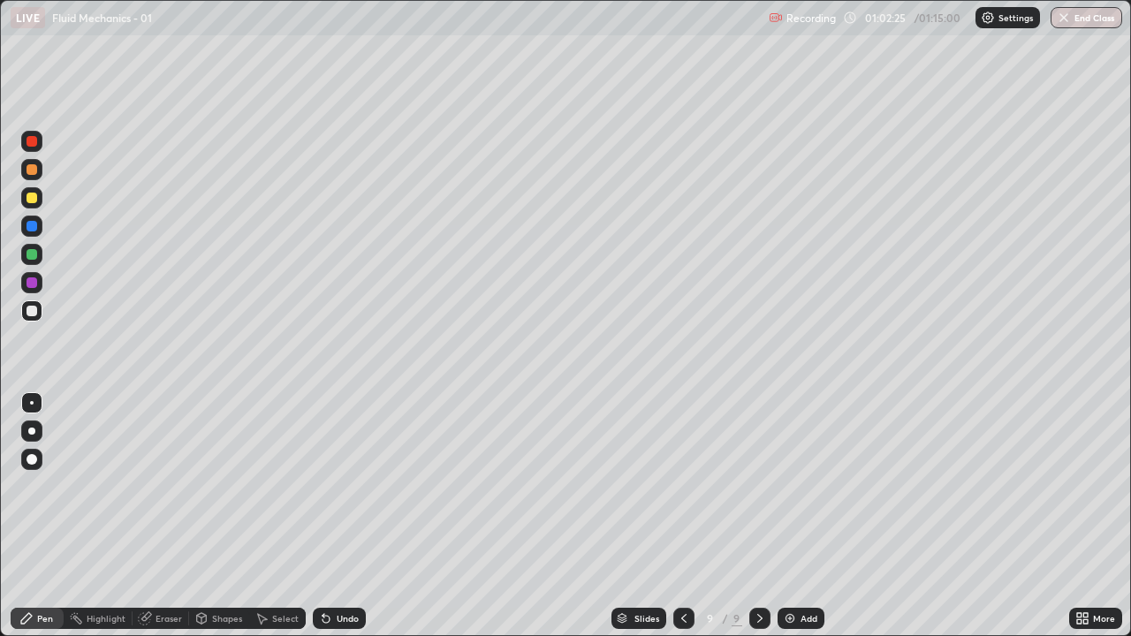
click at [32, 196] on div at bounding box center [31, 198] width 11 height 11
click at [32, 516] on icon at bounding box center [26, 618] width 14 height 14
click at [39, 516] on div "Pen" at bounding box center [37, 618] width 53 height 21
click at [35, 307] on div at bounding box center [31, 311] width 11 height 11
click at [342, 516] on div "Undo" at bounding box center [348, 618] width 22 height 9
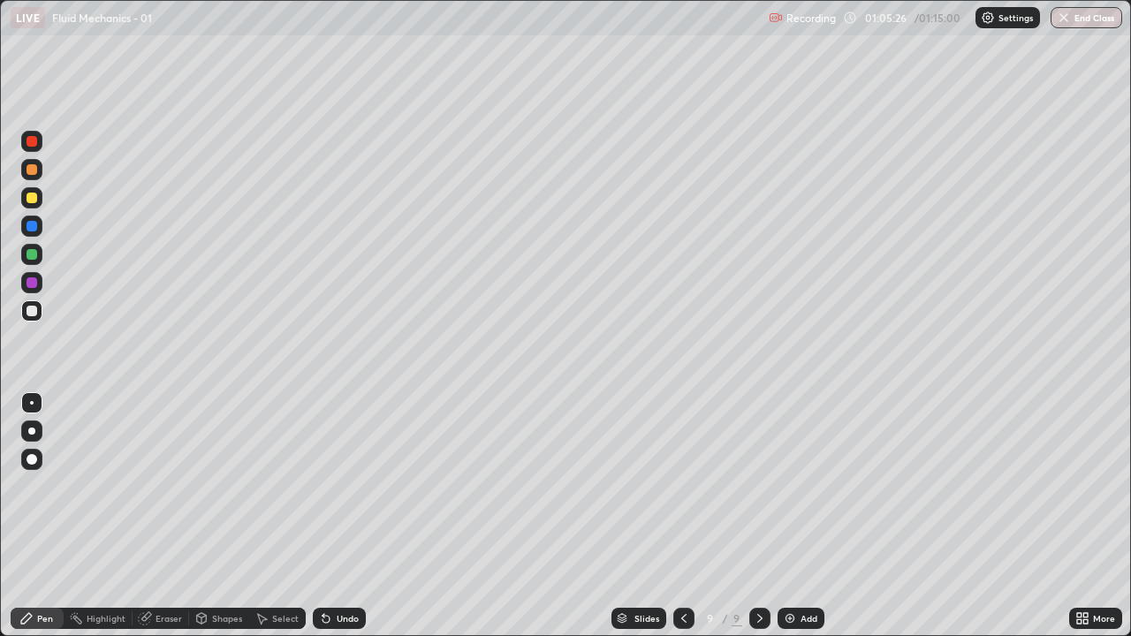
click at [339, 516] on div "Undo" at bounding box center [348, 618] width 22 height 9
click at [341, 516] on div "Undo" at bounding box center [348, 618] width 22 height 9
click at [28, 516] on icon at bounding box center [26, 618] width 14 height 14
click at [28, 311] on div at bounding box center [31, 311] width 11 height 11
click at [229, 516] on div "Shapes" at bounding box center [219, 618] width 60 height 21
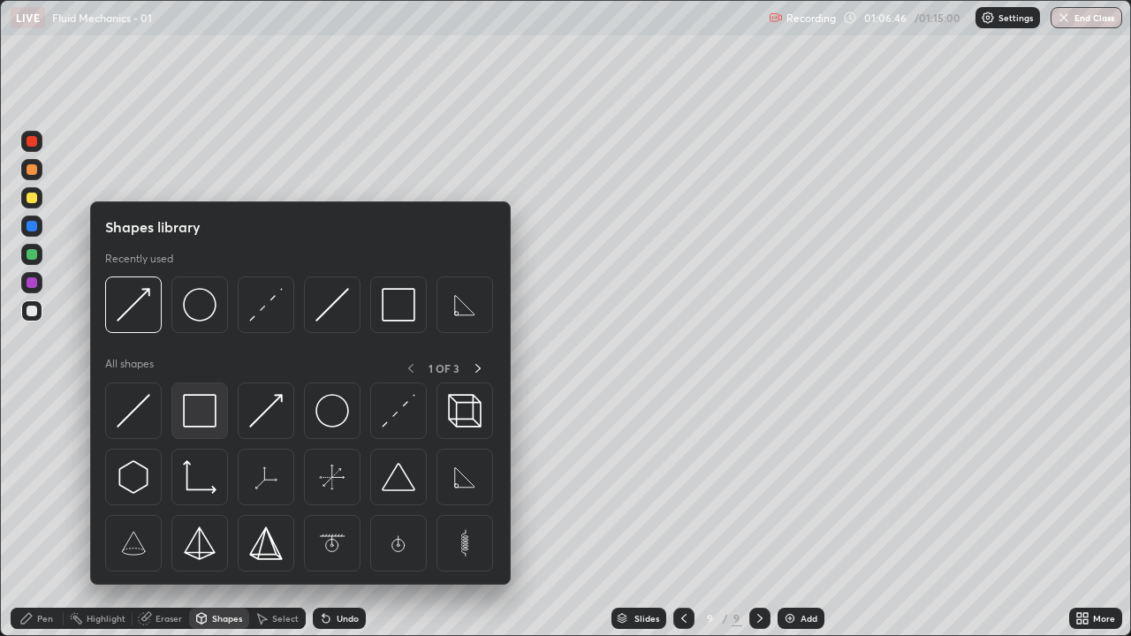
click at [203, 412] on img at bounding box center [200, 411] width 34 height 34
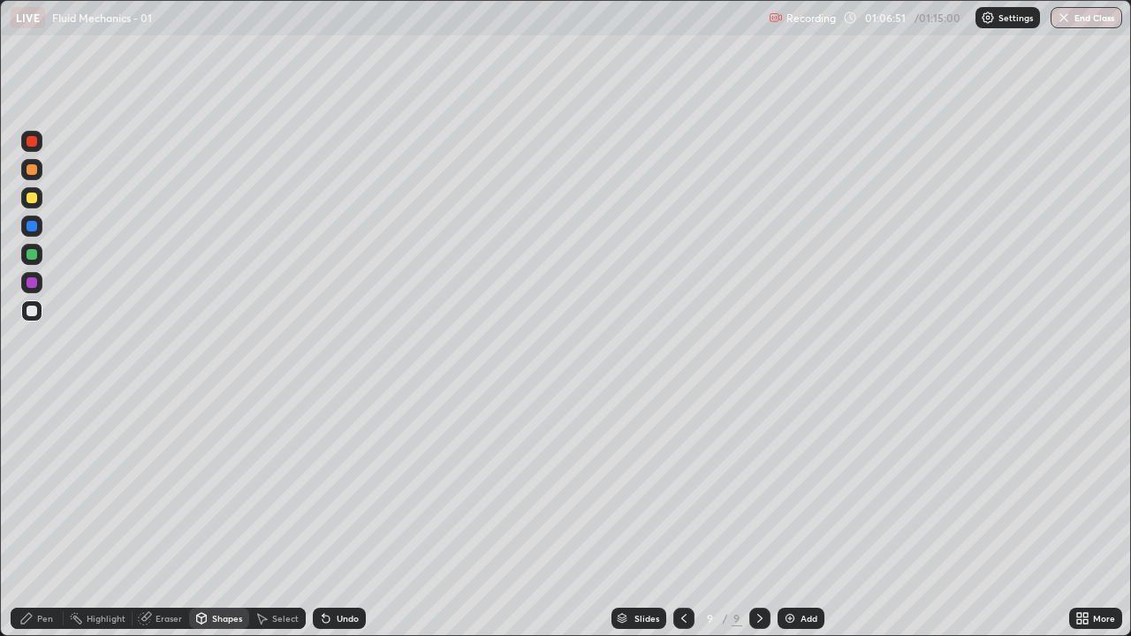
click at [337, 516] on div "Undo" at bounding box center [348, 618] width 22 height 9
click at [220, 516] on div "Shapes" at bounding box center [227, 618] width 30 height 9
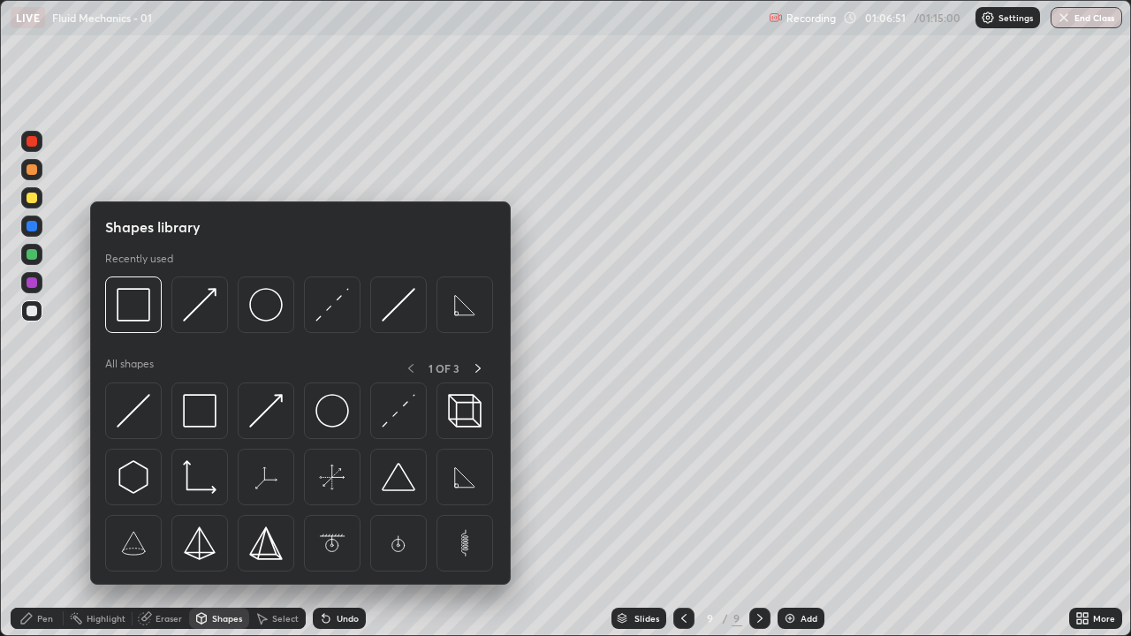
click at [32, 277] on div at bounding box center [31, 282] width 11 height 11
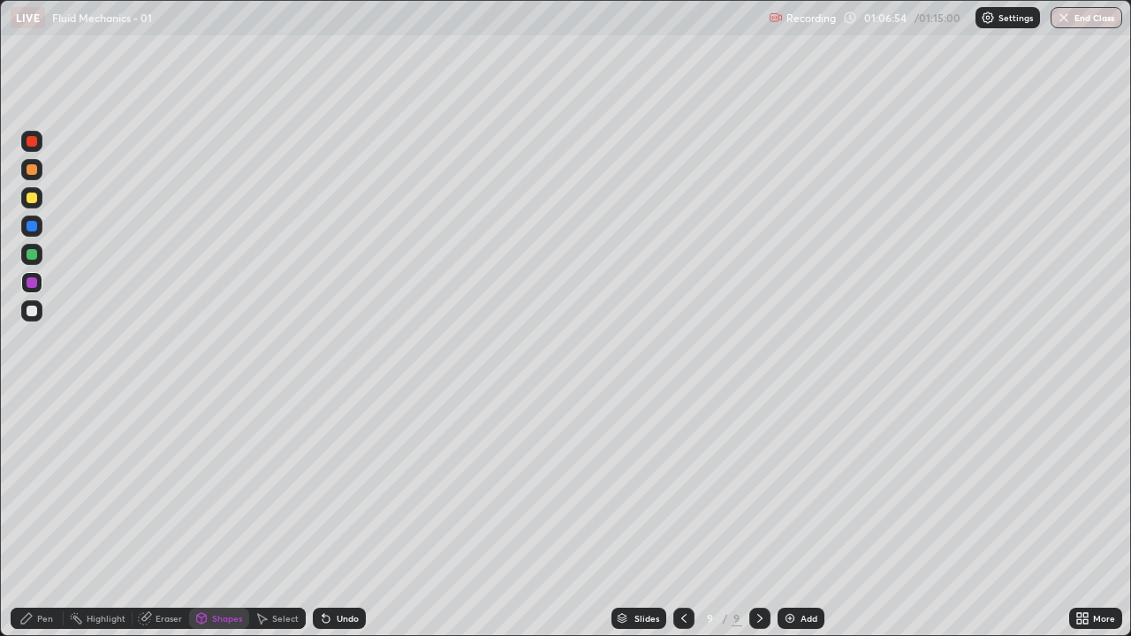
click at [40, 516] on div "Pen" at bounding box center [37, 618] width 53 height 21
click at [794, 516] on img at bounding box center [790, 618] width 14 height 14
click at [37, 516] on div "Pen" at bounding box center [37, 618] width 53 height 21
click at [34, 304] on div at bounding box center [31, 310] width 21 height 21
click at [216, 516] on div "Shapes" at bounding box center [219, 618] width 60 height 21
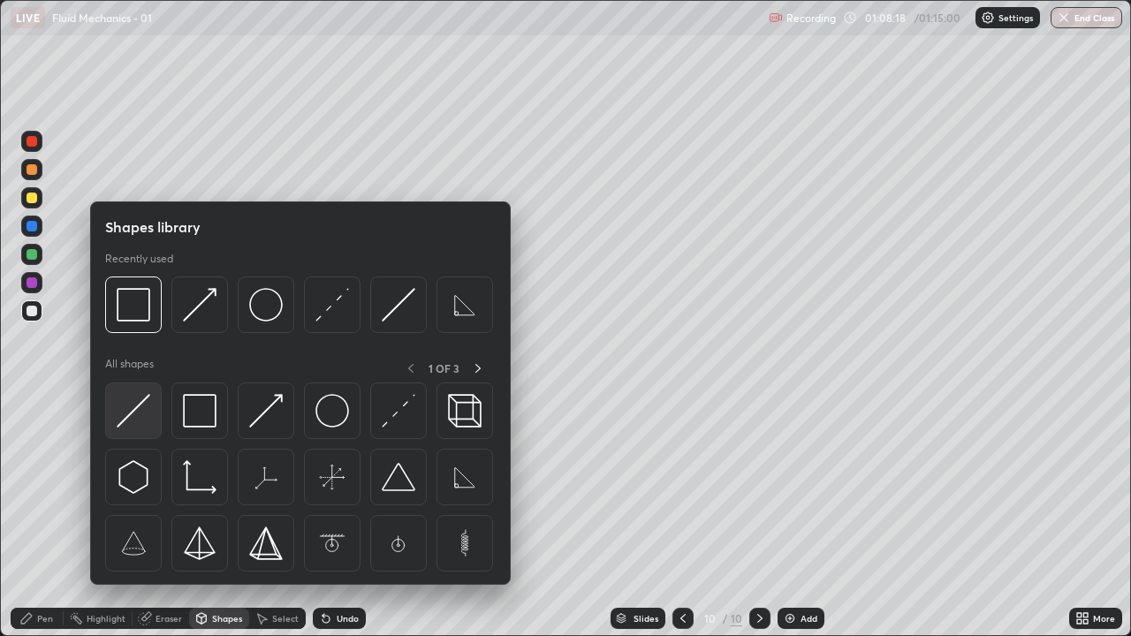
click at [131, 405] on img at bounding box center [134, 411] width 34 height 34
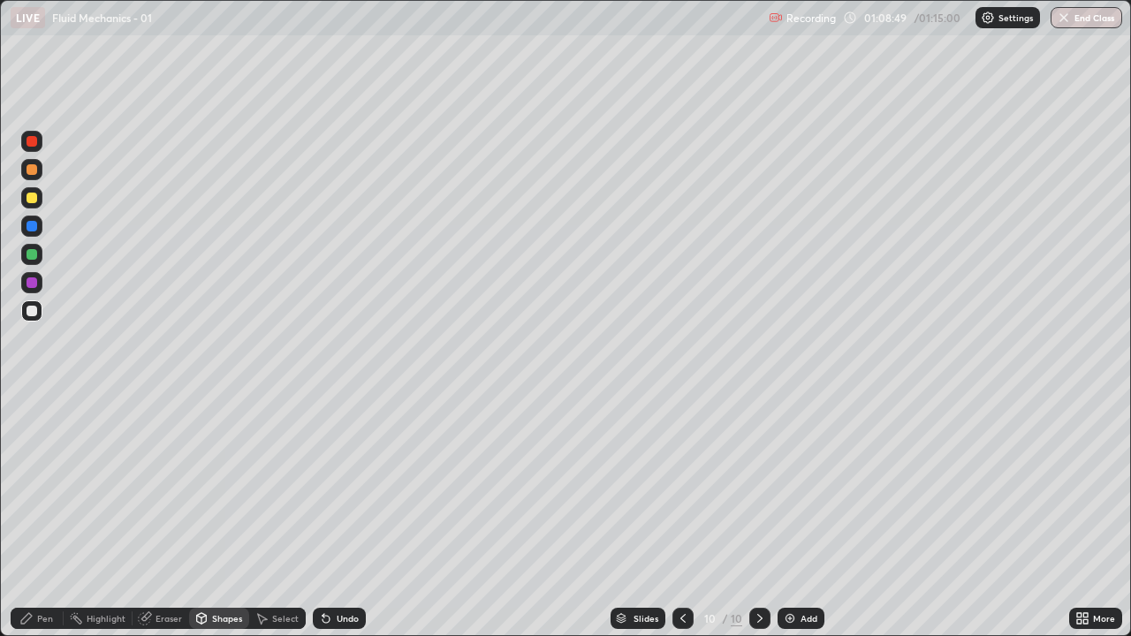
click at [212, 516] on div "Shapes" at bounding box center [219, 618] width 60 height 21
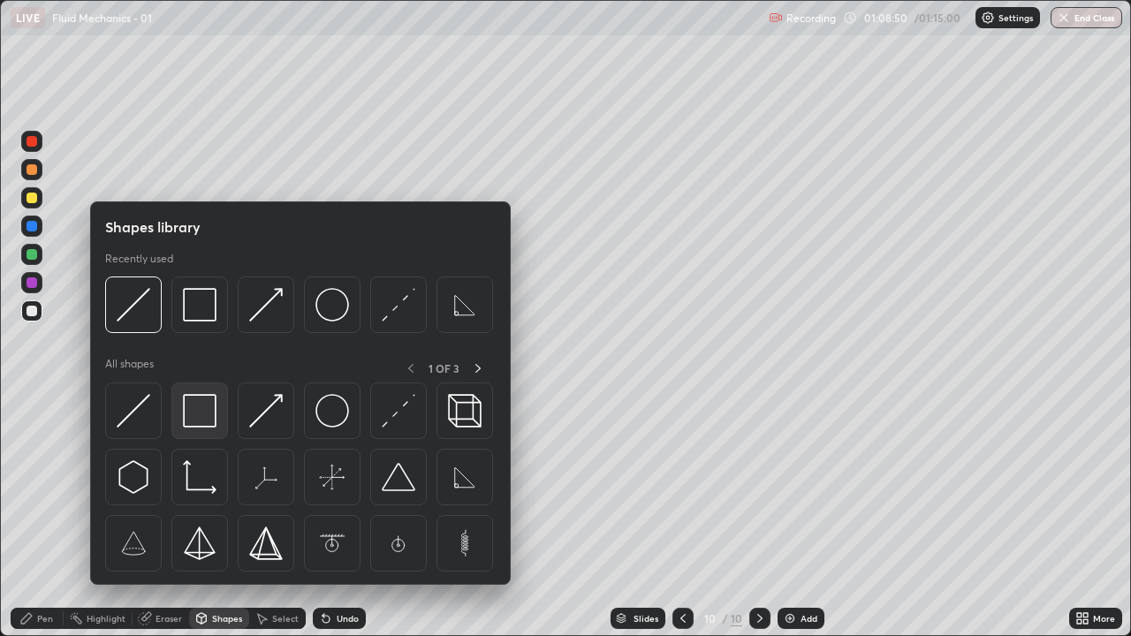
click at [201, 409] on img at bounding box center [200, 411] width 34 height 34
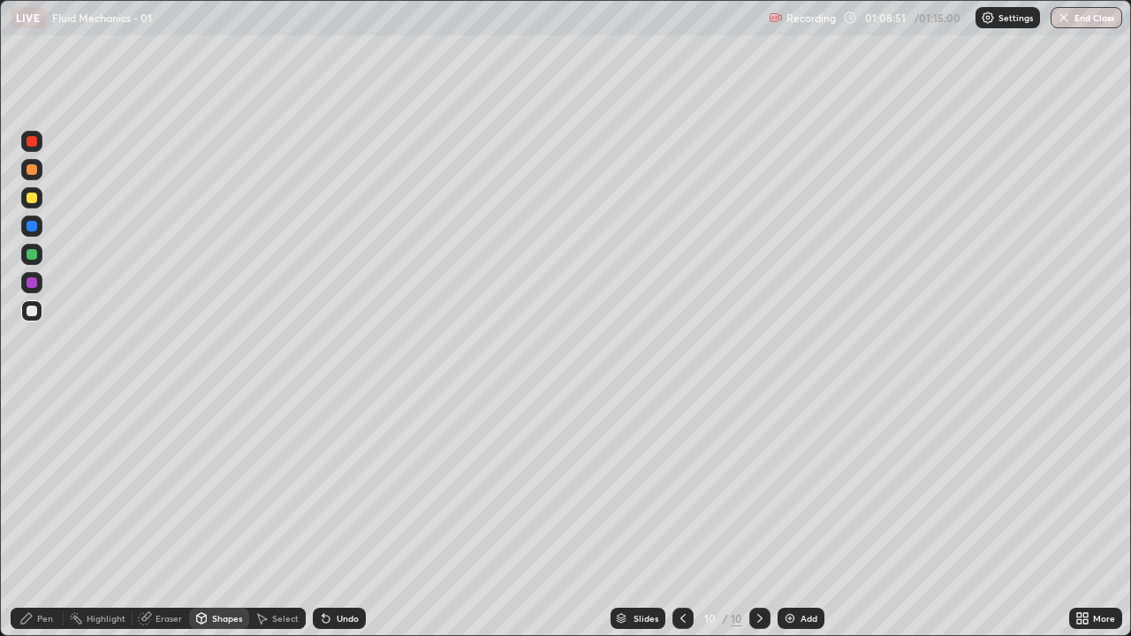
click at [335, 516] on div "Undo" at bounding box center [339, 618] width 53 height 21
click at [220, 516] on div "Shapes" at bounding box center [227, 618] width 30 height 9
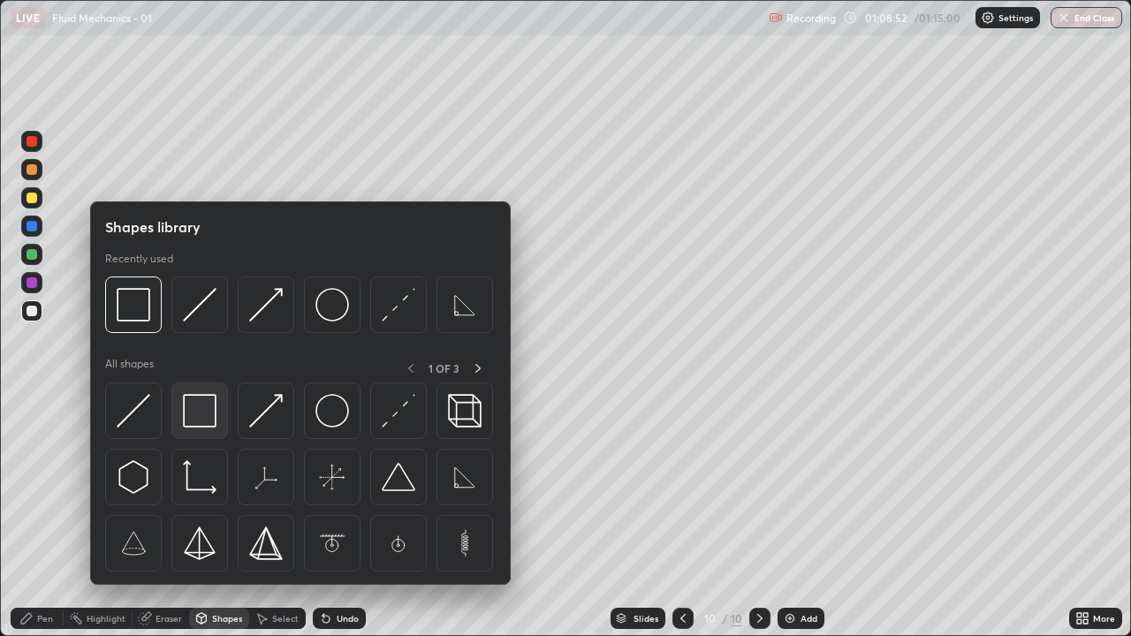
click at [202, 422] on img at bounding box center [200, 411] width 34 height 34
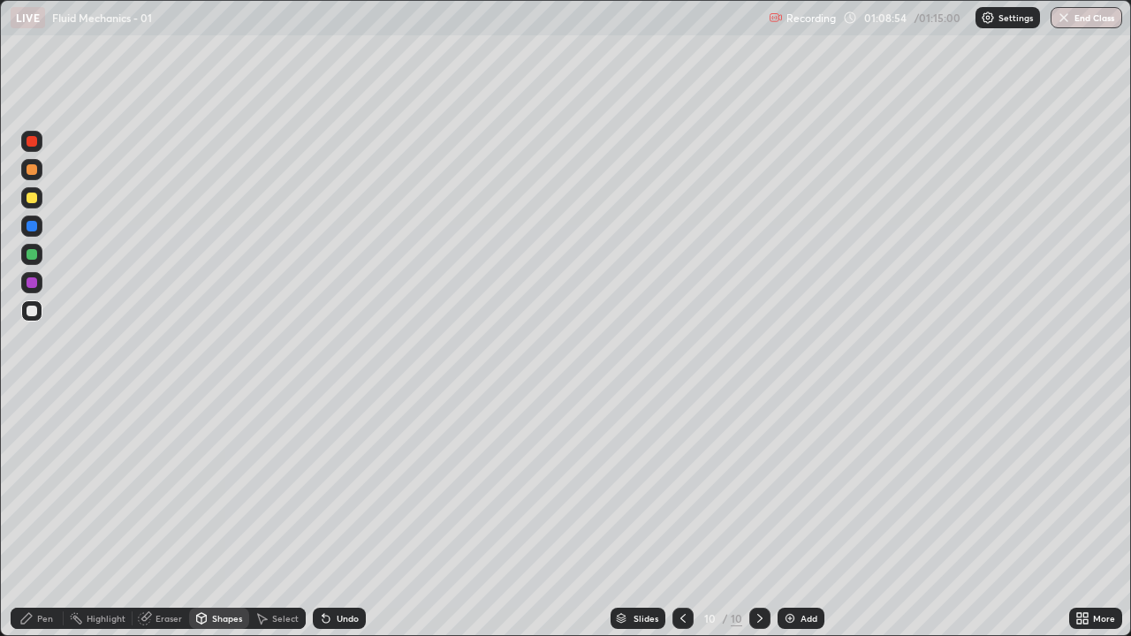
click at [169, 516] on div "Eraser" at bounding box center [168, 618] width 26 height 9
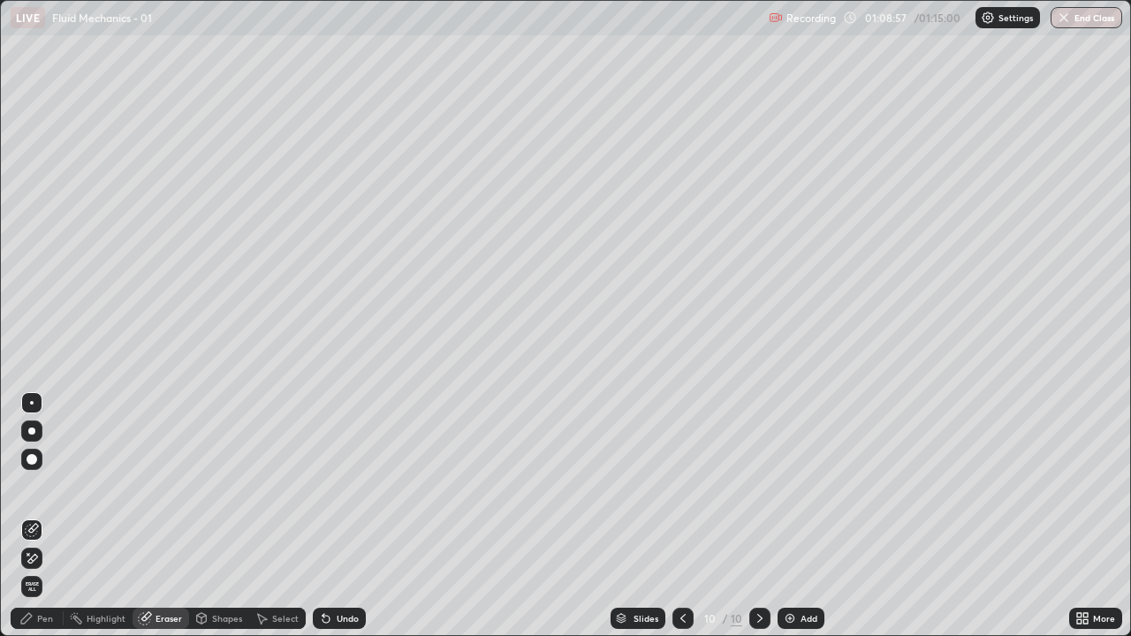
click at [218, 516] on div "Shapes" at bounding box center [227, 618] width 30 height 9
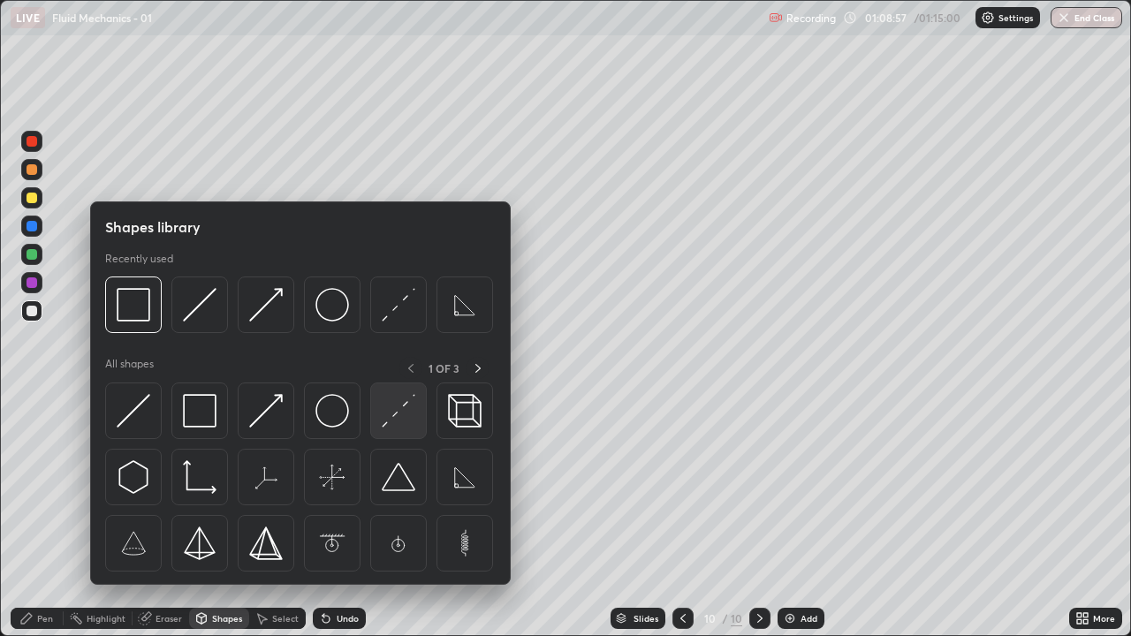
click at [396, 419] on img at bounding box center [399, 411] width 34 height 34
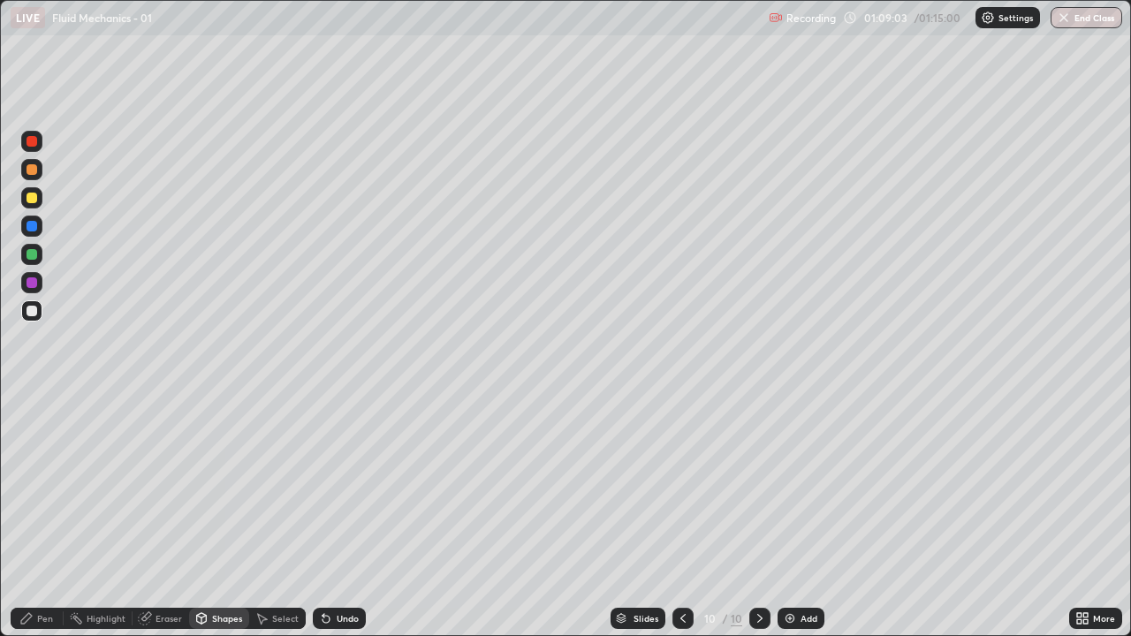
click at [224, 516] on div "Shapes" at bounding box center [227, 618] width 30 height 9
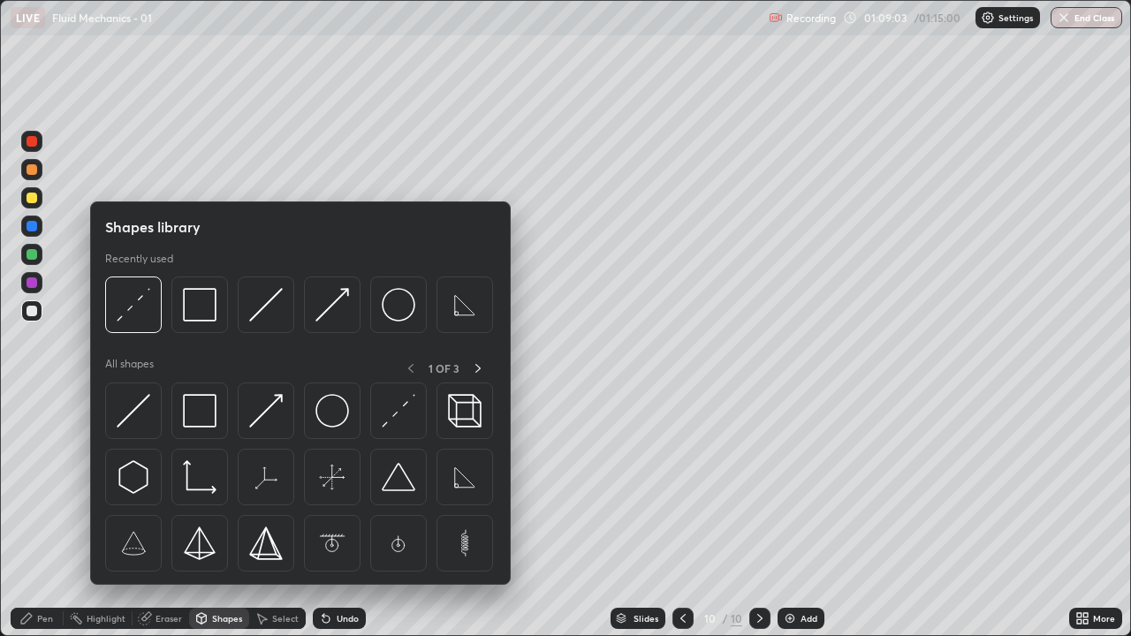
click at [27, 516] on icon at bounding box center [26, 618] width 14 height 14
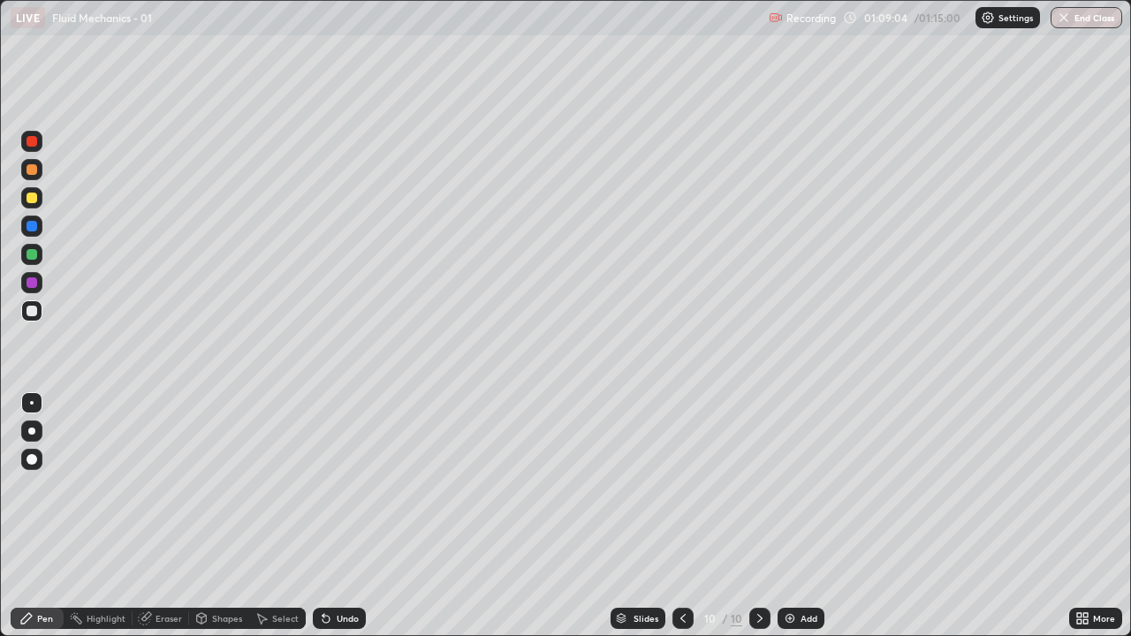
click at [34, 309] on div at bounding box center [31, 311] width 11 height 11
click at [220, 516] on div "Shapes" at bounding box center [219, 618] width 60 height 21
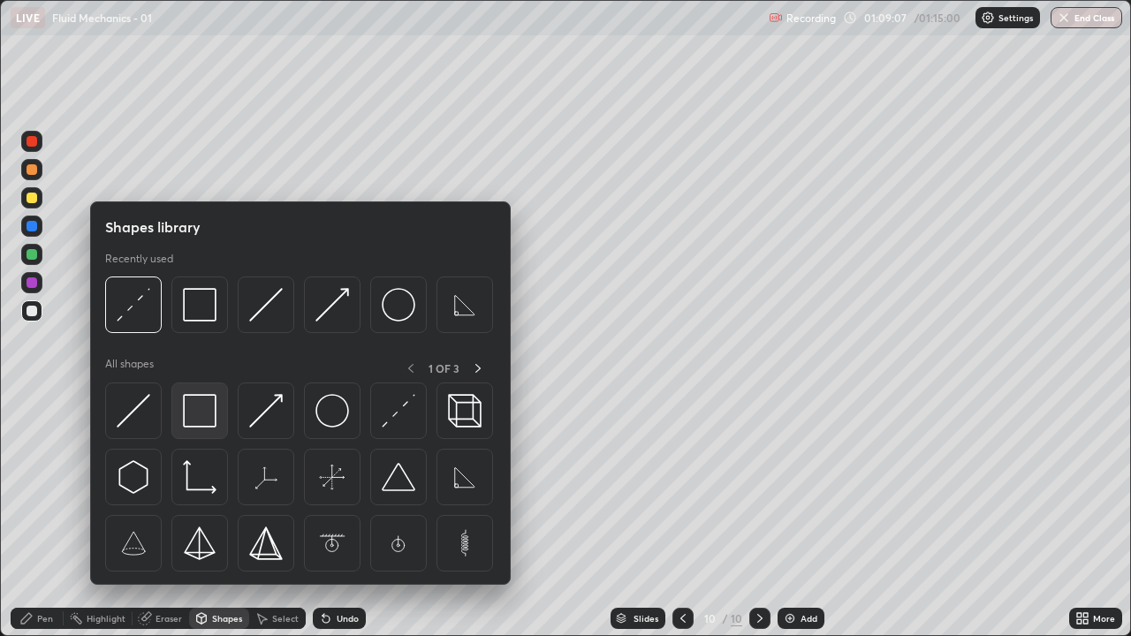
click at [201, 414] on img at bounding box center [200, 411] width 34 height 34
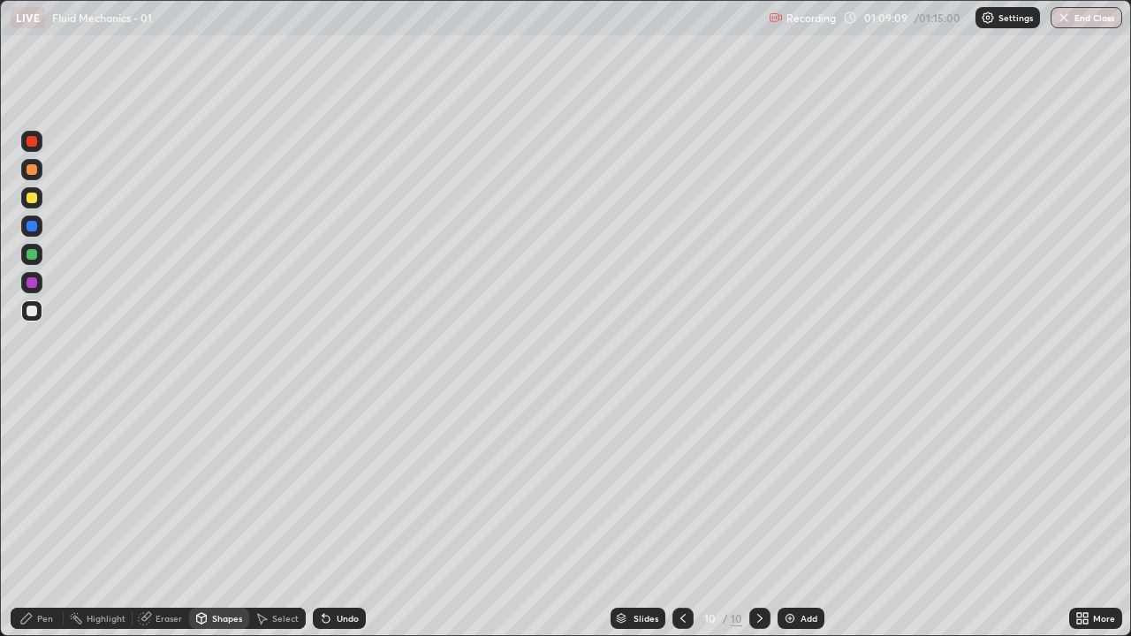
click at [28, 516] on div "Pen" at bounding box center [37, 618] width 53 height 21
click at [216, 516] on div "Shapes" at bounding box center [219, 618] width 60 height 21
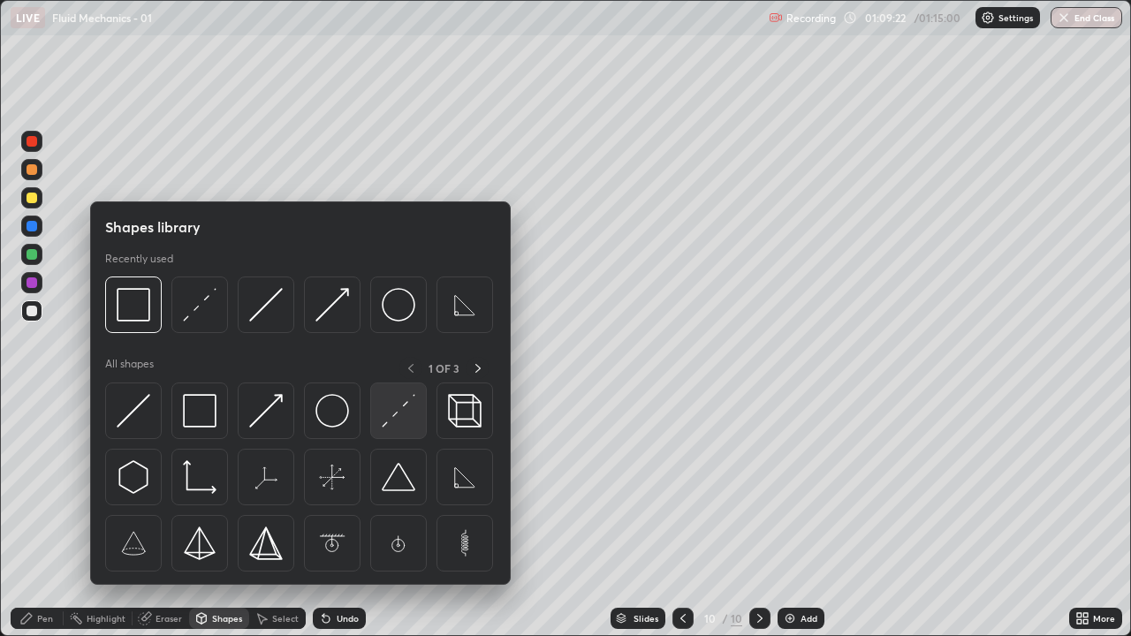
click at [392, 416] on img at bounding box center [399, 411] width 34 height 34
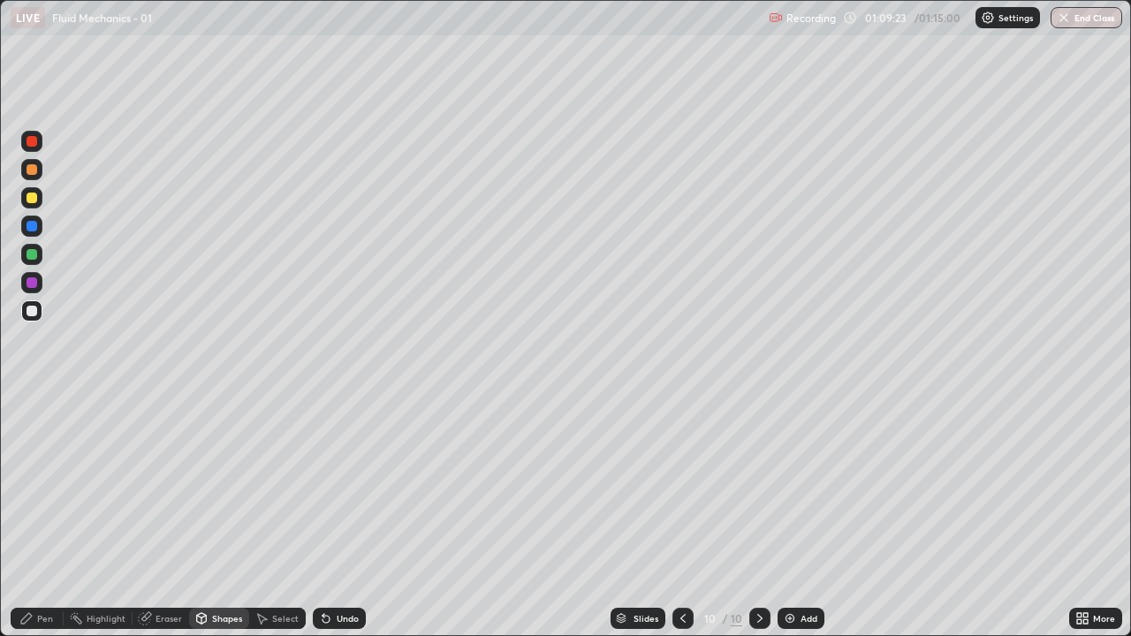
click at [30, 196] on div at bounding box center [31, 198] width 11 height 11
click at [212, 516] on div "Shapes" at bounding box center [227, 618] width 30 height 9
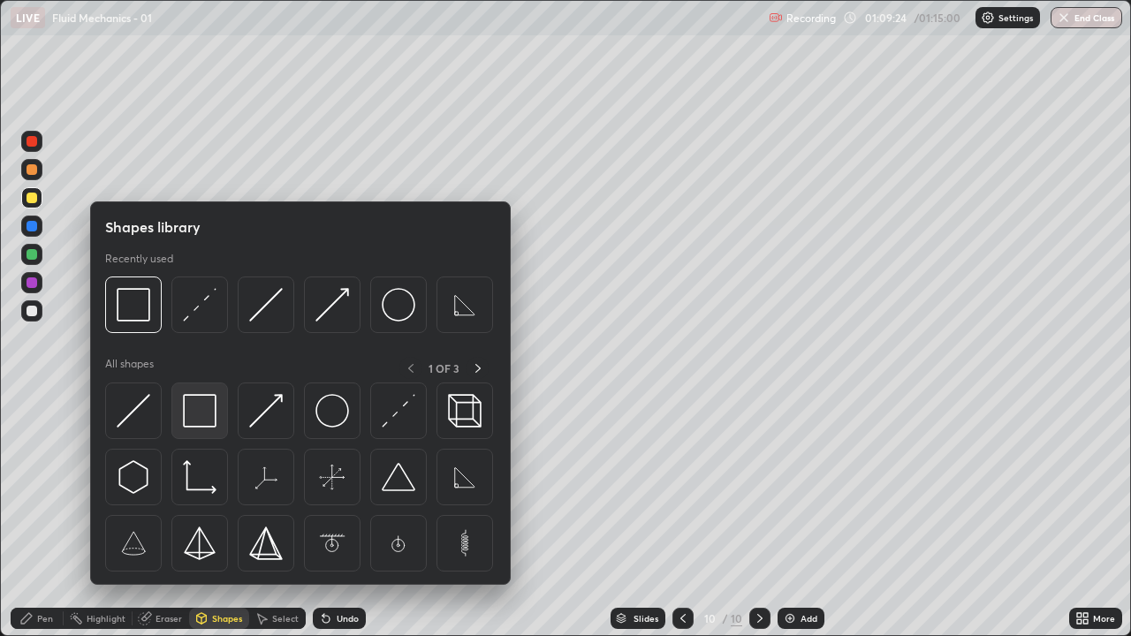
click at [193, 405] on img at bounding box center [200, 411] width 34 height 34
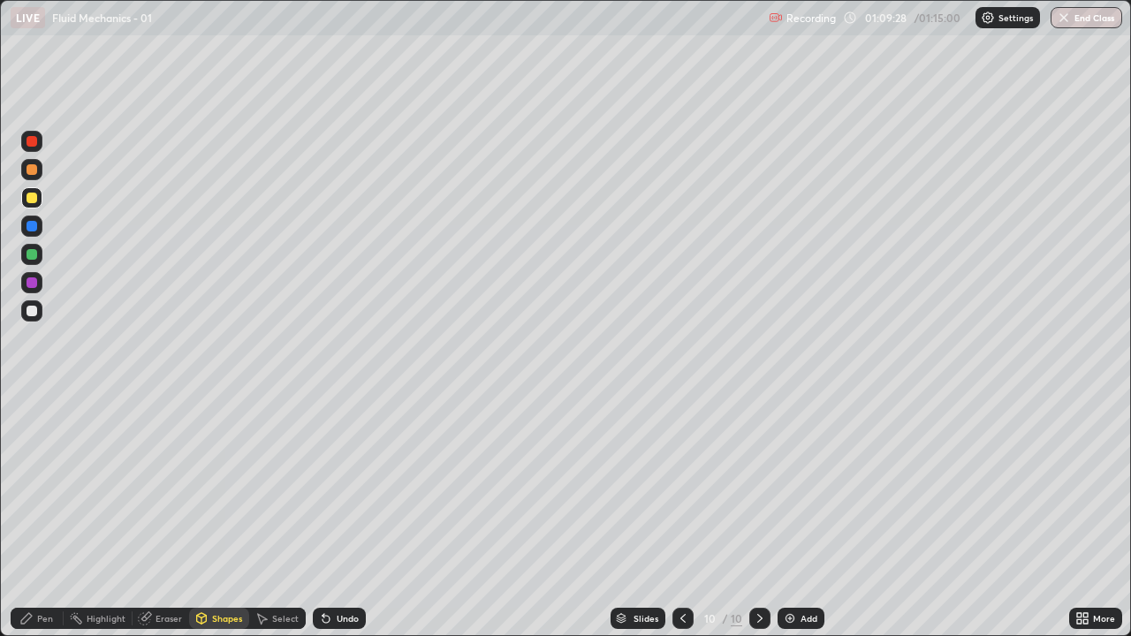
click at [219, 516] on div "Shapes" at bounding box center [219, 618] width 60 height 21
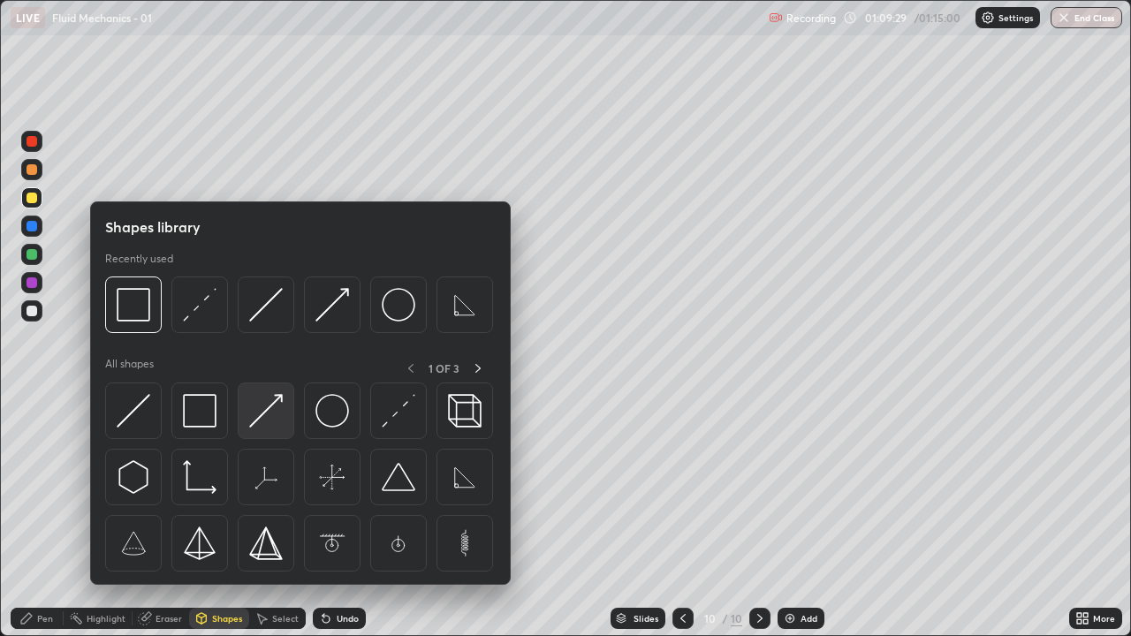
click at [271, 415] on img at bounding box center [266, 411] width 34 height 34
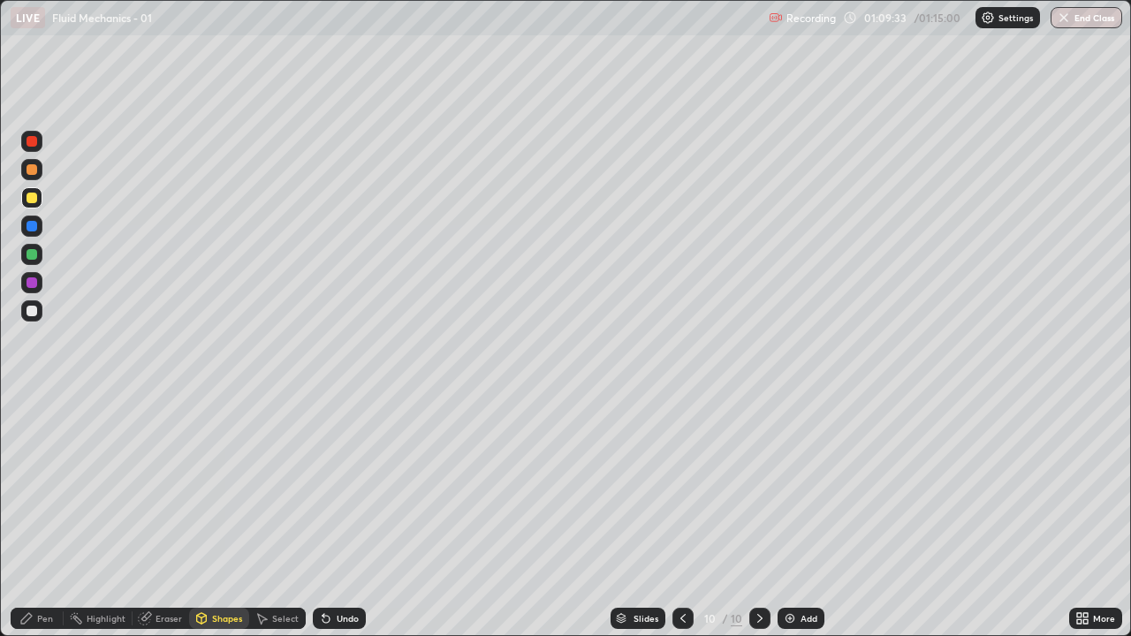
click at [34, 516] on div "Pen" at bounding box center [37, 618] width 53 height 21
click at [27, 516] on icon at bounding box center [26, 618] width 11 height 11
click at [29, 307] on div at bounding box center [31, 311] width 11 height 11
click at [346, 516] on div "Undo" at bounding box center [339, 618] width 53 height 21
click at [343, 516] on div "Undo" at bounding box center [339, 618] width 53 height 21
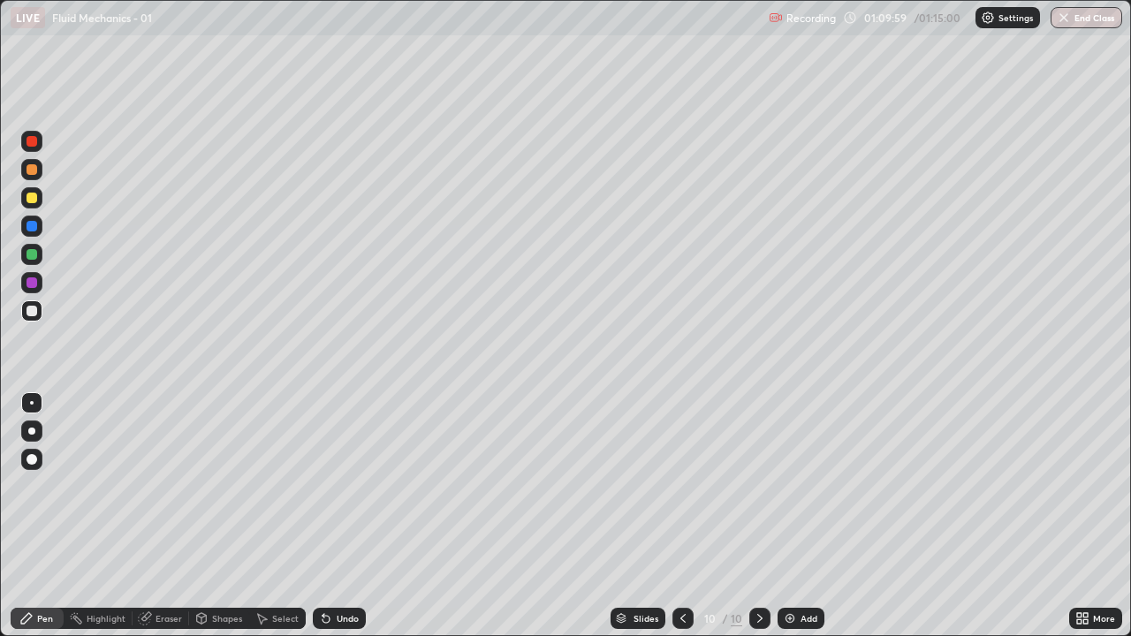
click at [346, 516] on div "Undo" at bounding box center [348, 618] width 22 height 9
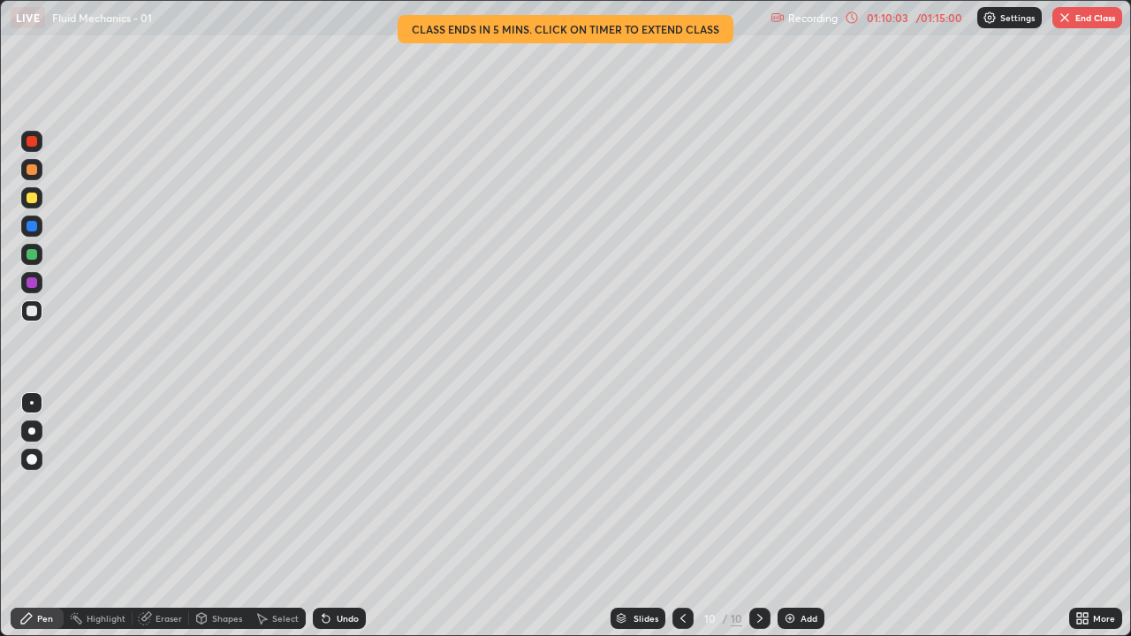
click at [211, 516] on div "Shapes" at bounding box center [219, 618] width 60 height 21
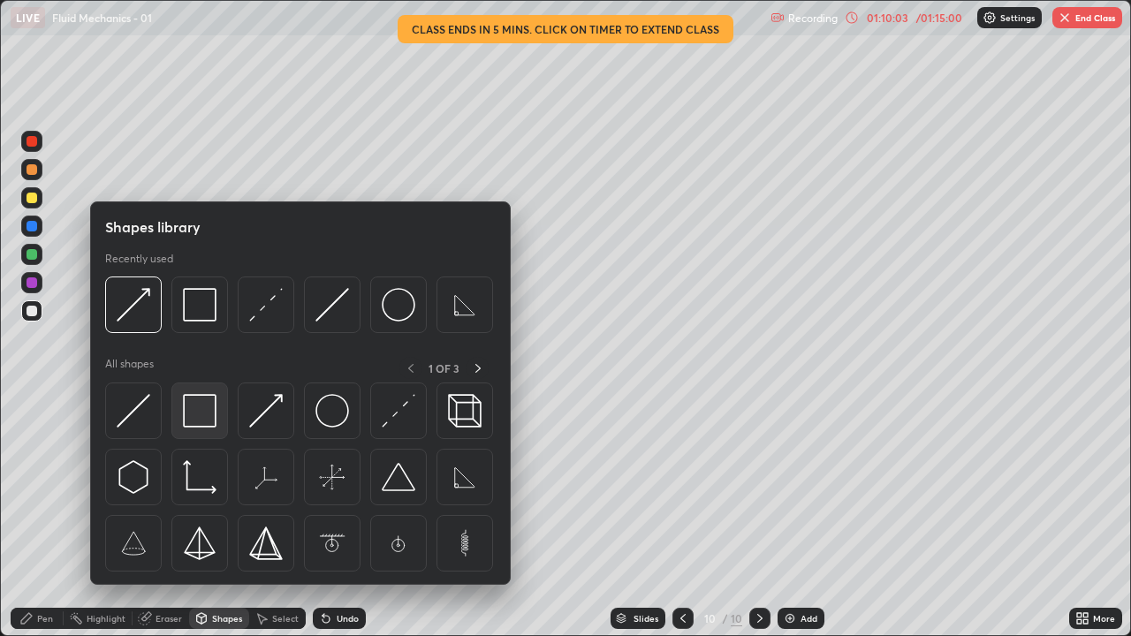
click at [192, 409] on img at bounding box center [200, 411] width 34 height 34
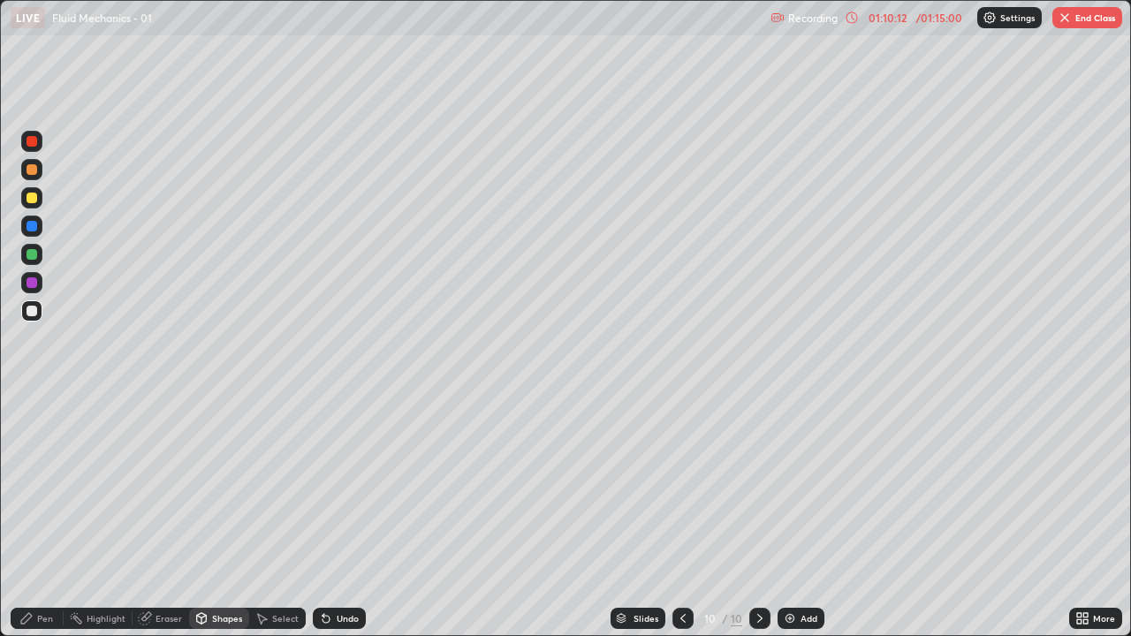
click at [213, 516] on div "Shapes" at bounding box center [219, 618] width 60 height 21
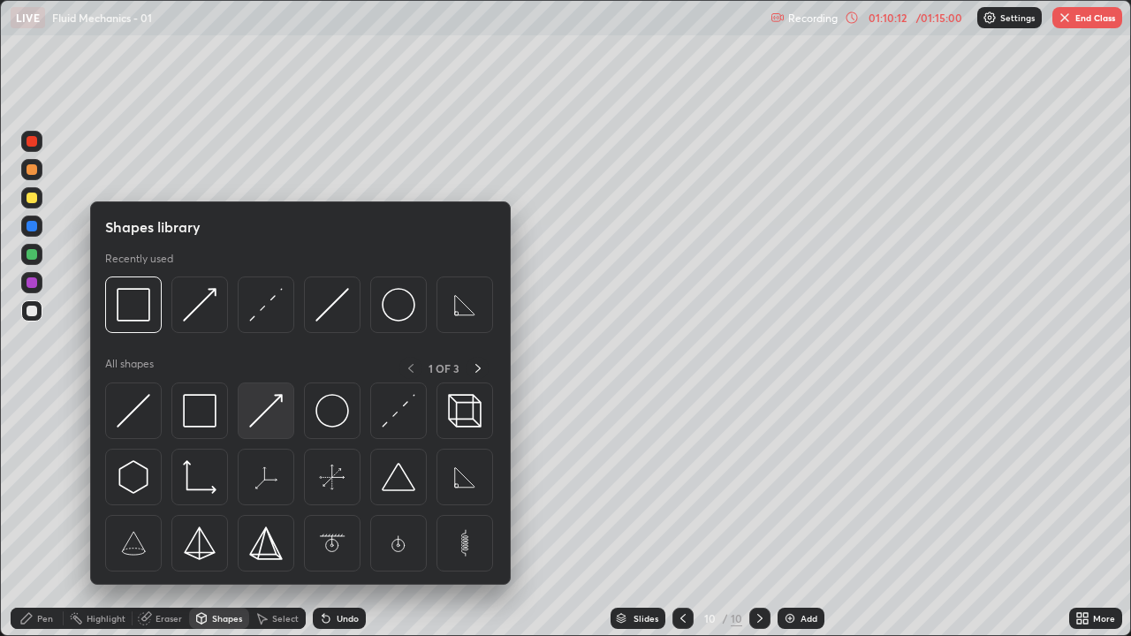
click at [260, 414] on img at bounding box center [266, 411] width 34 height 34
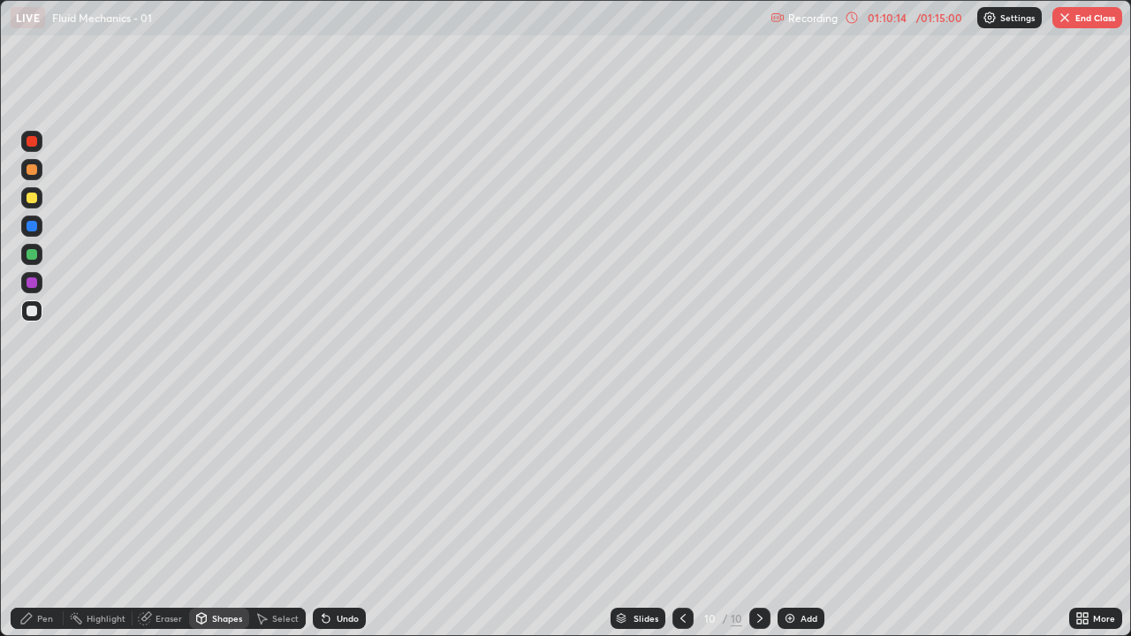
click at [33, 516] on icon at bounding box center [26, 618] width 14 height 14
click at [1090, 11] on button "End Class" at bounding box center [1087, 17] width 70 height 21
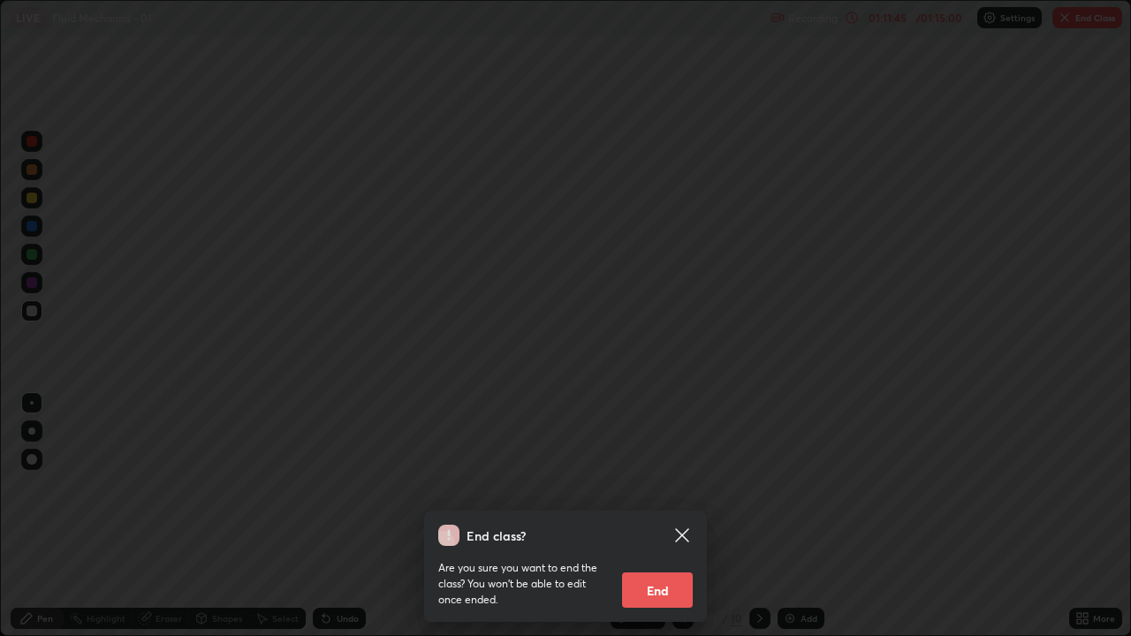
click at [650, 516] on button "End" at bounding box center [657, 589] width 71 height 35
